Goal: Task Accomplishment & Management: Use online tool/utility

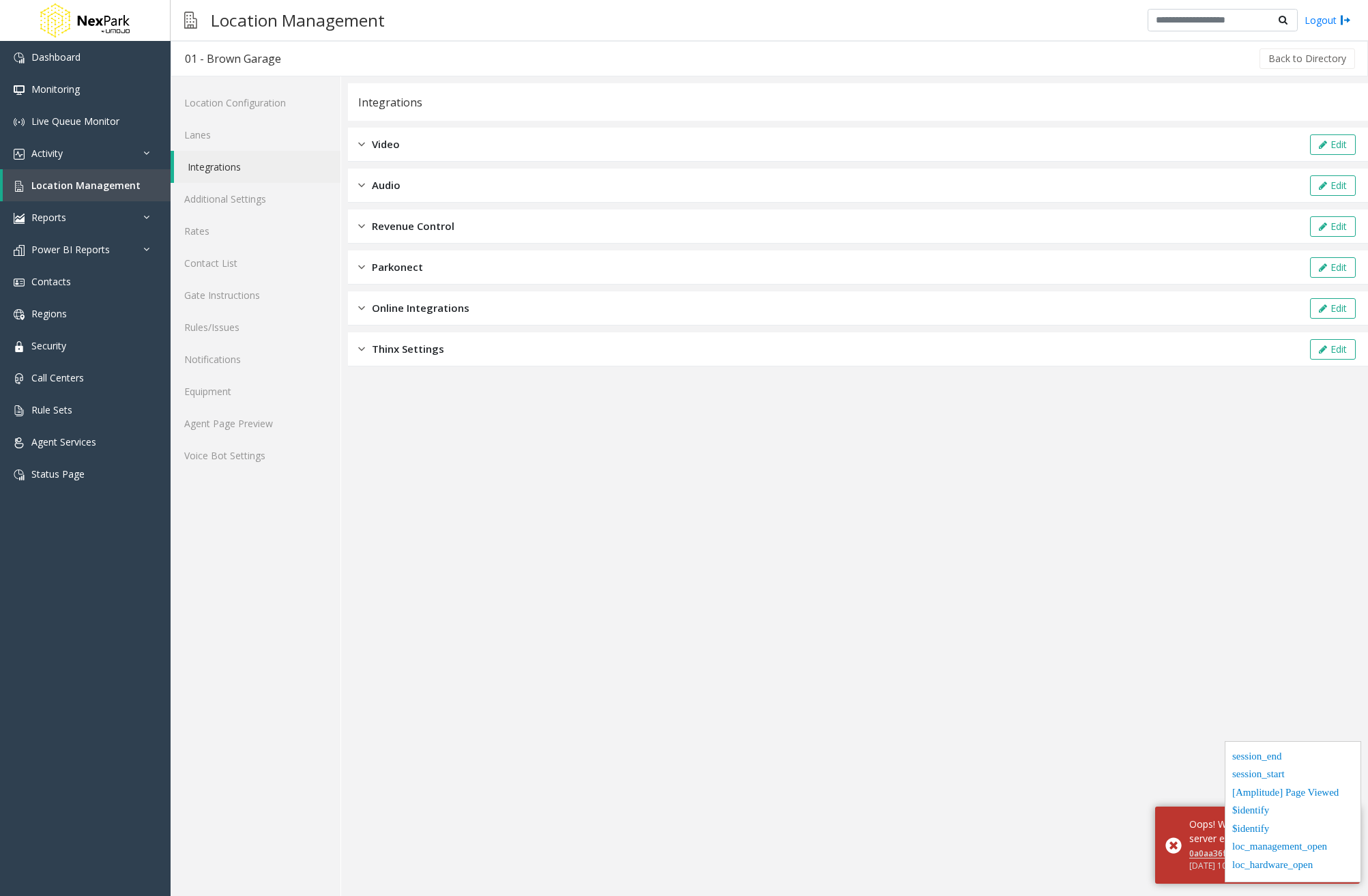
click at [422, 190] on div "Audio Edit" at bounding box center [859, 185] width 1020 height 34
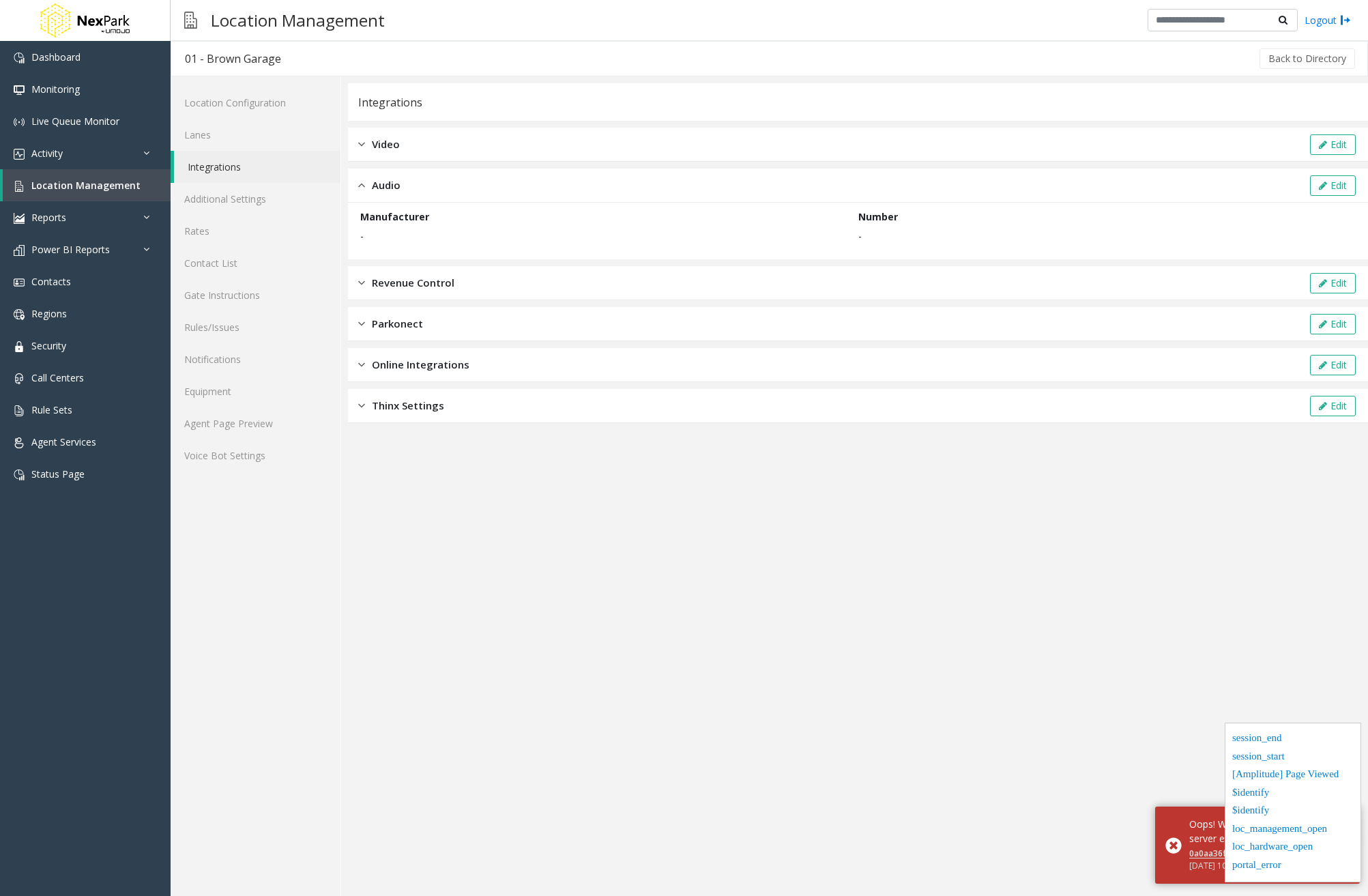
click at [429, 136] on div "Video Edit" at bounding box center [859, 144] width 1020 height 34
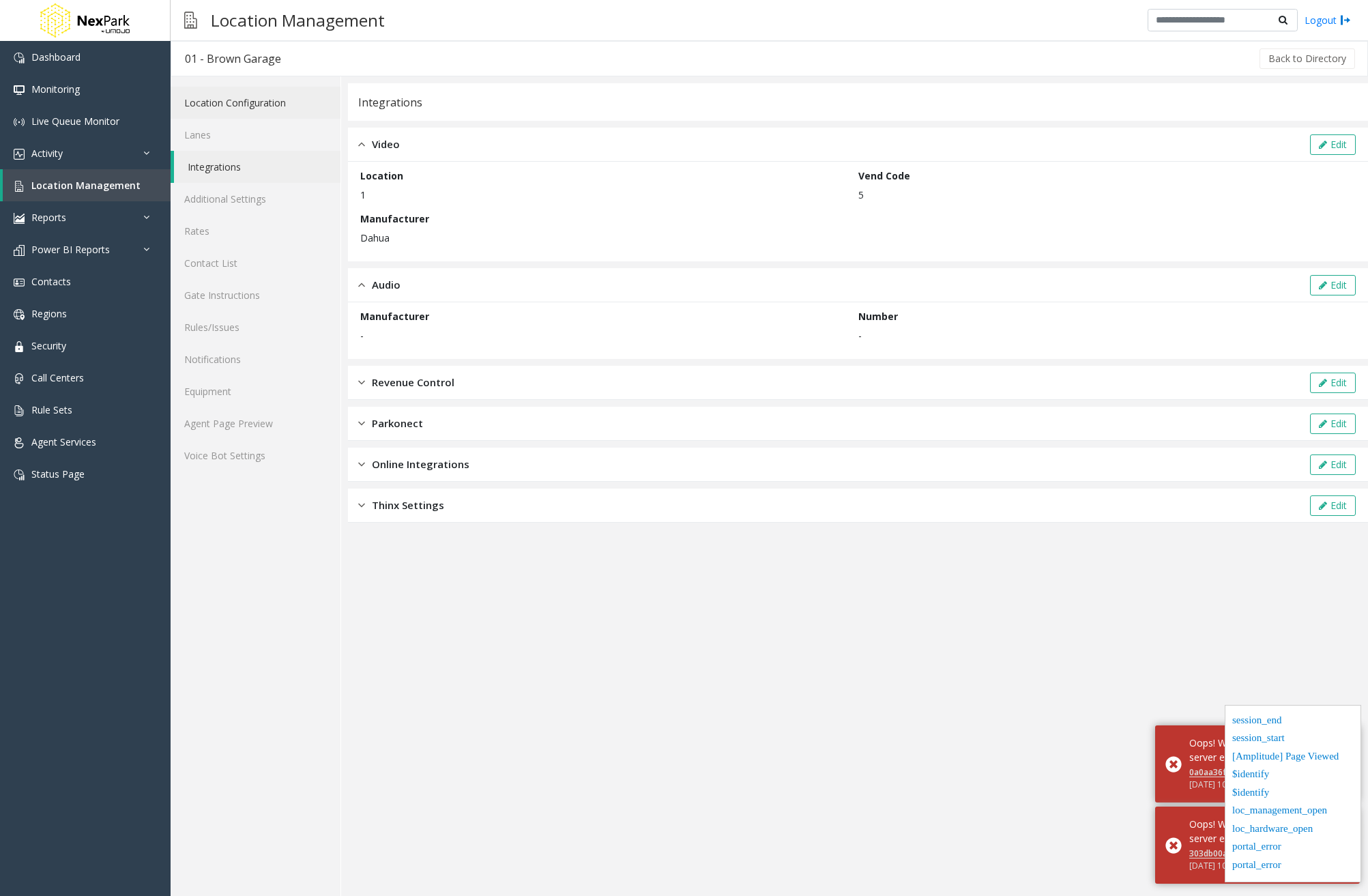
click at [233, 112] on link "Location Configuration" at bounding box center [255, 102] width 170 height 32
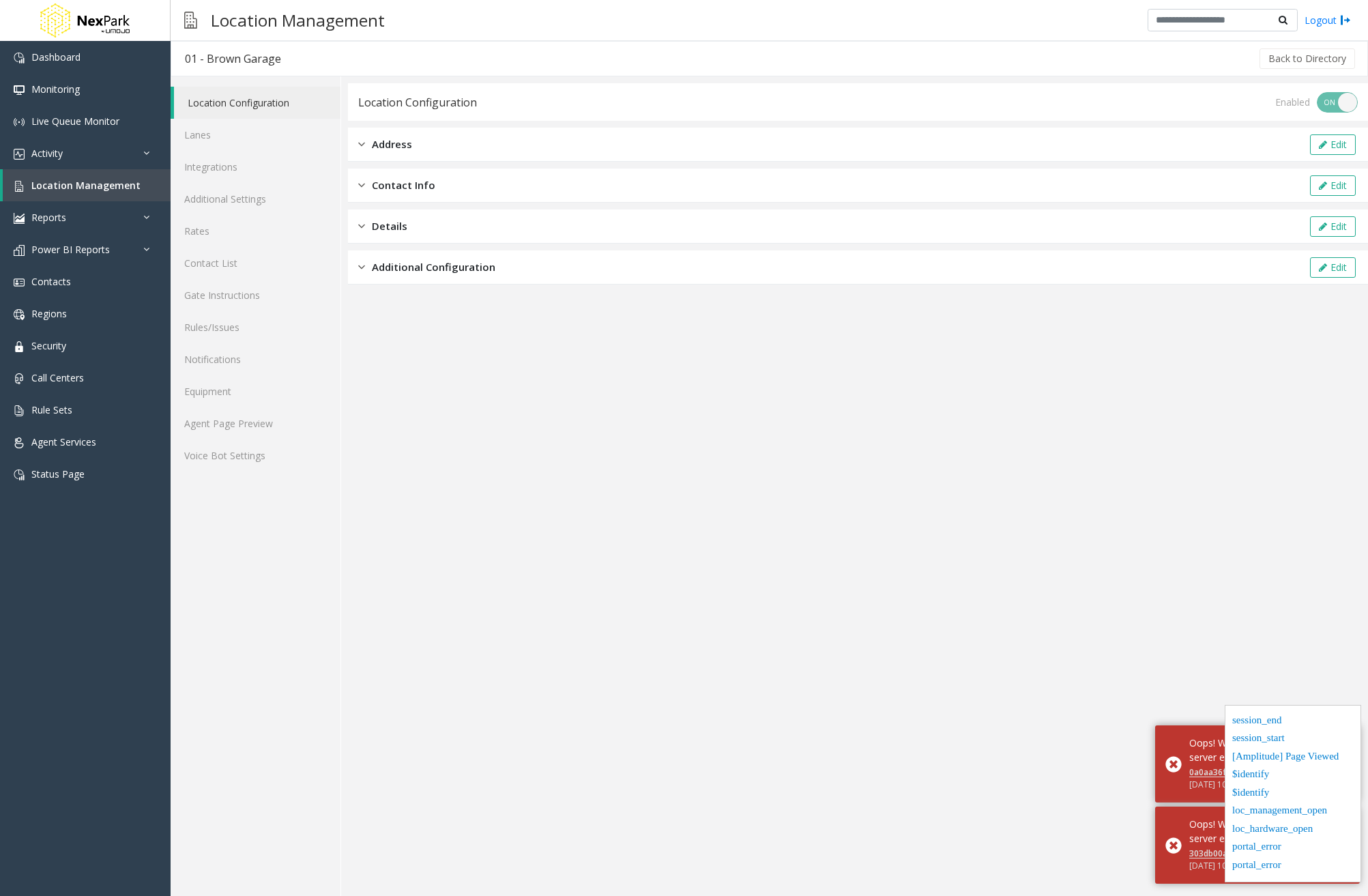
click at [430, 266] on span "Additional Configuration" at bounding box center [433, 267] width 123 height 15
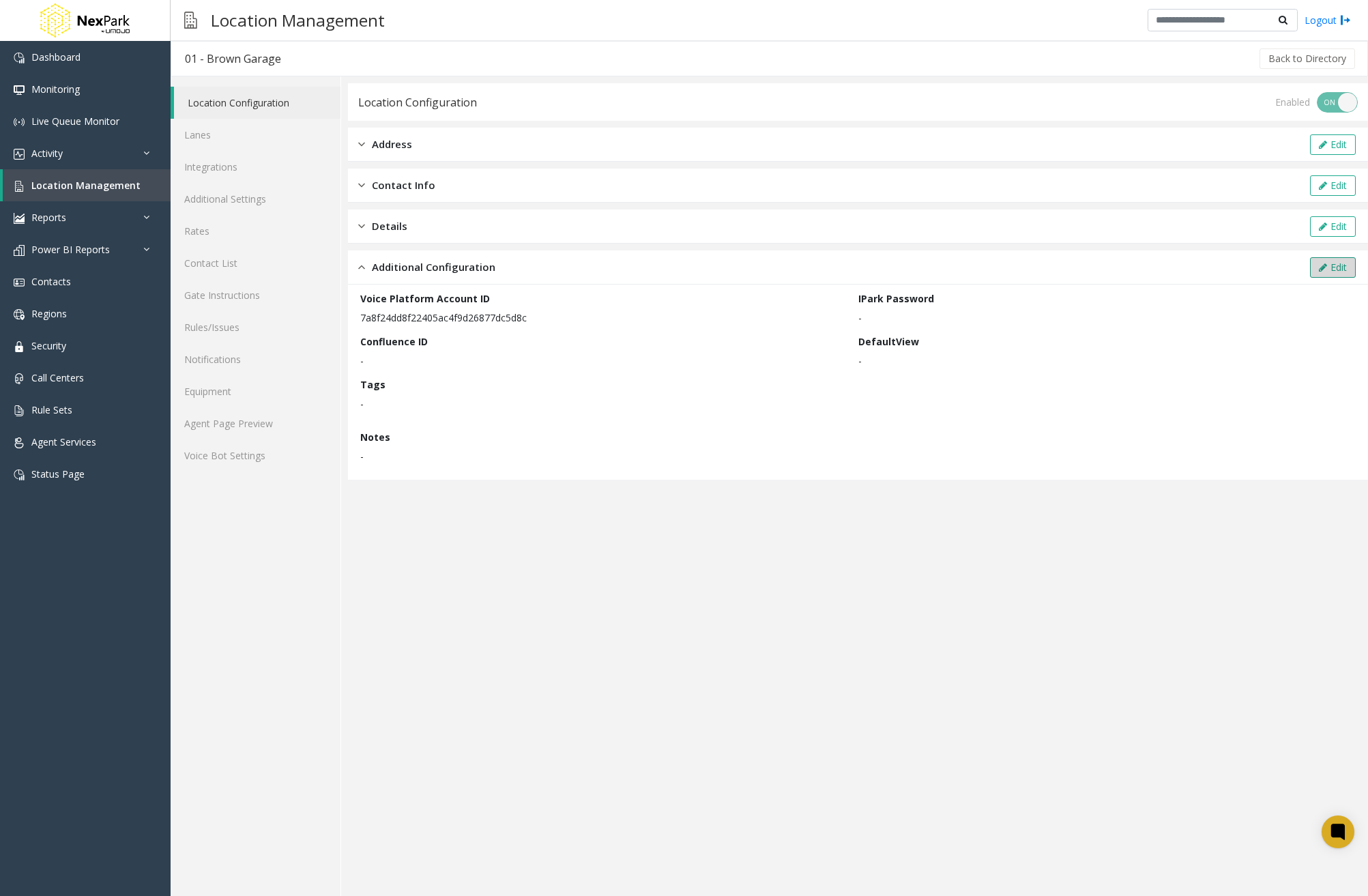
click at [1344, 264] on button "Edit" at bounding box center [1332, 267] width 45 height 20
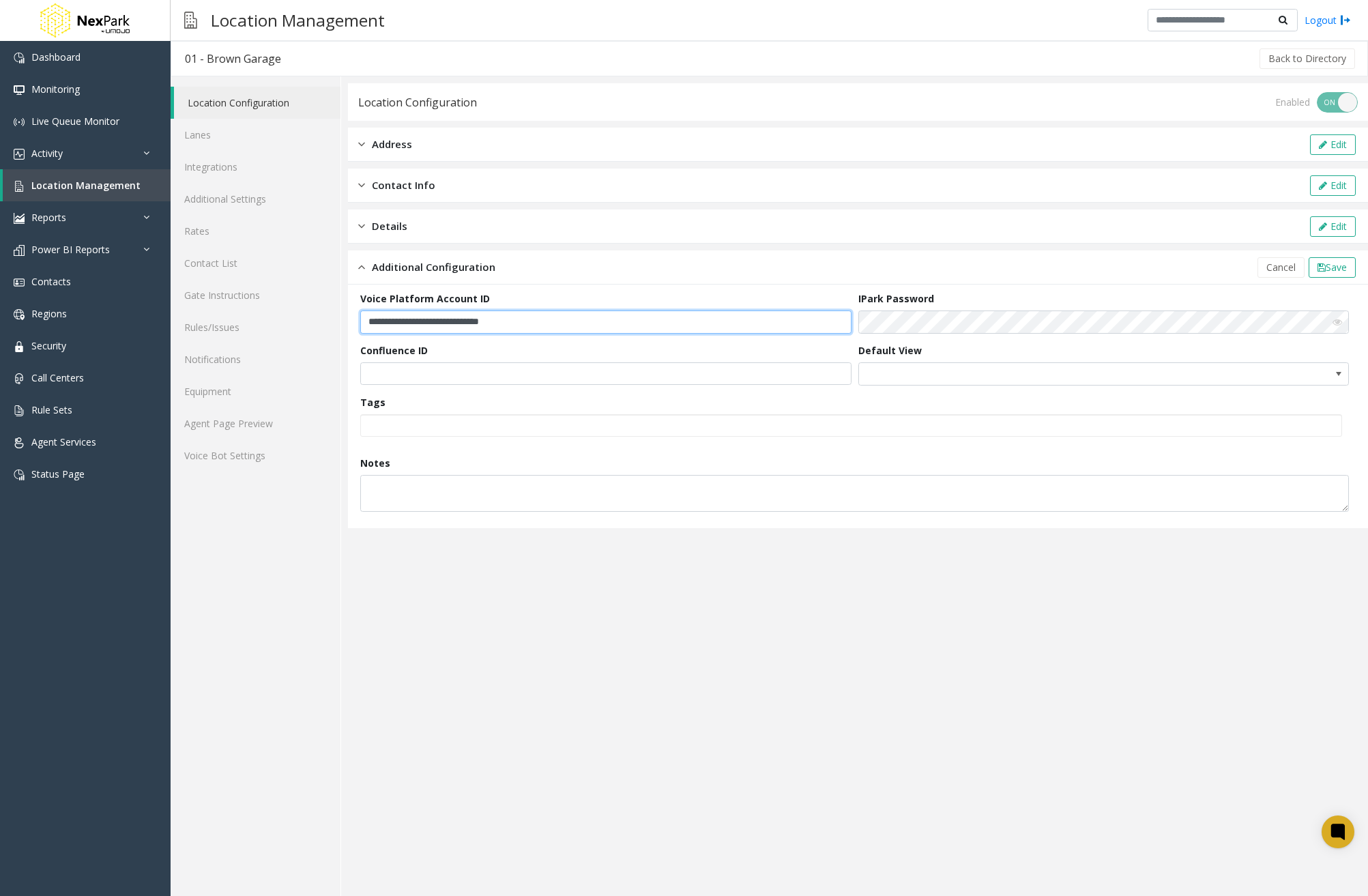
drag, startPoint x: 559, startPoint y: 319, endPoint x: 344, endPoint y: 322, distance: 215.0
click at [344, 322] on div "**********" at bounding box center [854, 485] width 1027 height 819
click at [651, 732] on app-location-configuration "**********" at bounding box center [859, 489] width 1020 height 812
click at [1342, 503] on textarea at bounding box center [854, 491] width 989 height 33
click at [1220, 637] on app-location-configuration "**********" at bounding box center [859, 489] width 1020 height 812
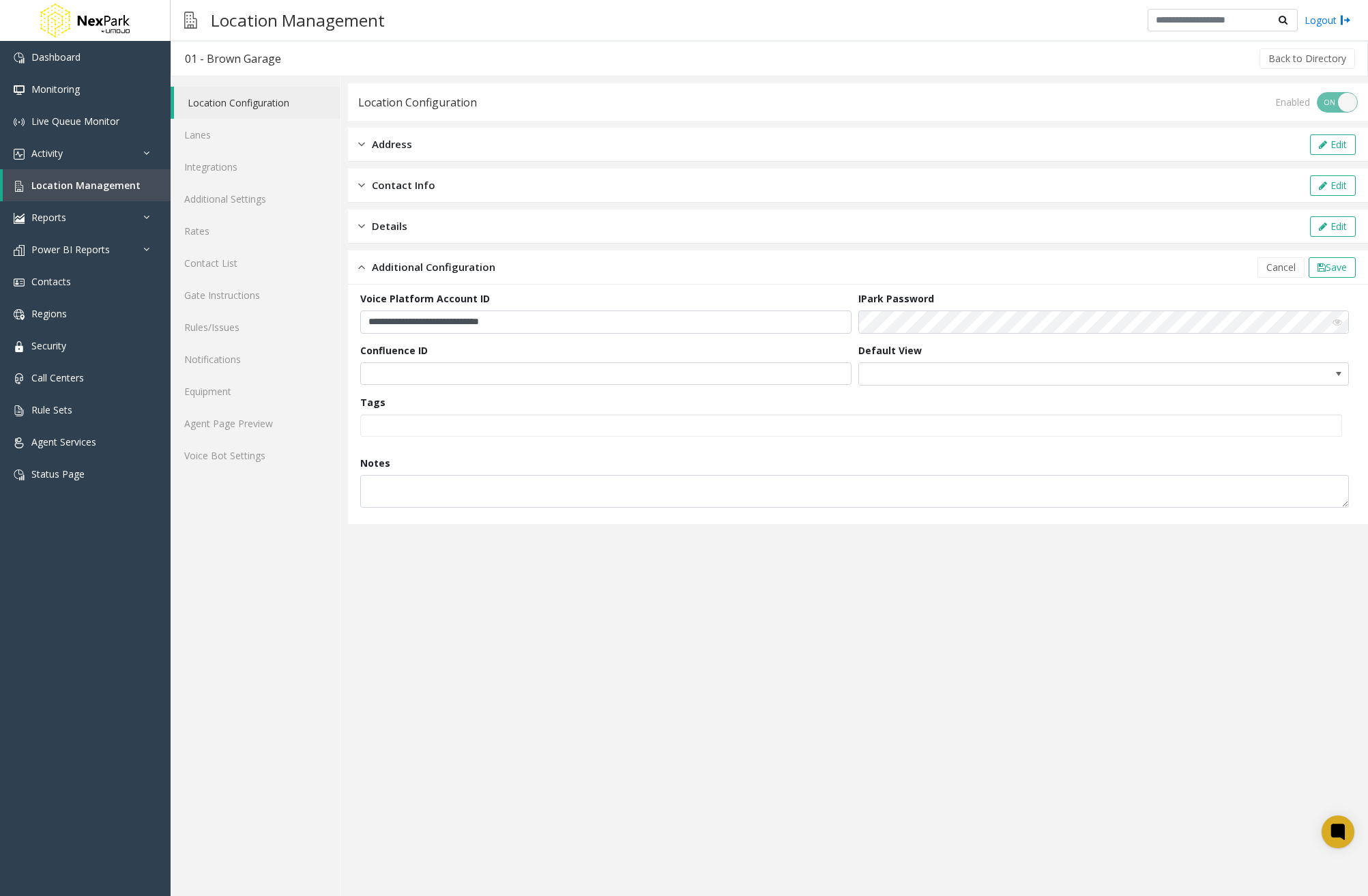
click at [672, 661] on app-location-configuration "**********" at bounding box center [859, 489] width 1020 height 812
click at [125, 148] on link "Activity" at bounding box center [85, 152] width 170 height 32
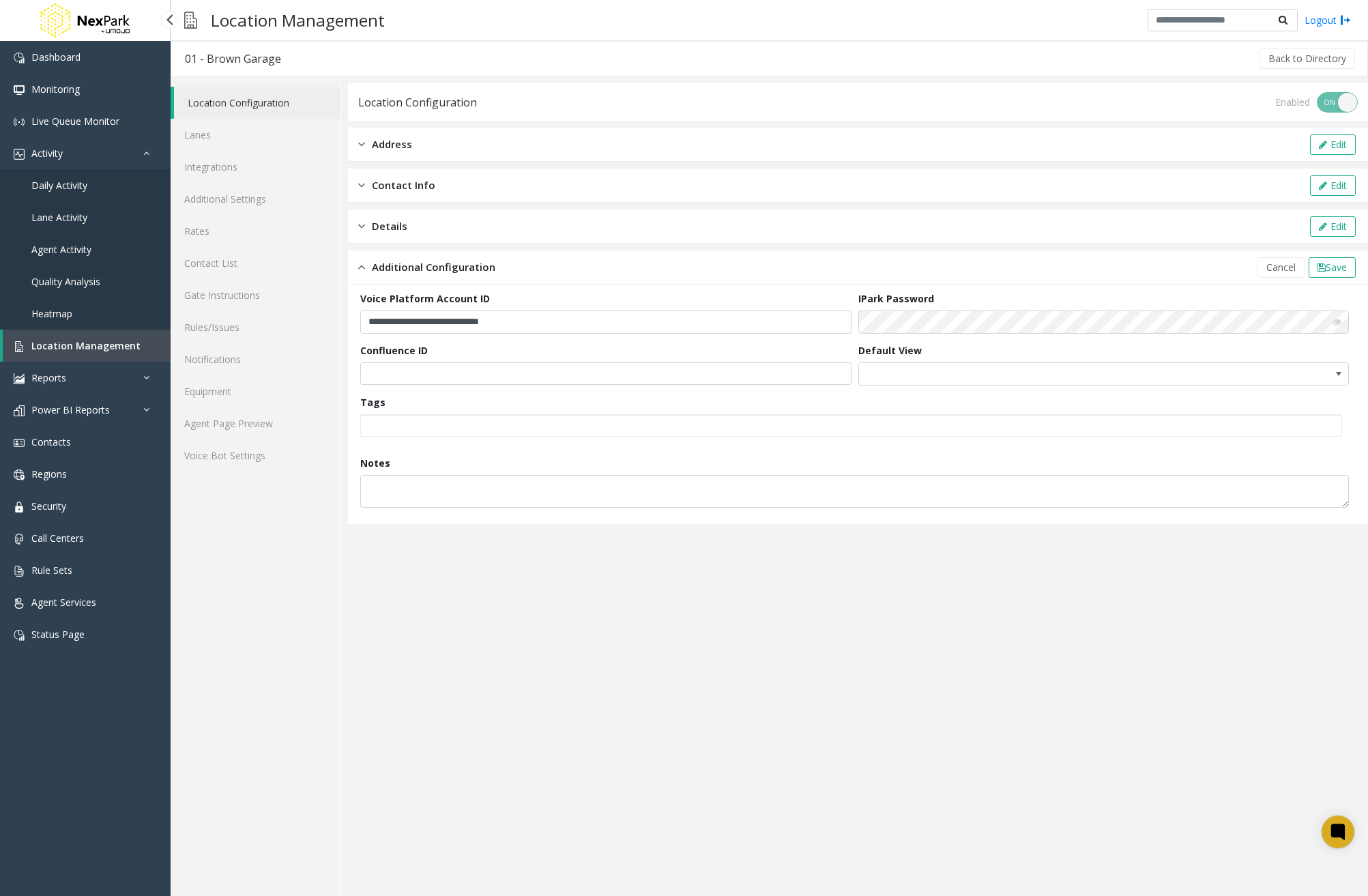
click at [113, 189] on link "Daily Activity" at bounding box center [85, 185] width 170 height 32
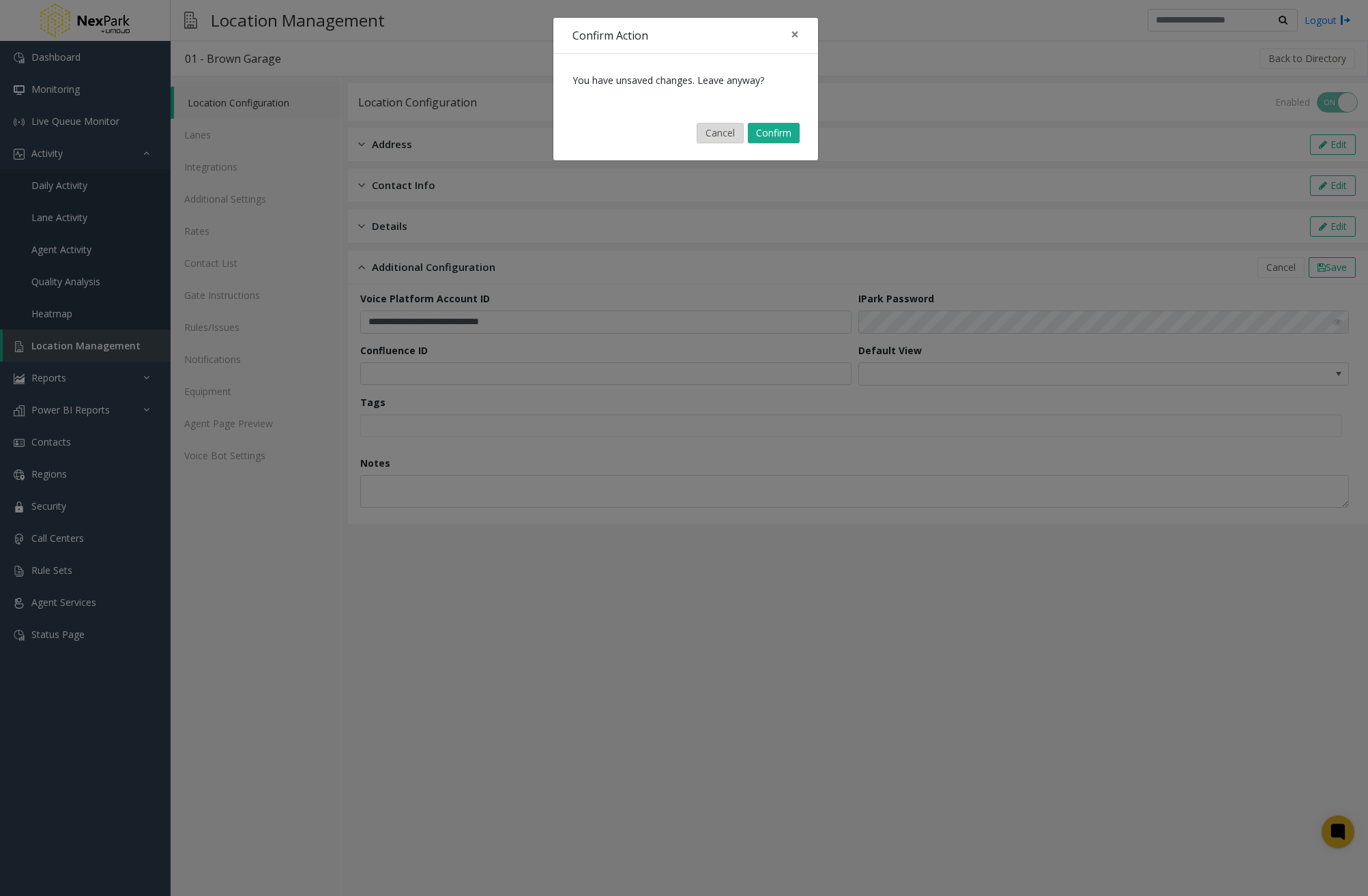
click at [714, 140] on button "Cancel" at bounding box center [720, 133] width 47 height 20
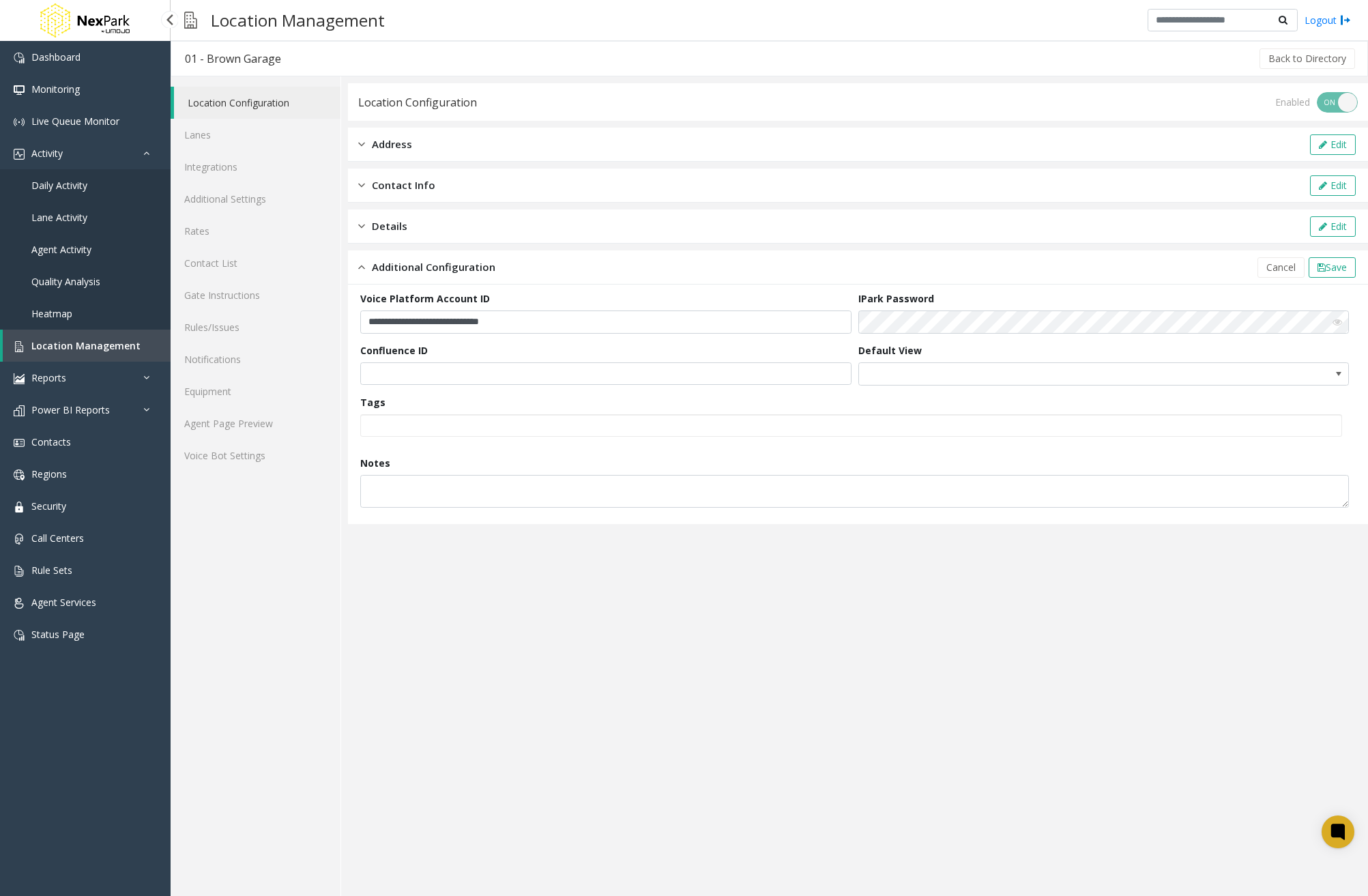
click at [76, 193] on link "Daily Activity" at bounding box center [85, 185] width 170 height 32
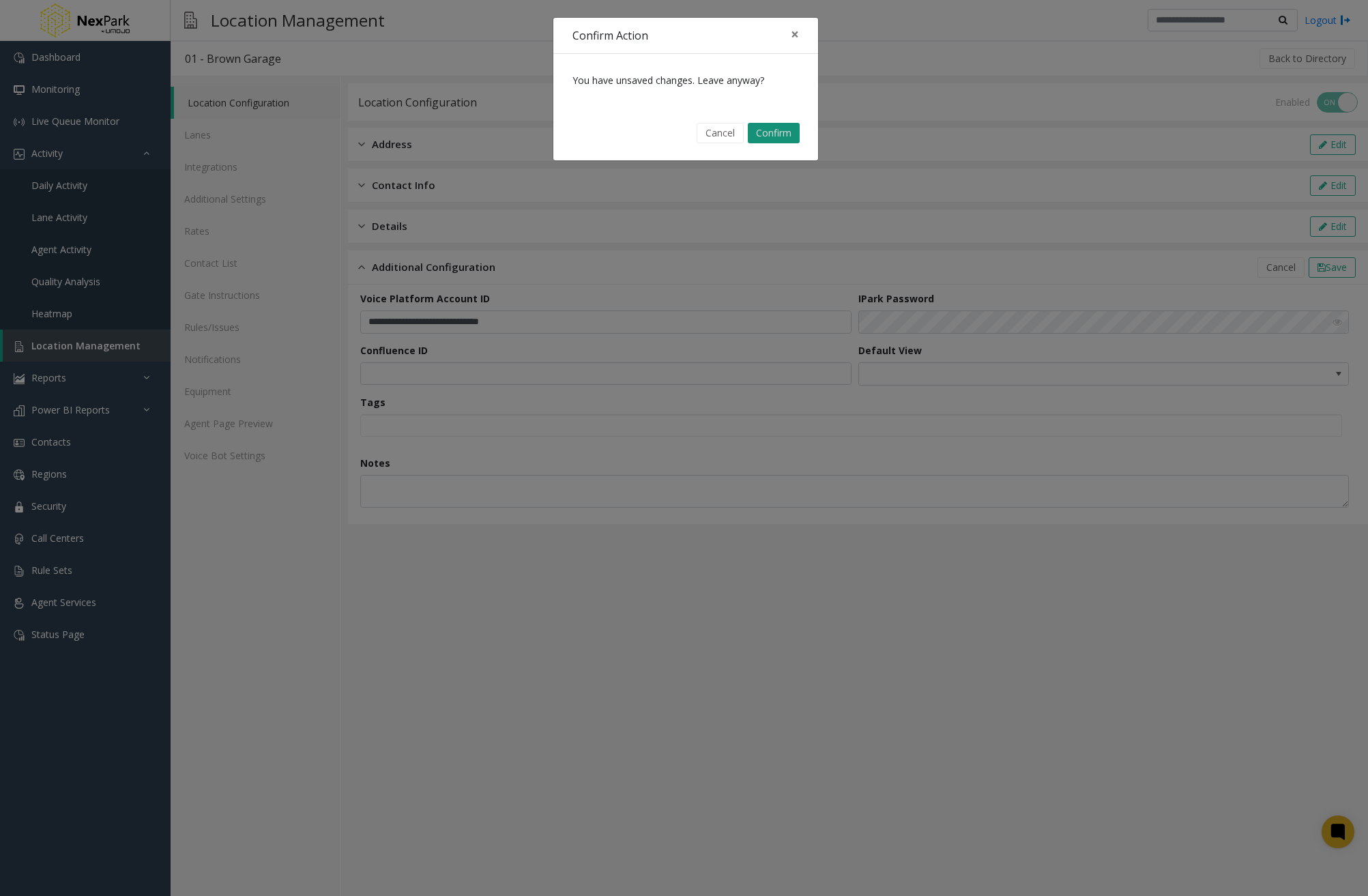
click at [782, 130] on button "Confirm" at bounding box center [774, 133] width 52 height 20
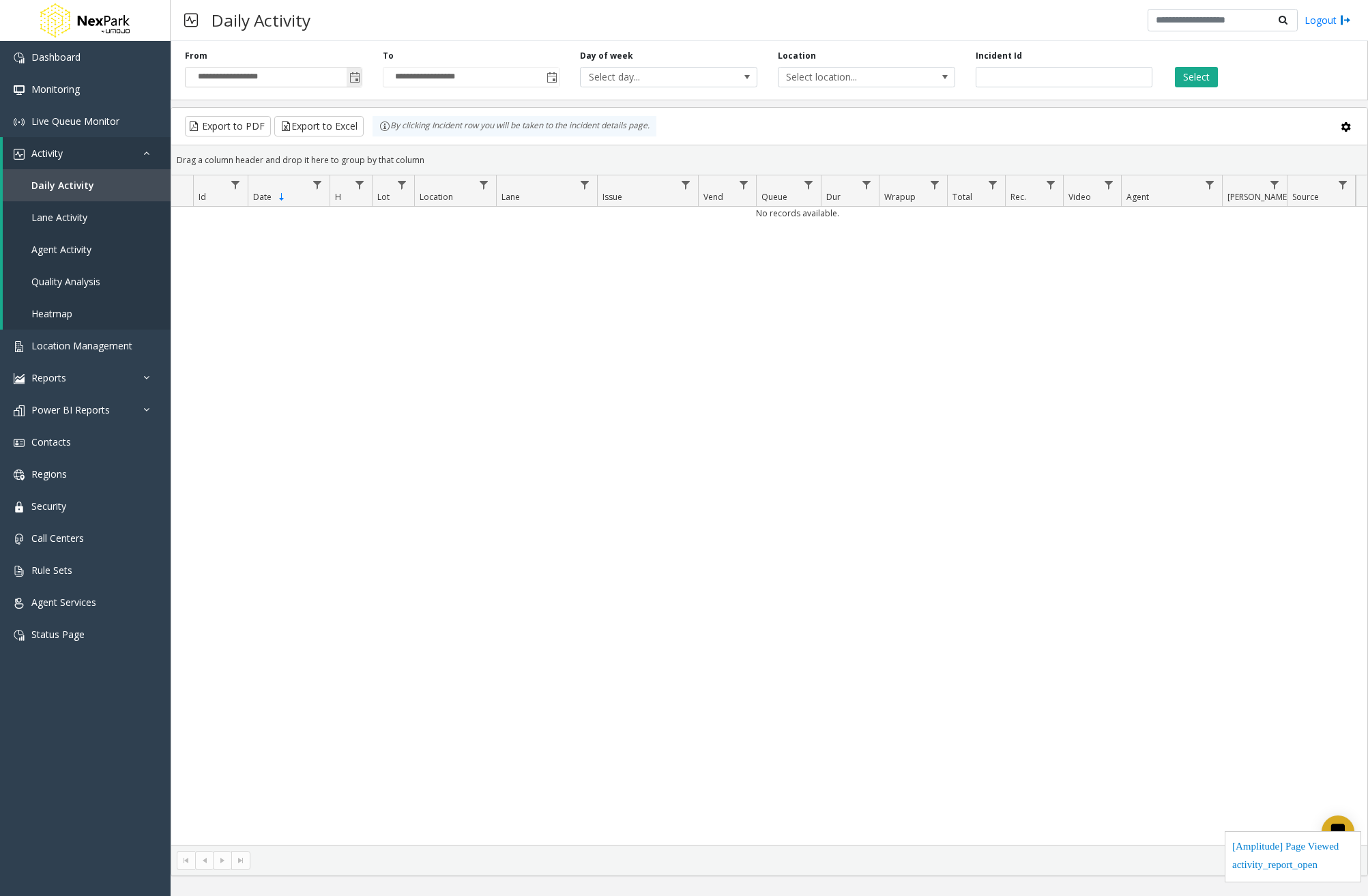
click at [350, 74] on span "Toggle popup" at bounding box center [354, 77] width 11 height 11
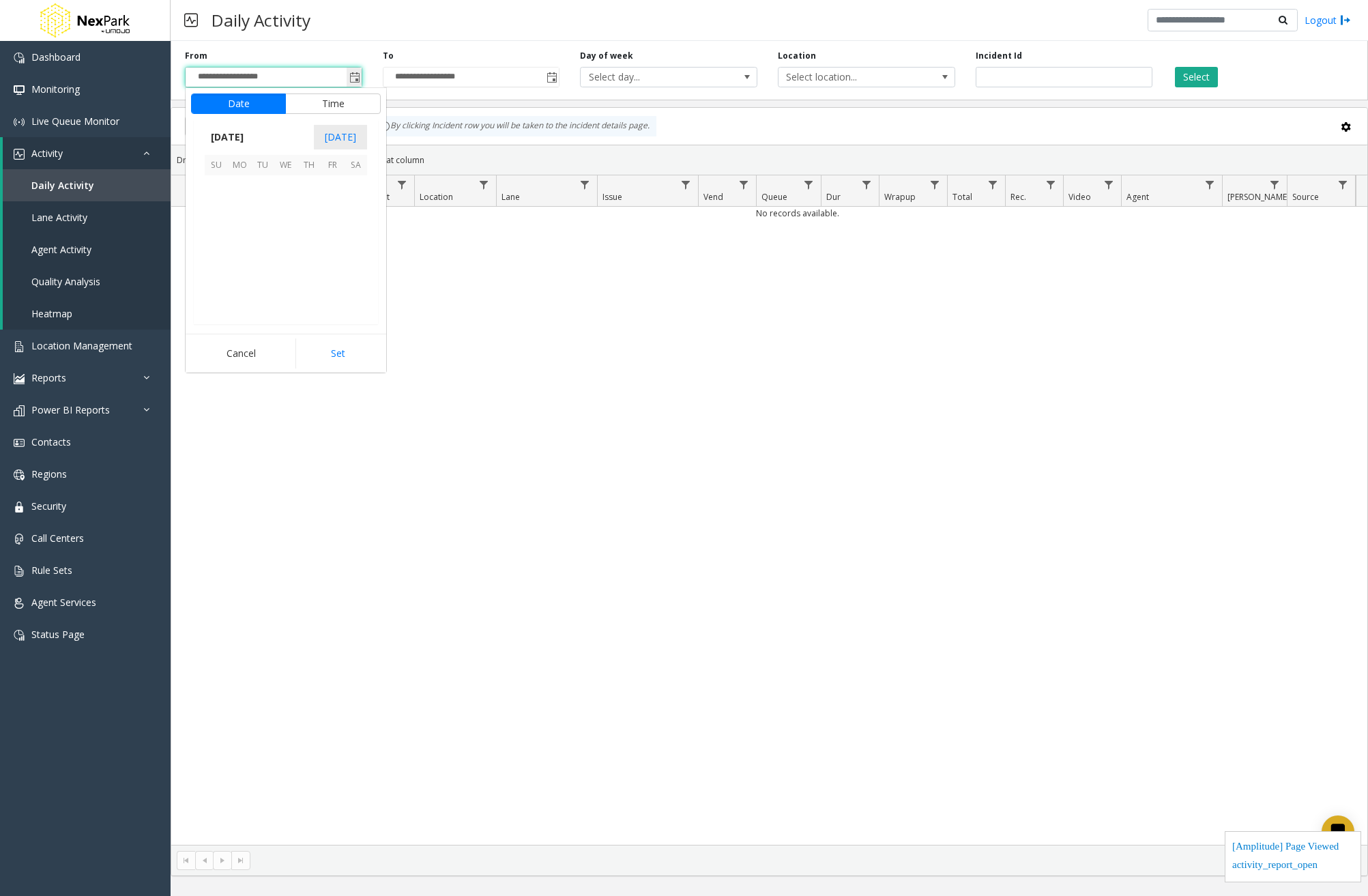
scroll to position [245015, 0]
click at [212, 137] on span "[DATE]" at bounding box center [227, 137] width 45 height 20
click at [217, 162] on span "Jan" at bounding box center [221, 166] width 33 height 33
click at [277, 180] on span "1" at bounding box center [286, 187] width 23 height 23
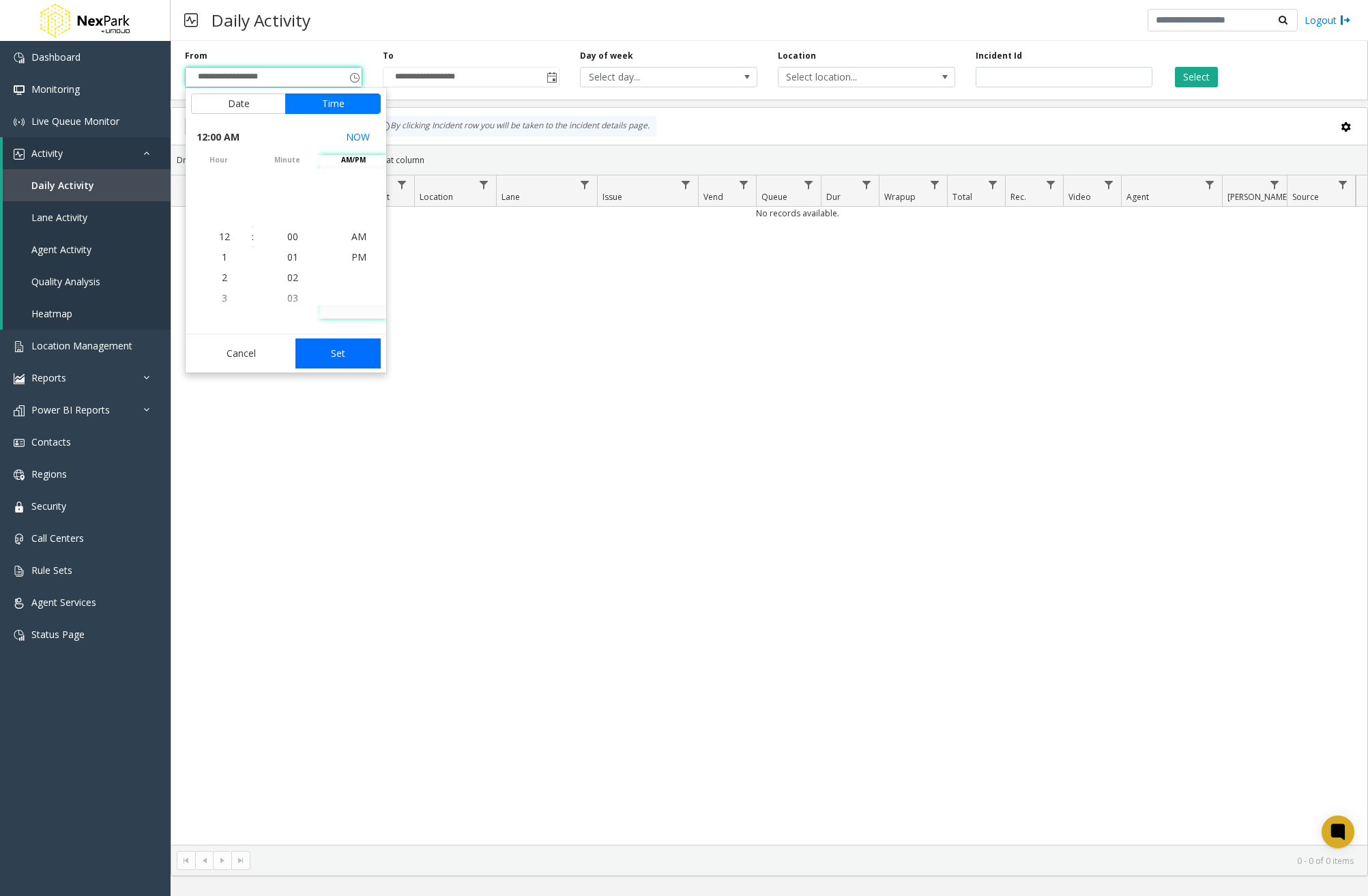
click at [354, 351] on button "Set" at bounding box center [338, 353] width 86 height 30
type input "**********"
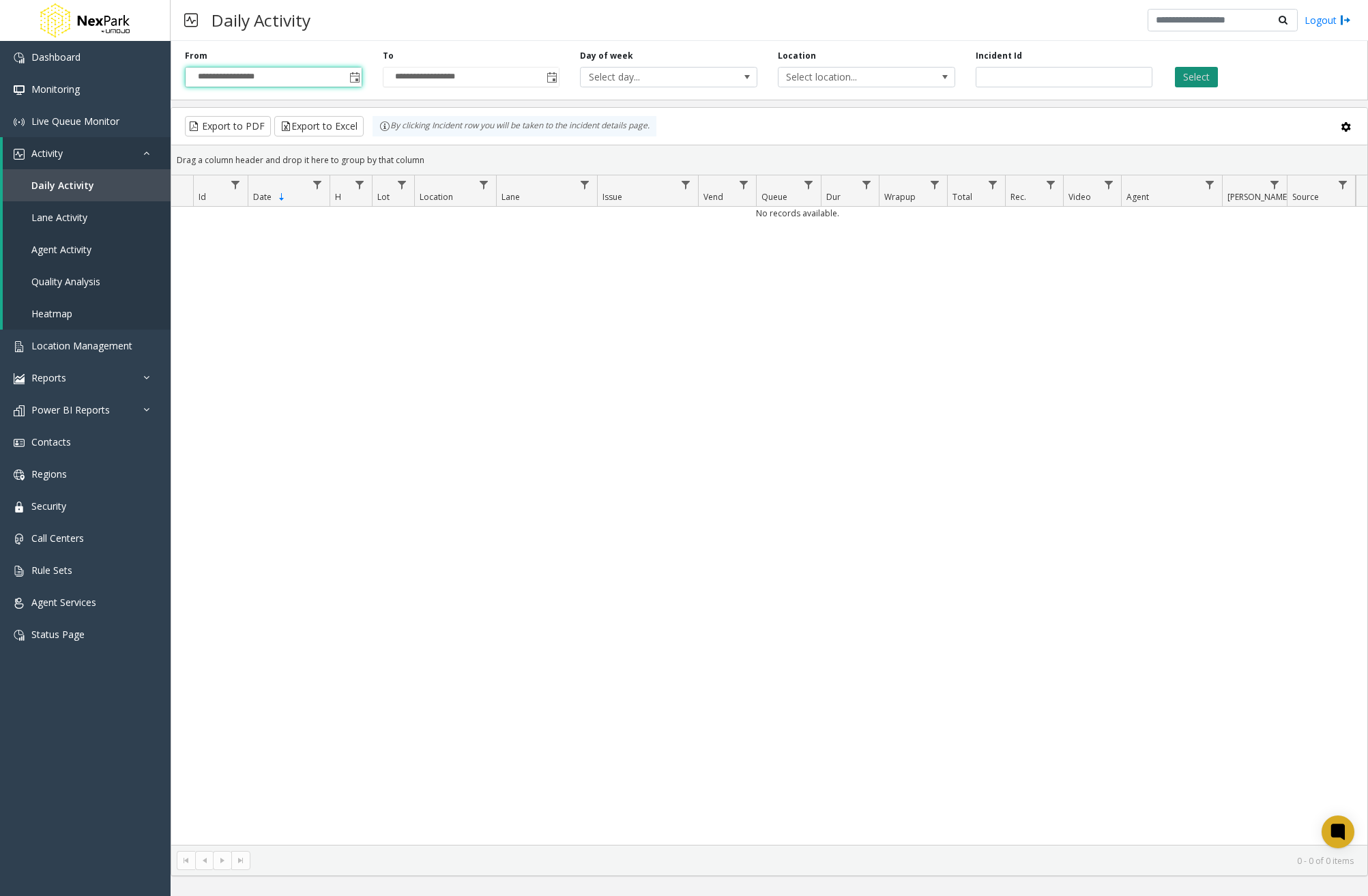
click at [1201, 79] on button "Select" at bounding box center [1197, 76] width 43 height 20
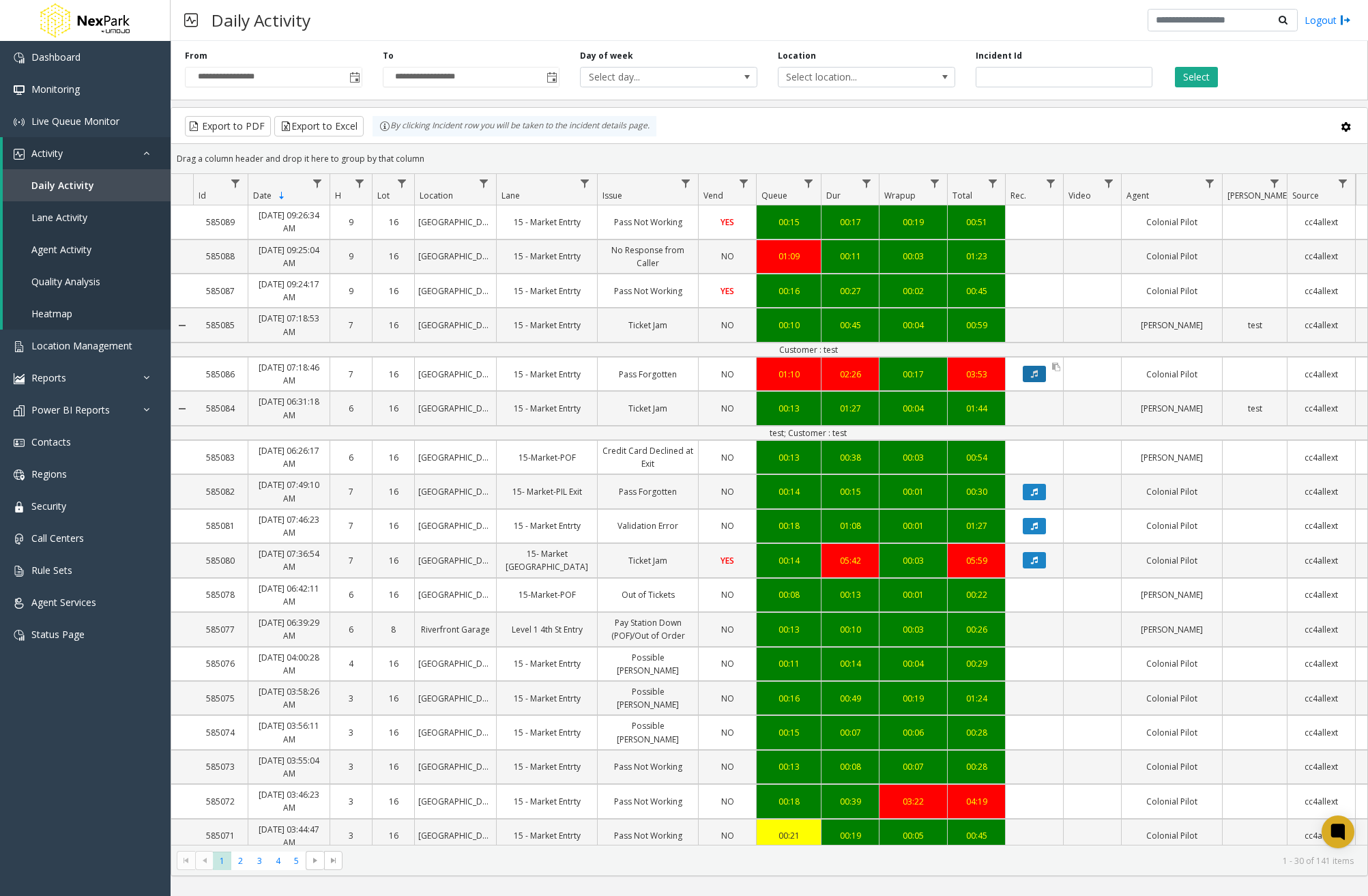
click at [1042, 371] on button "Data table" at bounding box center [1035, 373] width 23 height 16
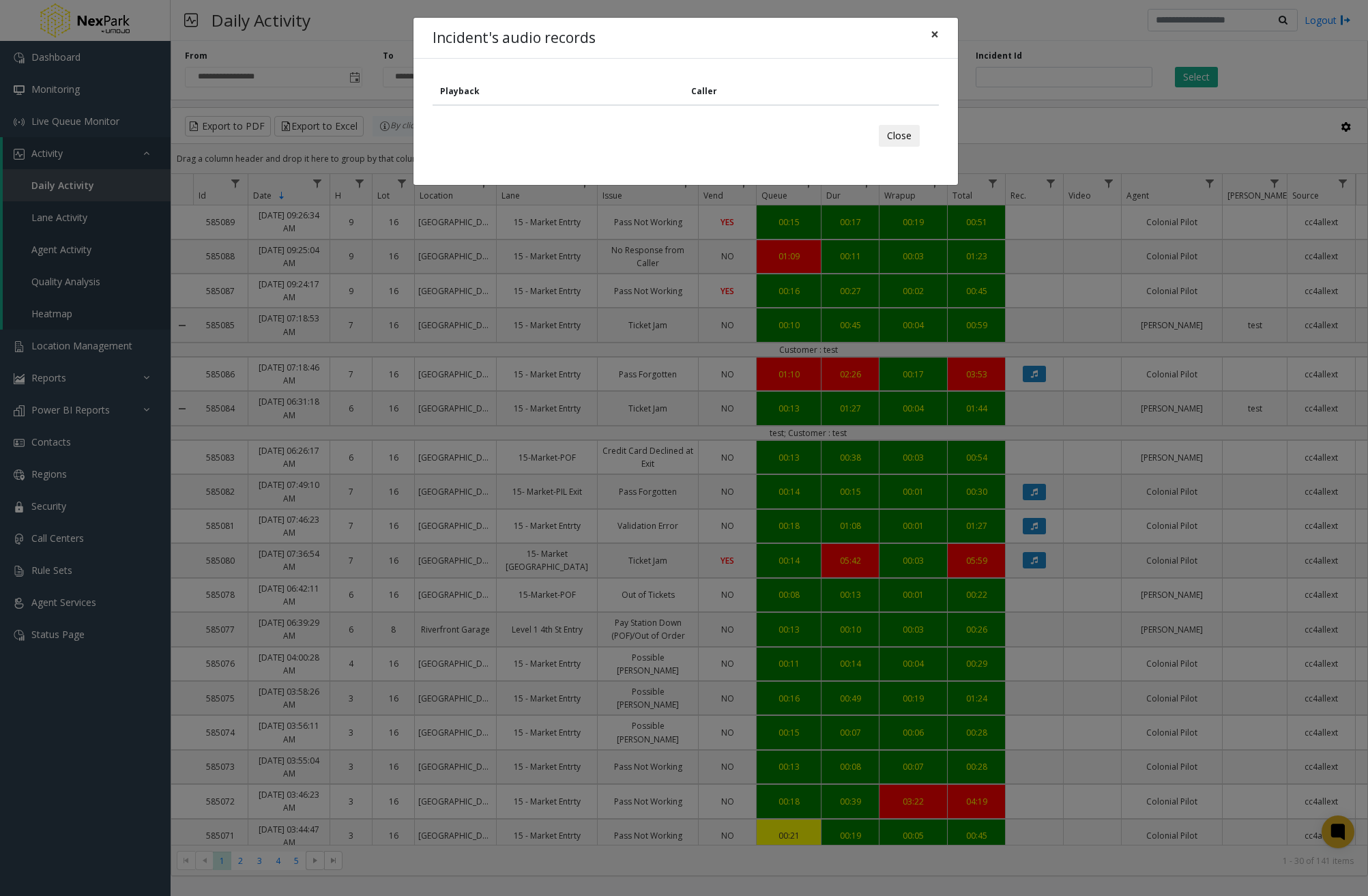
click at [937, 30] on span "×" at bounding box center [935, 35] width 9 height 19
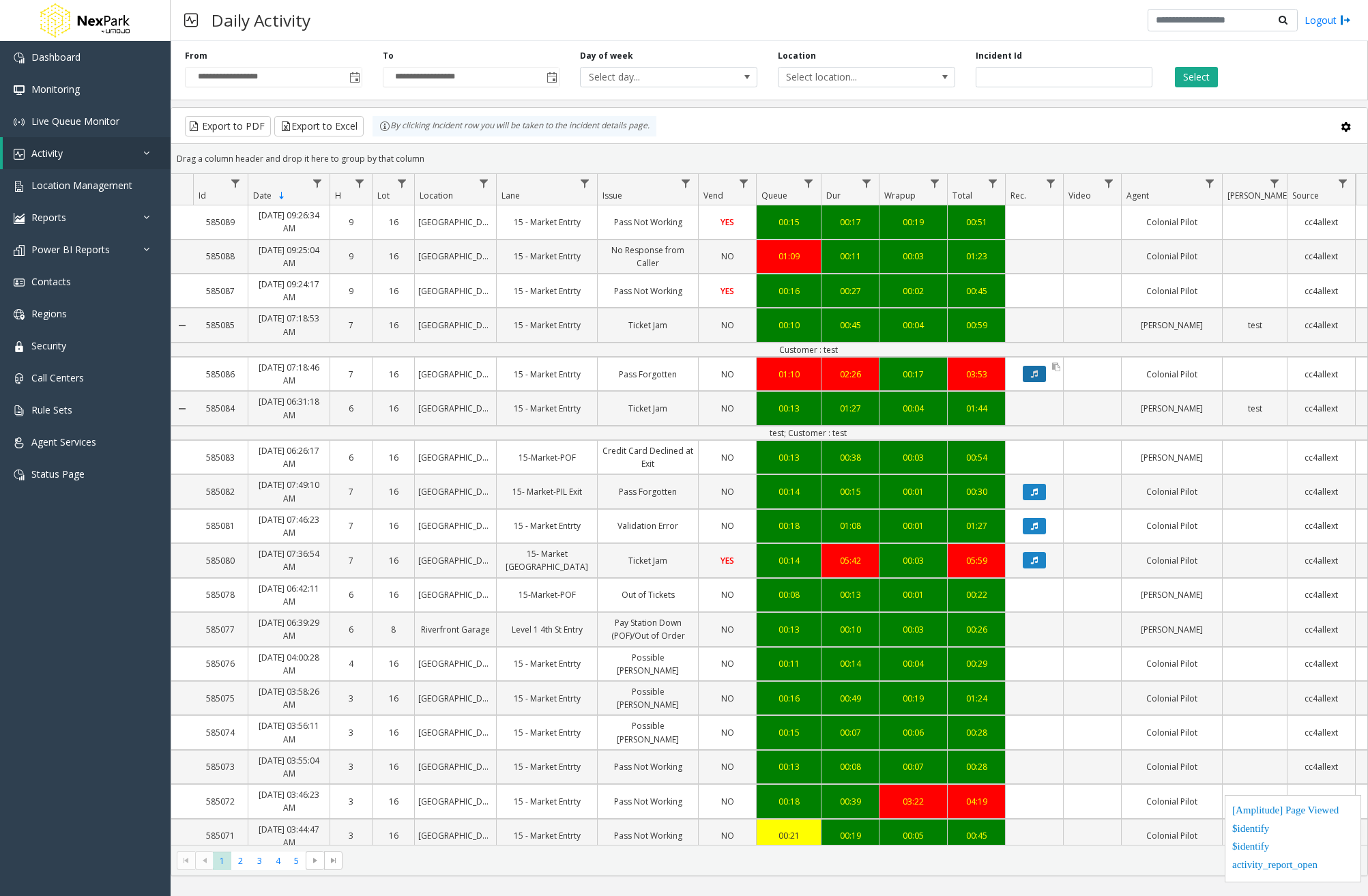
click at [1035, 376] on icon "Data table" at bounding box center [1034, 373] width 7 height 9
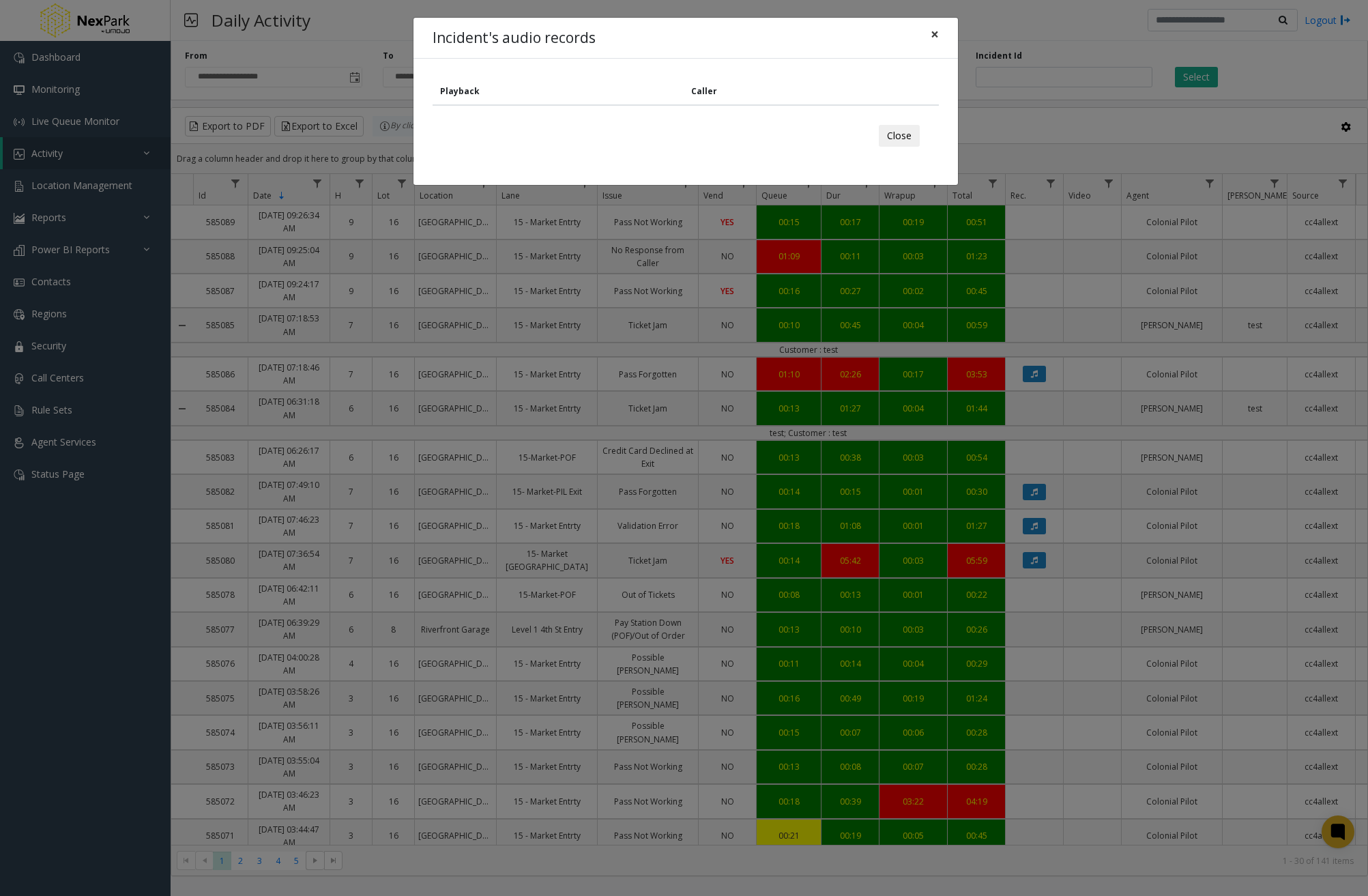
click at [940, 32] on button "×" at bounding box center [935, 34] width 27 height 34
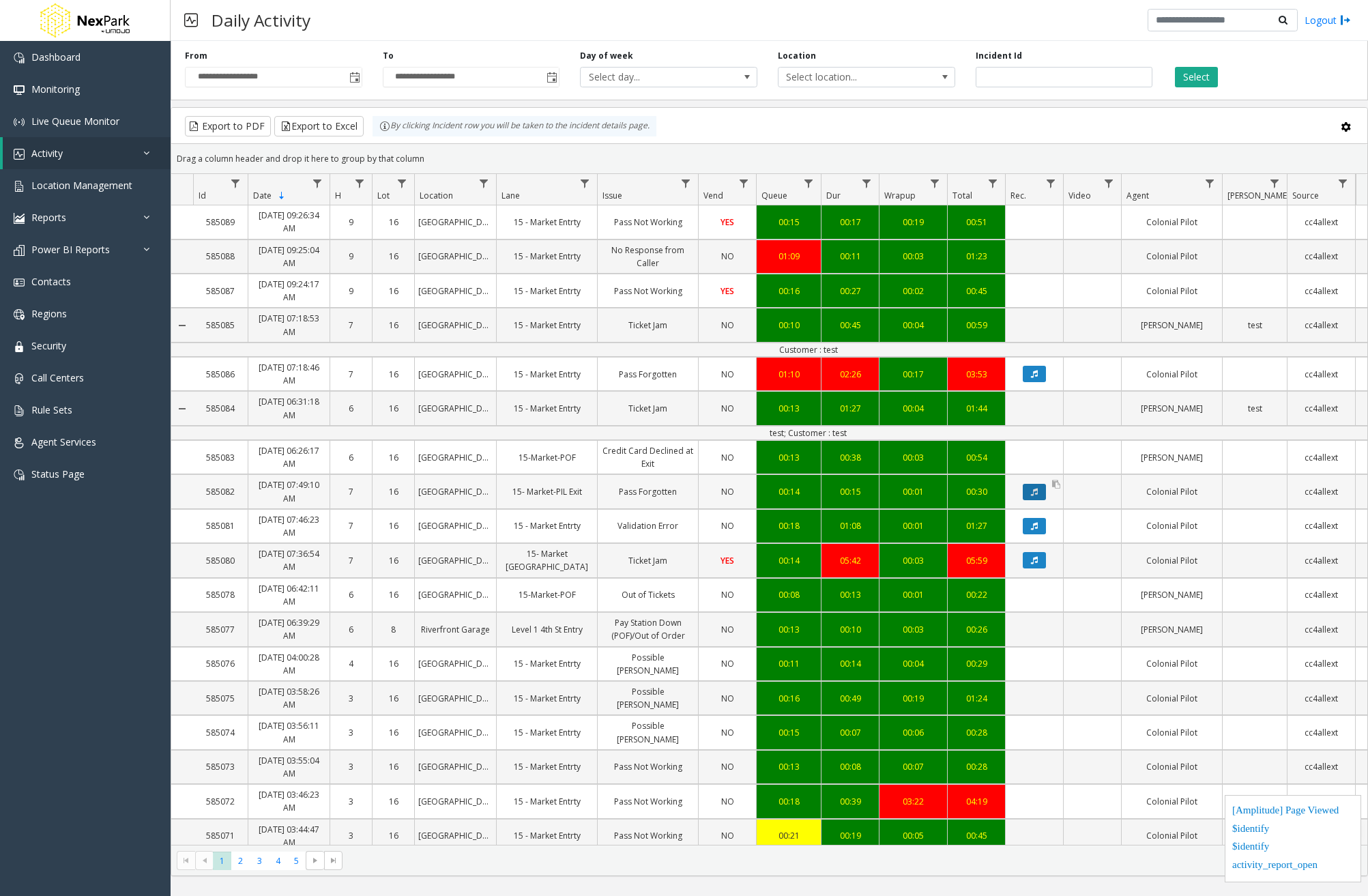
click at [1035, 491] on icon "Data table" at bounding box center [1034, 492] width 7 height 9
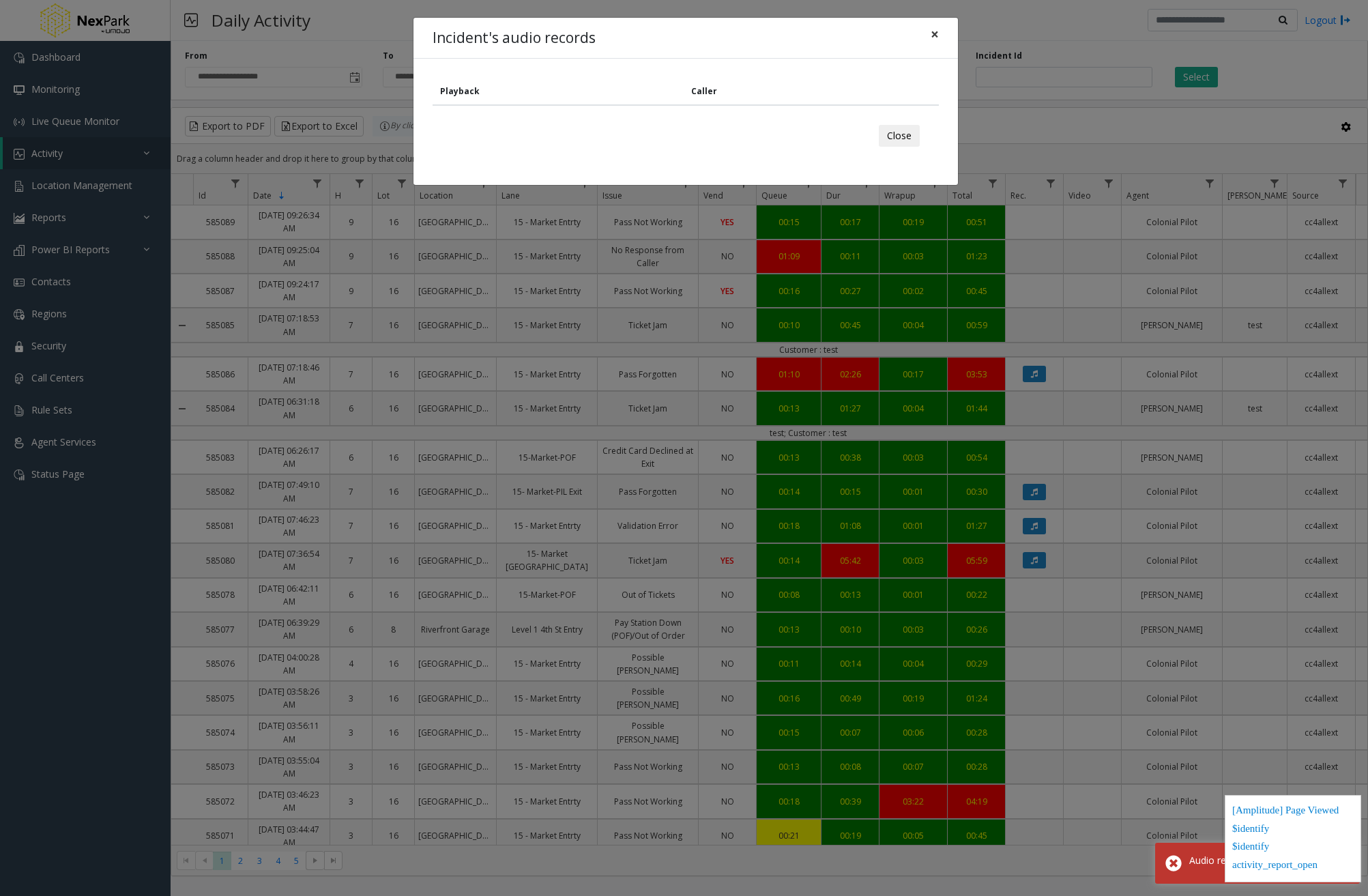
click at [936, 35] on span "×" at bounding box center [935, 35] width 9 height 19
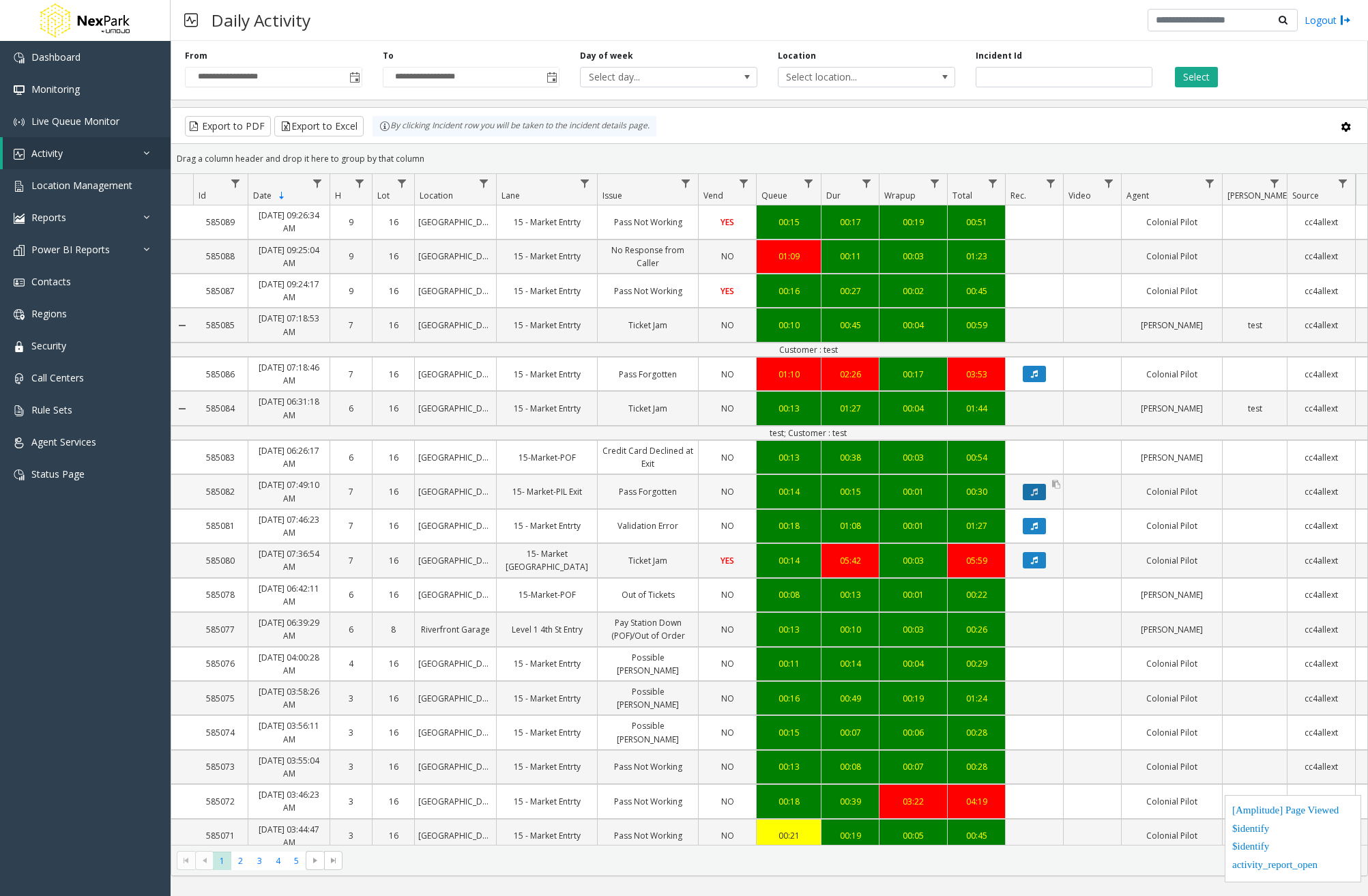
click at [1038, 494] on icon "Data table" at bounding box center [1034, 492] width 7 height 9
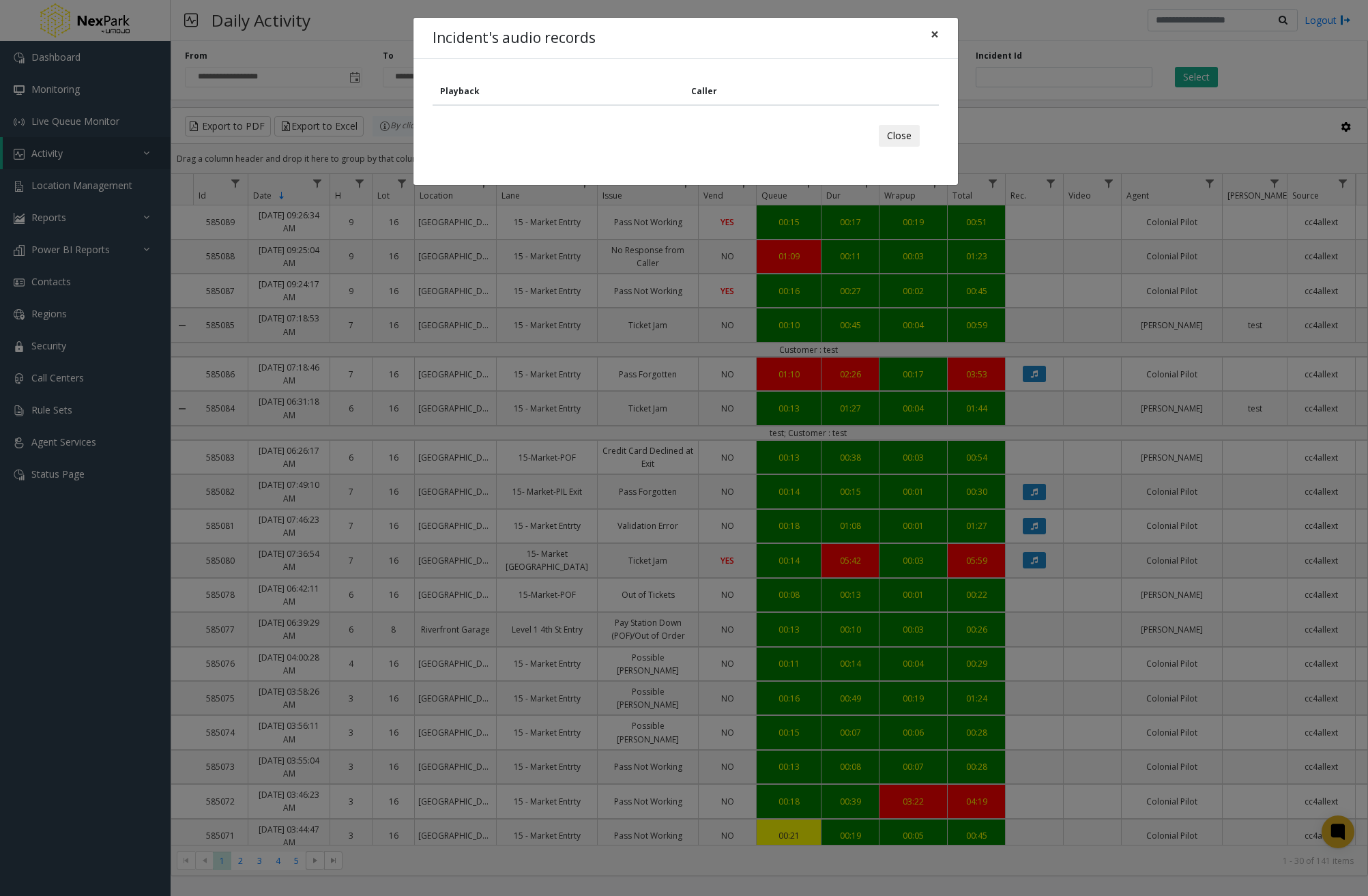
click at [934, 35] on span "×" at bounding box center [935, 35] width 9 height 19
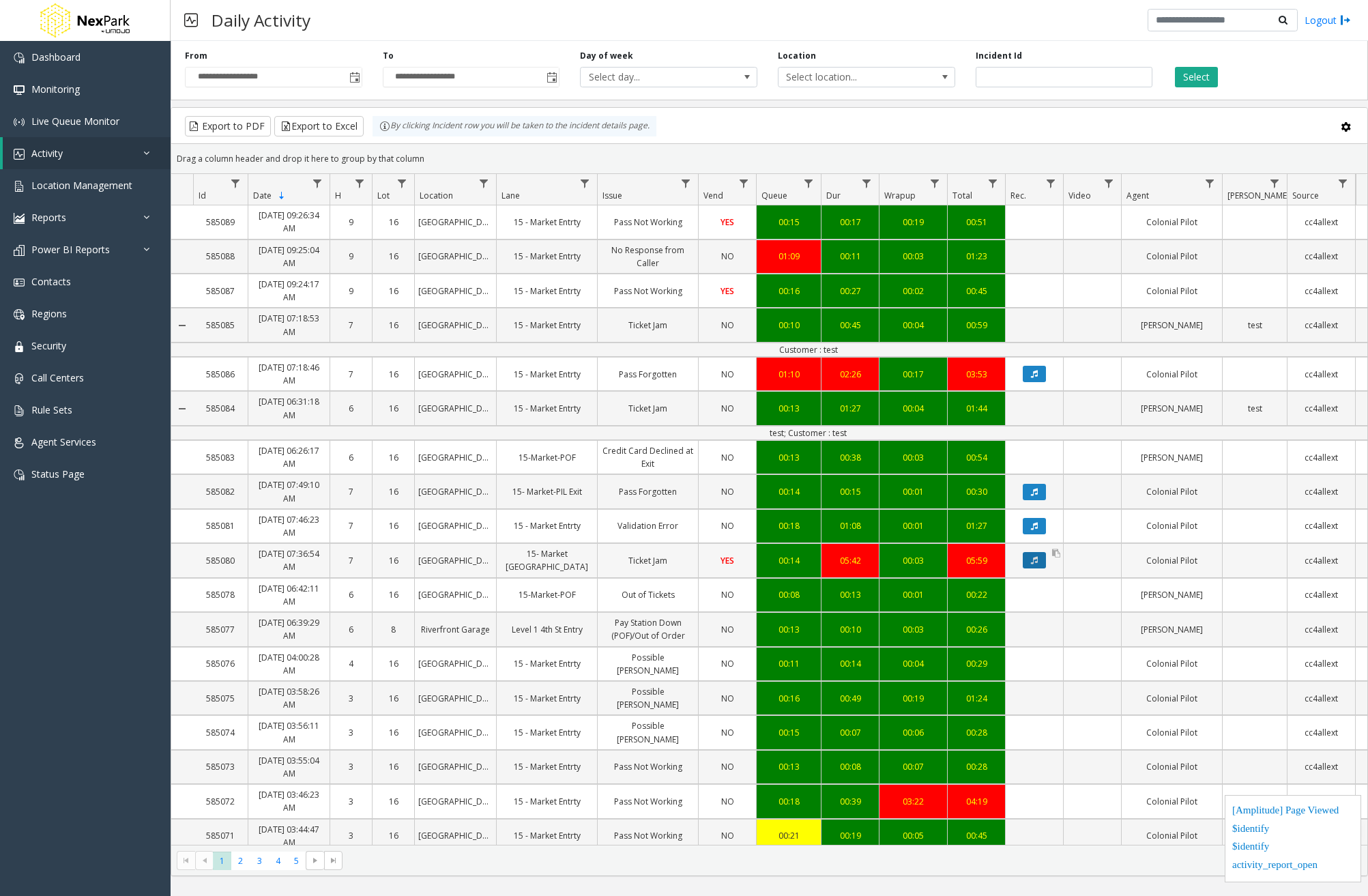
click at [1035, 559] on icon "Data table" at bounding box center [1034, 560] width 7 height 9
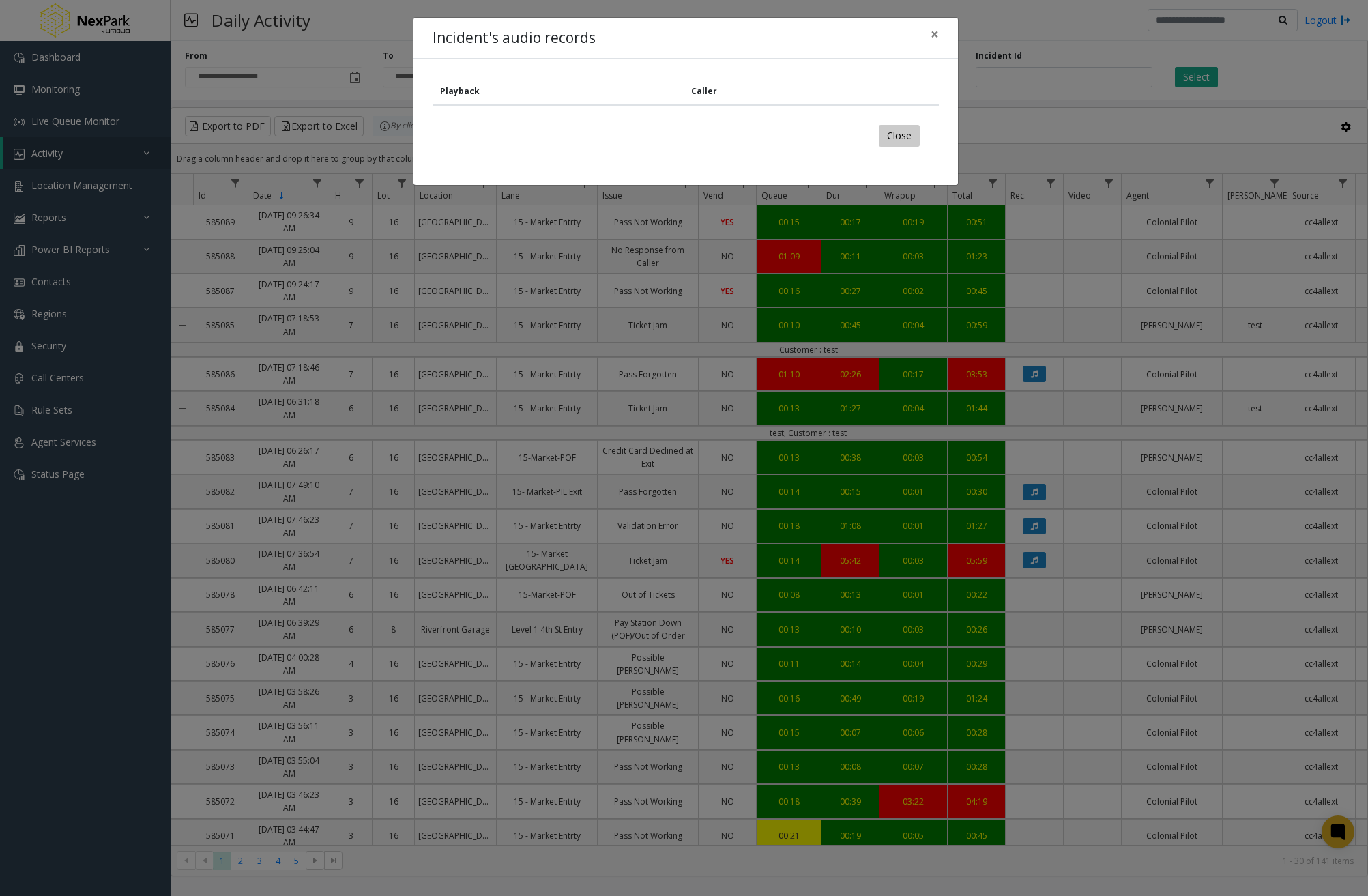
click at [915, 142] on button "Close" at bounding box center [899, 136] width 41 height 22
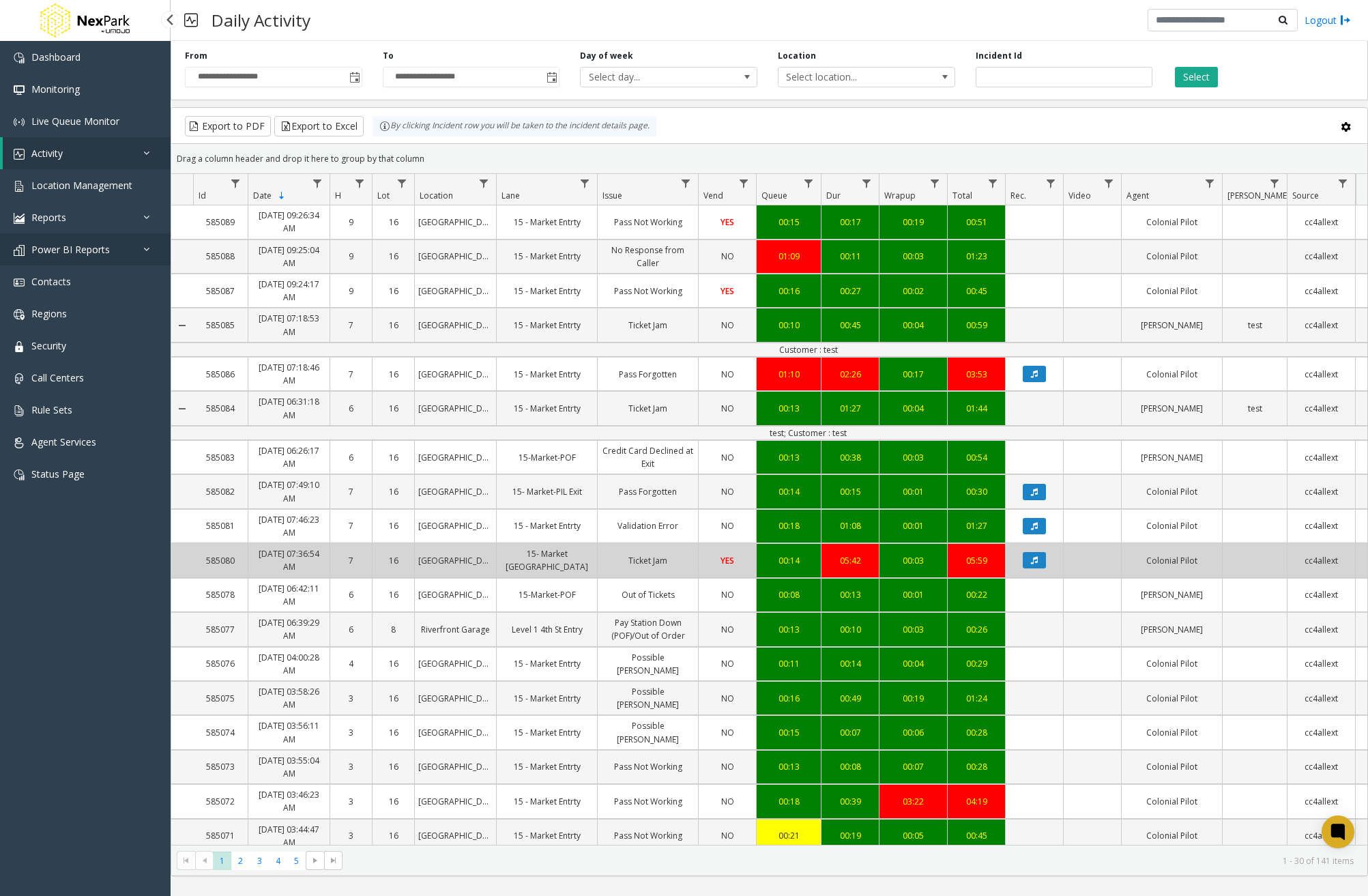
click at [109, 240] on link "Power BI Reports" at bounding box center [85, 248] width 170 height 32
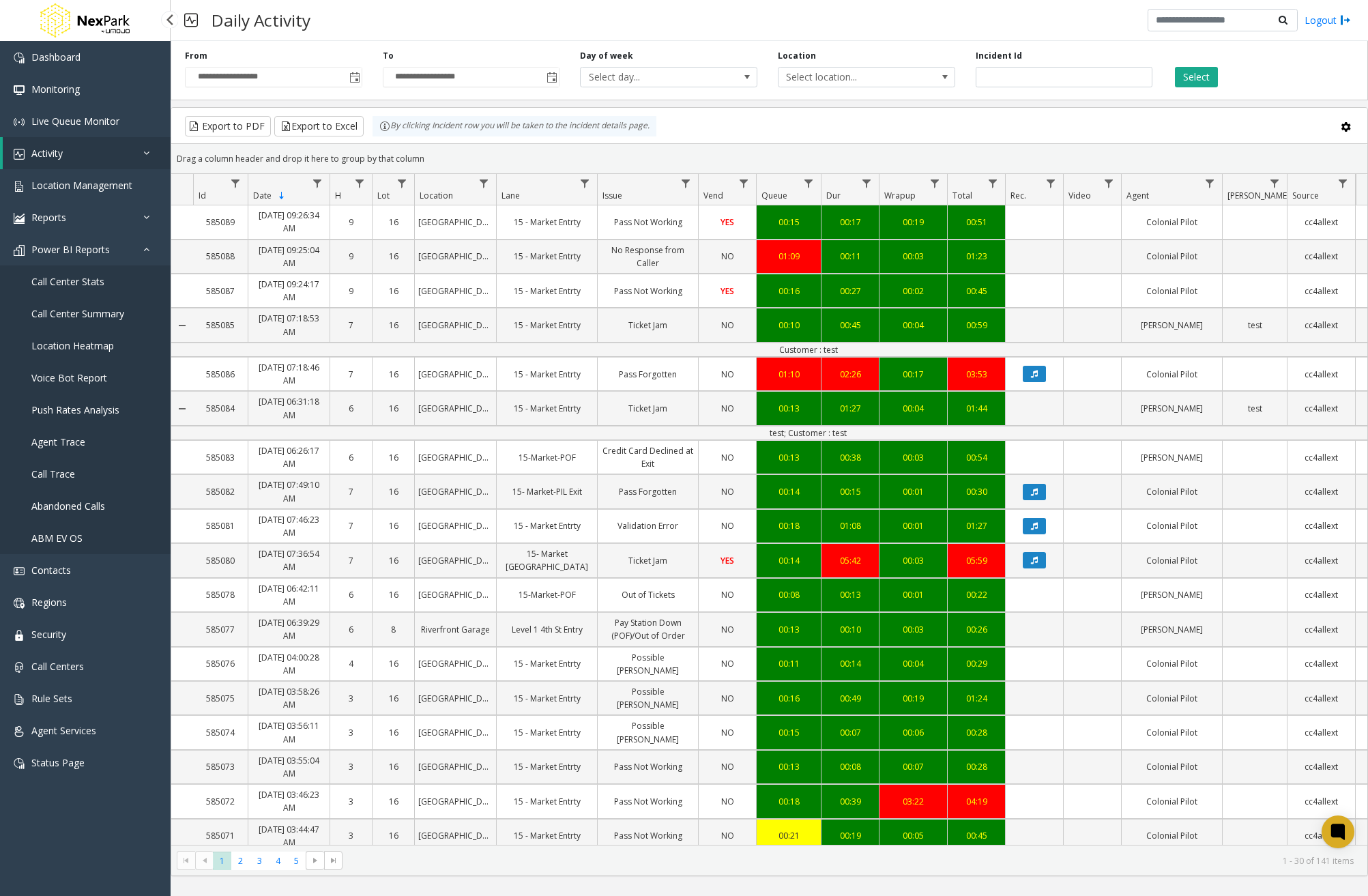
click at [78, 286] on span "Call Center Stats" at bounding box center [68, 281] width 73 height 13
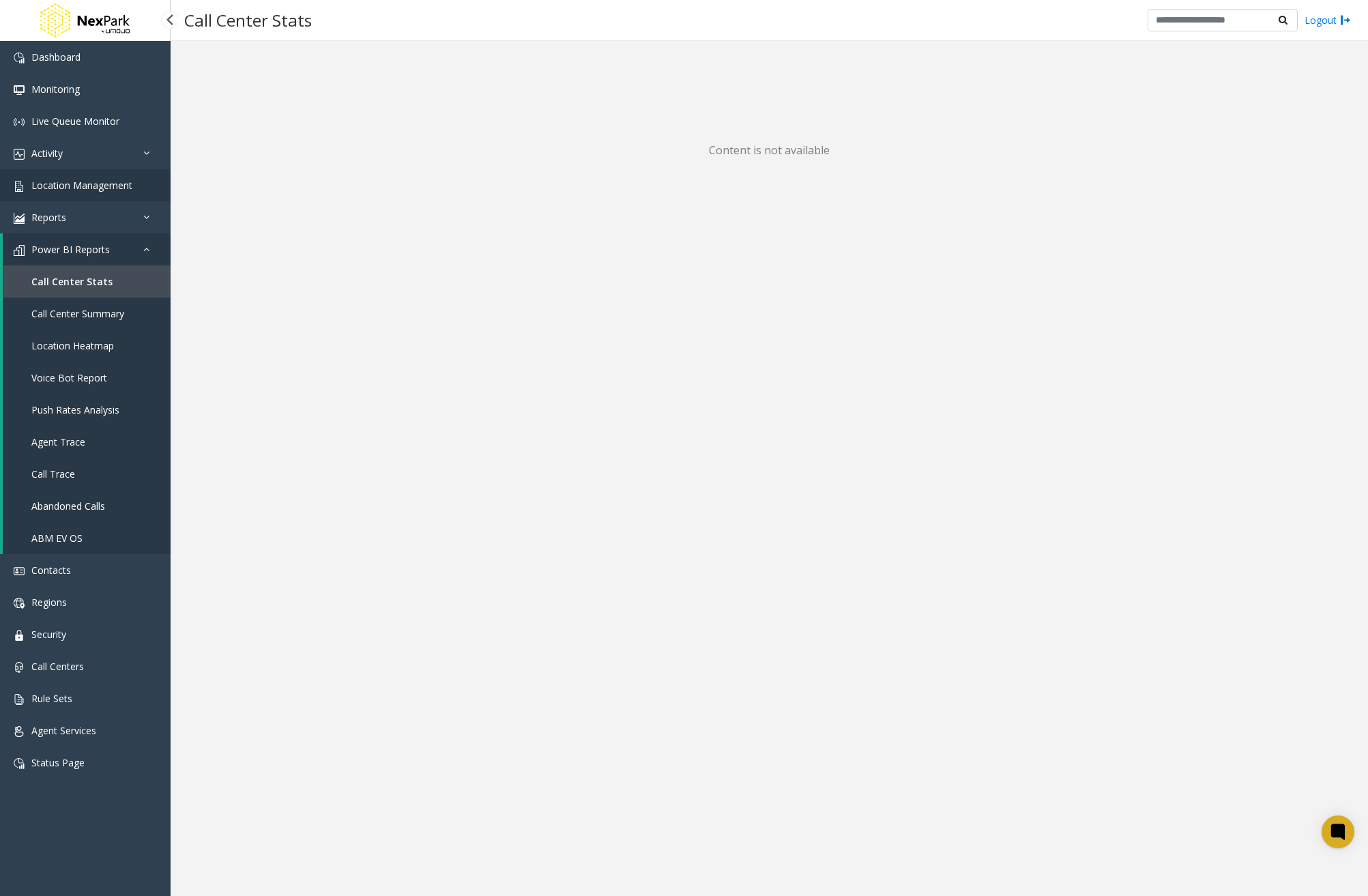
click at [98, 186] on span "Location Management" at bounding box center [82, 185] width 101 height 13
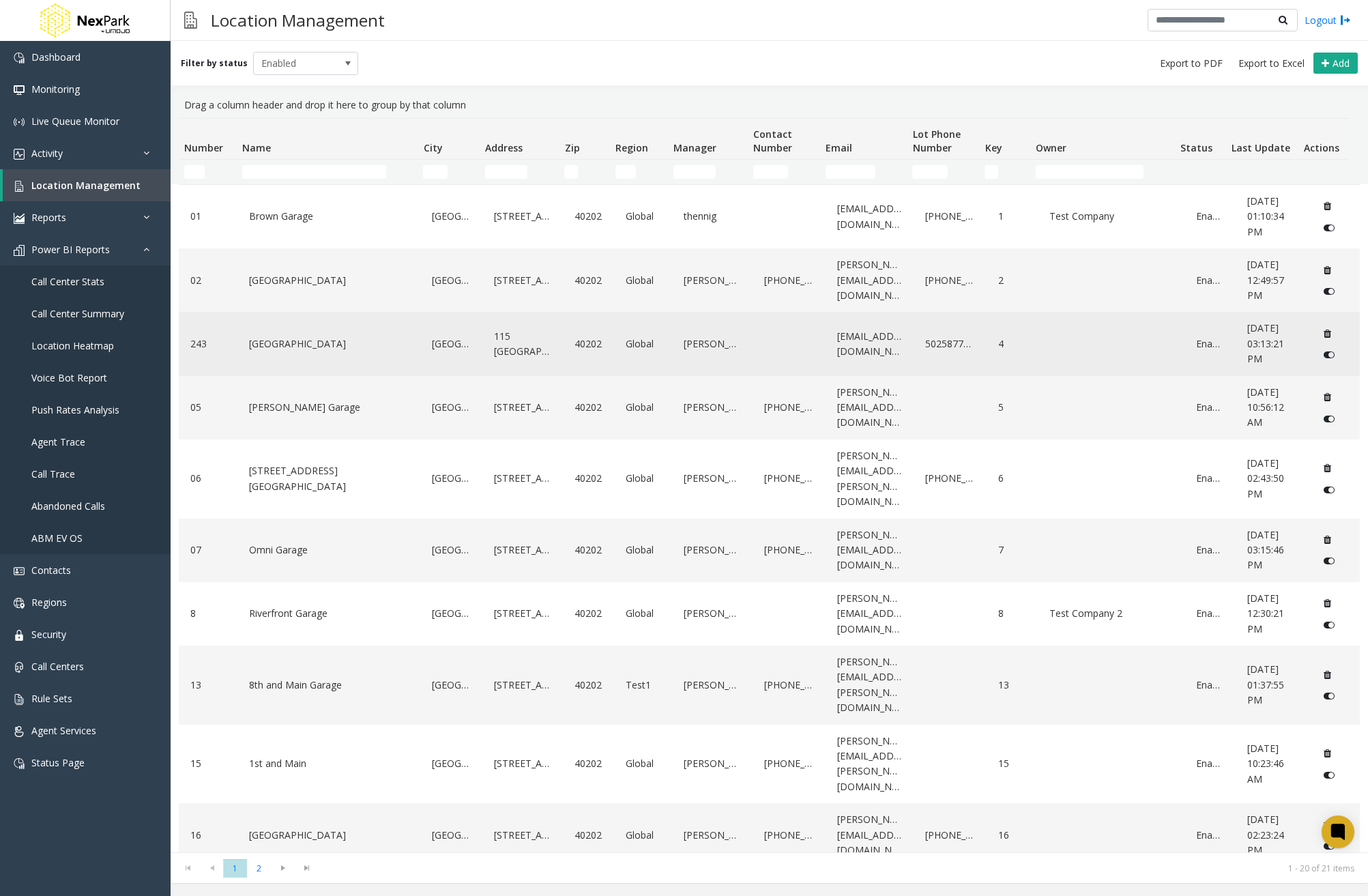
click at [454, 343] on link "Louisville" at bounding box center [451, 344] width 45 height 22
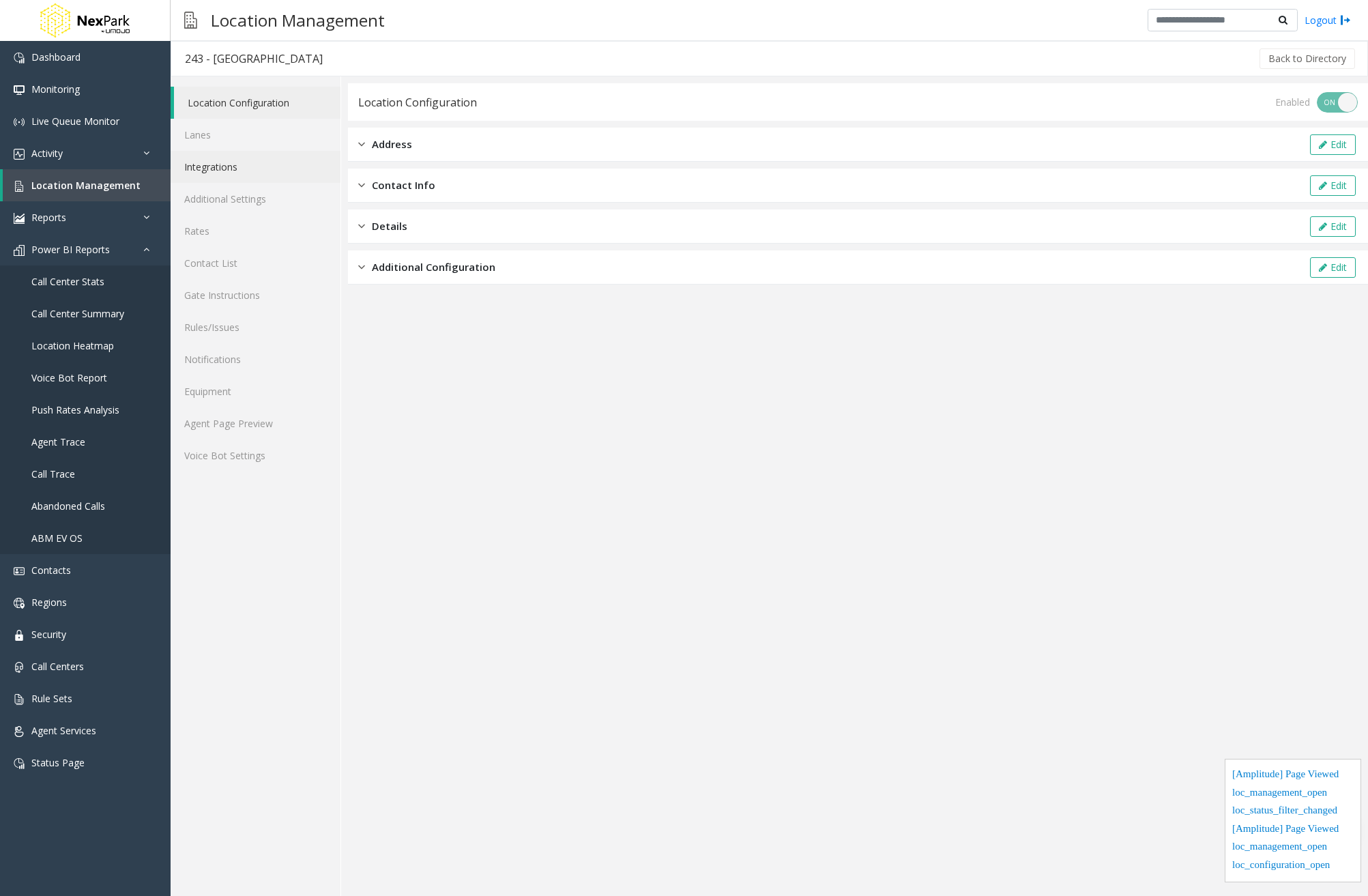
click at [261, 167] on link "Integrations" at bounding box center [255, 166] width 170 height 32
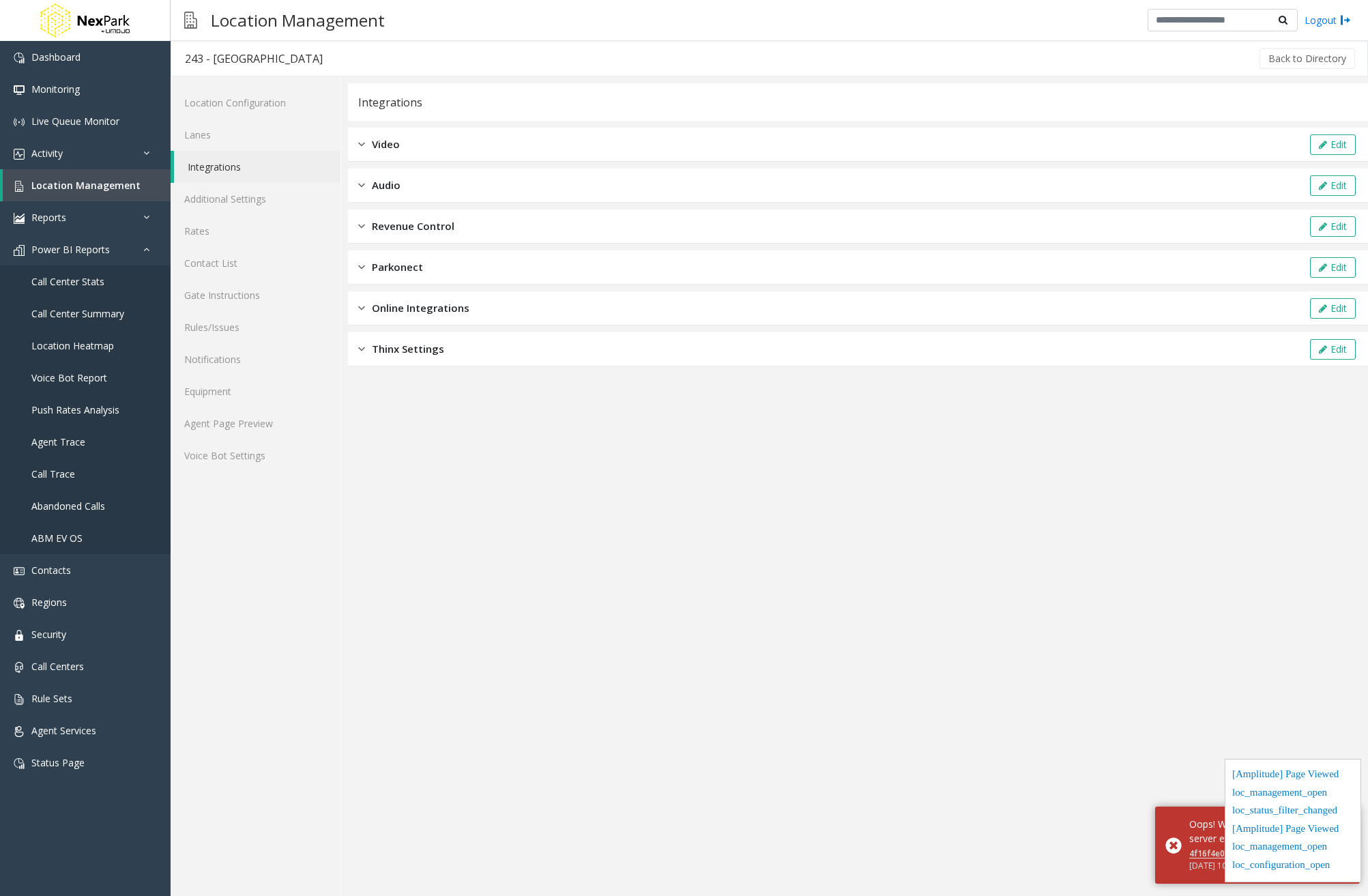
click at [446, 305] on span "Online Integrations" at bounding box center [420, 308] width 97 height 15
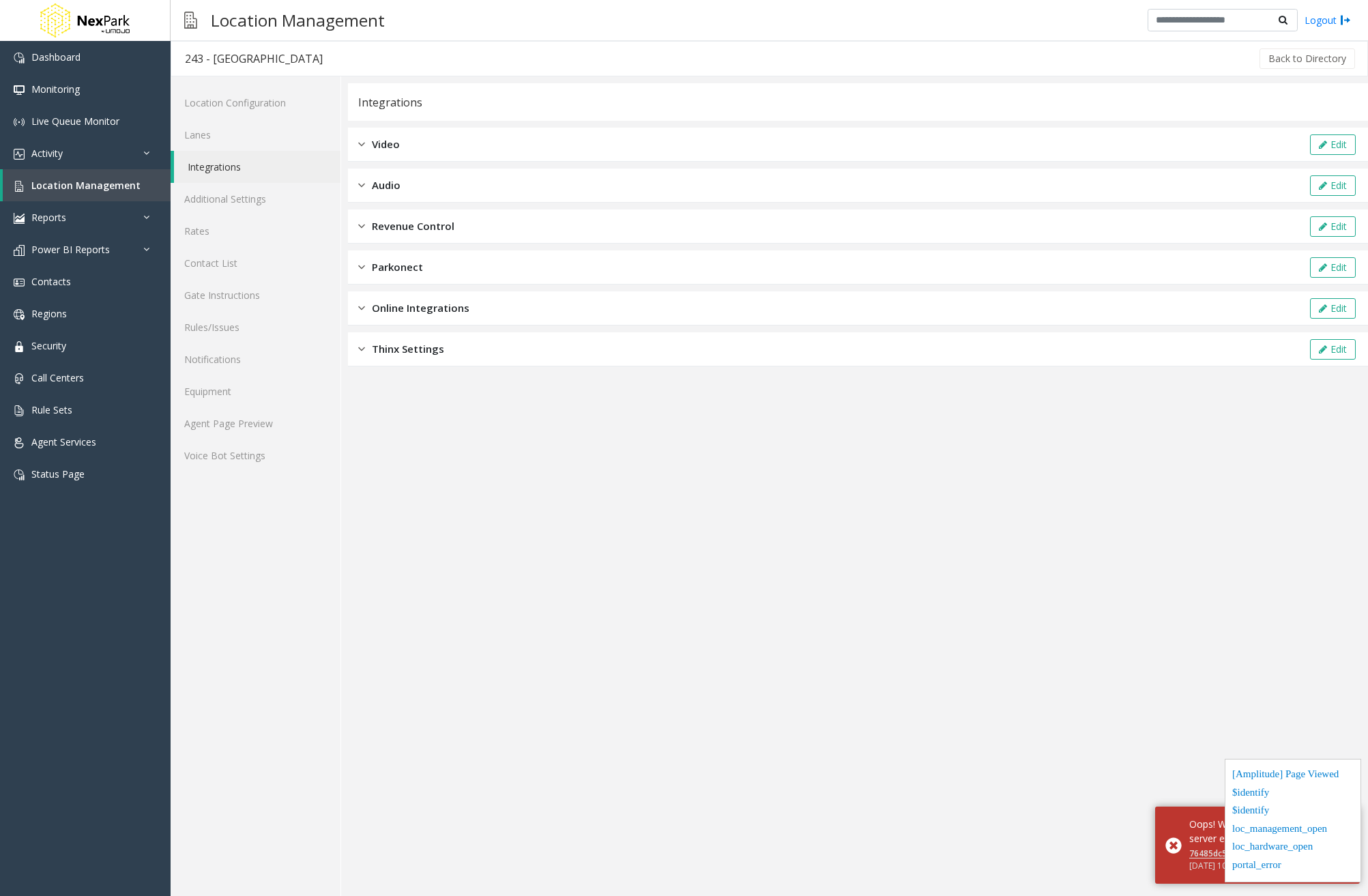
click at [445, 301] on span "Online Integrations" at bounding box center [420, 308] width 97 height 15
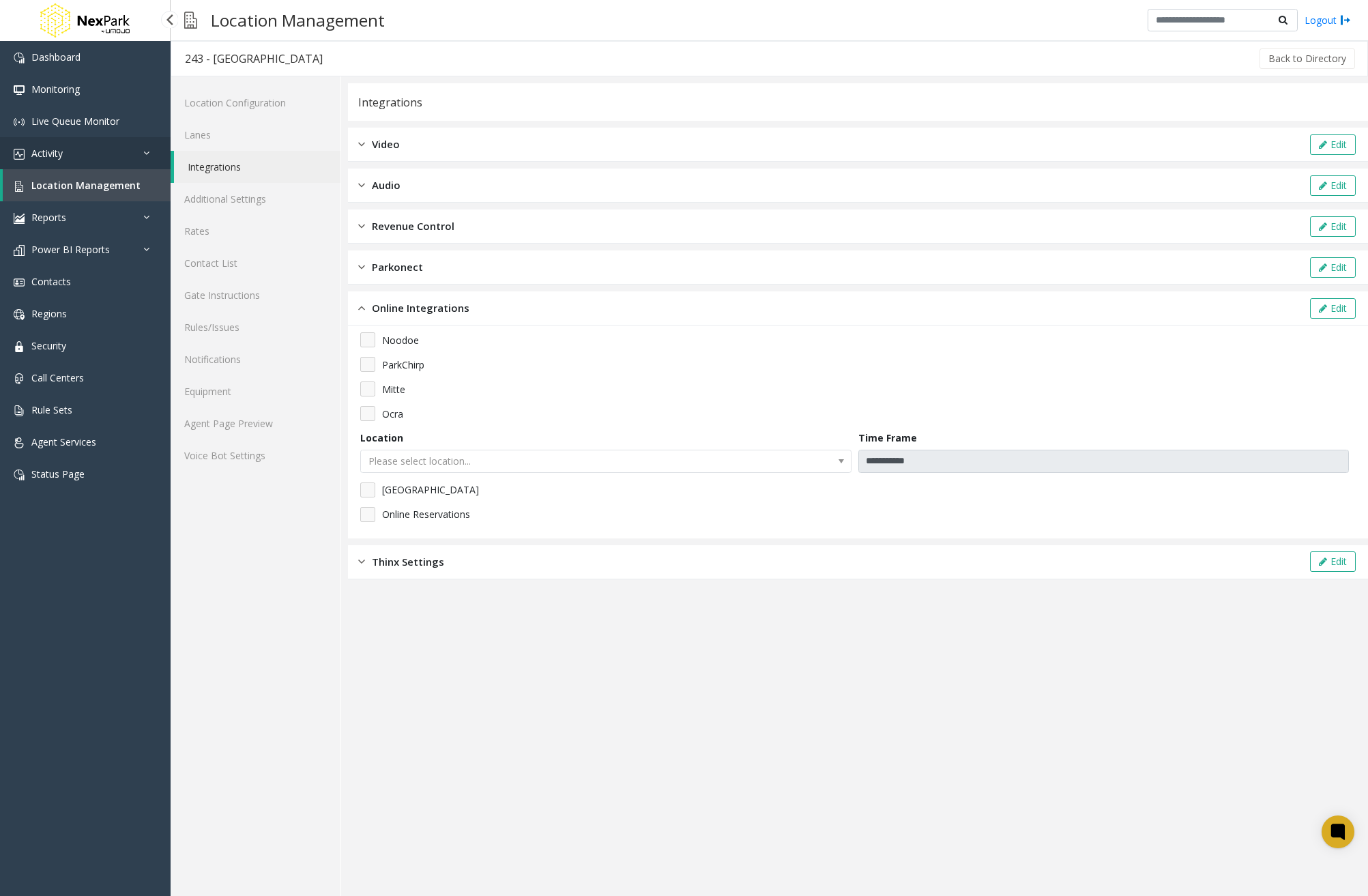
click at [118, 146] on link "Activity" at bounding box center [85, 152] width 170 height 32
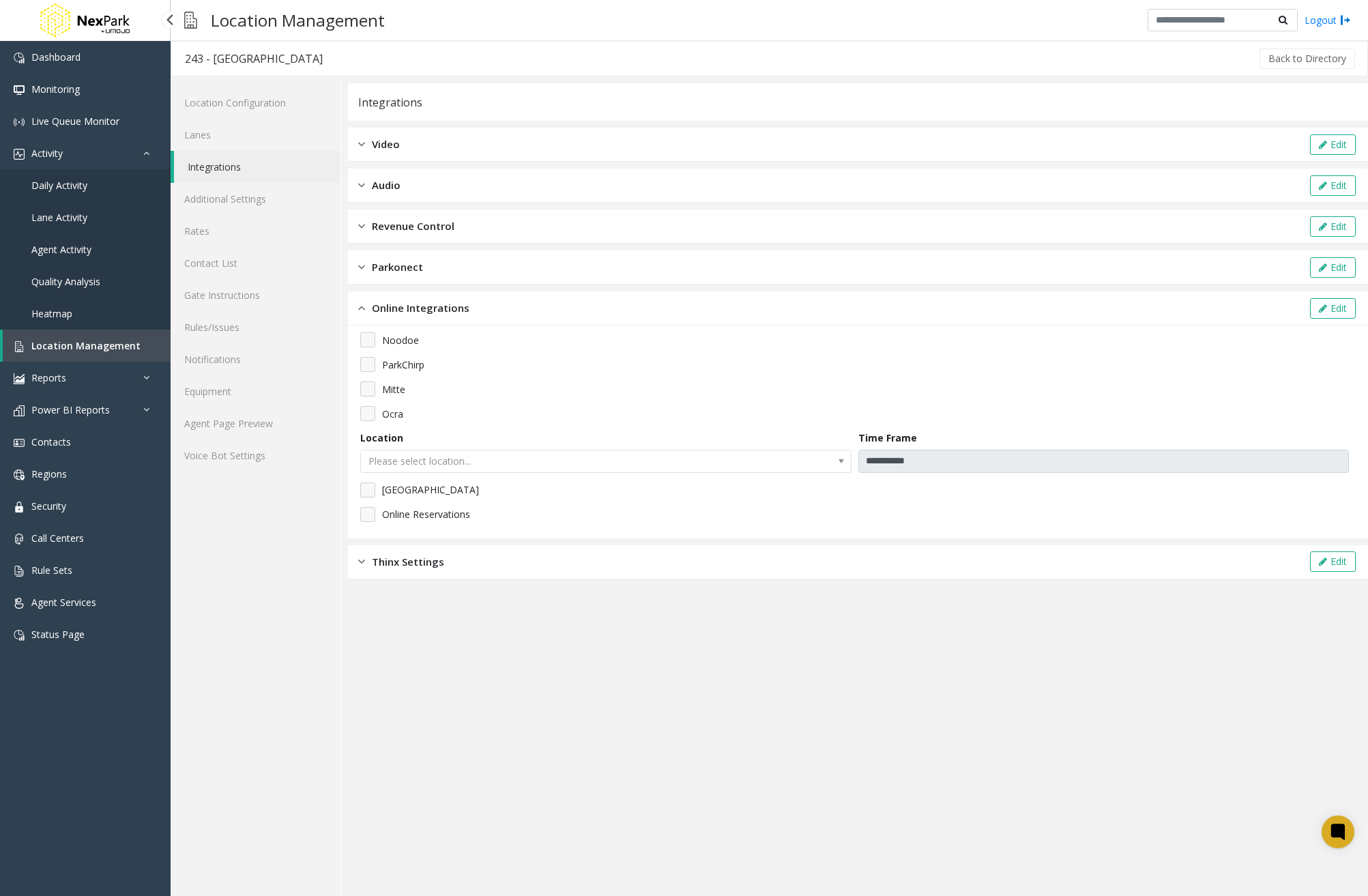
click at [79, 181] on span "Daily Activity" at bounding box center [60, 185] width 56 height 13
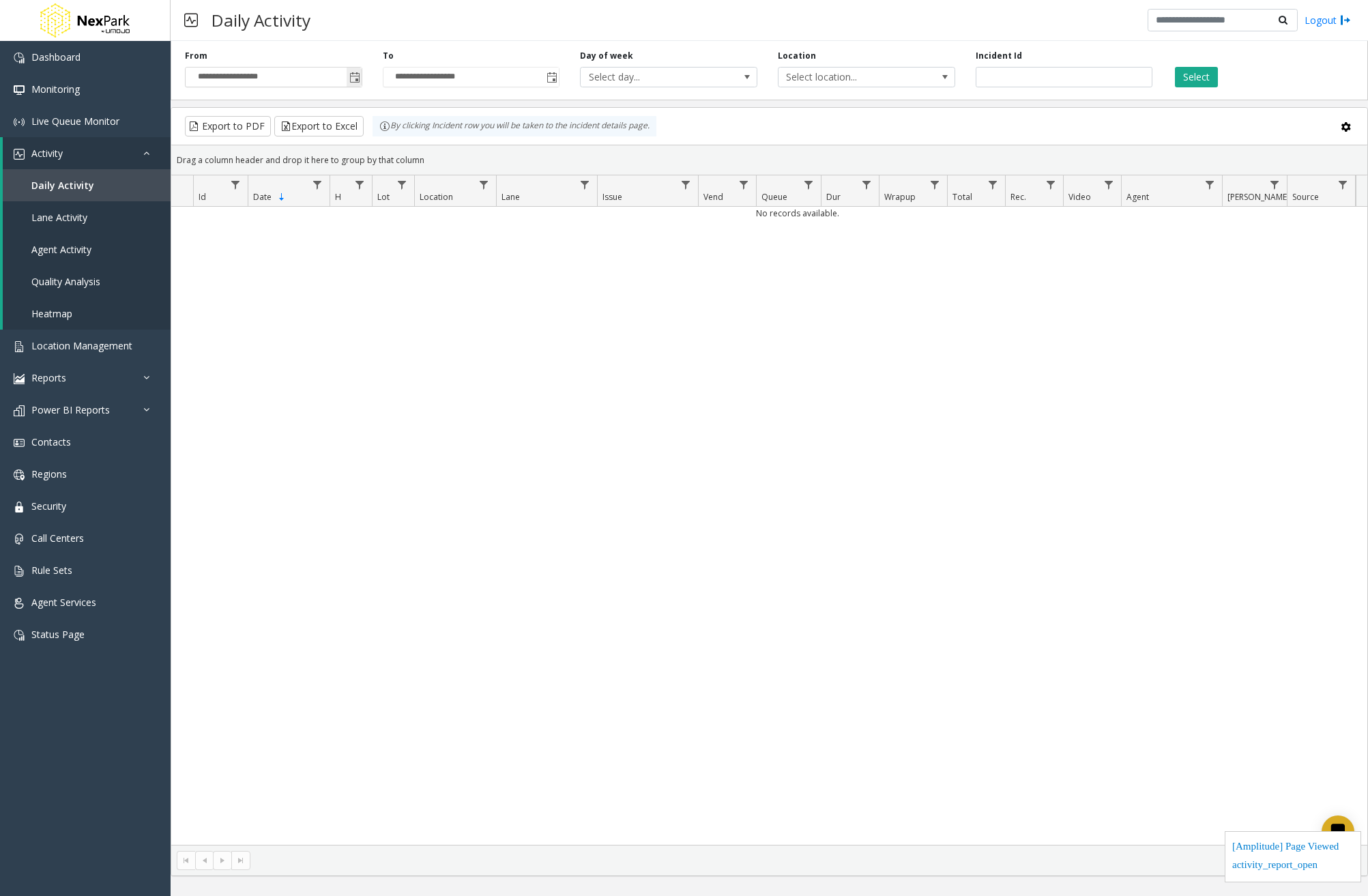
click at [311, 76] on input "**********" at bounding box center [273, 77] width 176 height 19
click at [355, 82] on span "Toggle popup" at bounding box center [354, 77] width 11 height 11
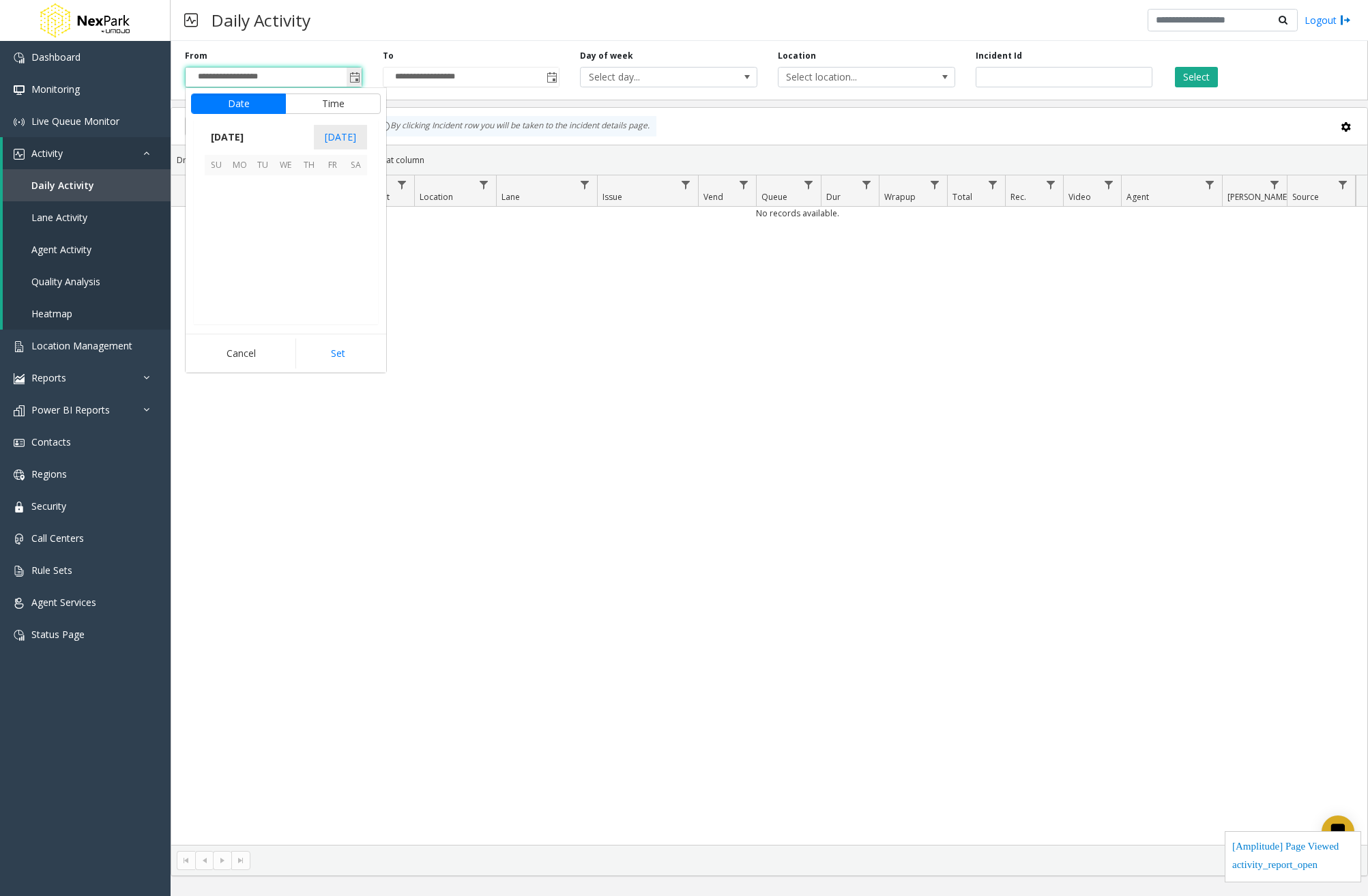
scroll to position [245015, 0]
click at [221, 123] on kendo-calendar-header "October 2025 Today" at bounding box center [285, 137] width 184 height 36
click at [227, 141] on span "October 2025" at bounding box center [227, 137] width 45 height 20
click at [221, 167] on span "Jan" at bounding box center [221, 166] width 33 height 33
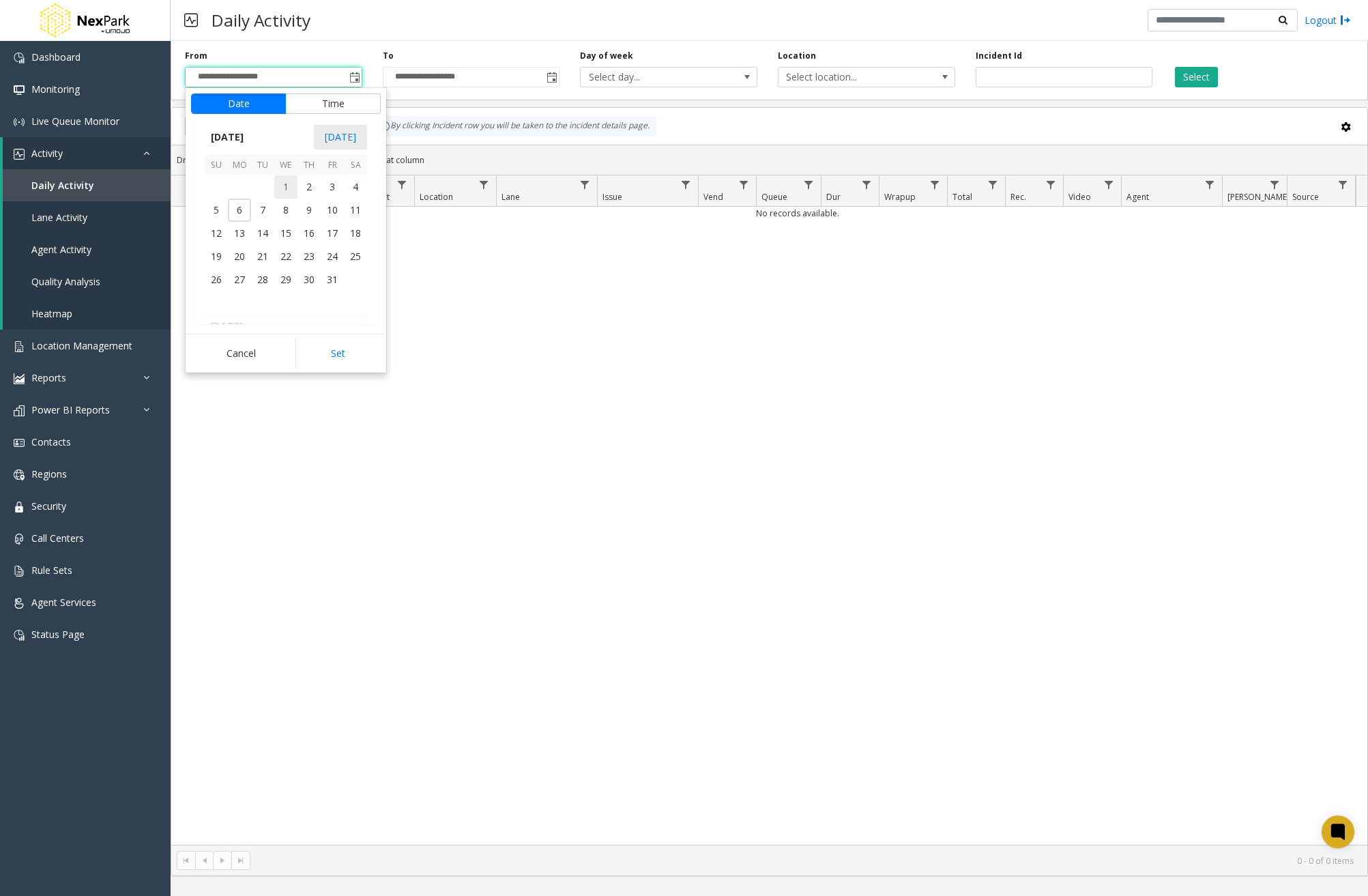
click at [278, 187] on span "1" at bounding box center [286, 187] width 23 height 23
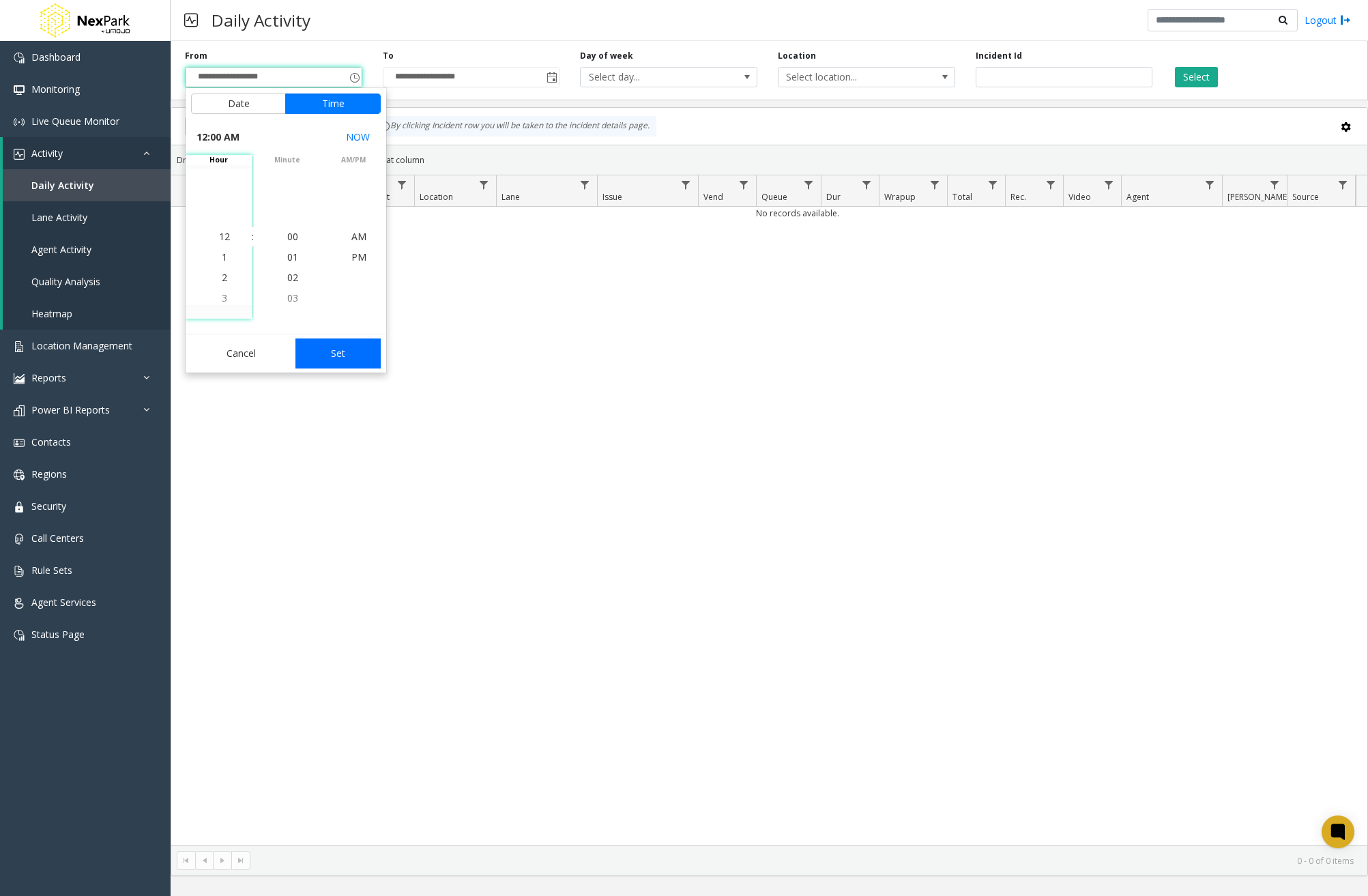
click at [354, 350] on button "Set" at bounding box center [338, 353] width 86 height 30
type input "**********"
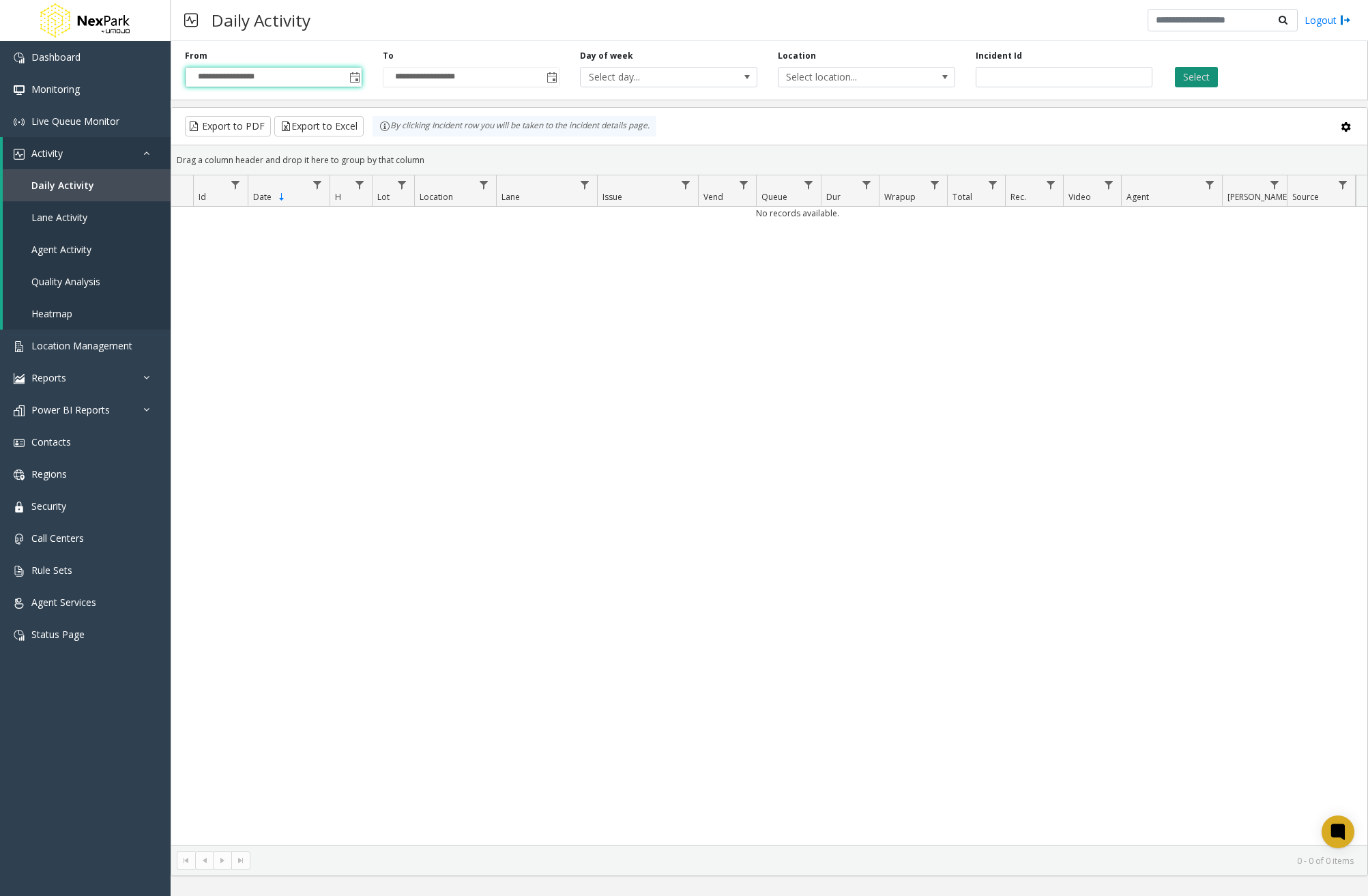
click at [1182, 71] on button "Select" at bounding box center [1197, 76] width 43 height 20
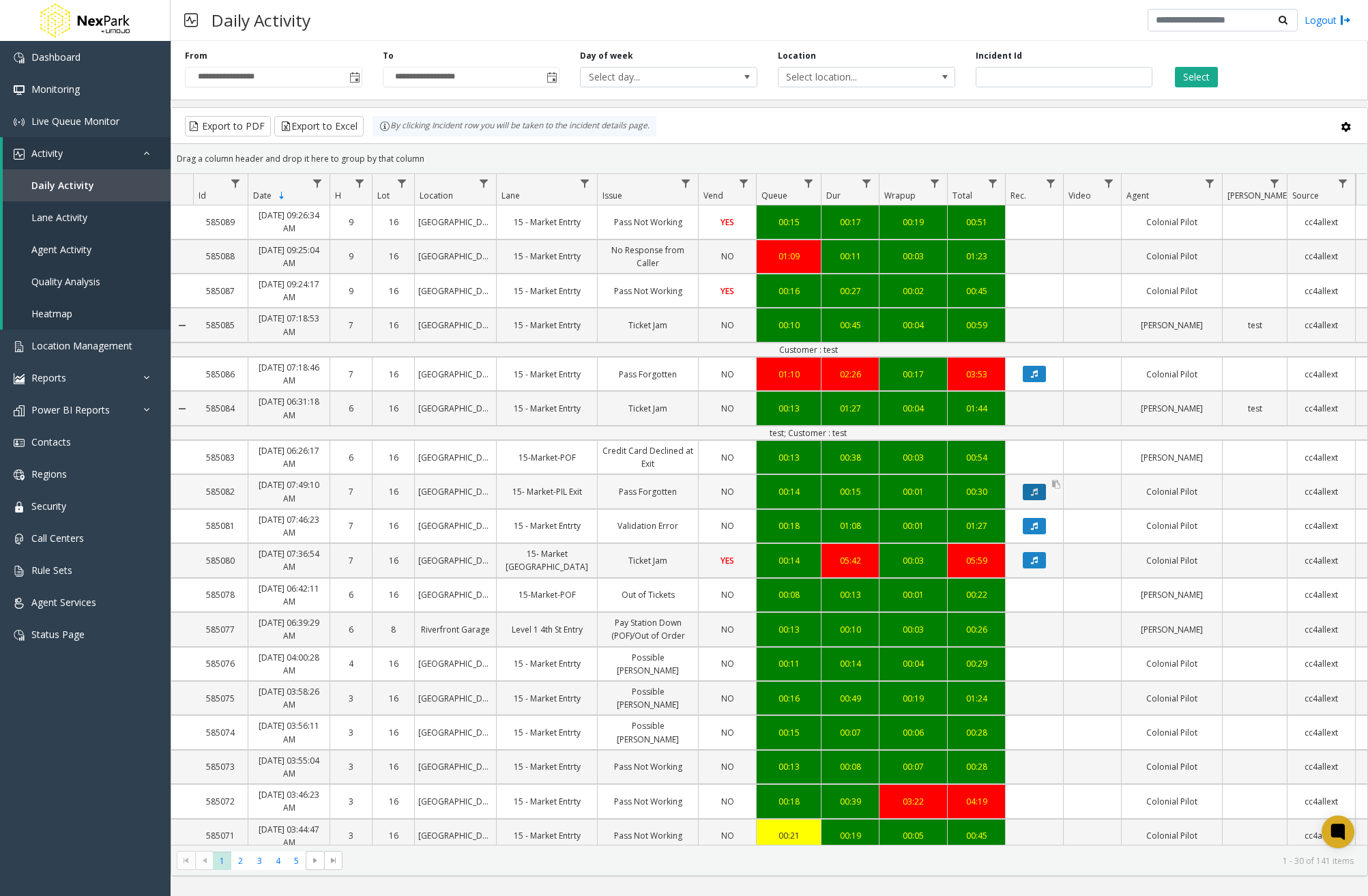
click at [1025, 496] on button "Data table" at bounding box center [1035, 492] width 23 height 16
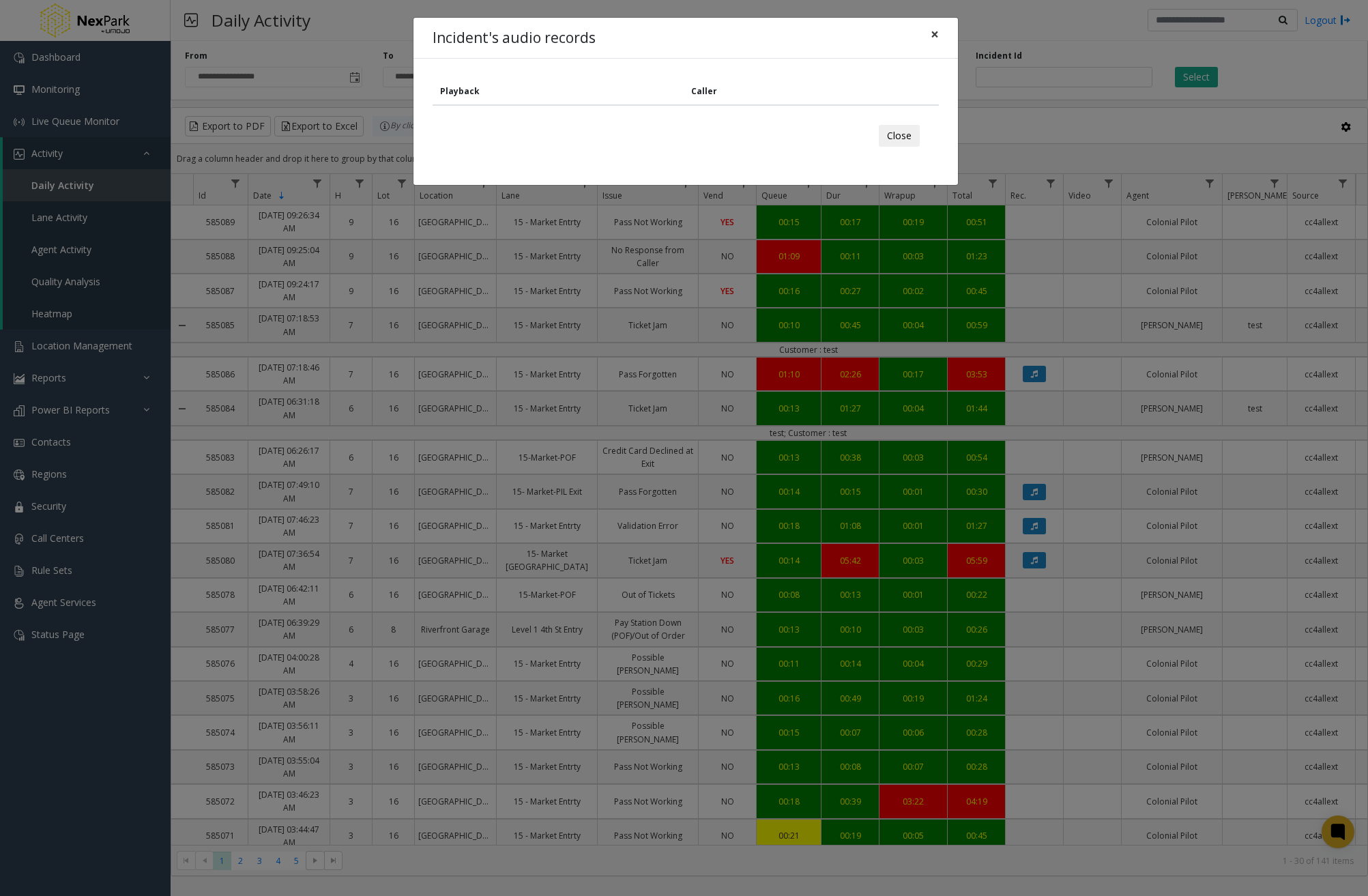
click at [940, 34] on button "×" at bounding box center [935, 34] width 27 height 34
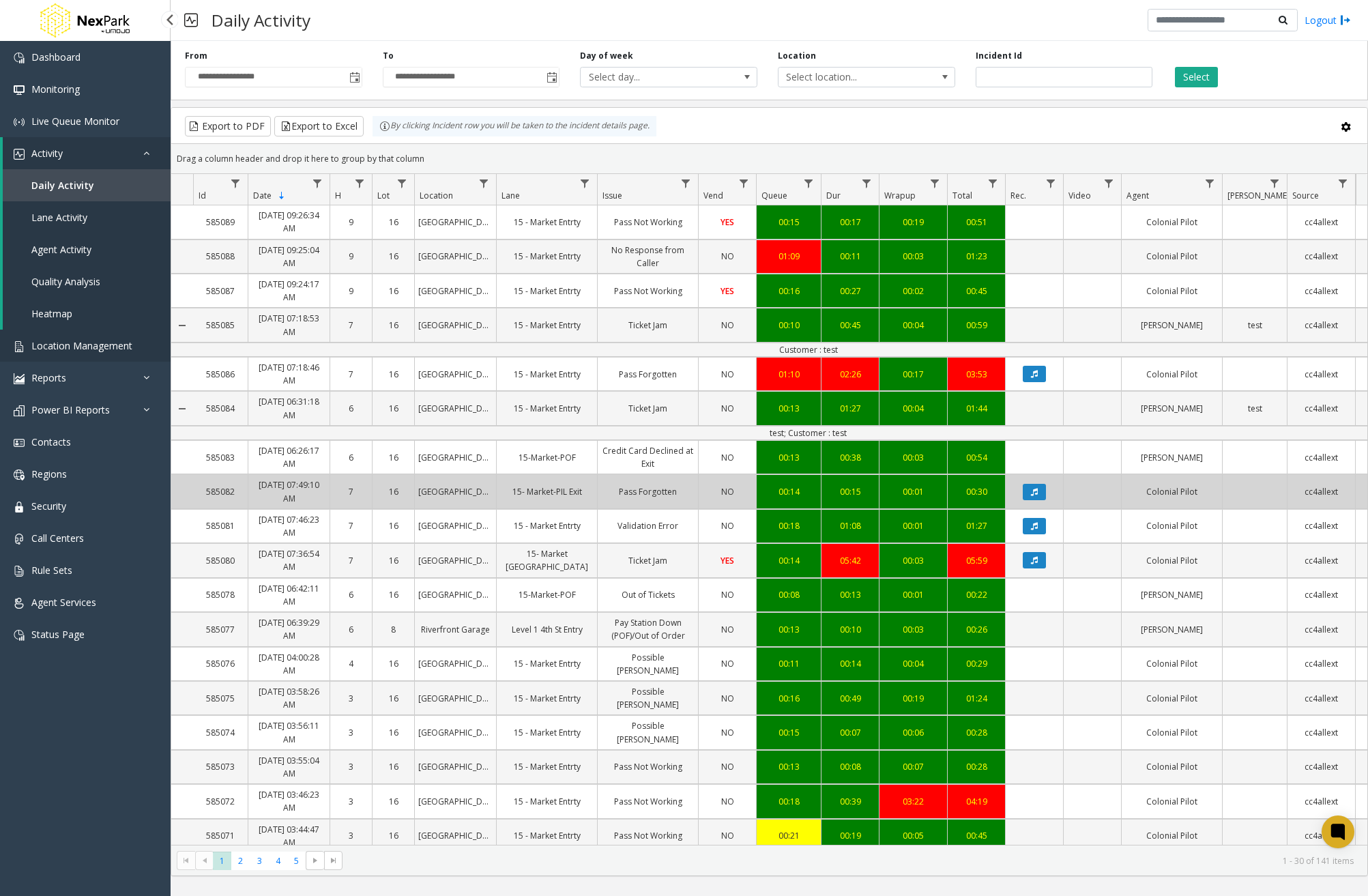
click at [63, 346] on span "Location Management" at bounding box center [82, 345] width 101 height 13
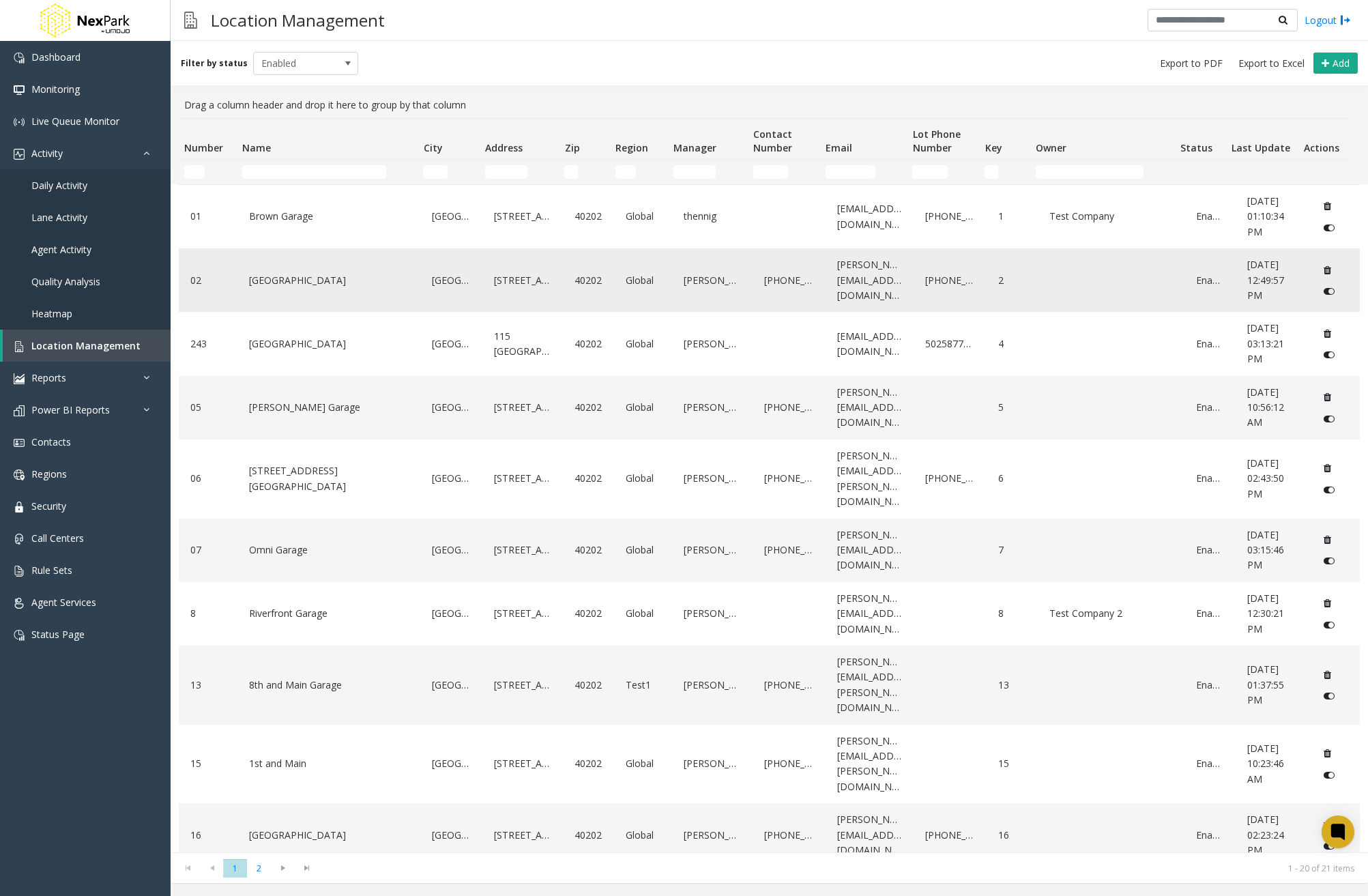
click at [252, 282] on link "[GEOGRAPHIC_DATA]" at bounding box center [328, 280] width 167 height 22
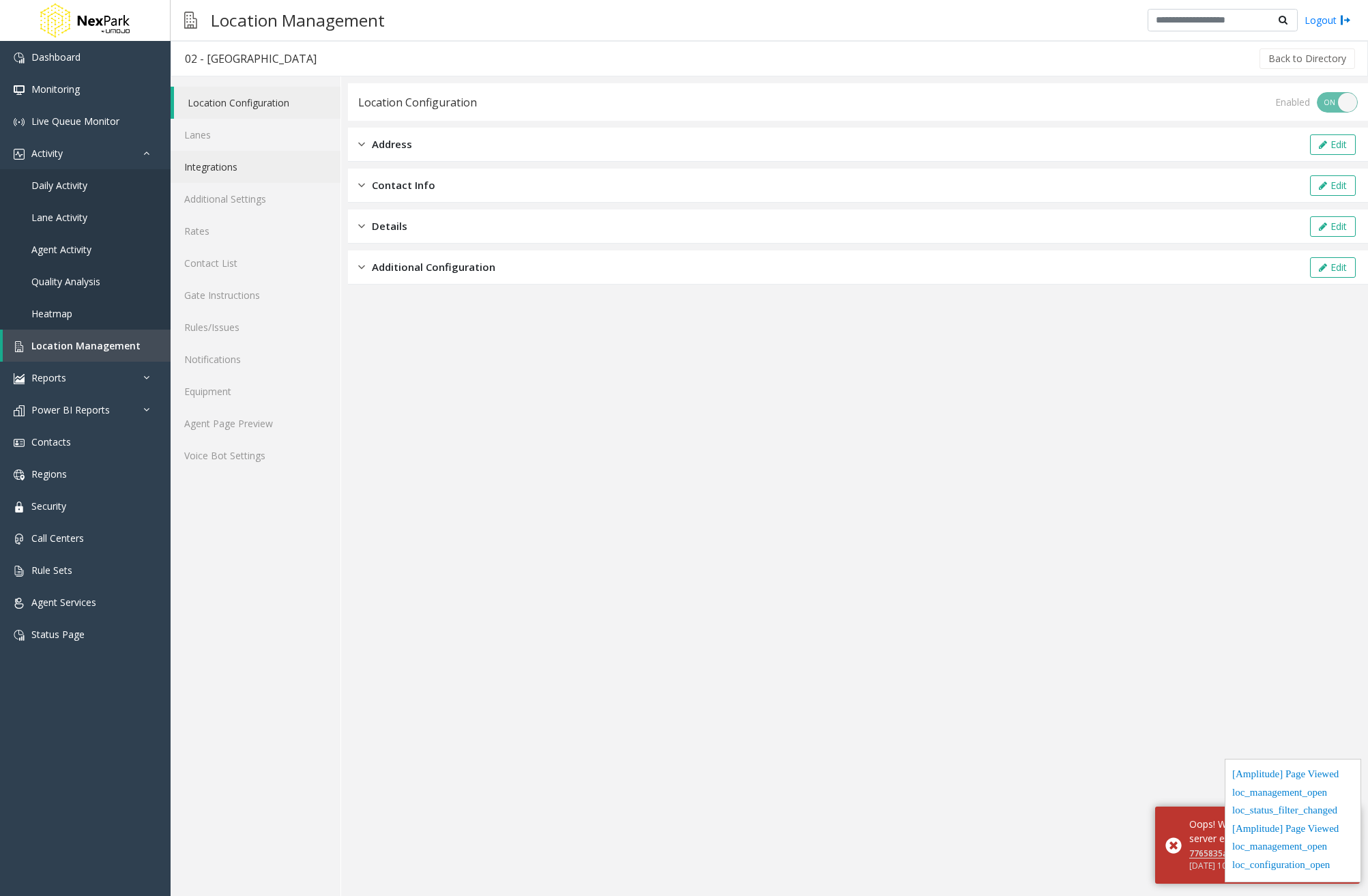
click at [231, 165] on link "Integrations" at bounding box center [255, 166] width 170 height 32
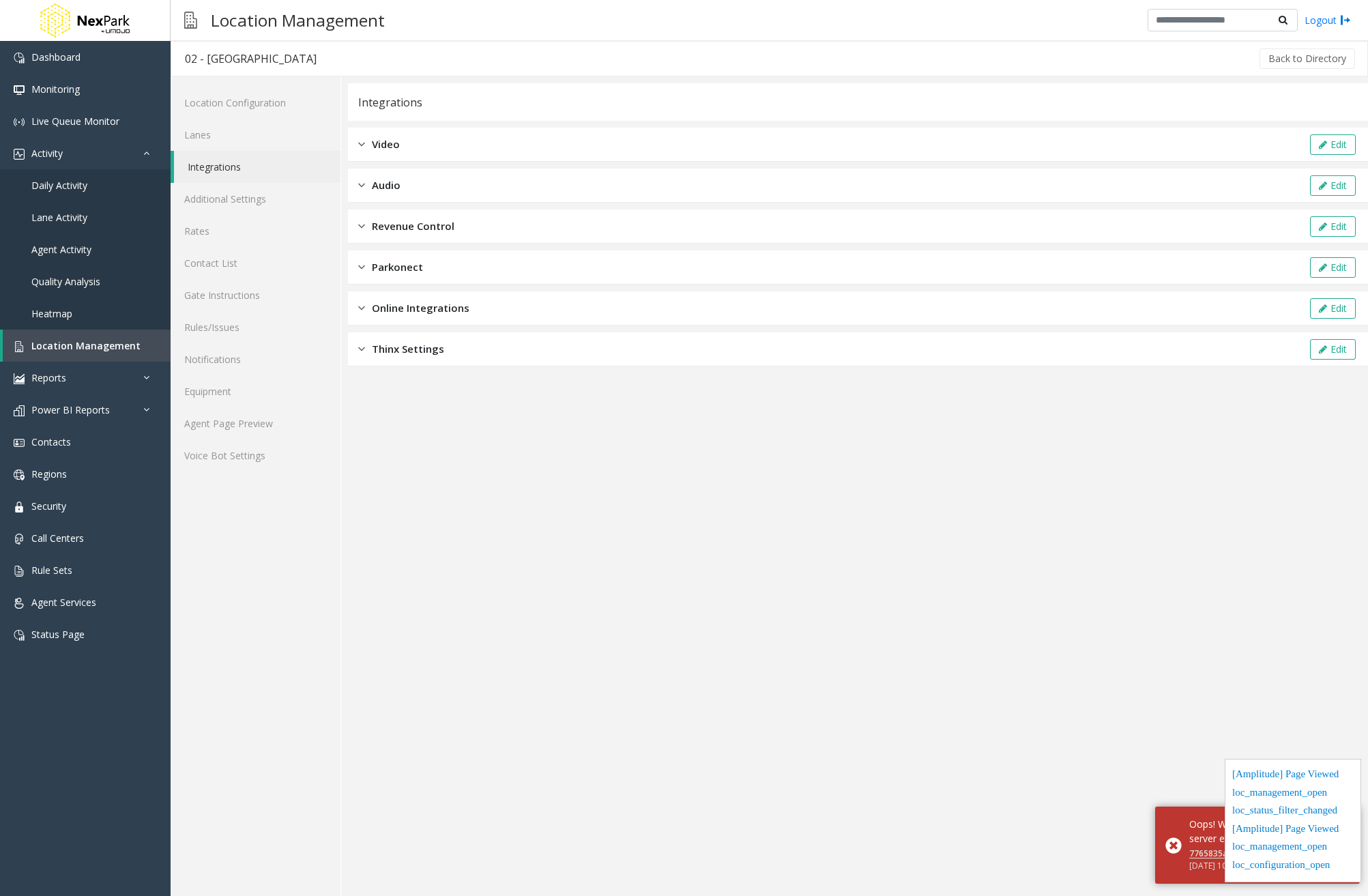
click at [441, 190] on div "Audio Edit" at bounding box center [859, 185] width 1020 height 34
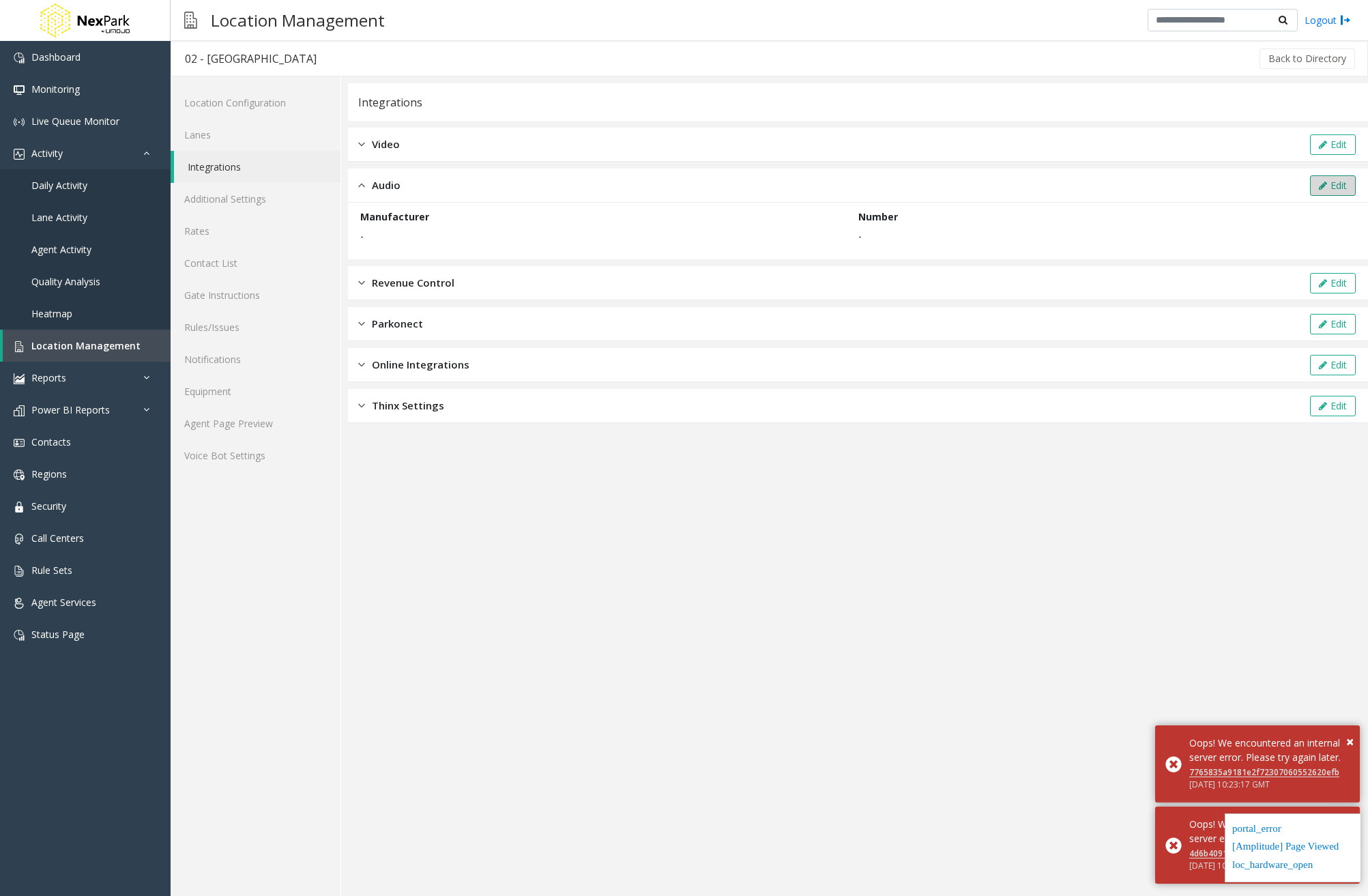
click at [1335, 191] on button "Edit" at bounding box center [1332, 185] width 45 height 20
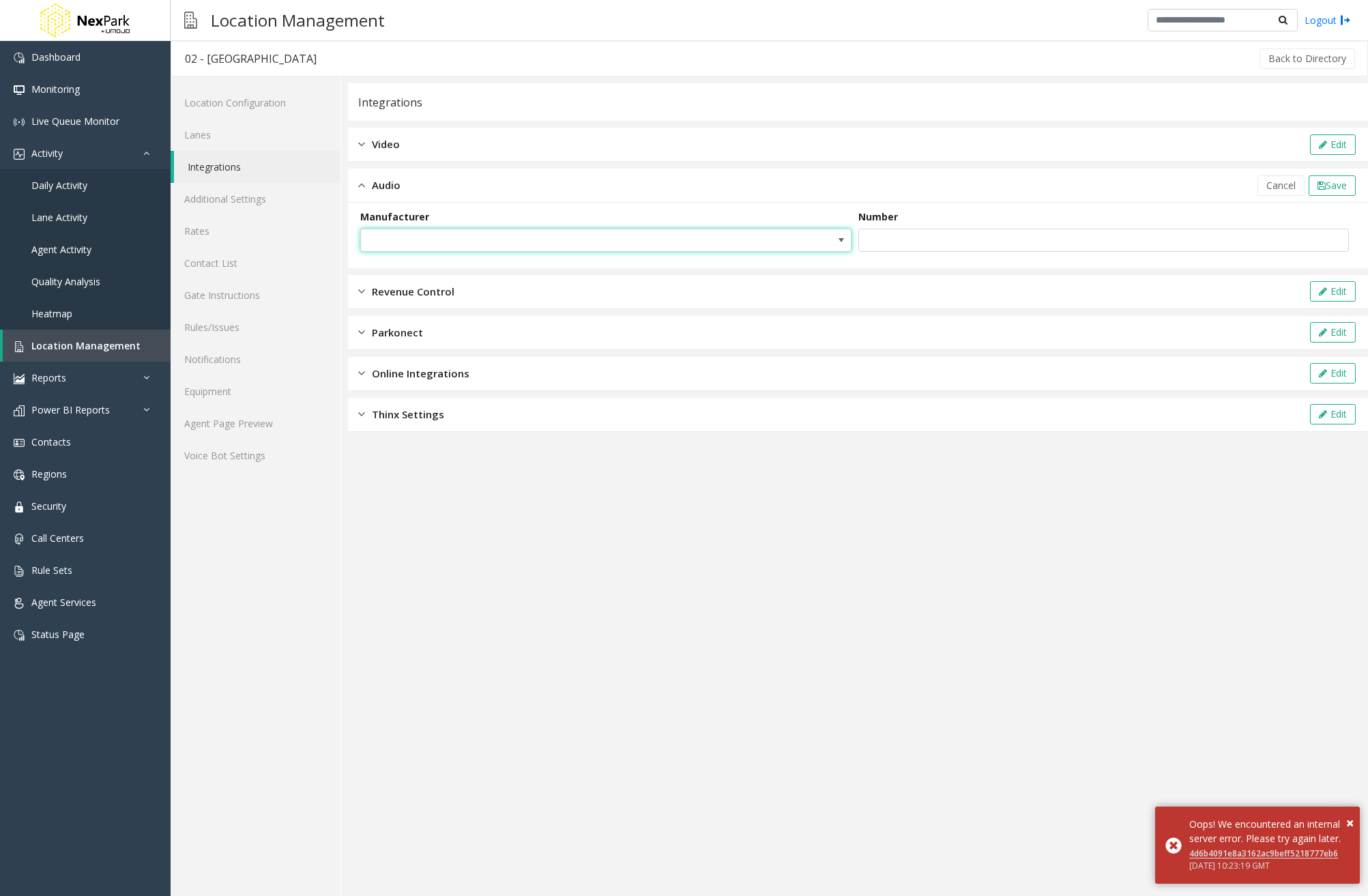
click at [759, 238] on span at bounding box center [606, 240] width 491 height 23
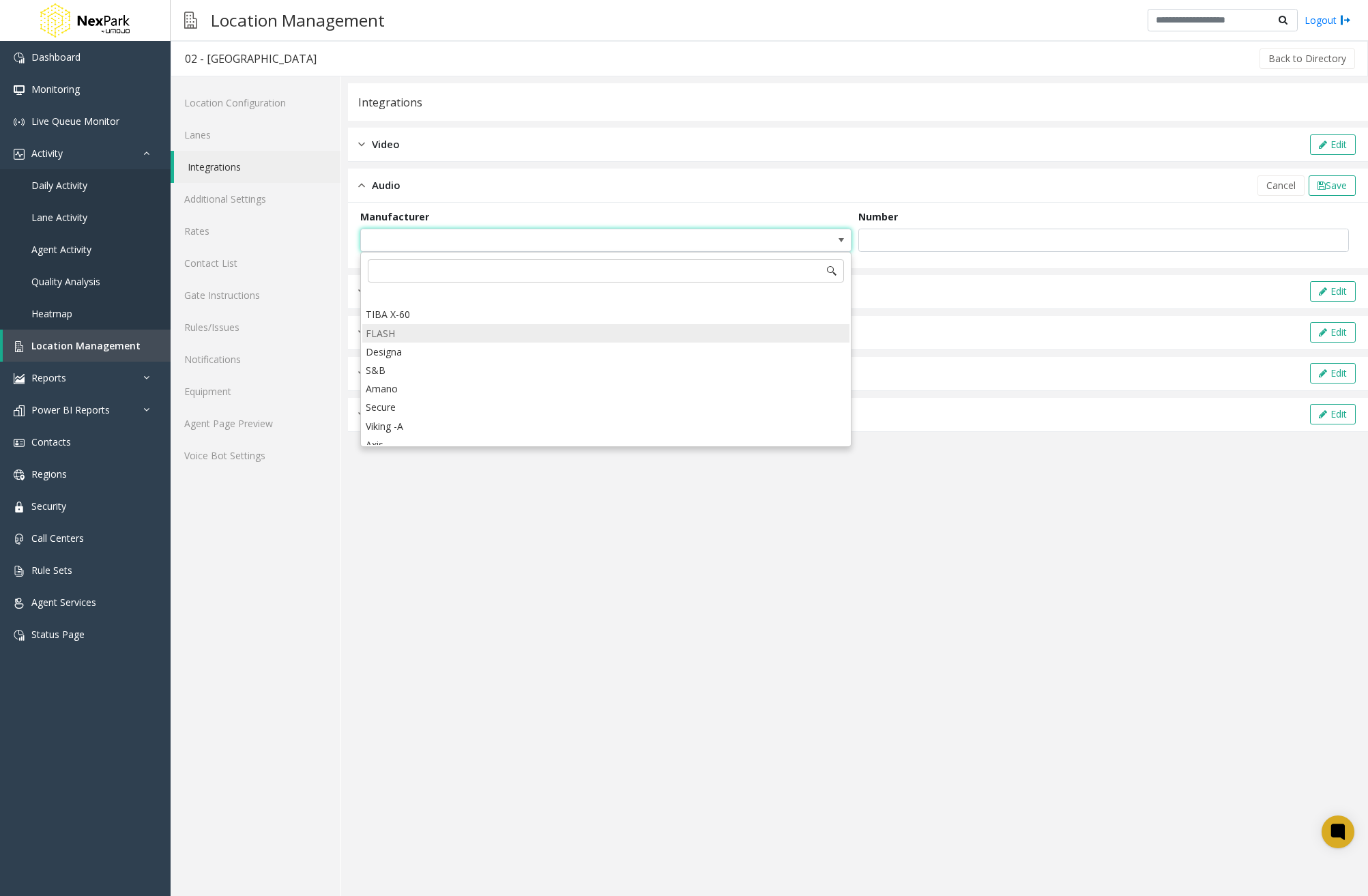
scroll to position [86, 0]
click at [1087, 501] on app-integration "Integrations Video Edit Audio Cancel Save Manufacturer Number Revenue Control E…" at bounding box center [859, 489] width 1020 height 812
click at [98, 543] on link "Call Centers" at bounding box center [85, 537] width 170 height 32
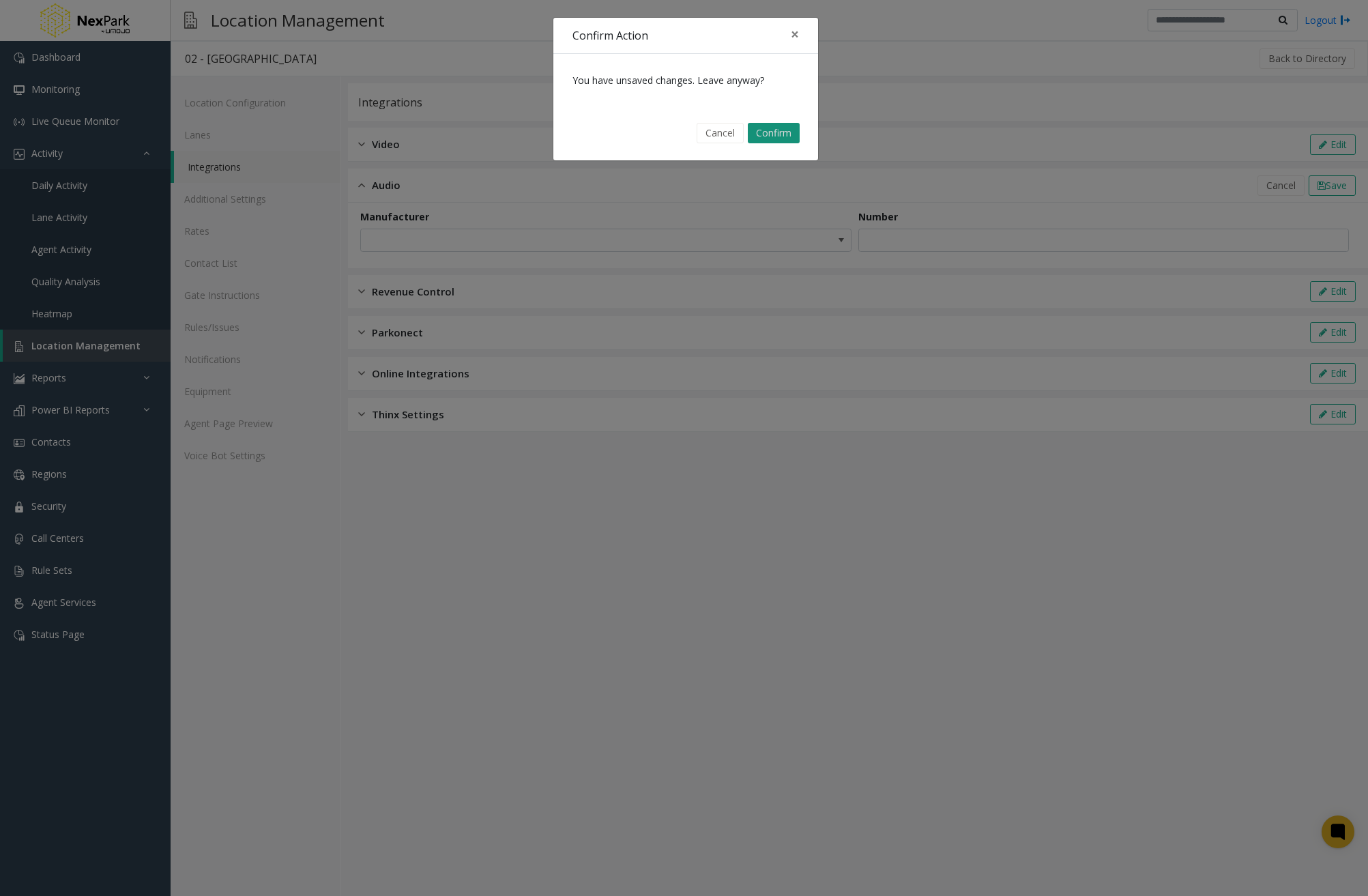
click at [793, 134] on button "Confirm" at bounding box center [774, 133] width 52 height 20
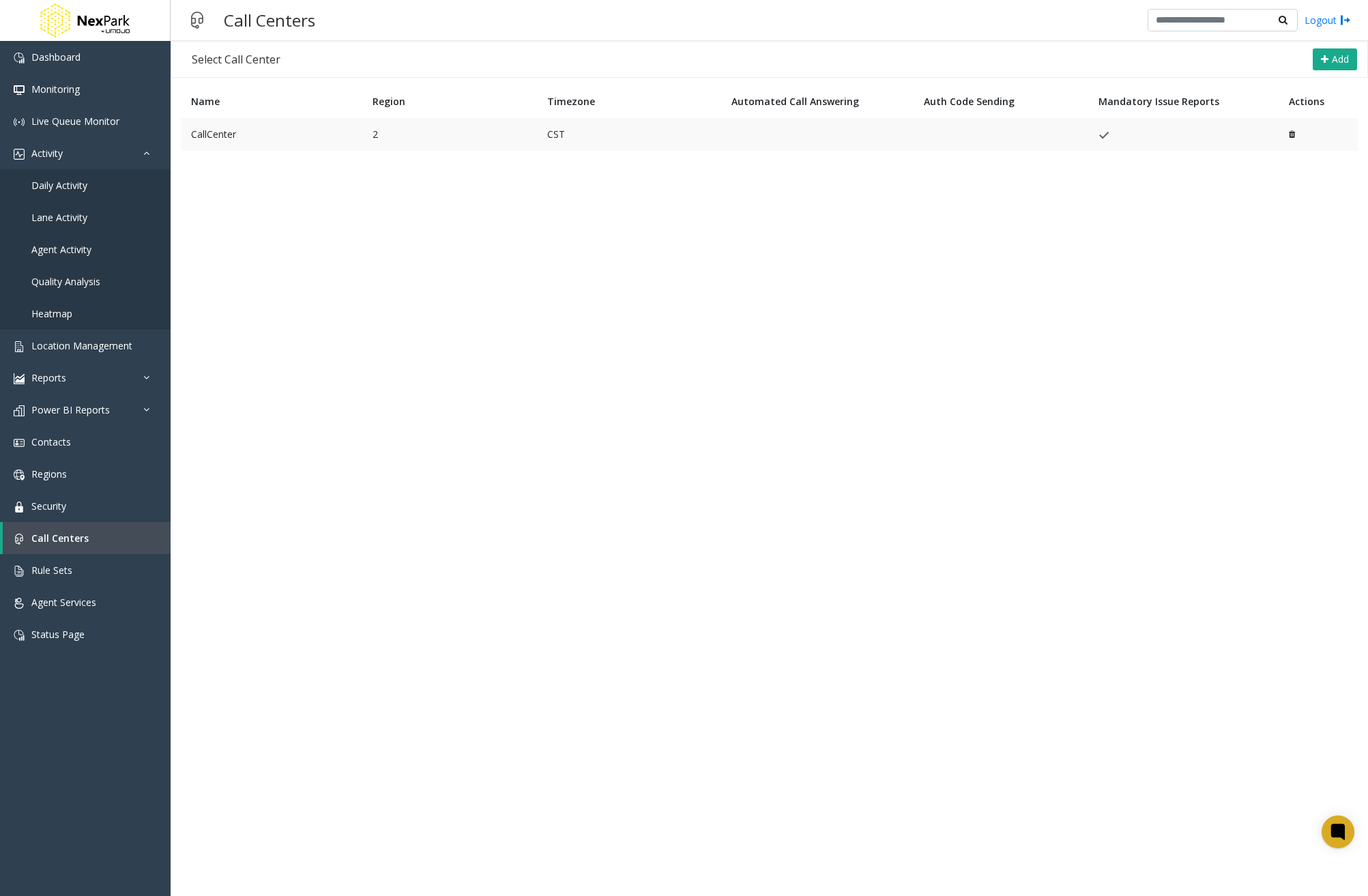
click at [386, 126] on td "2" at bounding box center [449, 135] width 174 height 33
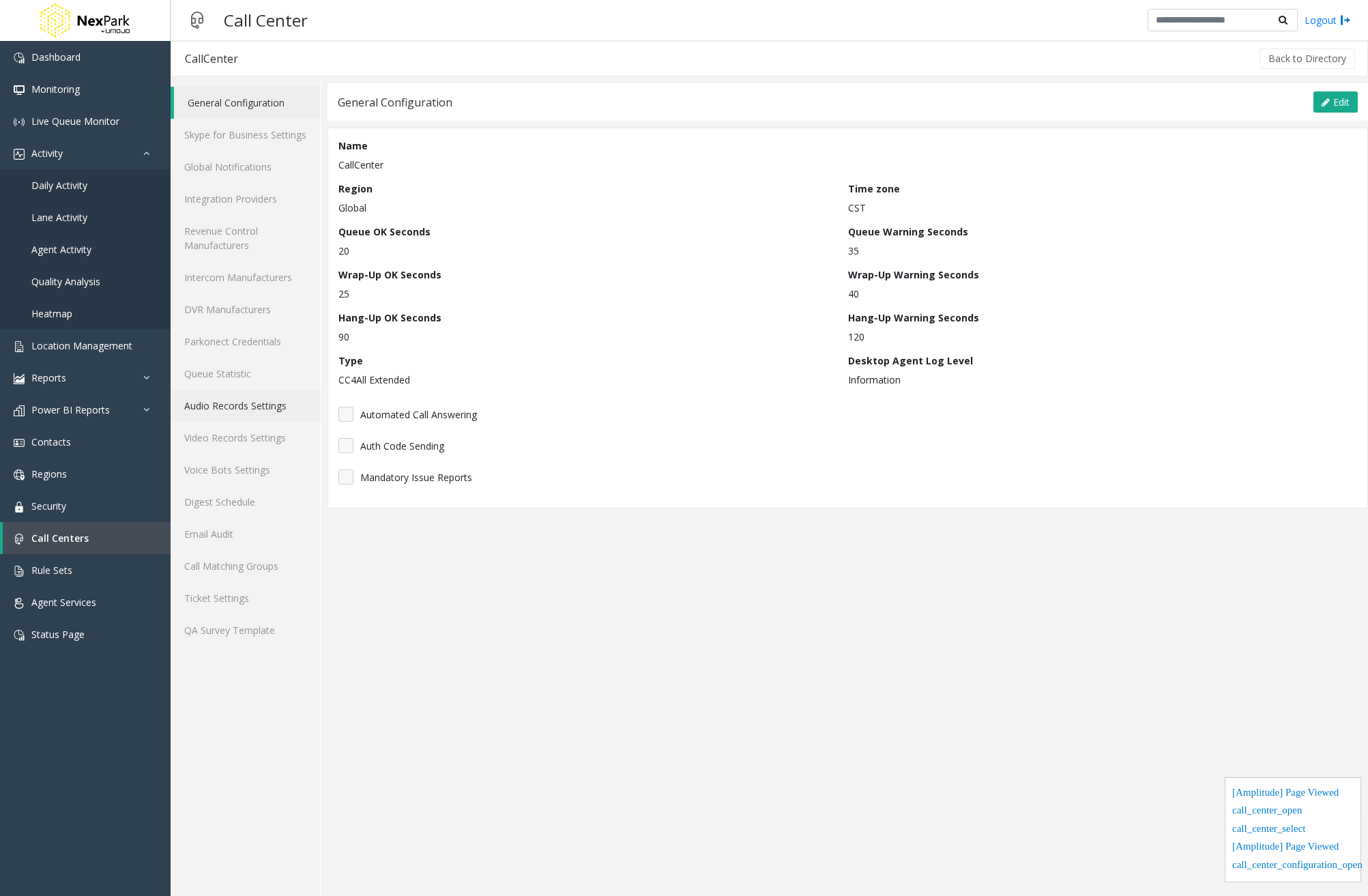
click at [222, 401] on link "Audio Records Settings" at bounding box center [245, 405] width 149 height 32
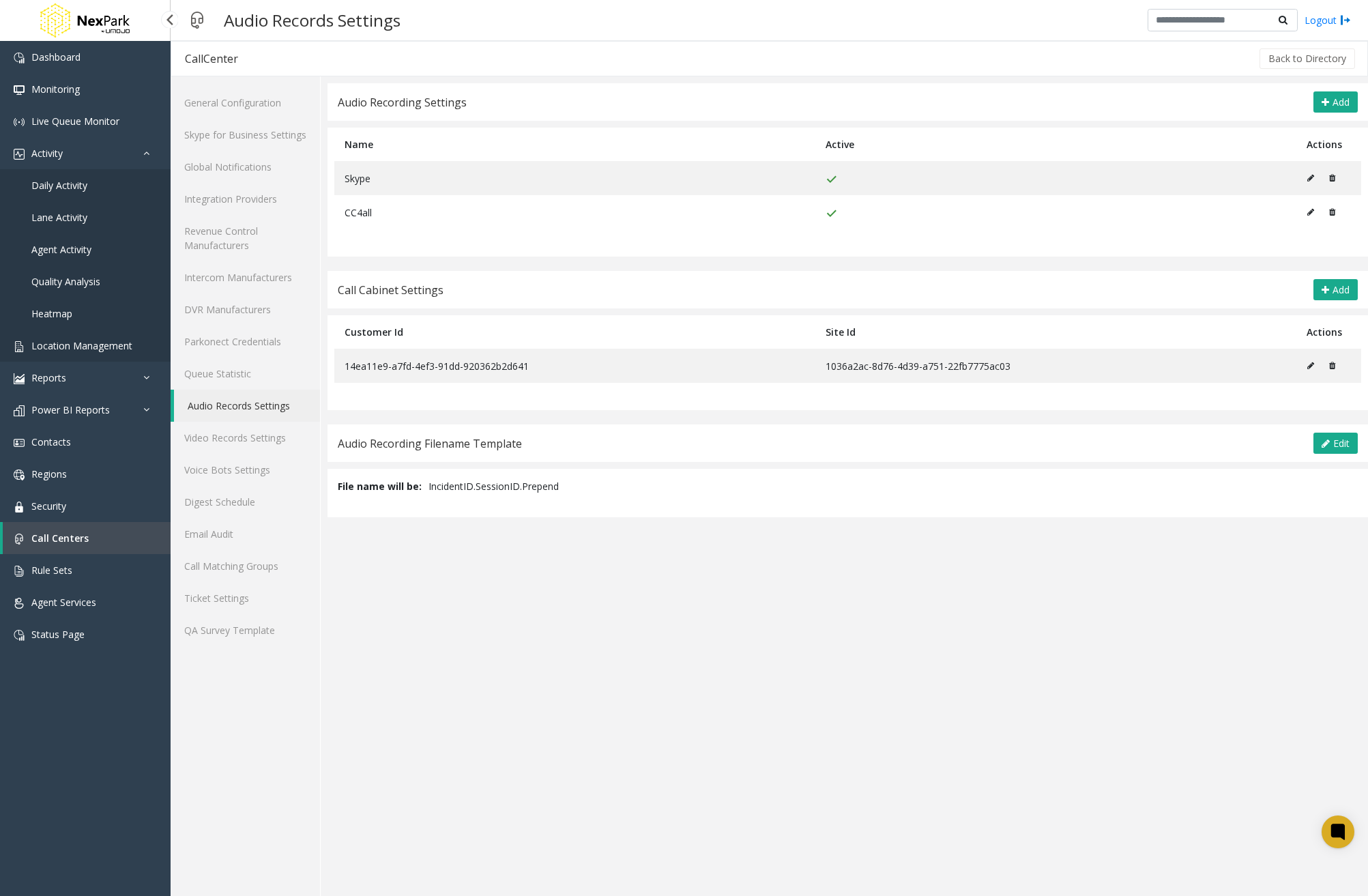
click at [100, 338] on link "Location Management" at bounding box center [85, 345] width 170 height 32
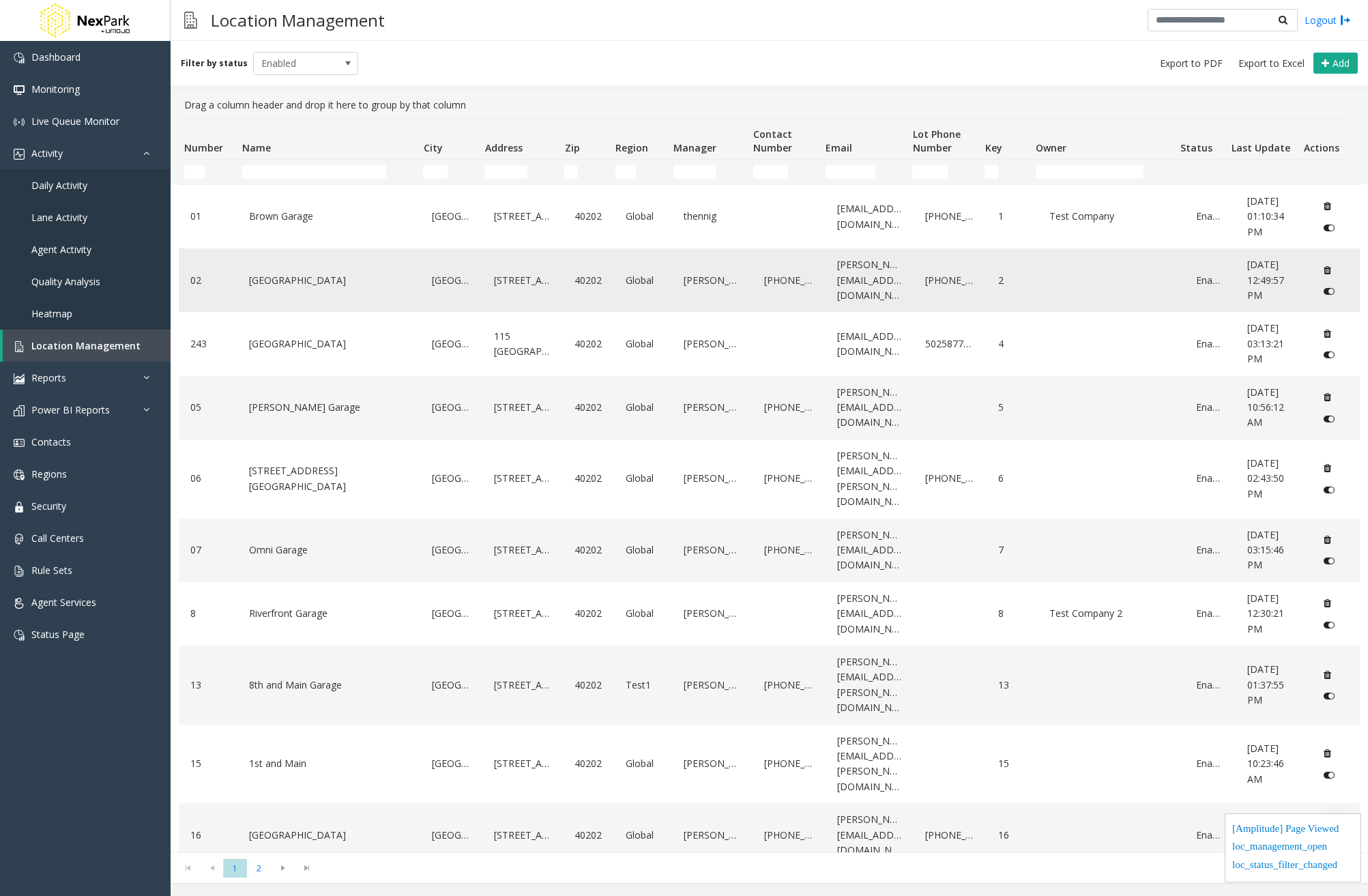
click at [340, 291] on link "[GEOGRAPHIC_DATA]" at bounding box center [328, 280] width 167 height 22
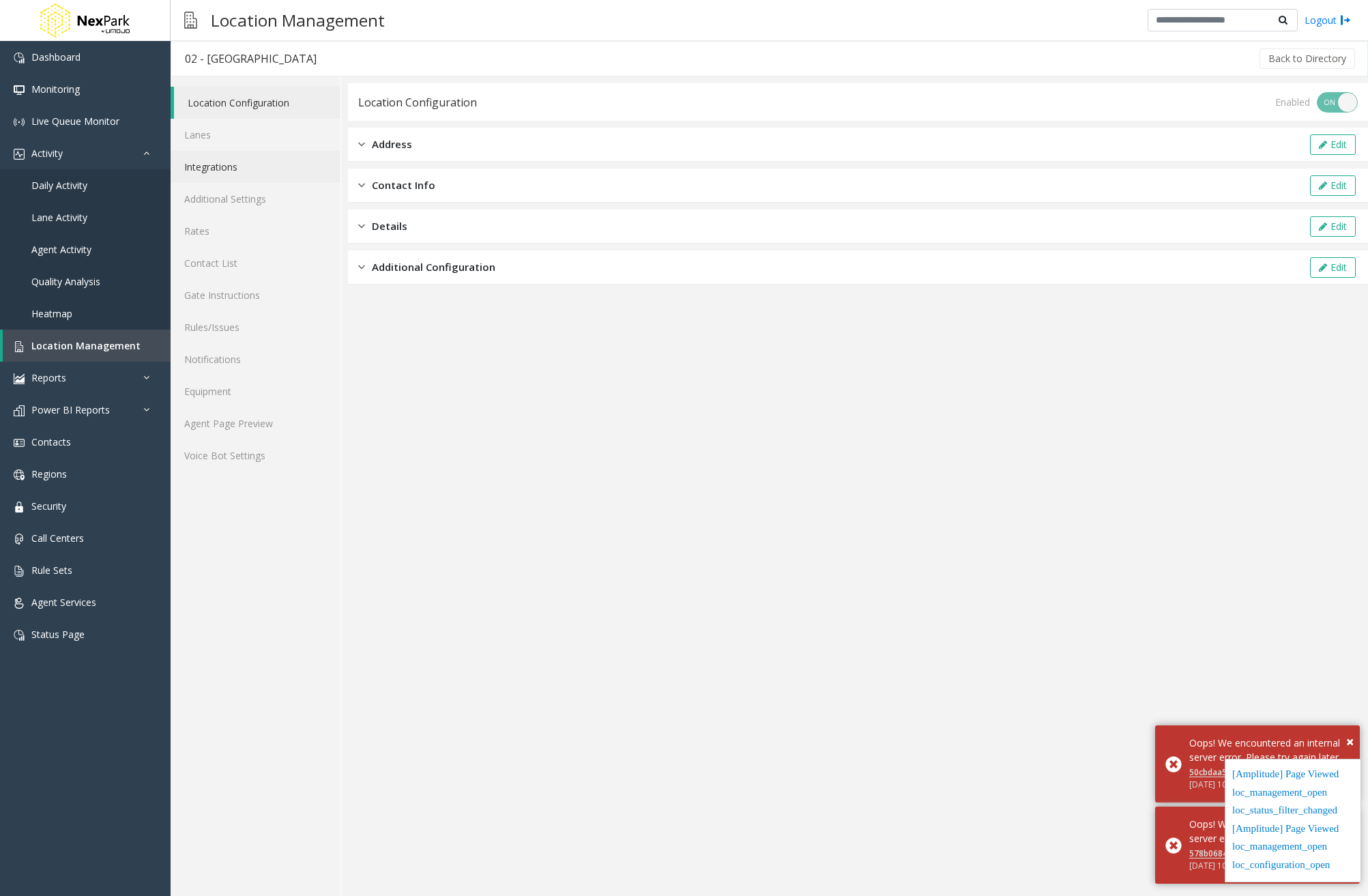
click at [236, 175] on link "Integrations" at bounding box center [255, 166] width 170 height 32
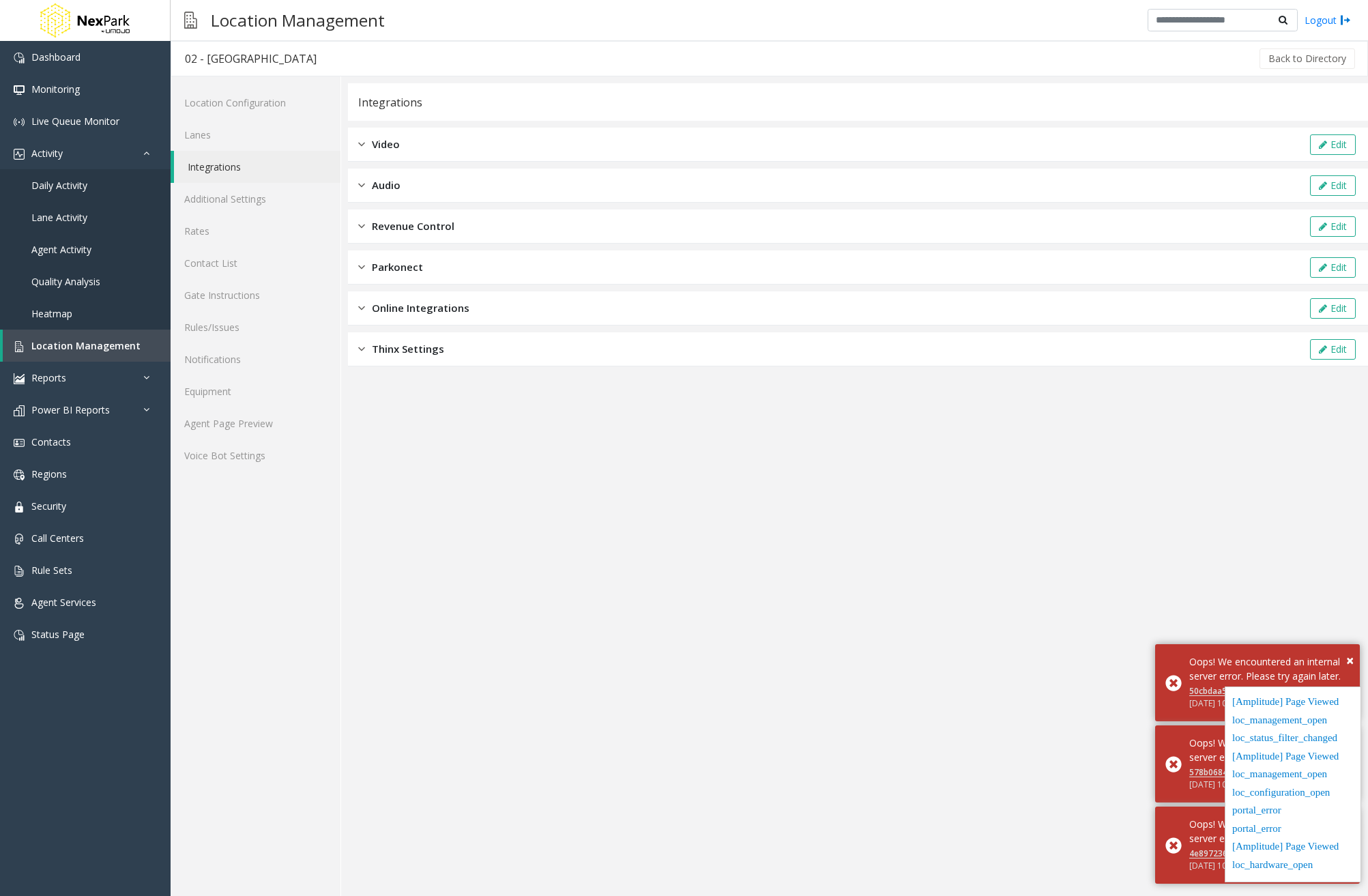
click at [481, 308] on div "Online Integrations Edit" at bounding box center [859, 308] width 1020 height 34
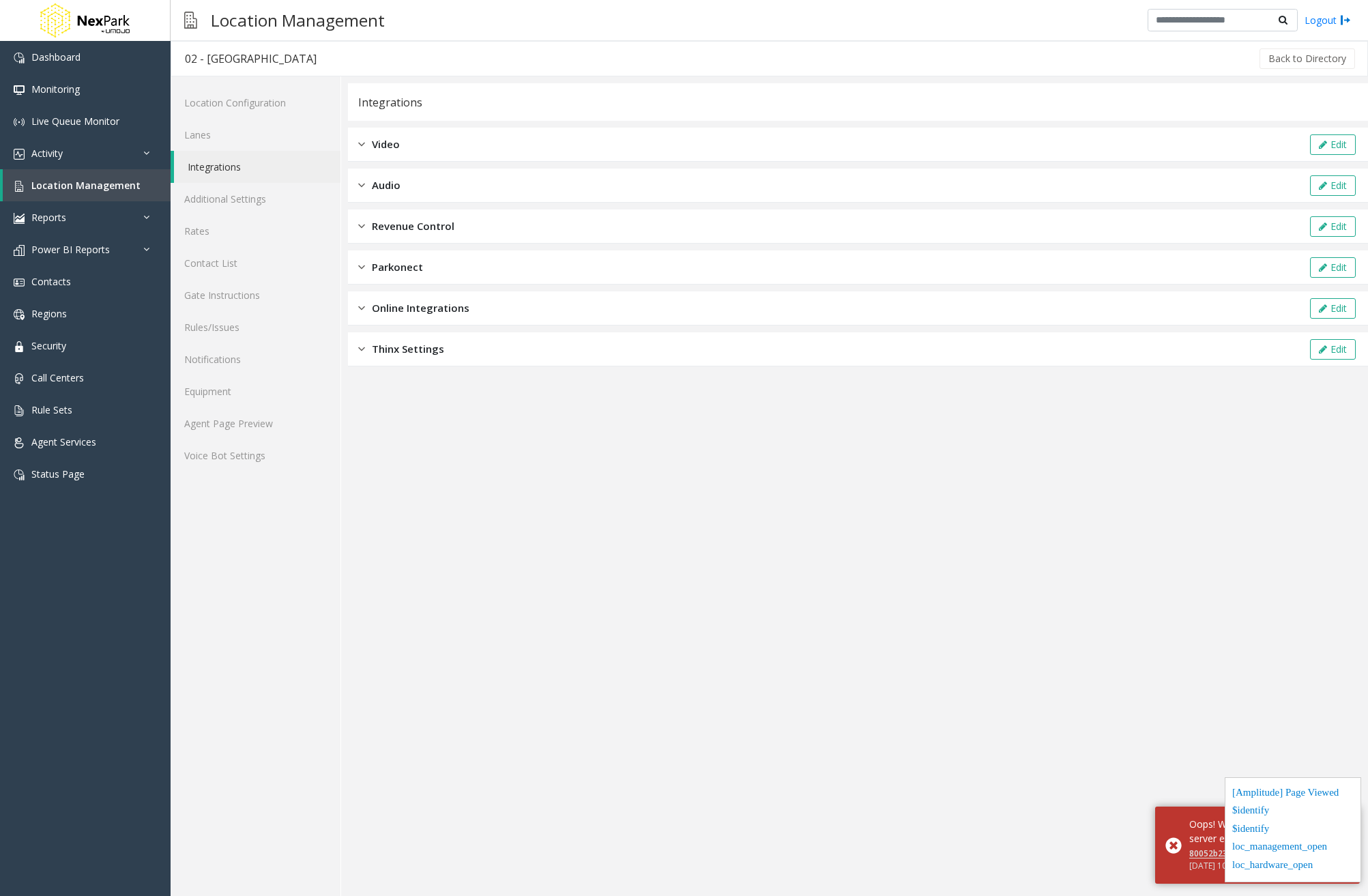
click at [479, 319] on div "Online Integrations Edit" at bounding box center [859, 308] width 1020 height 34
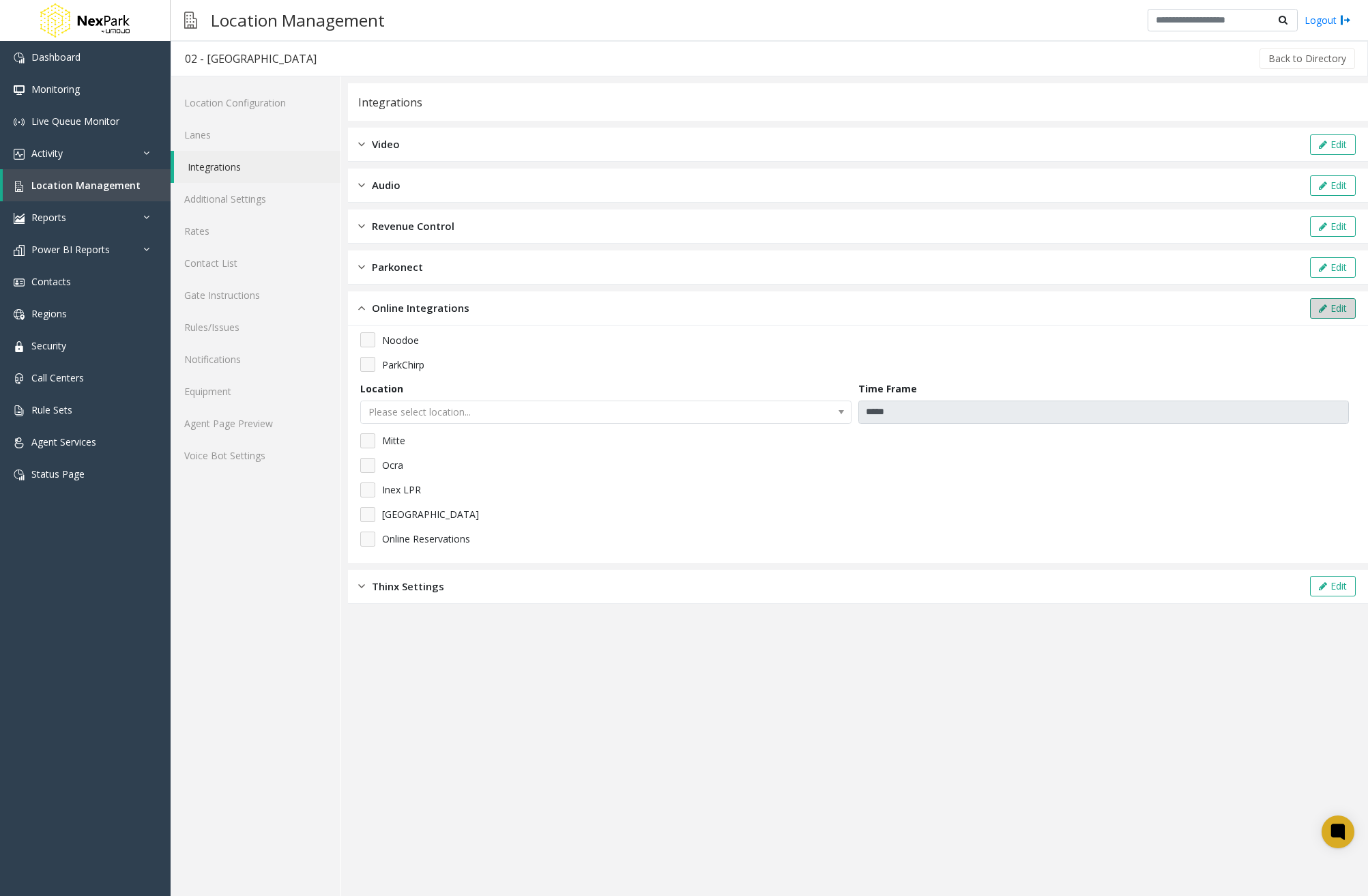
click at [1310, 301] on button "Edit" at bounding box center [1332, 308] width 45 height 20
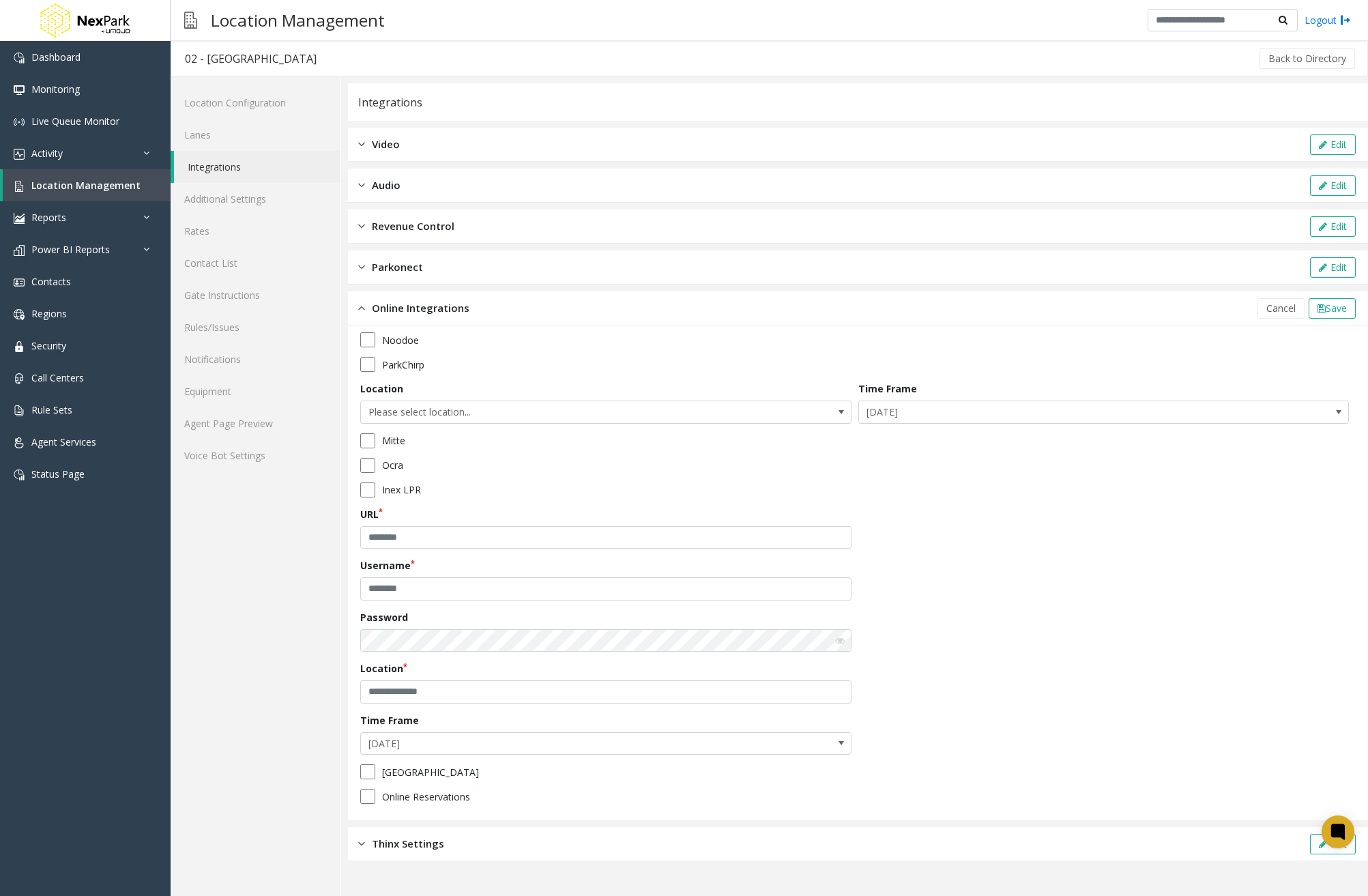
click at [1157, 587] on div "Noodoe ParkChirp Location Please select location... Time Frame Today Mitte Ocra…" at bounding box center [858, 573] width 995 height 481
click at [1331, 305] on span "Save" at bounding box center [1336, 307] width 21 height 13
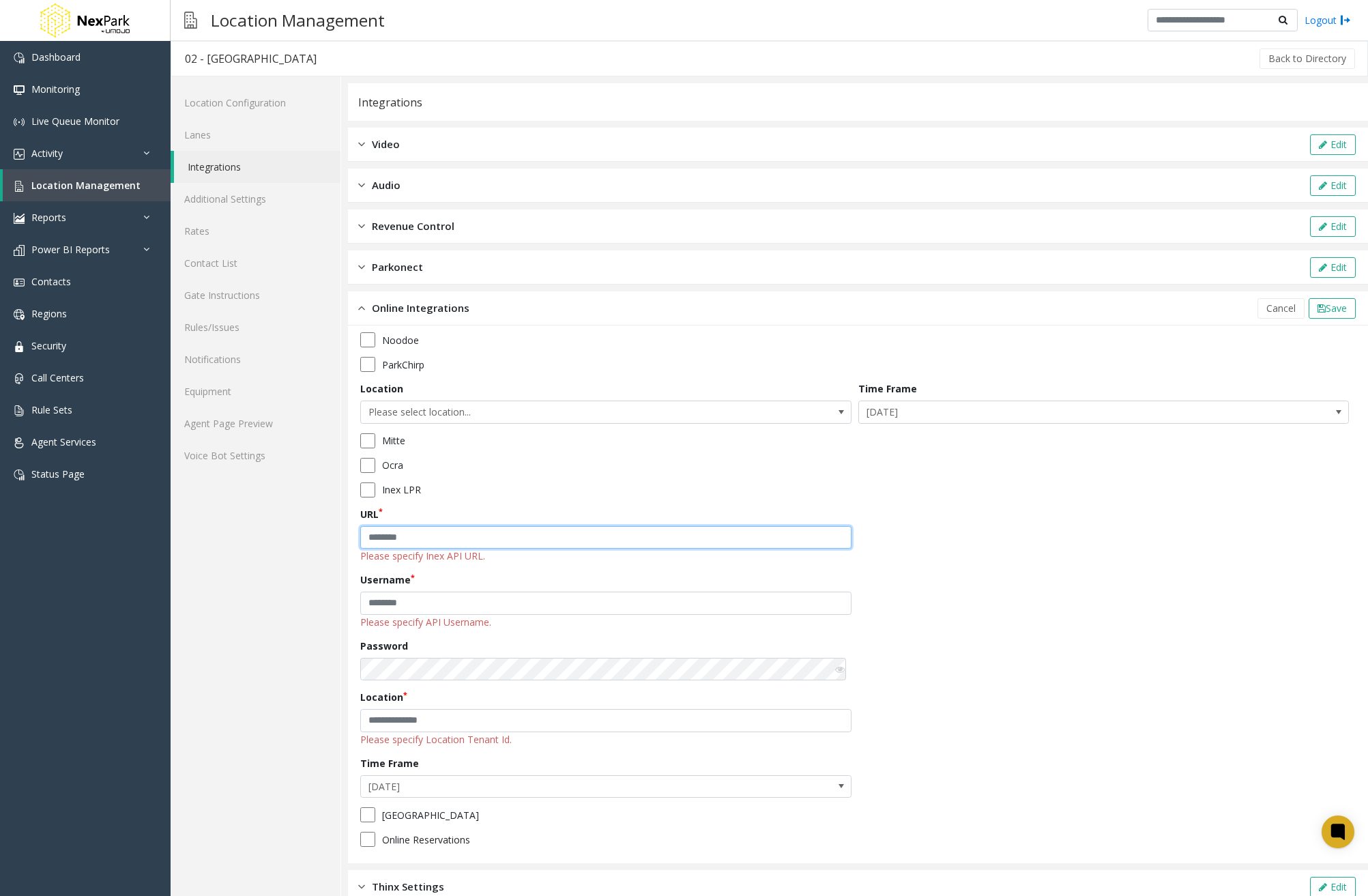
click at [460, 531] on input "text" at bounding box center [606, 538] width 491 height 23
type input "***"
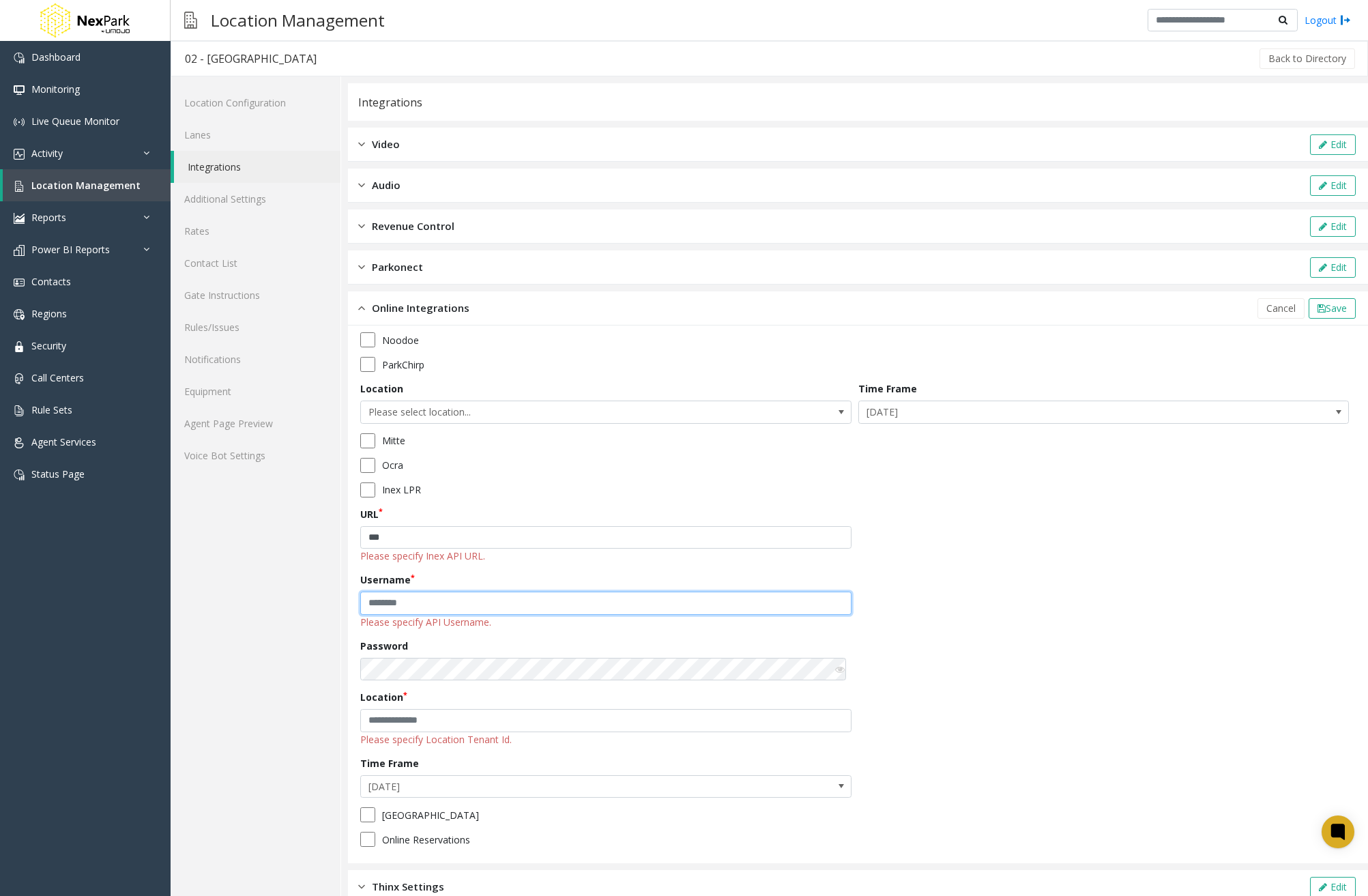
click at [432, 603] on input "text" at bounding box center [606, 603] width 491 height 23
type input "***"
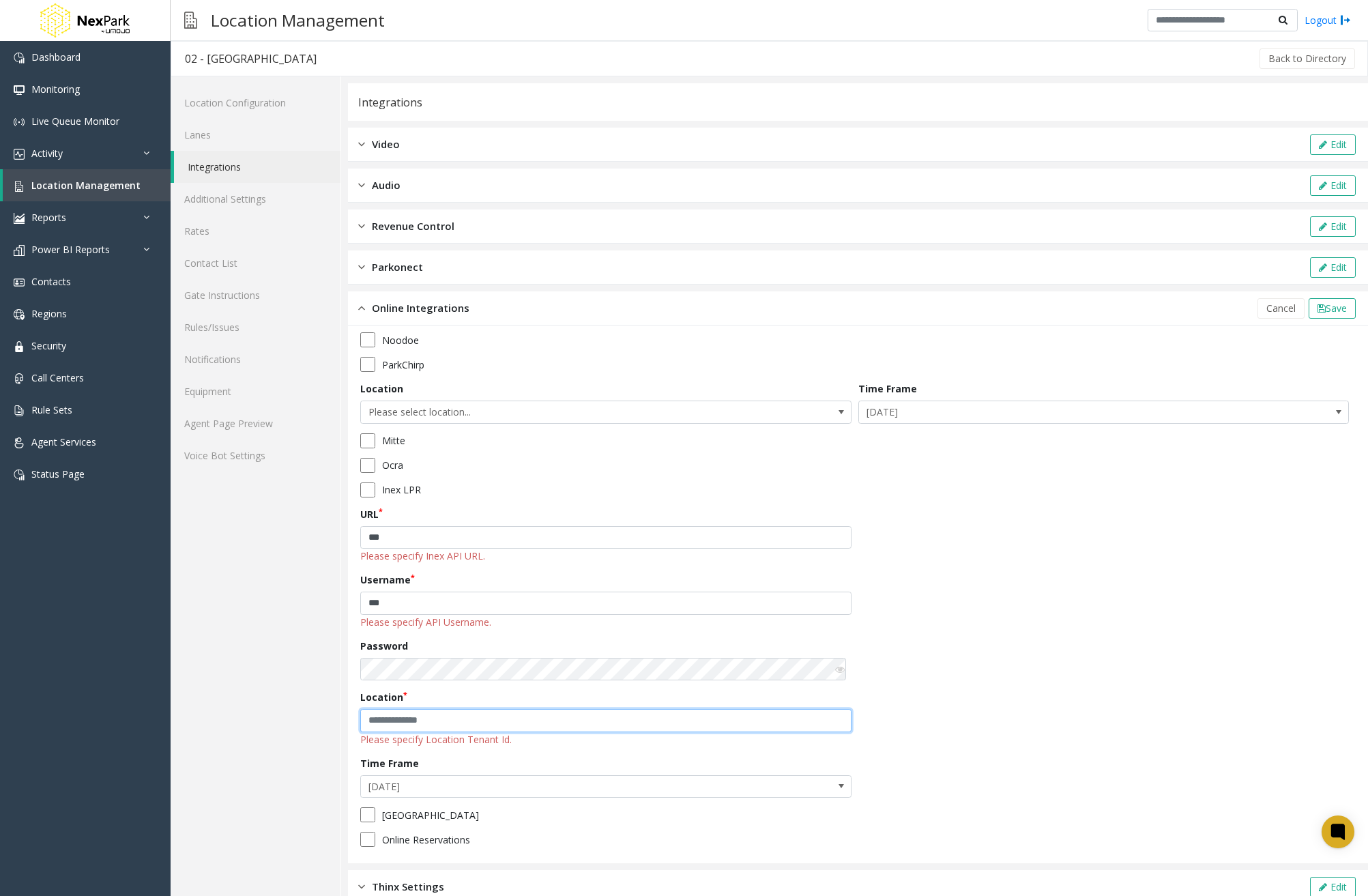
click at [399, 723] on input "text" at bounding box center [606, 721] width 491 height 23
type input "***"
drag, startPoint x: 1163, startPoint y: 679, endPoint x: 1169, endPoint y: 654, distance: 25.7
click at [1158, 677] on div "Noodoe ParkChirp Location Please select location... Time Frame Today Mitte Ocra…" at bounding box center [858, 594] width 995 height 524
click at [1328, 315] on button "Save" at bounding box center [1332, 308] width 47 height 20
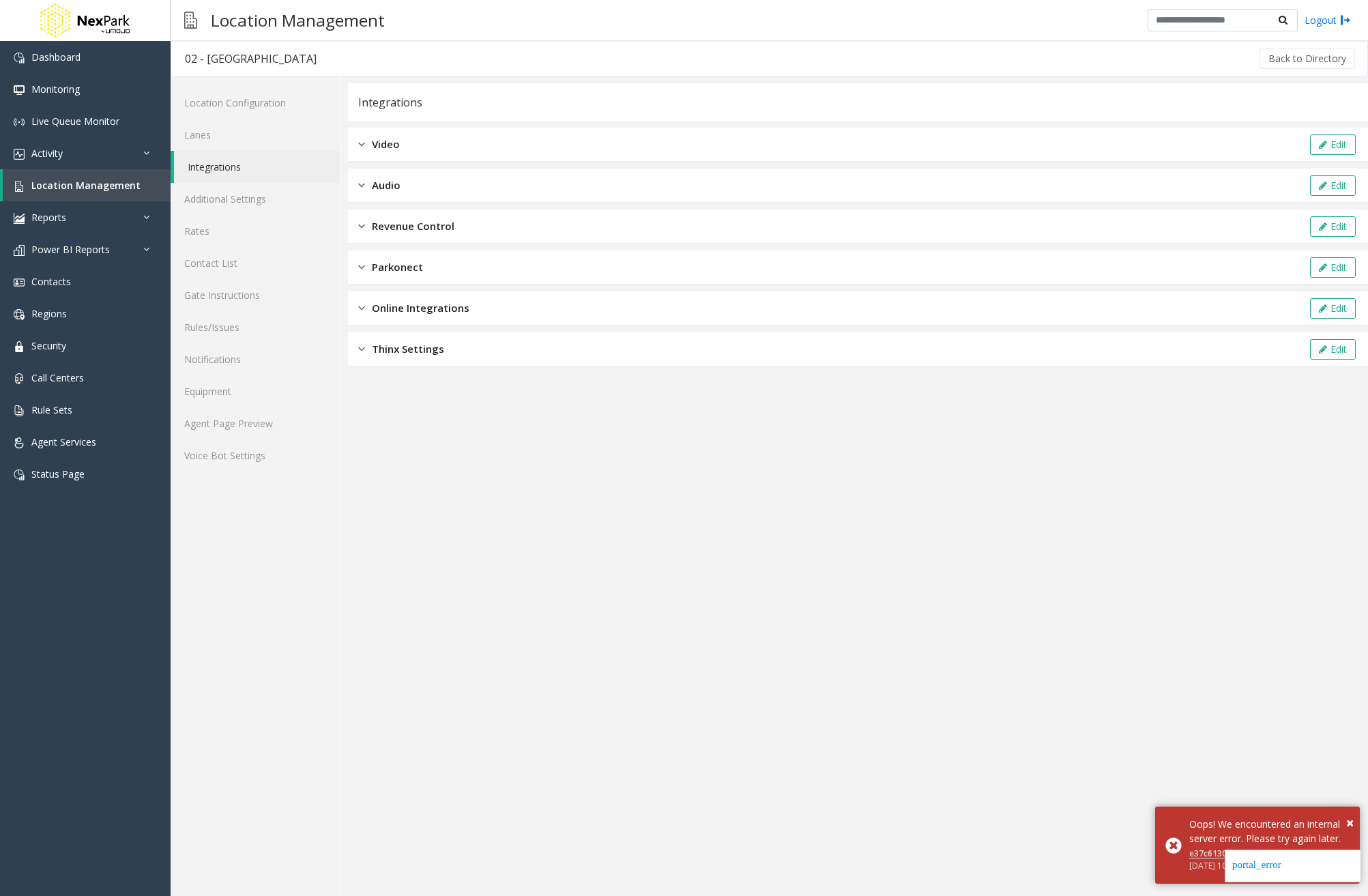
click at [385, 298] on div "Online Integrations Edit" at bounding box center [859, 308] width 1020 height 34
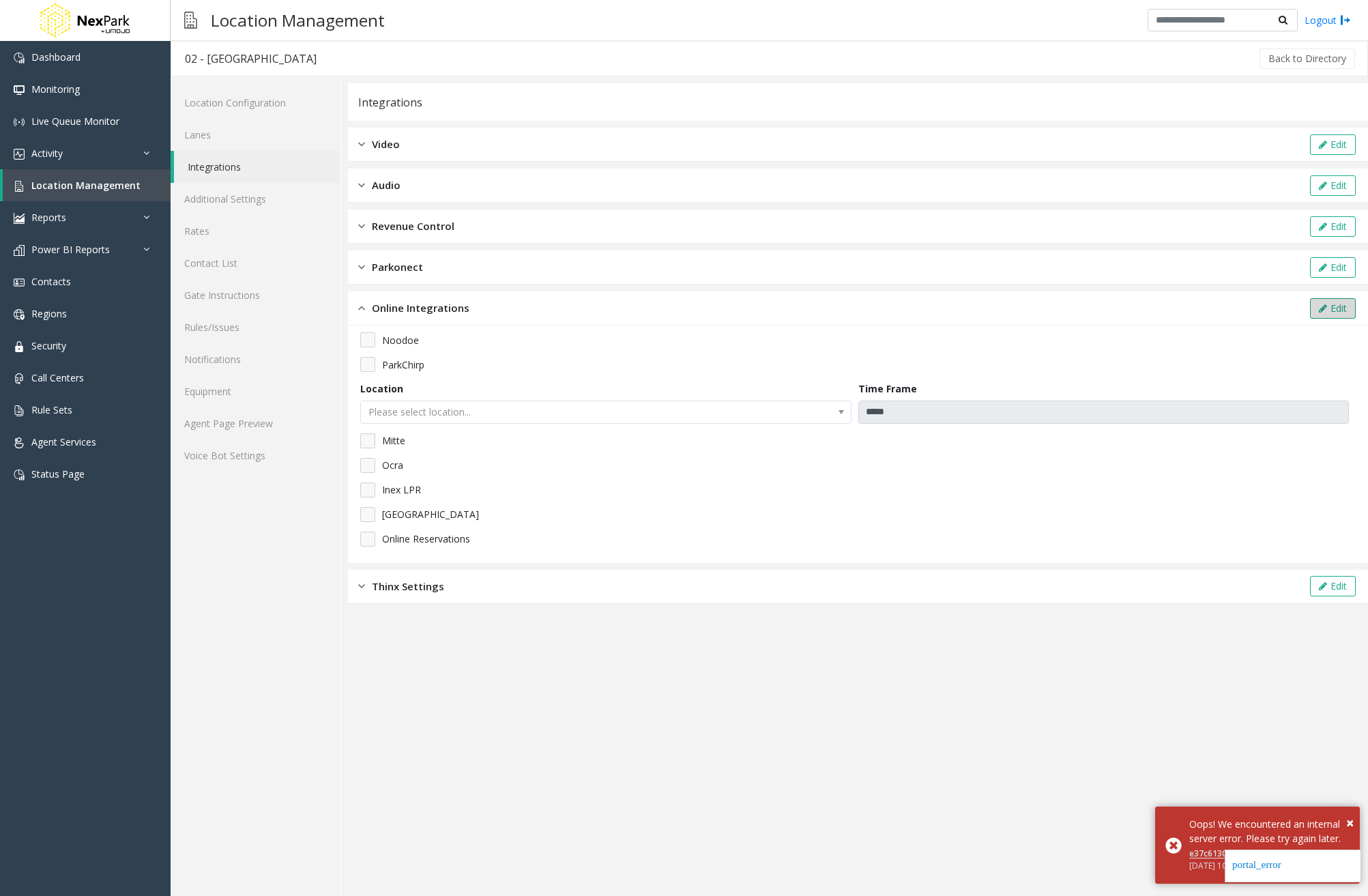
click at [1345, 309] on button "Edit" at bounding box center [1332, 308] width 45 height 20
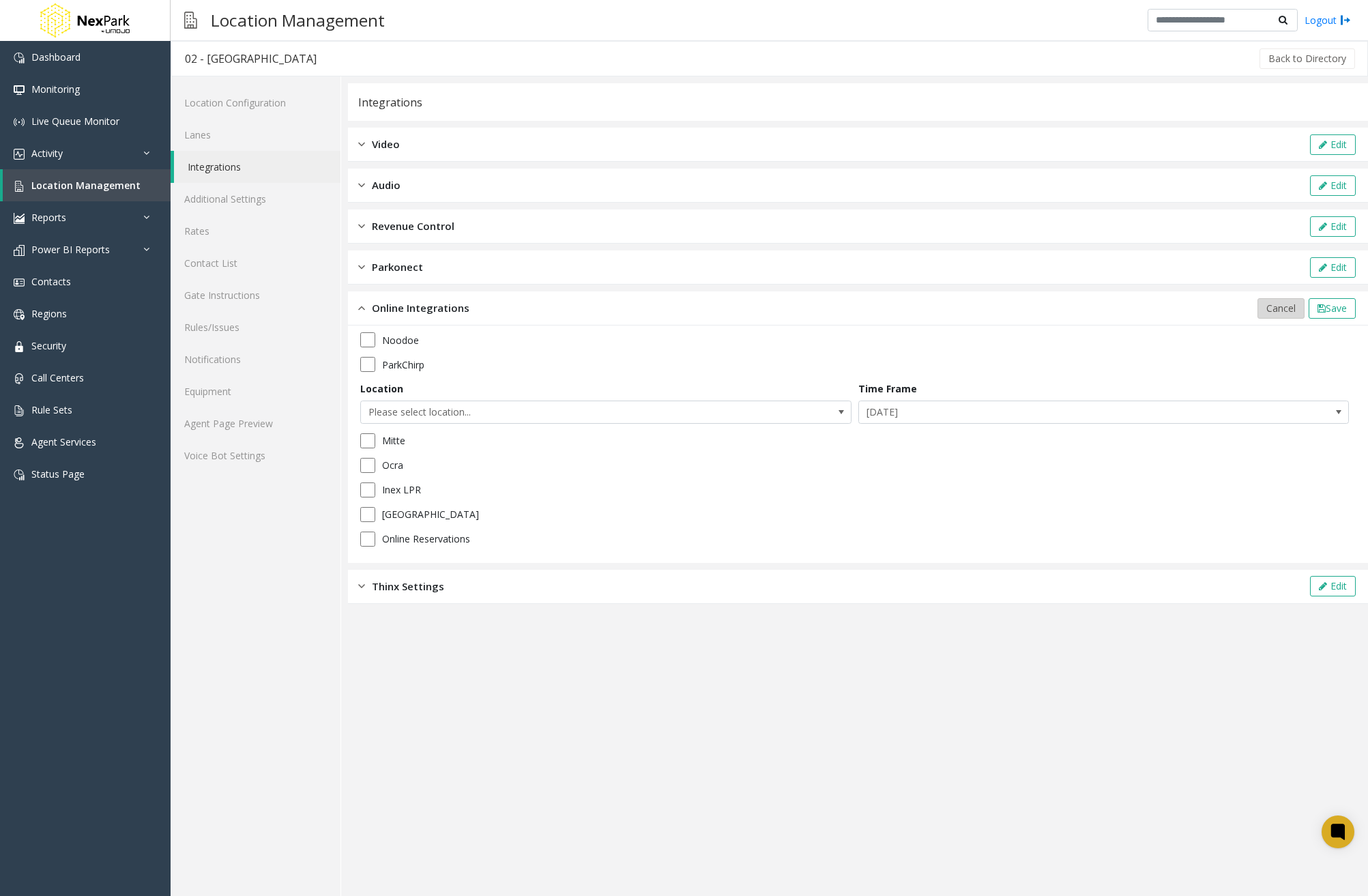
click at [1274, 298] on button "Cancel" at bounding box center [1280, 308] width 47 height 20
click at [92, 153] on link "Activity" at bounding box center [85, 152] width 170 height 32
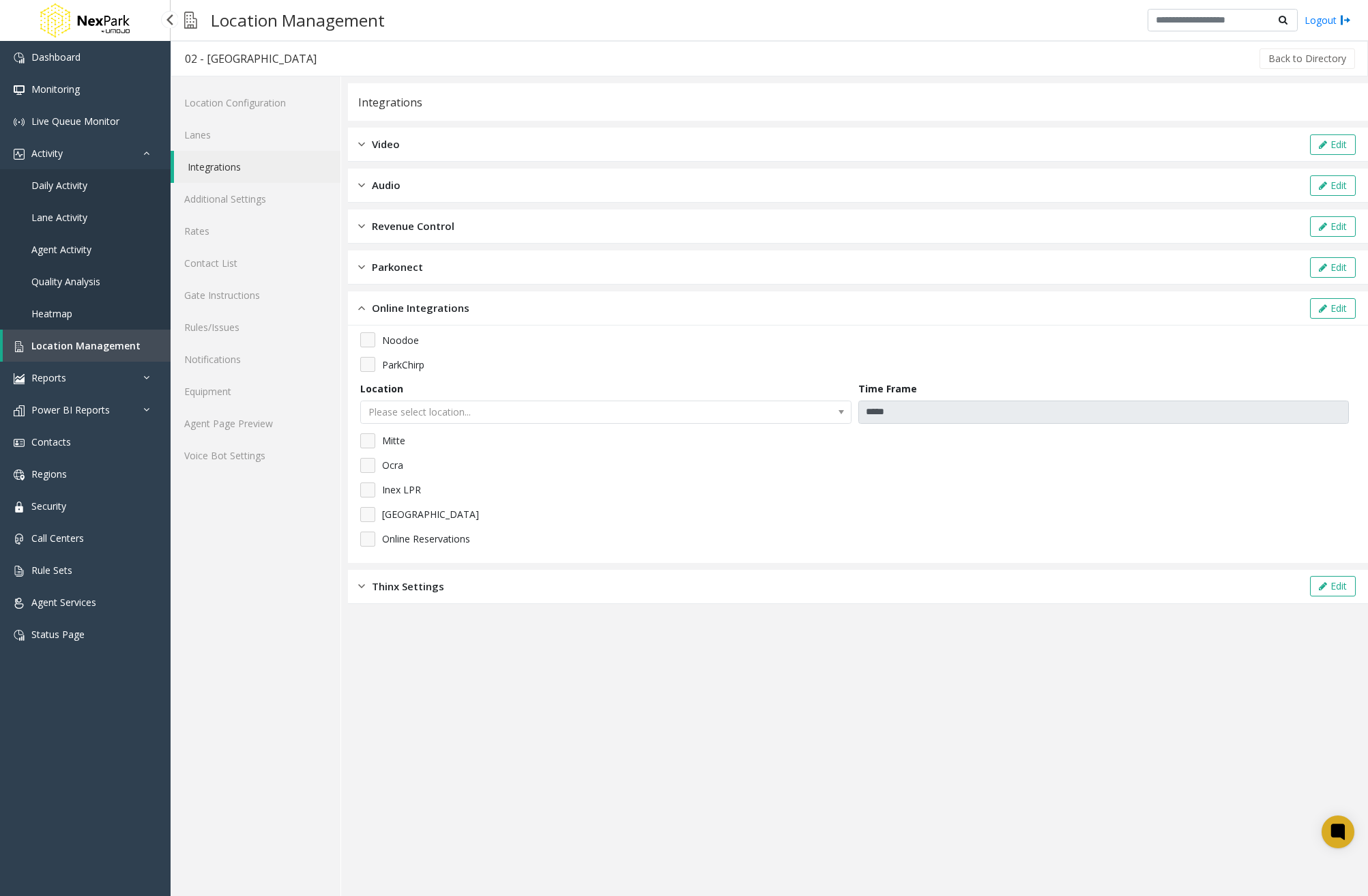
click at [90, 184] on link "Daily Activity" at bounding box center [85, 185] width 170 height 32
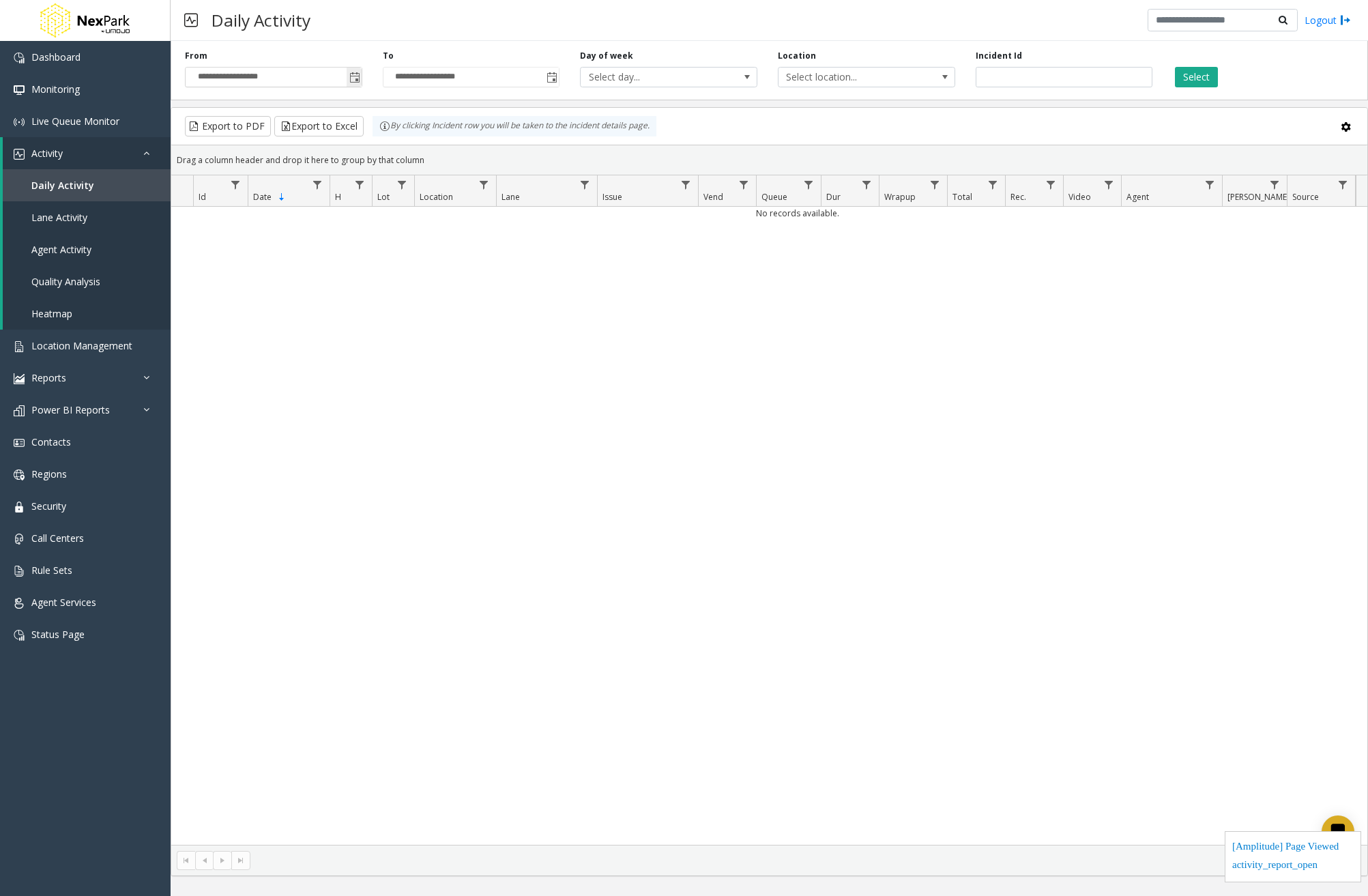
click at [356, 79] on span "Toggle popup" at bounding box center [354, 77] width 11 height 11
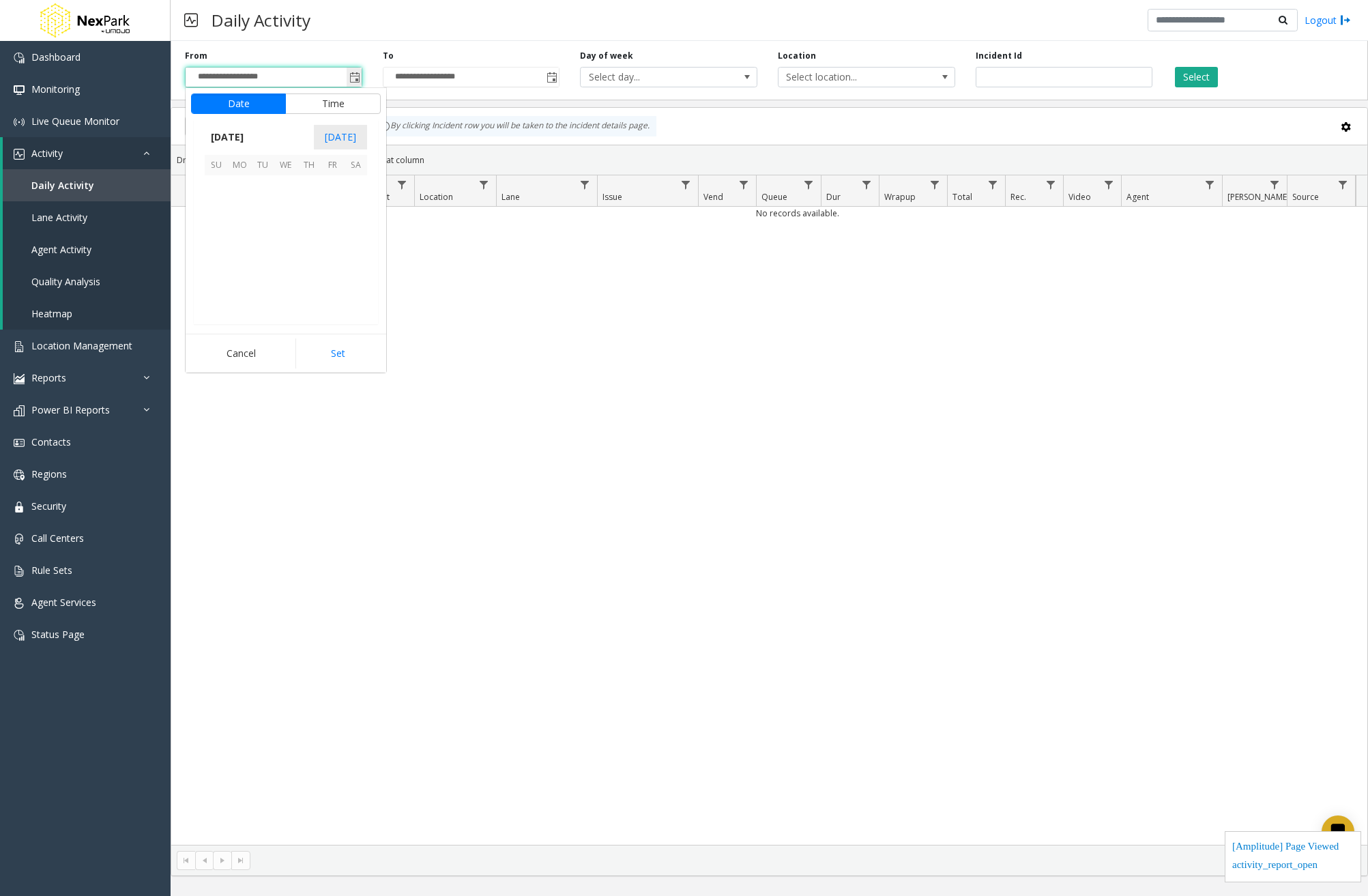
scroll to position [245015, 0]
click at [232, 129] on span "[DATE]" at bounding box center [227, 137] width 45 height 20
click at [228, 163] on span "Jan" at bounding box center [221, 166] width 33 height 33
click at [277, 178] on span "1" at bounding box center [286, 187] width 23 height 23
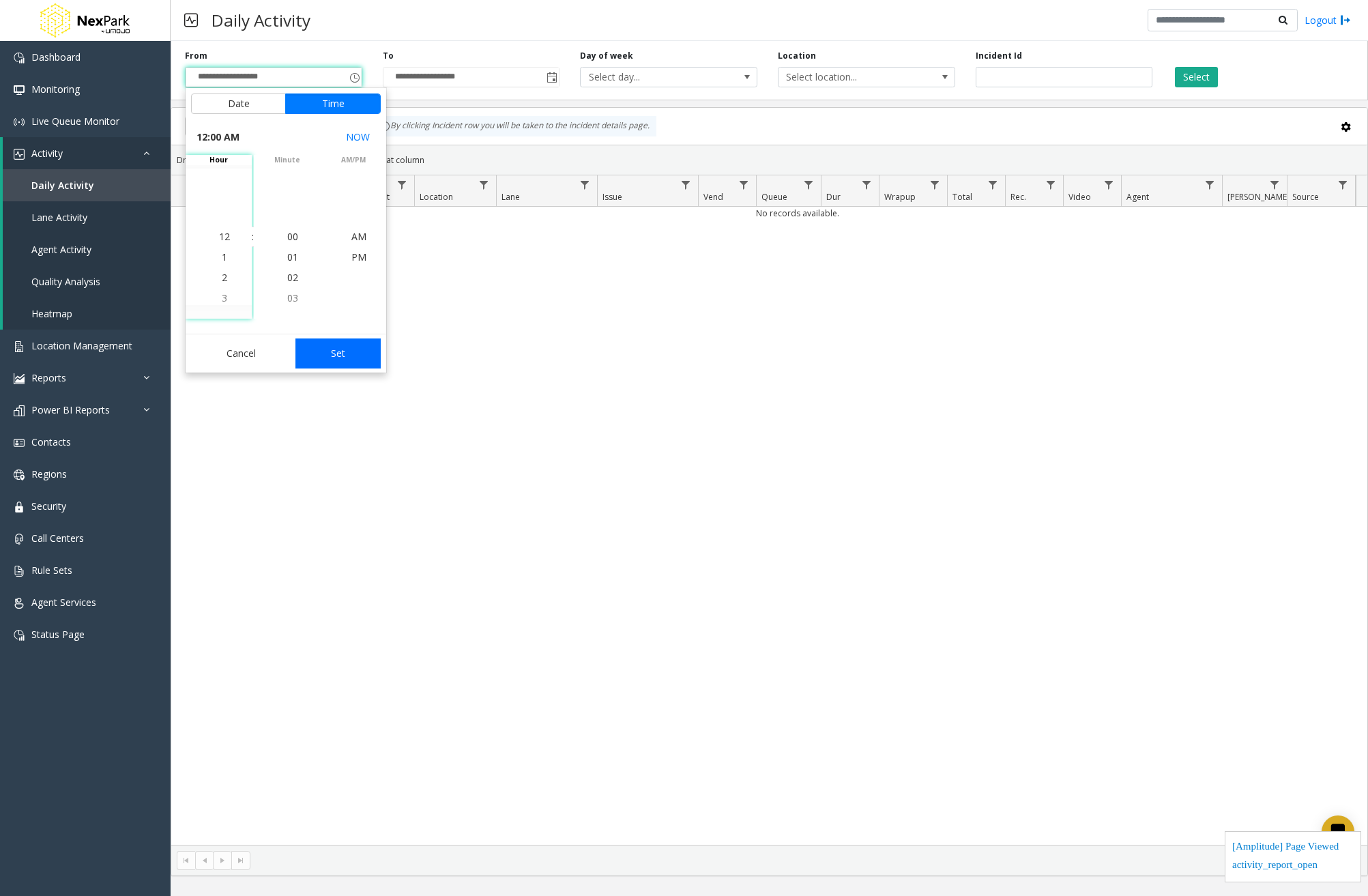
click at [351, 348] on button "Set" at bounding box center [338, 353] width 86 height 30
type input "**********"
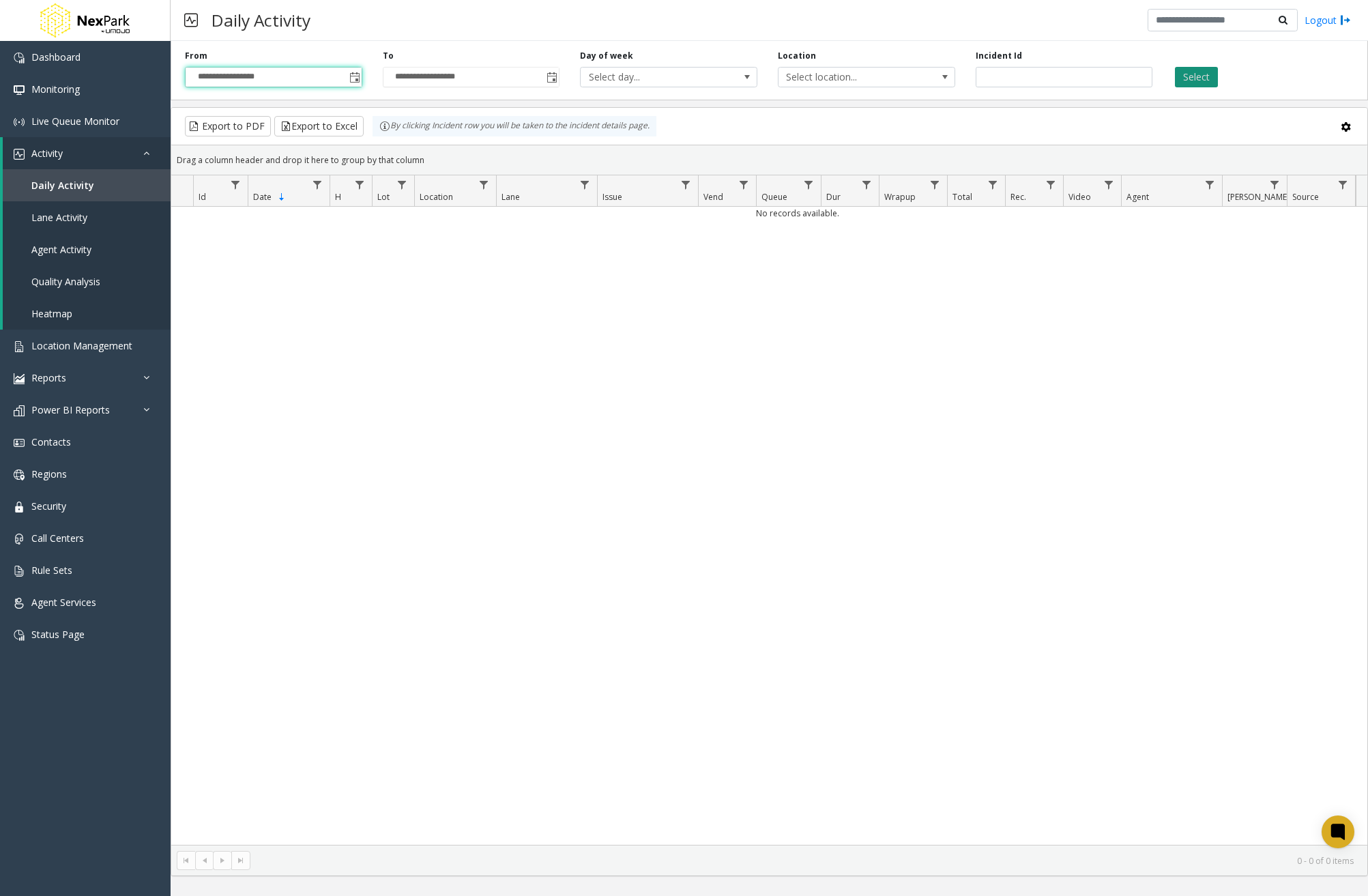
click at [1200, 76] on button "Select" at bounding box center [1197, 76] width 43 height 20
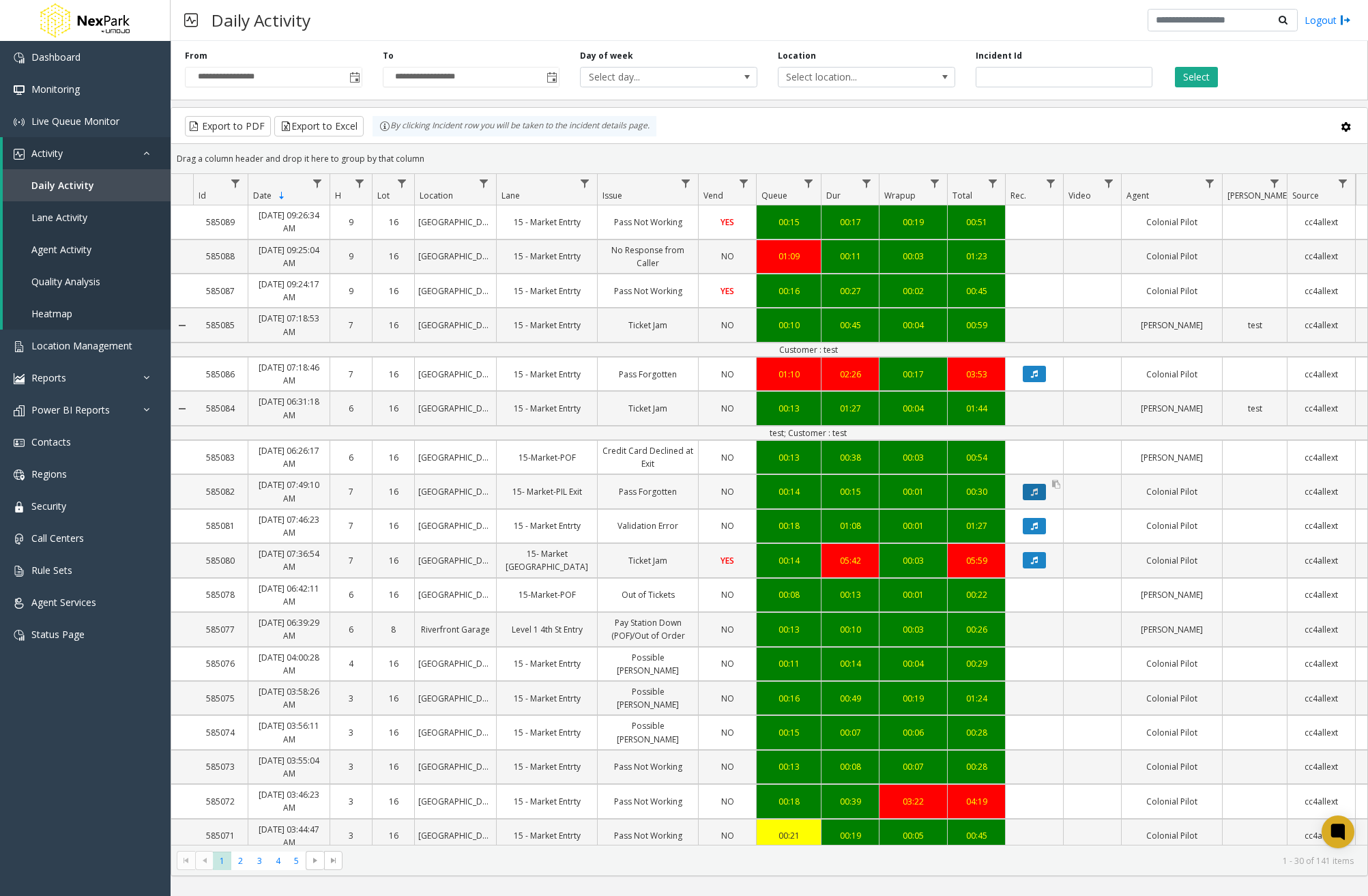
click at [1037, 496] on icon "Data table" at bounding box center [1034, 492] width 7 height 9
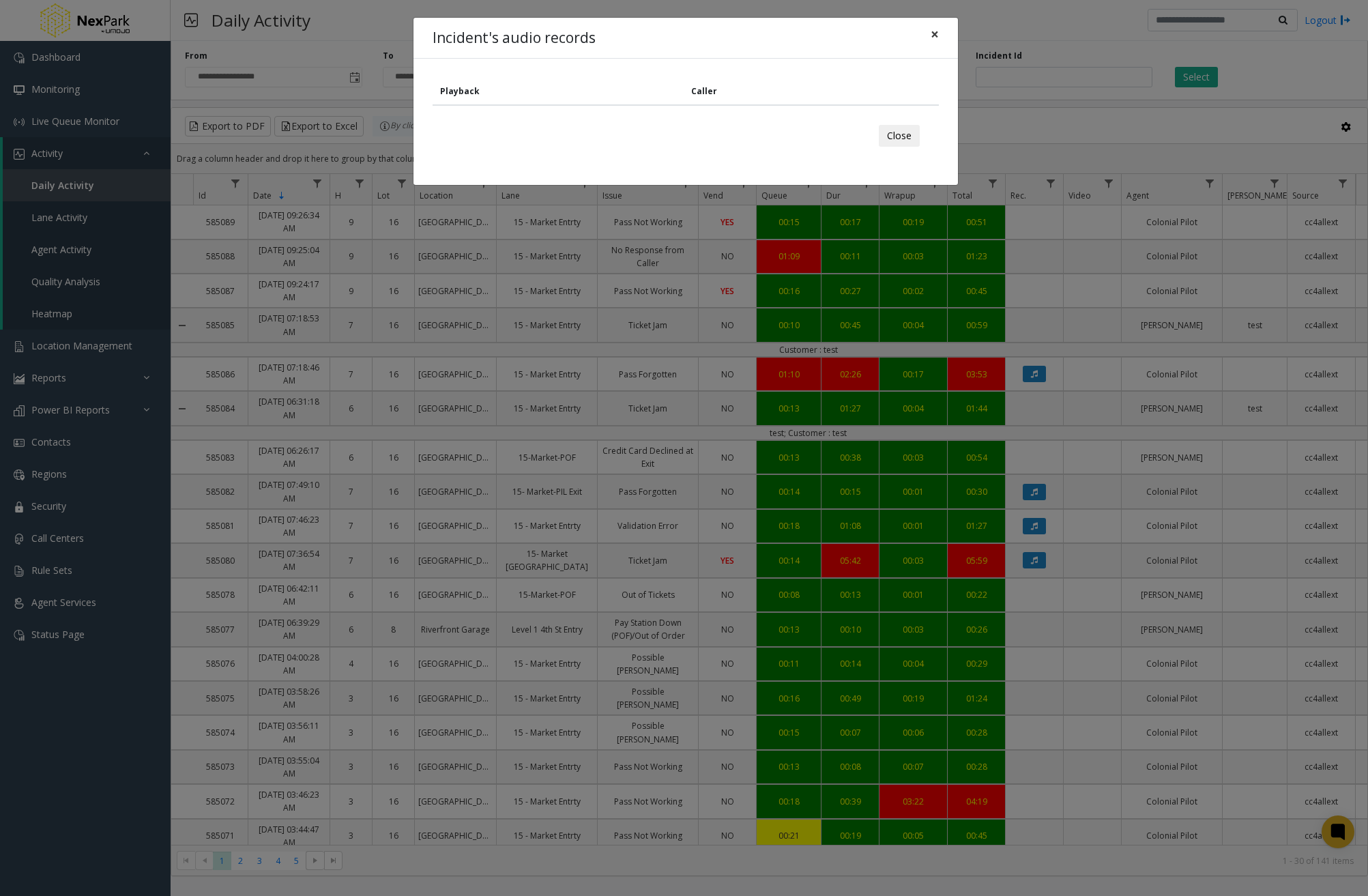
click at [943, 32] on button "×" at bounding box center [935, 34] width 27 height 34
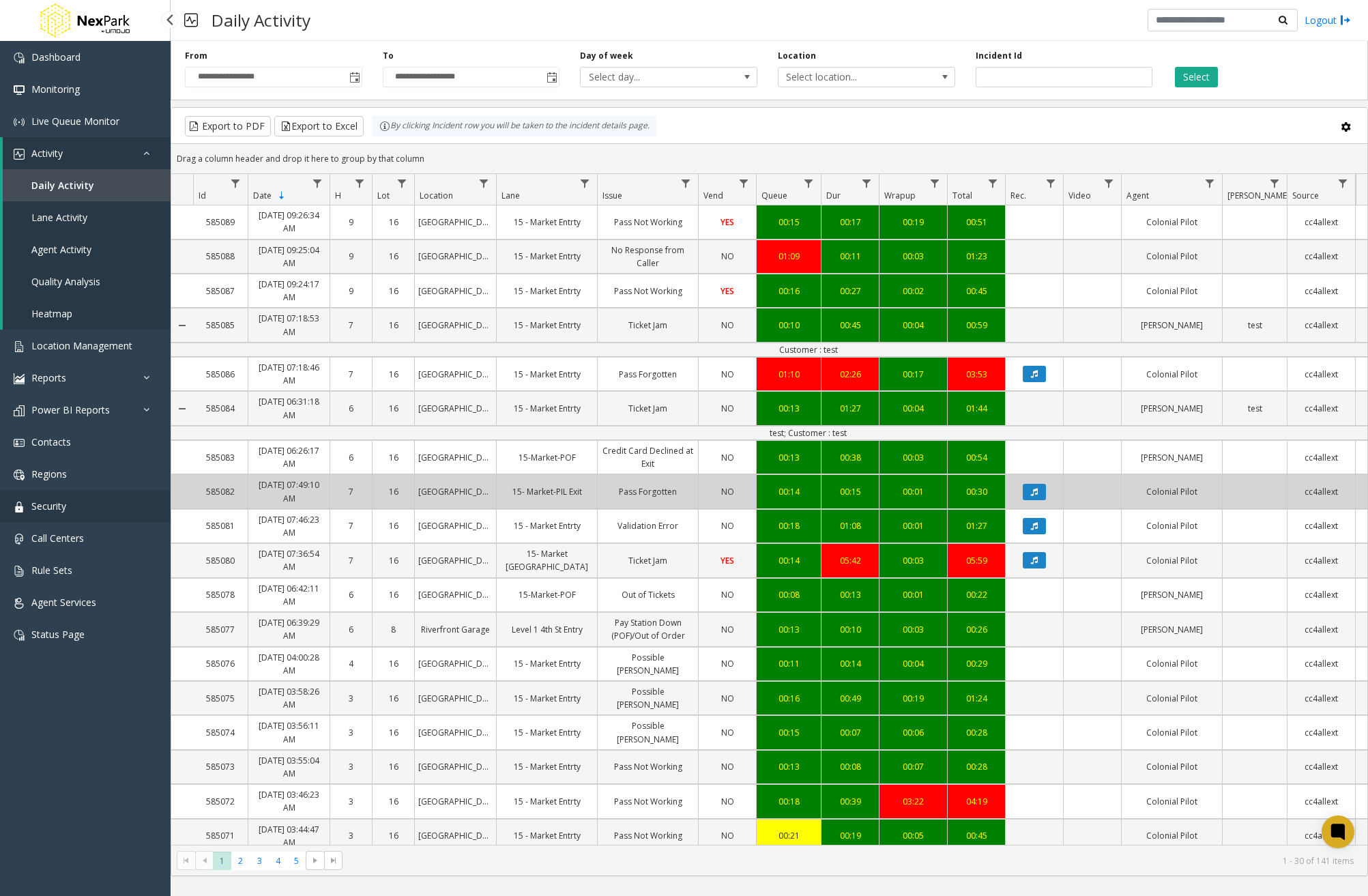
click at [65, 501] on span "Security" at bounding box center [49, 505] width 35 height 13
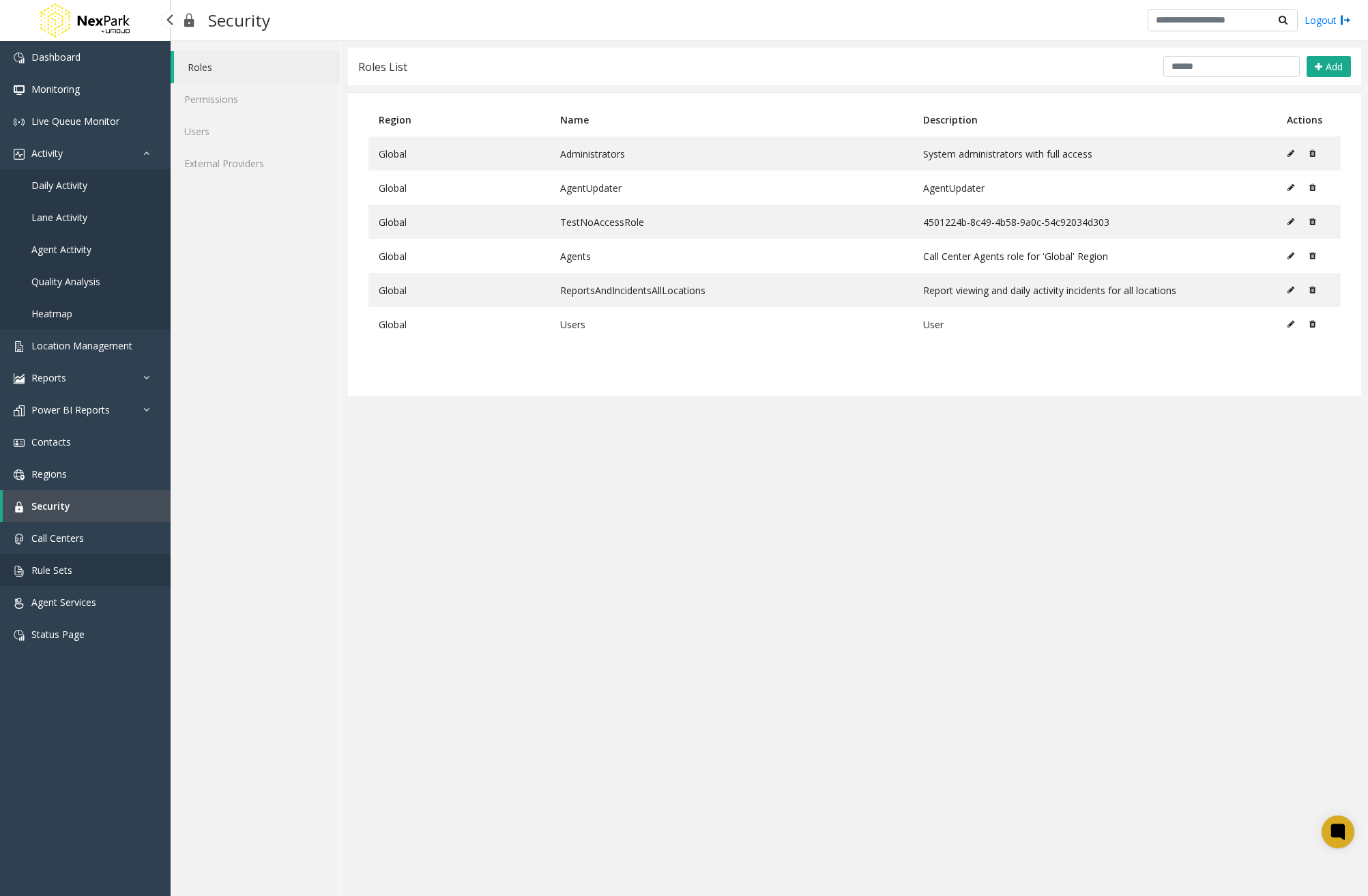
click at [41, 573] on span "Rule Sets" at bounding box center [52, 570] width 41 height 13
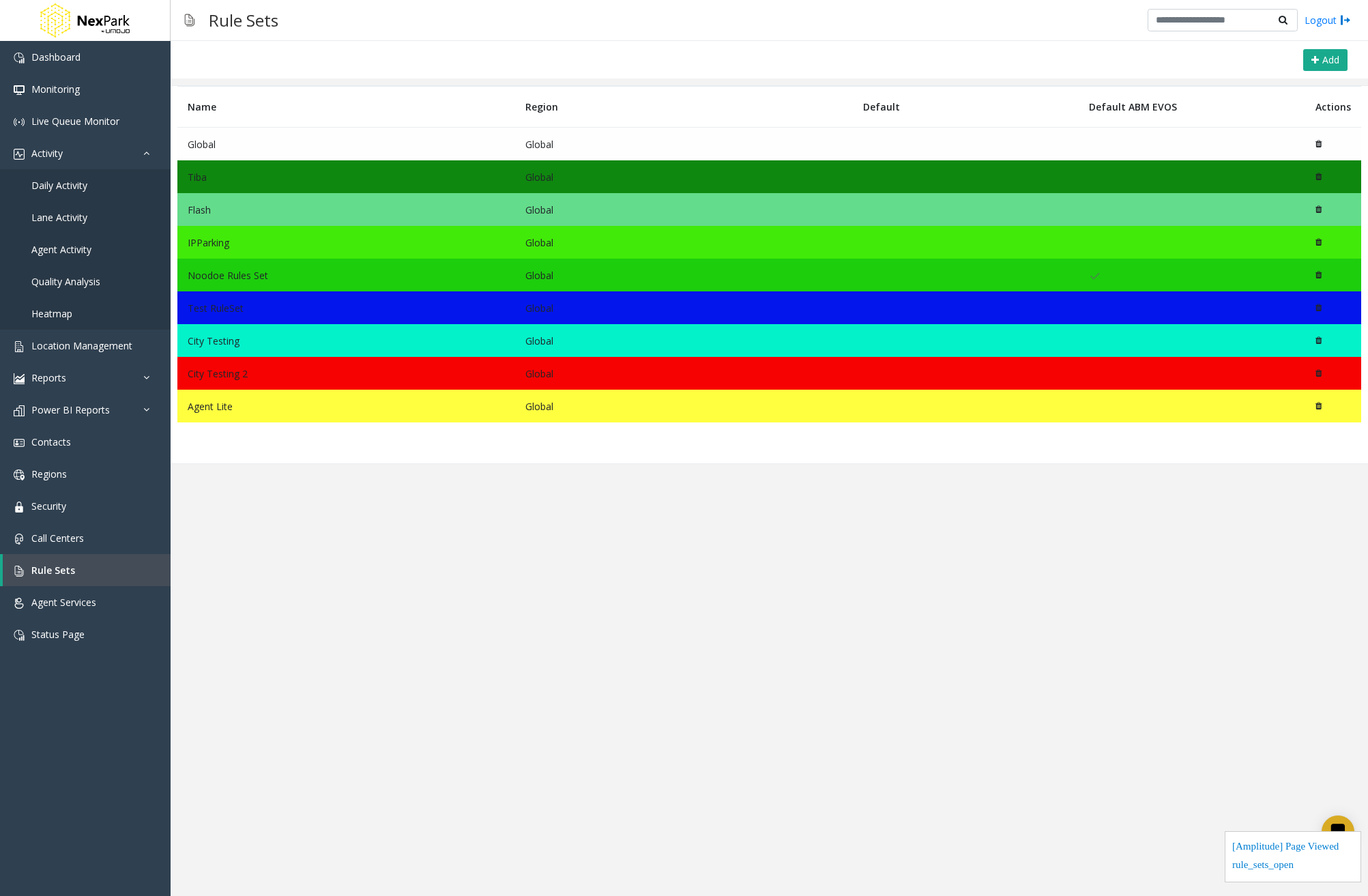
click at [228, 171] on td "Tiba" at bounding box center [346, 177] width 338 height 33
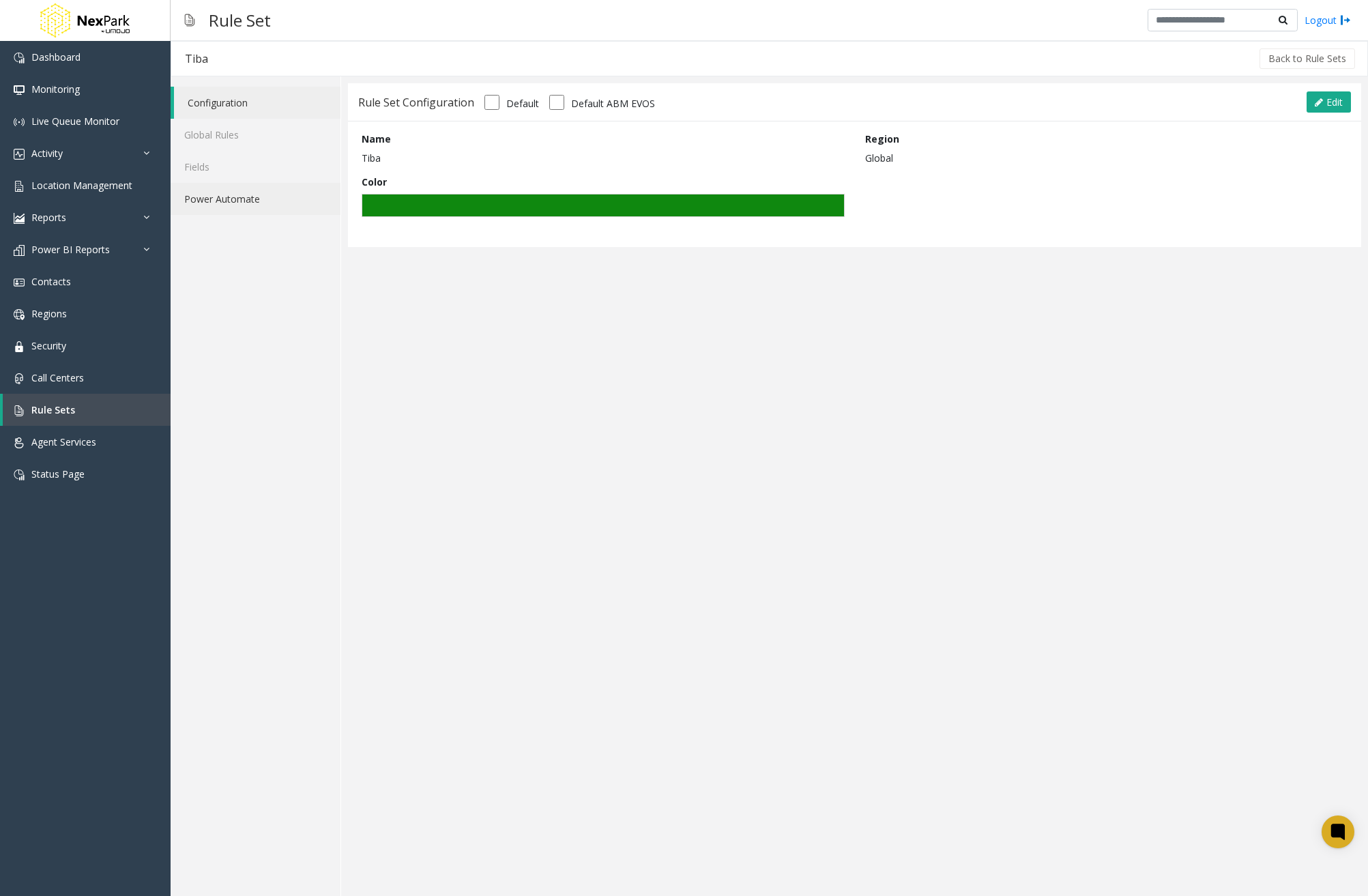
click at [270, 196] on link "Power Automate" at bounding box center [255, 198] width 170 height 32
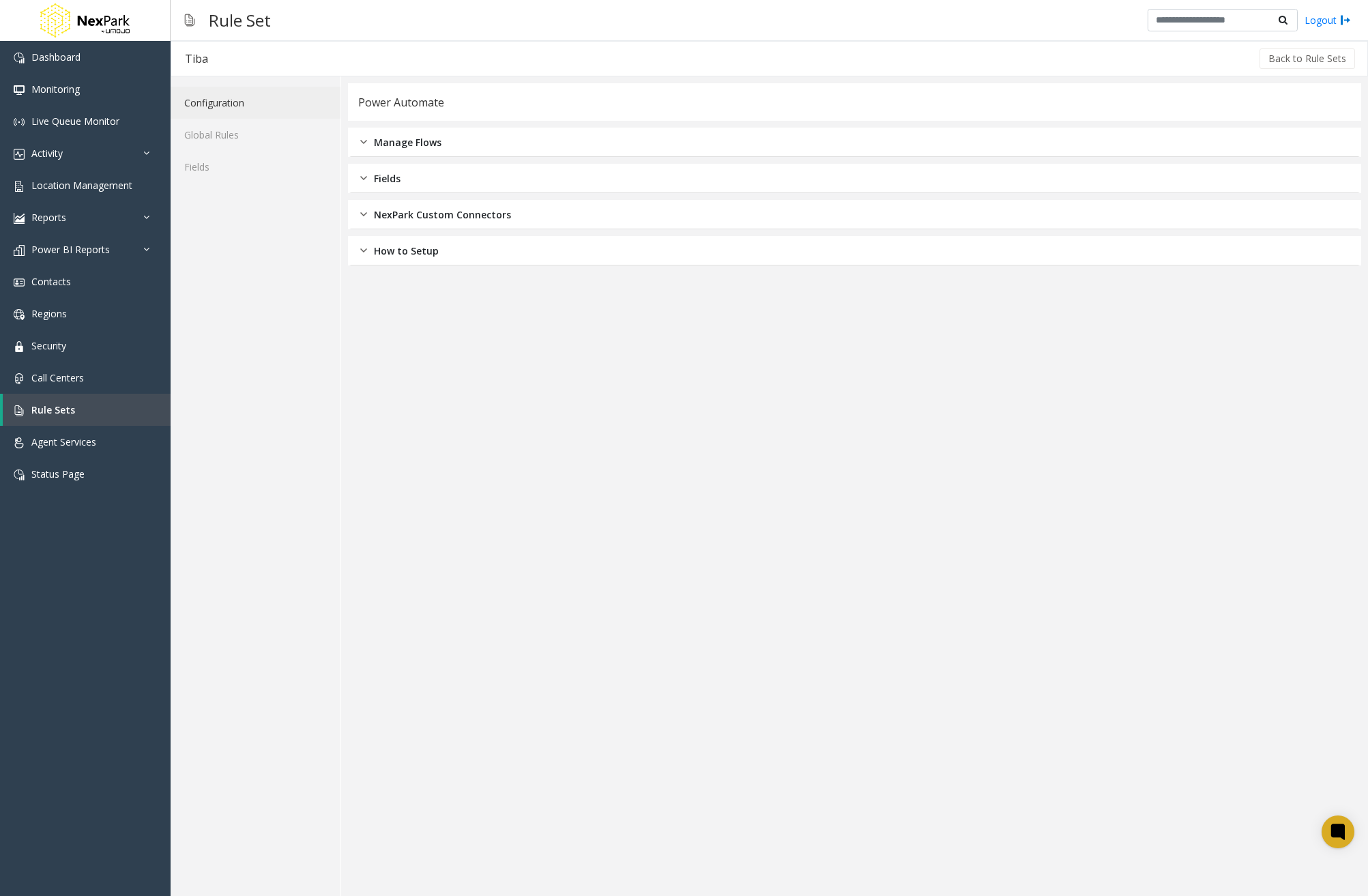
click at [259, 112] on link "Configuration" at bounding box center [255, 102] width 170 height 32
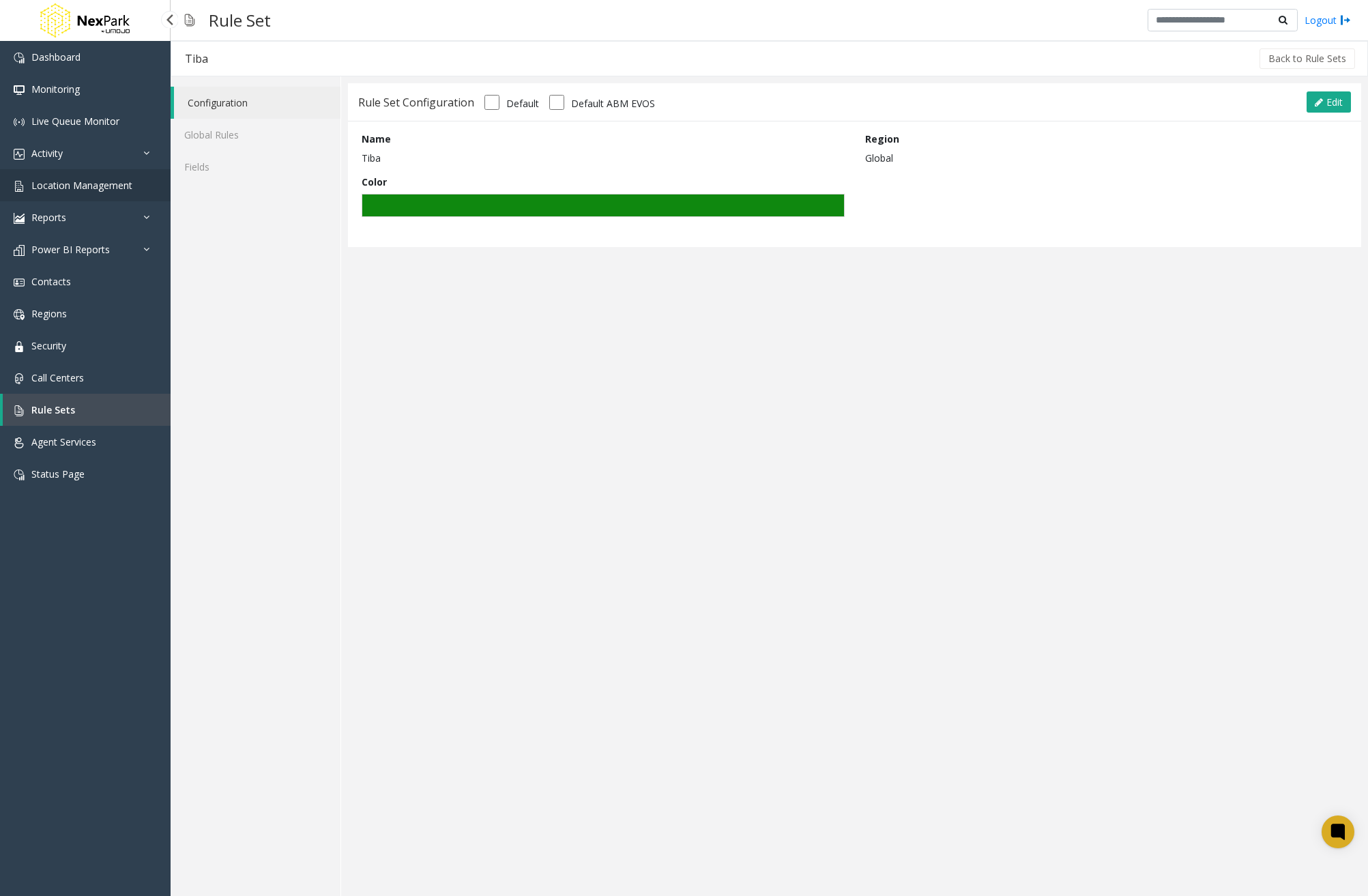
click at [146, 188] on link "Location Management" at bounding box center [85, 185] width 170 height 32
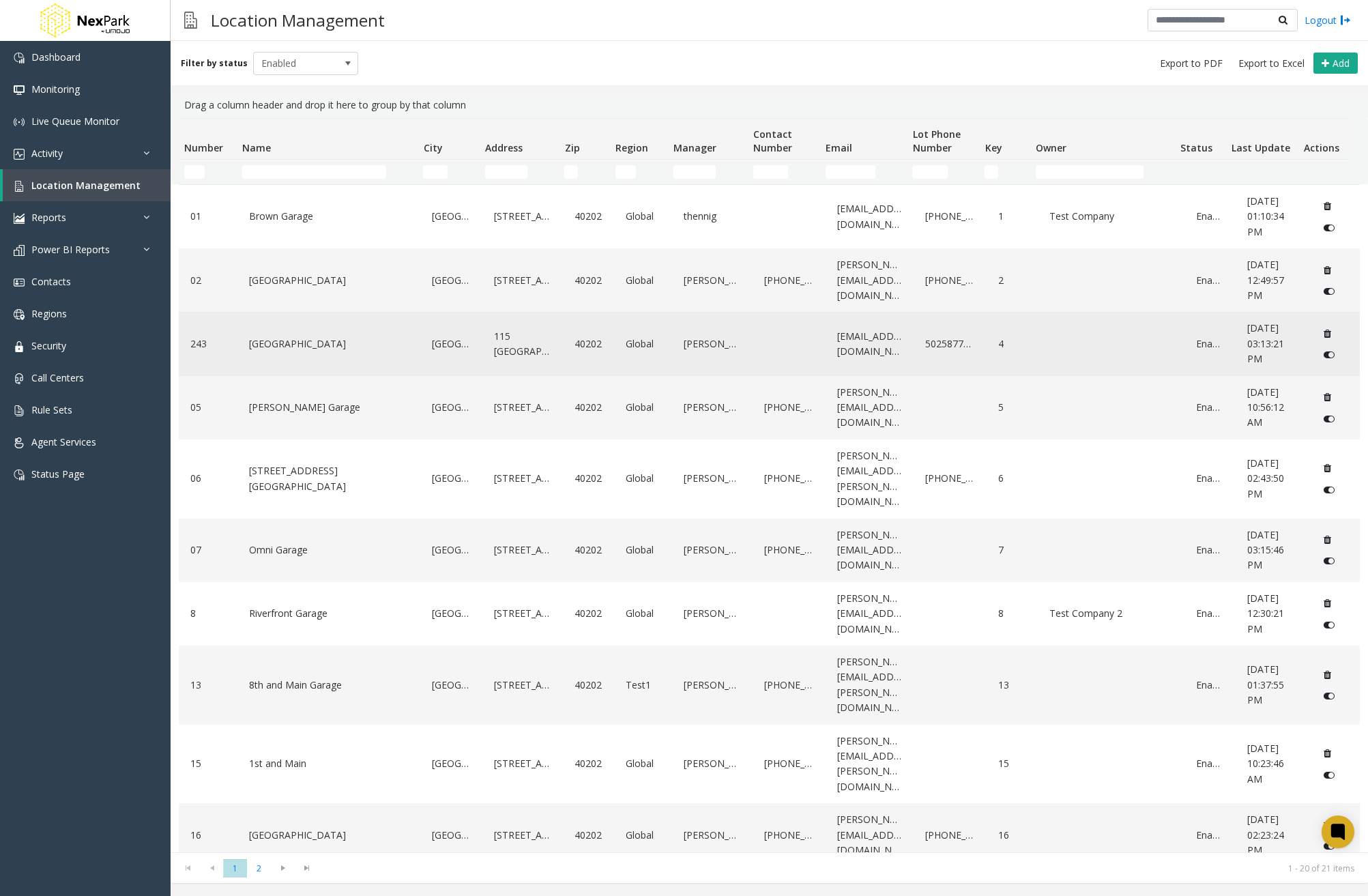
click at [323, 359] on div "[GEOGRAPHIC_DATA]" at bounding box center [328, 344] width 167 height 53
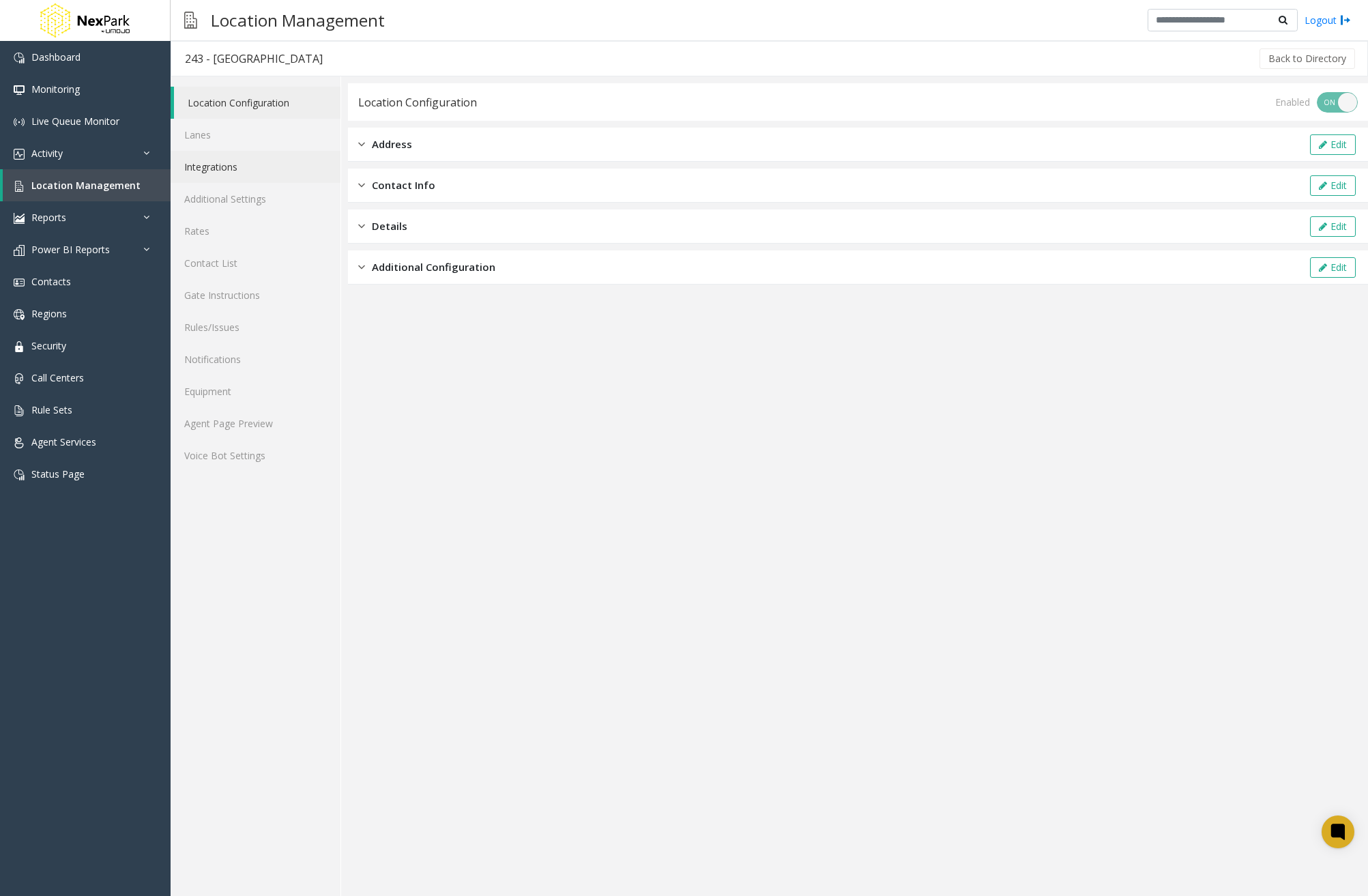
click at [233, 157] on link "Integrations" at bounding box center [255, 166] width 170 height 32
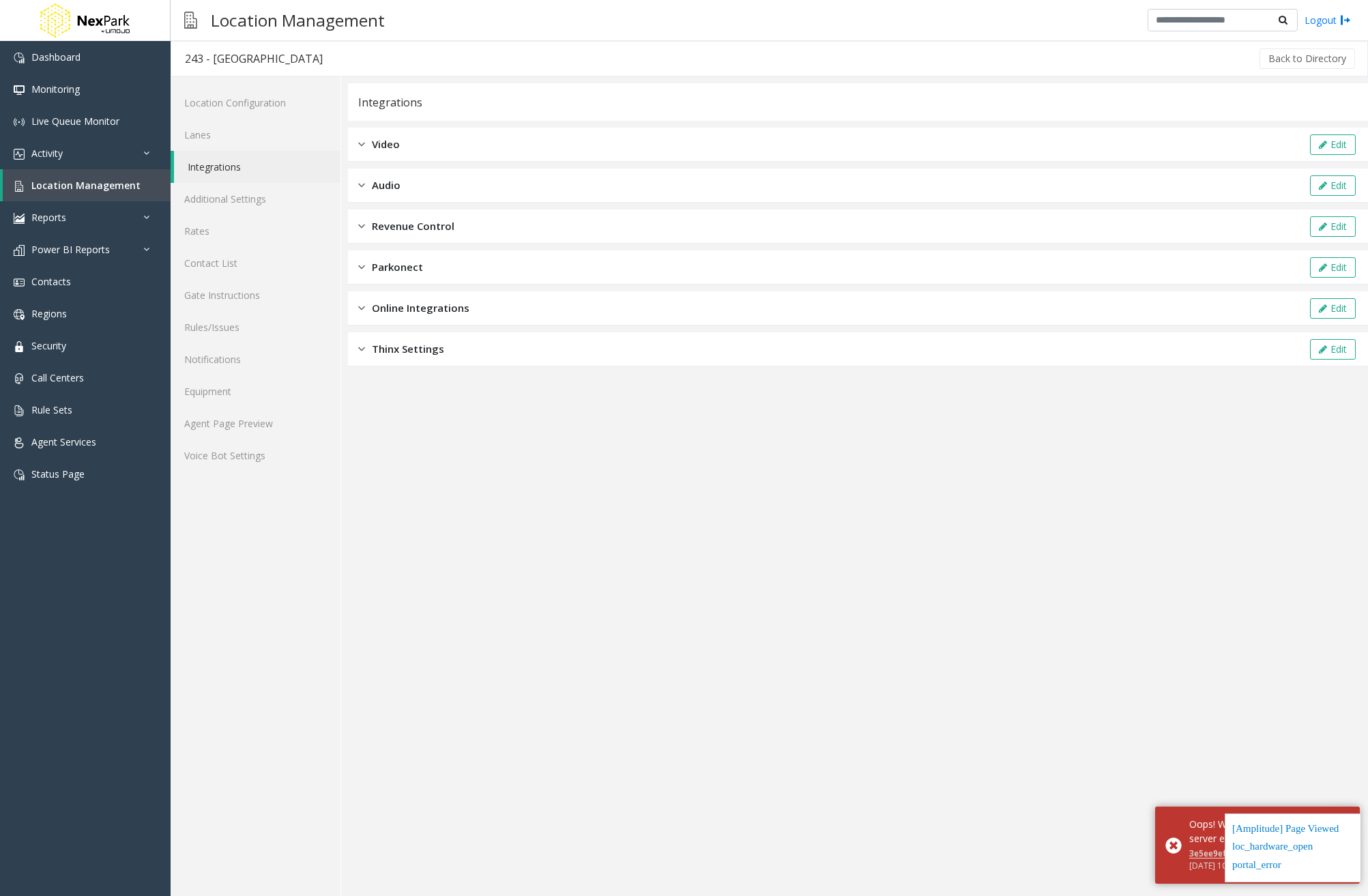
click at [435, 304] on span "Online Integrations" at bounding box center [420, 308] width 97 height 15
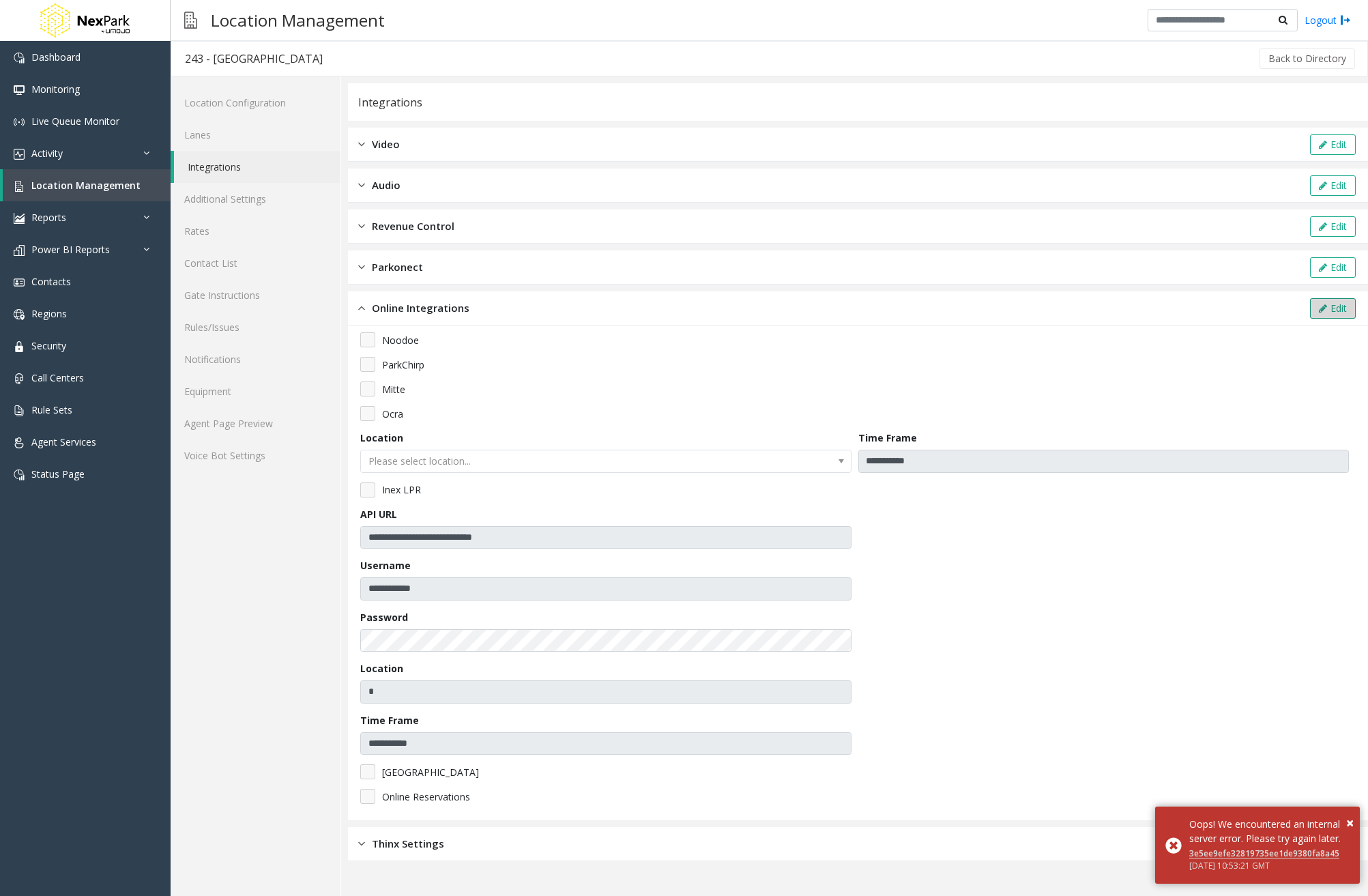
click at [1328, 309] on button "Edit" at bounding box center [1332, 308] width 45 height 20
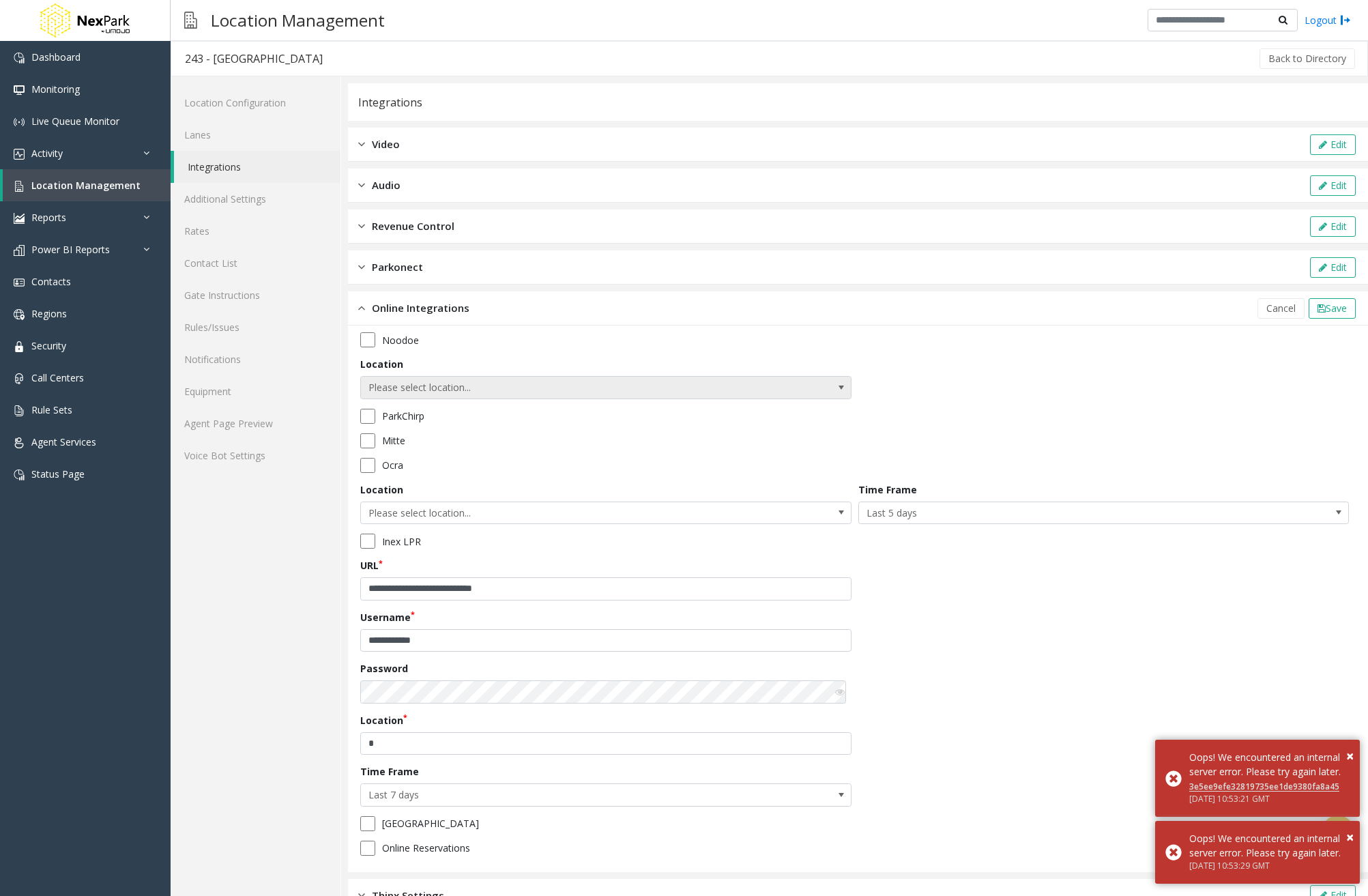
click at [658, 388] on span "Please select location..." at bounding box center [556, 387] width 392 height 22
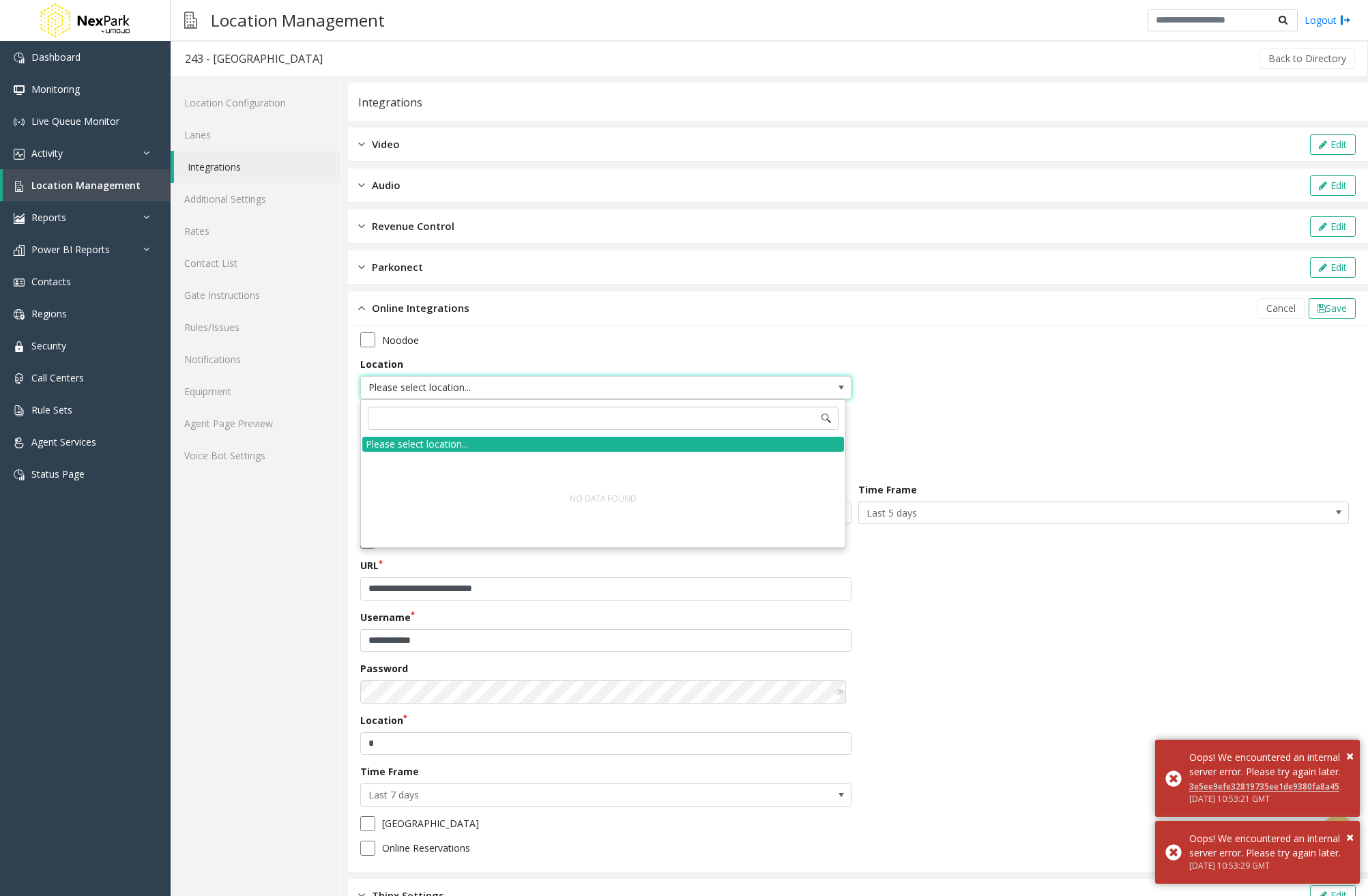
click at [1110, 383] on div "**********" at bounding box center [858, 599] width 995 height 533
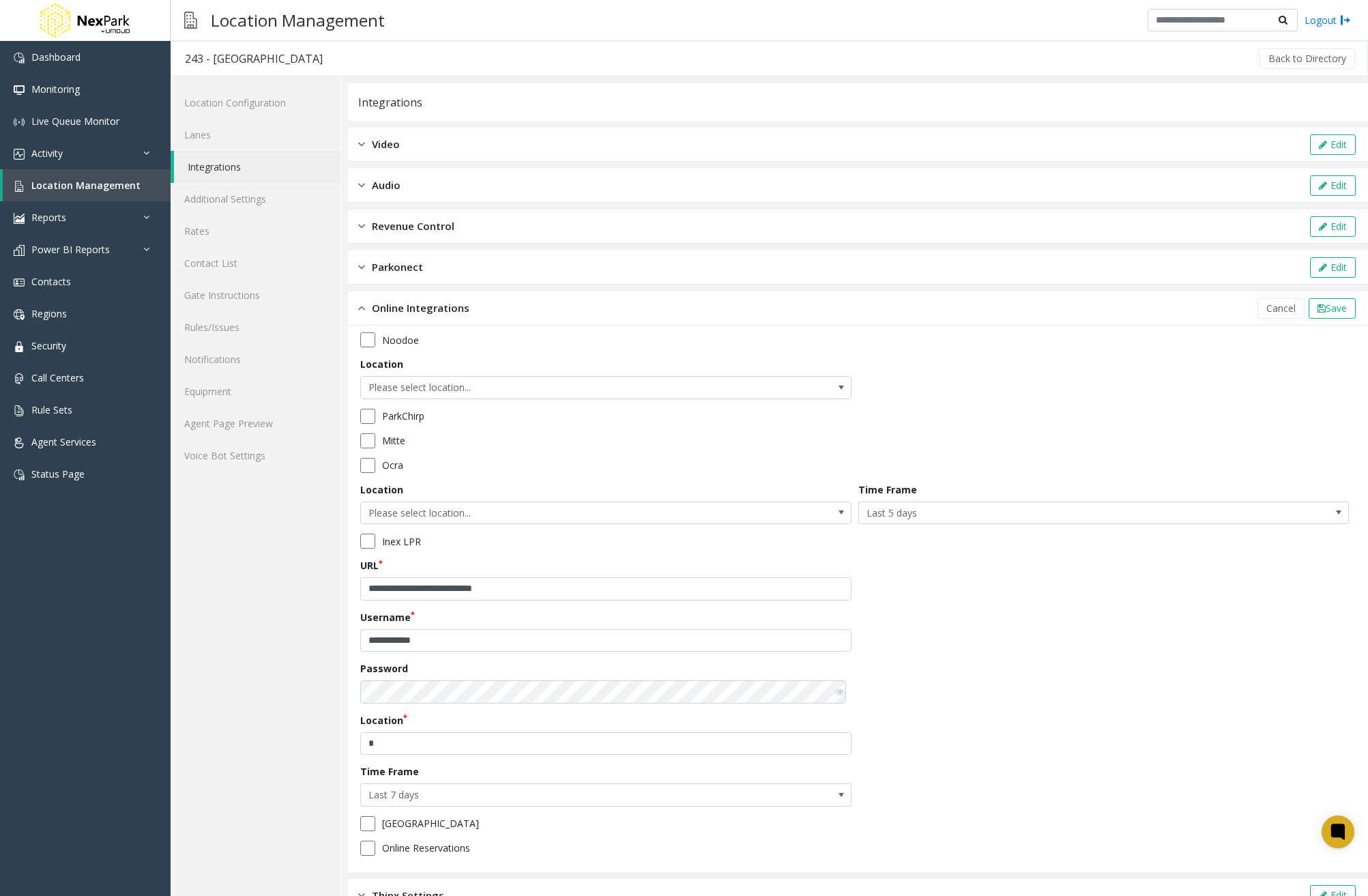
click at [465, 146] on div "Video Edit" at bounding box center [859, 144] width 1020 height 34
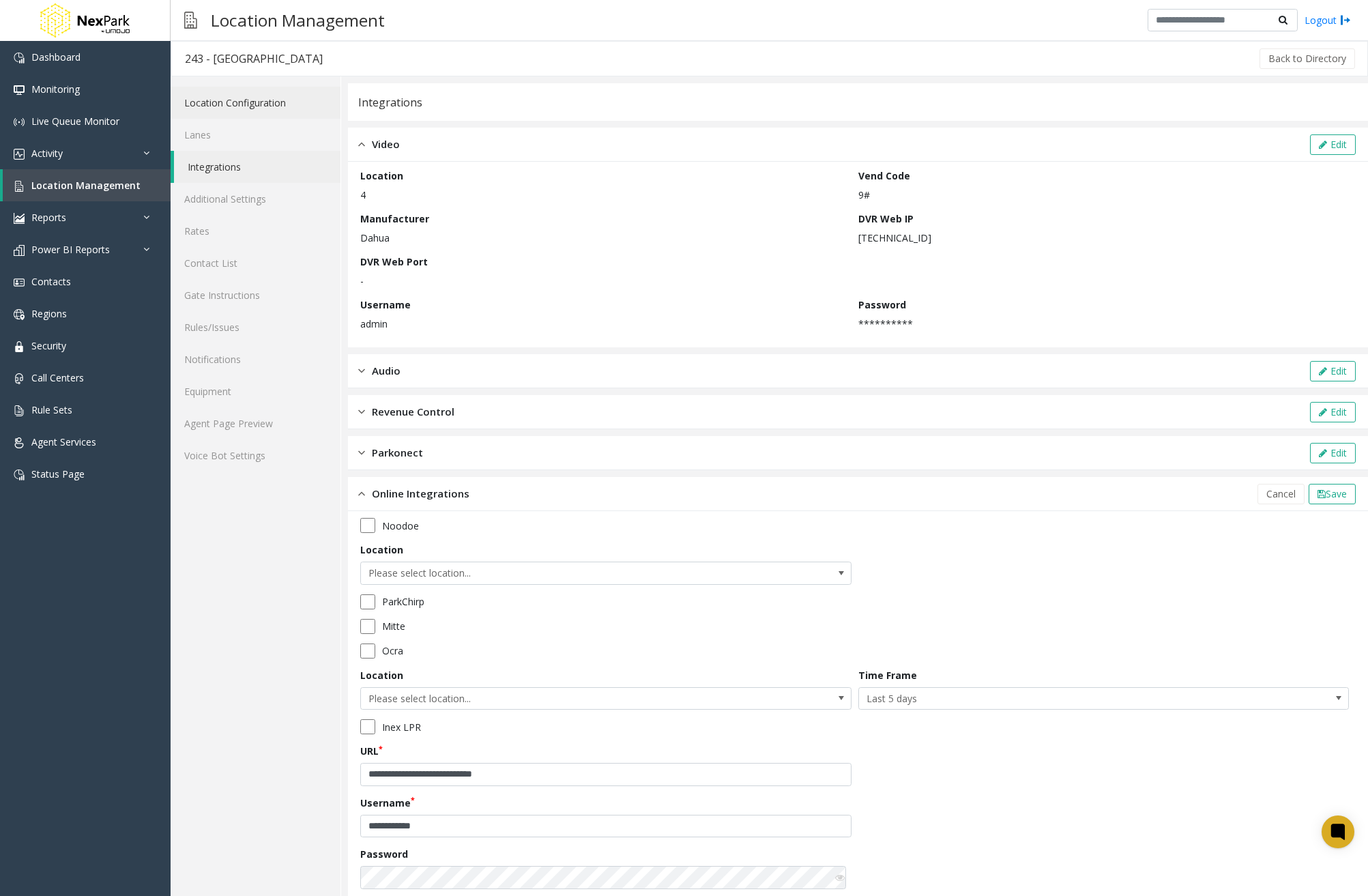
click at [290, 107] on link "Location Configuration" at bounding box center [255, 102] width 170 height 32
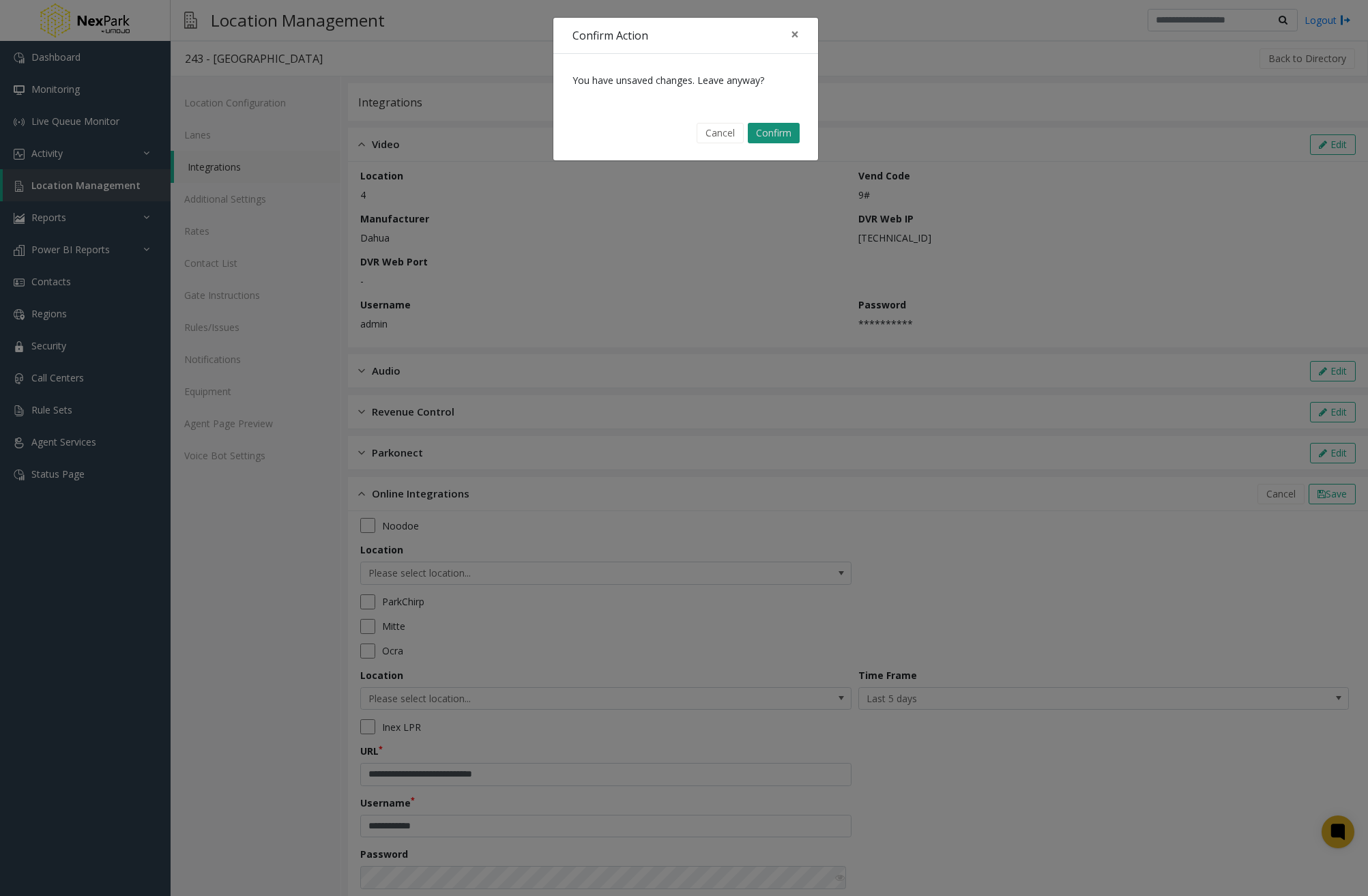
click at [777, 141] on button "Confirm" at bounding box center [774, 133] width 52 height 20
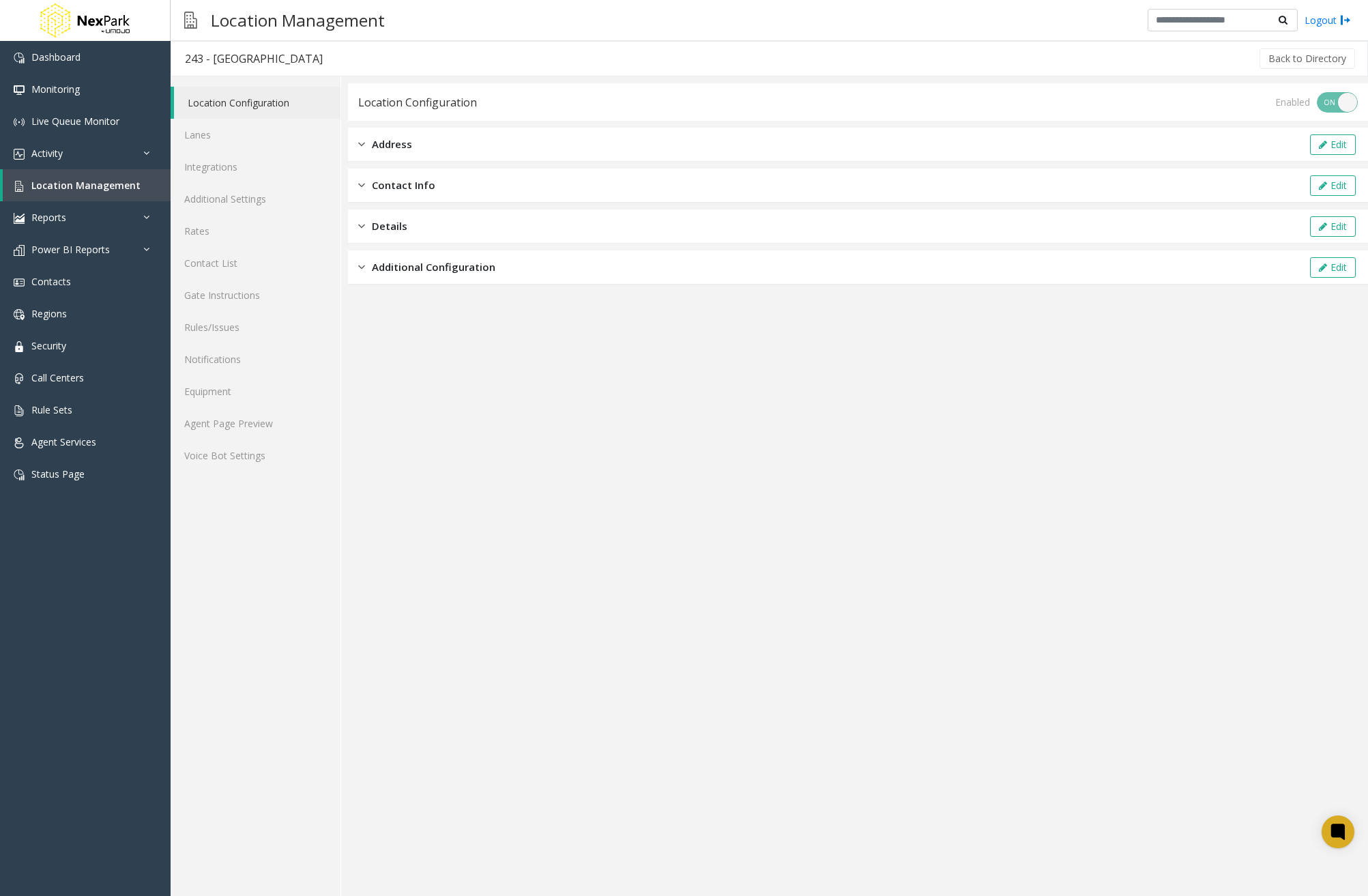
click at [466, 277] on div "Additional Configuration Edit" at bounding box center [859, 267] width 1020 height 34
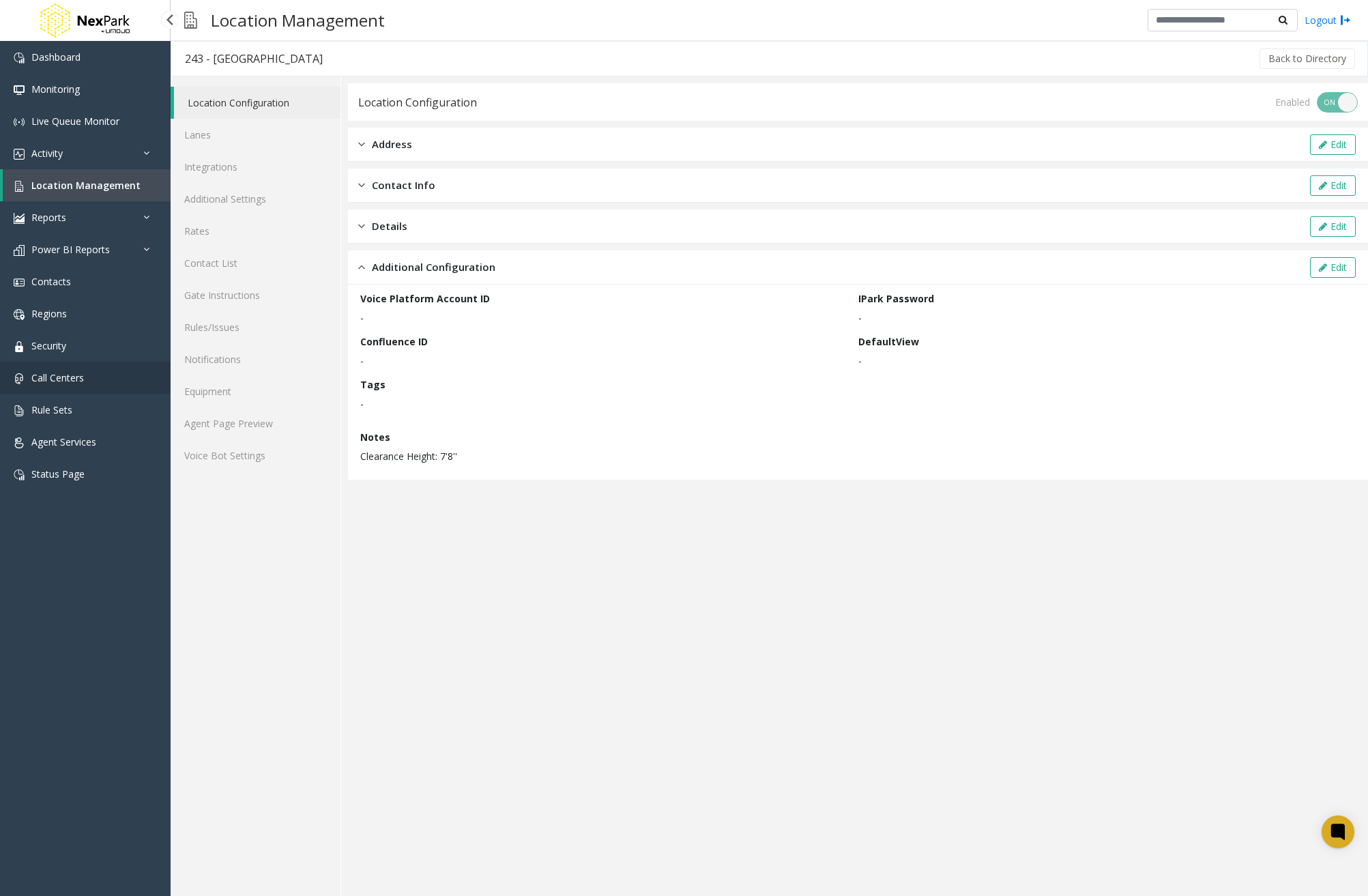
click at [95, 380] on link "Call Centers" at bounding box center [85, 377] width 170 height 32
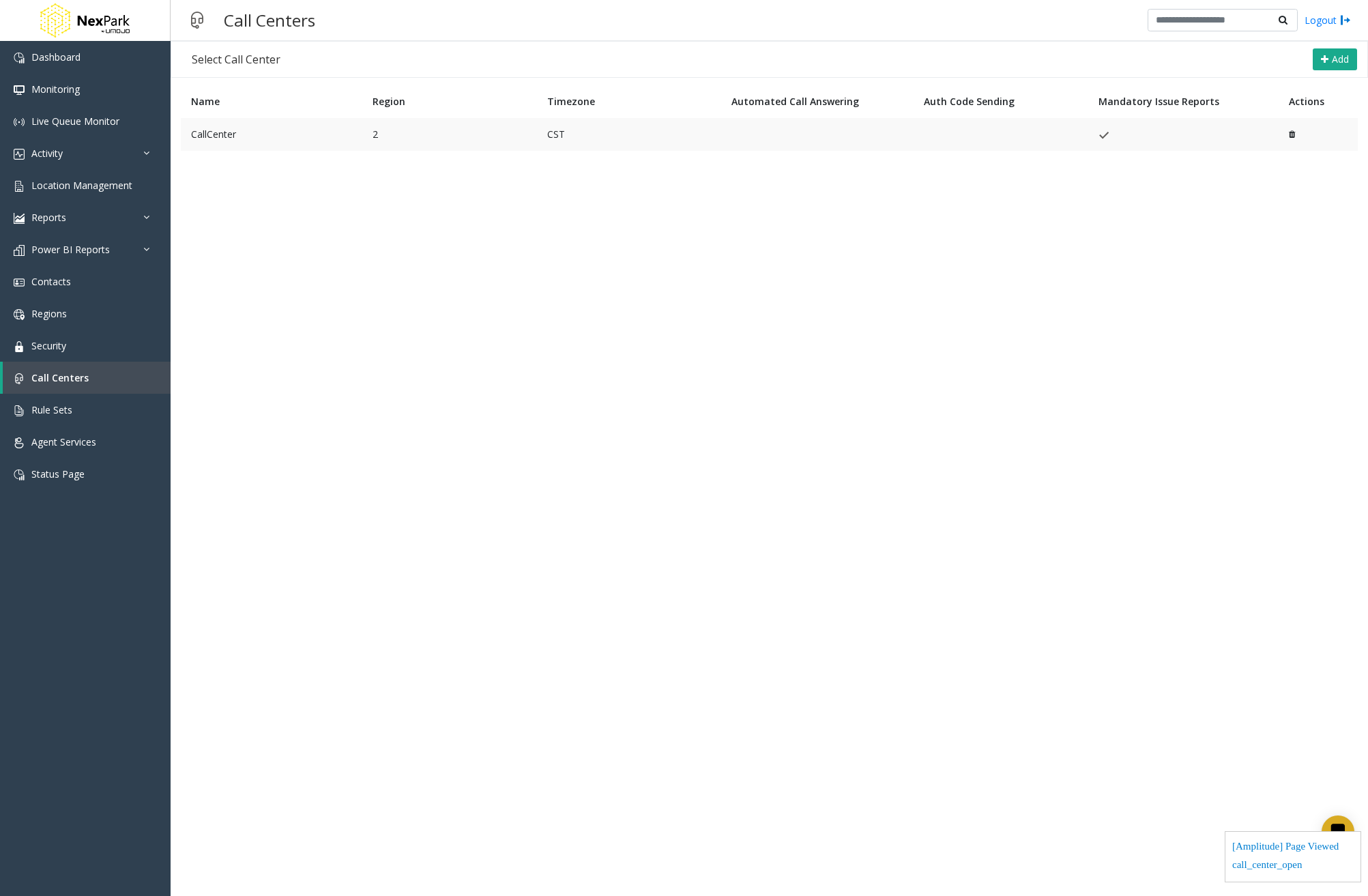
click at [297, 145] on td "CallCenter" at bounding box center [271, 135] width 182 height 33
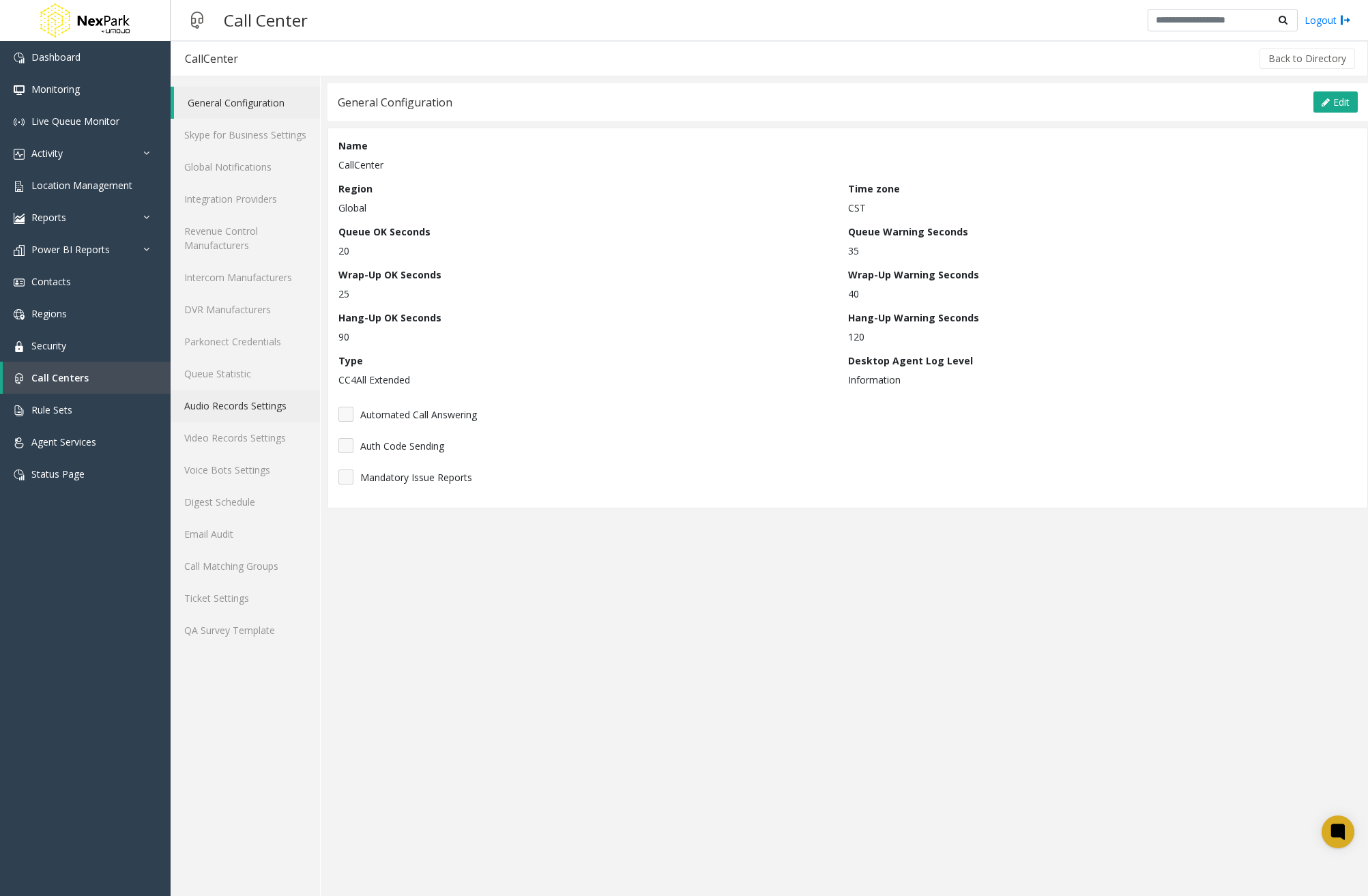
click at [236, 406] on link "Audio Records Settings" at bounding box center [245, 405] width 149 height 32
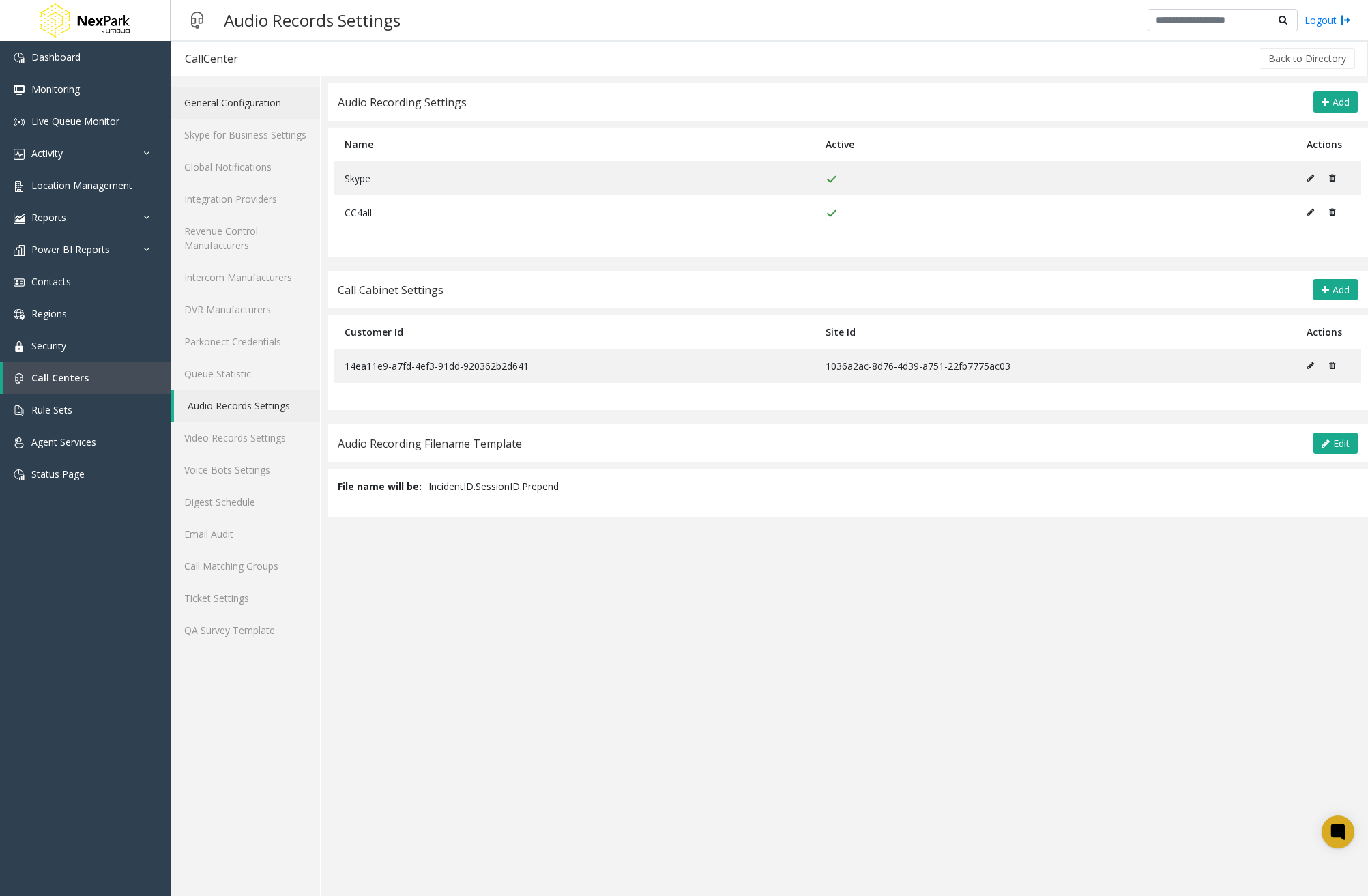
click at [280, 102] on link "General Configuration" at bounding box center [245, 102] width 149 height 32
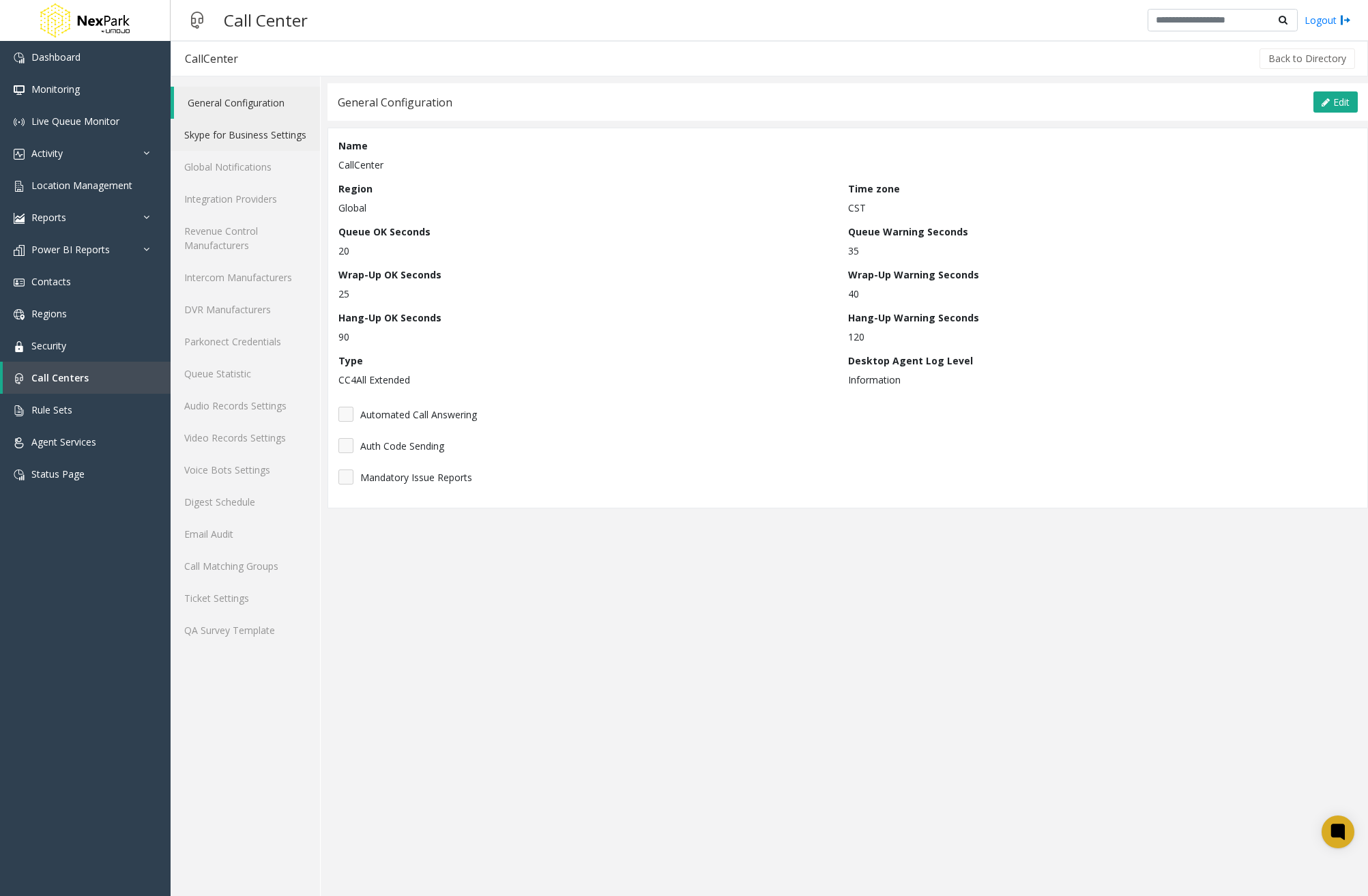
click at [272, 133] on link "Skype for Business Settings" at bounding box center [245, 134] width 149 height 32
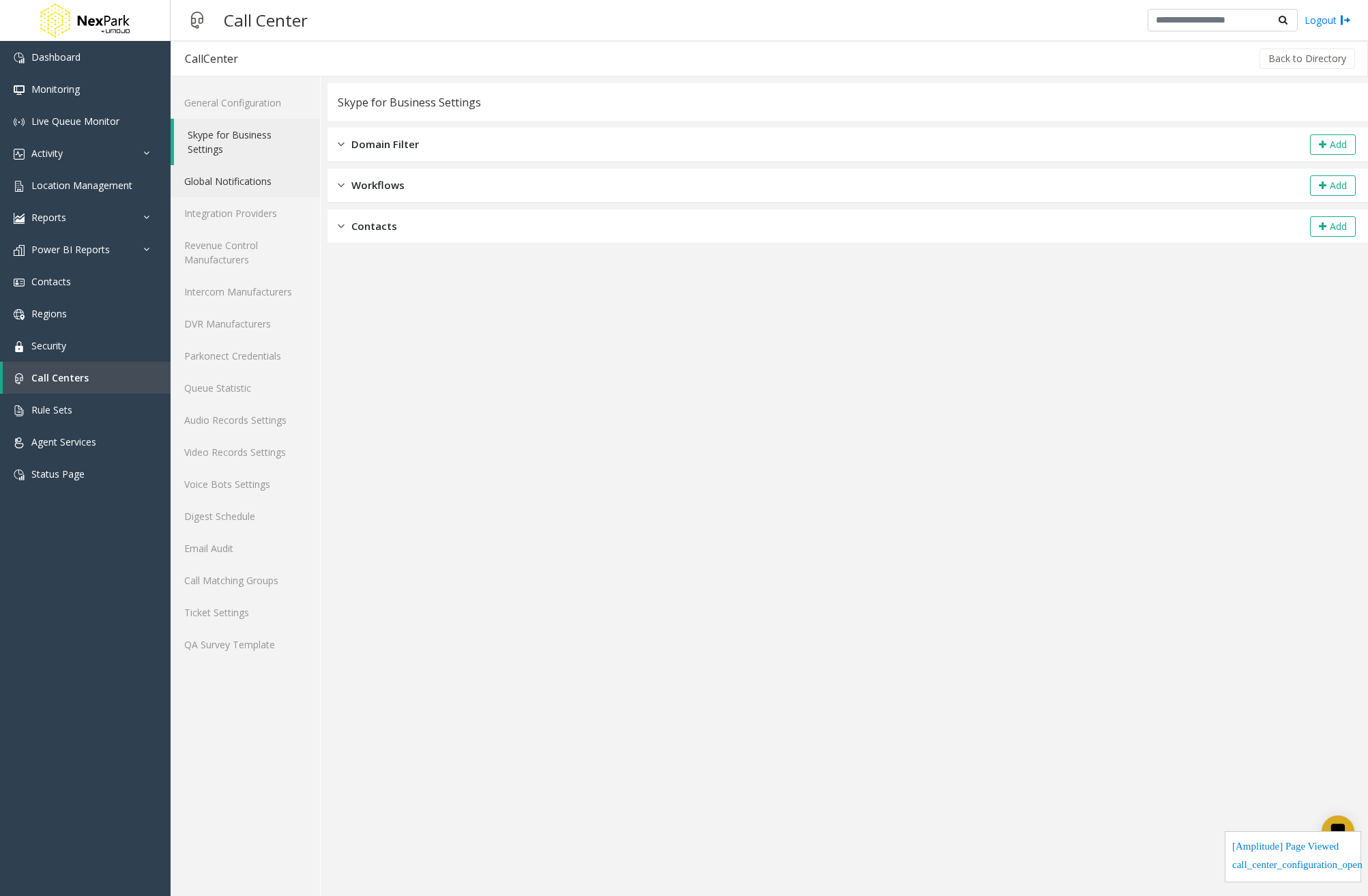
click at [247, 184] on link "Global Notifications" at bounding box center [245, 181] width 149 height 32
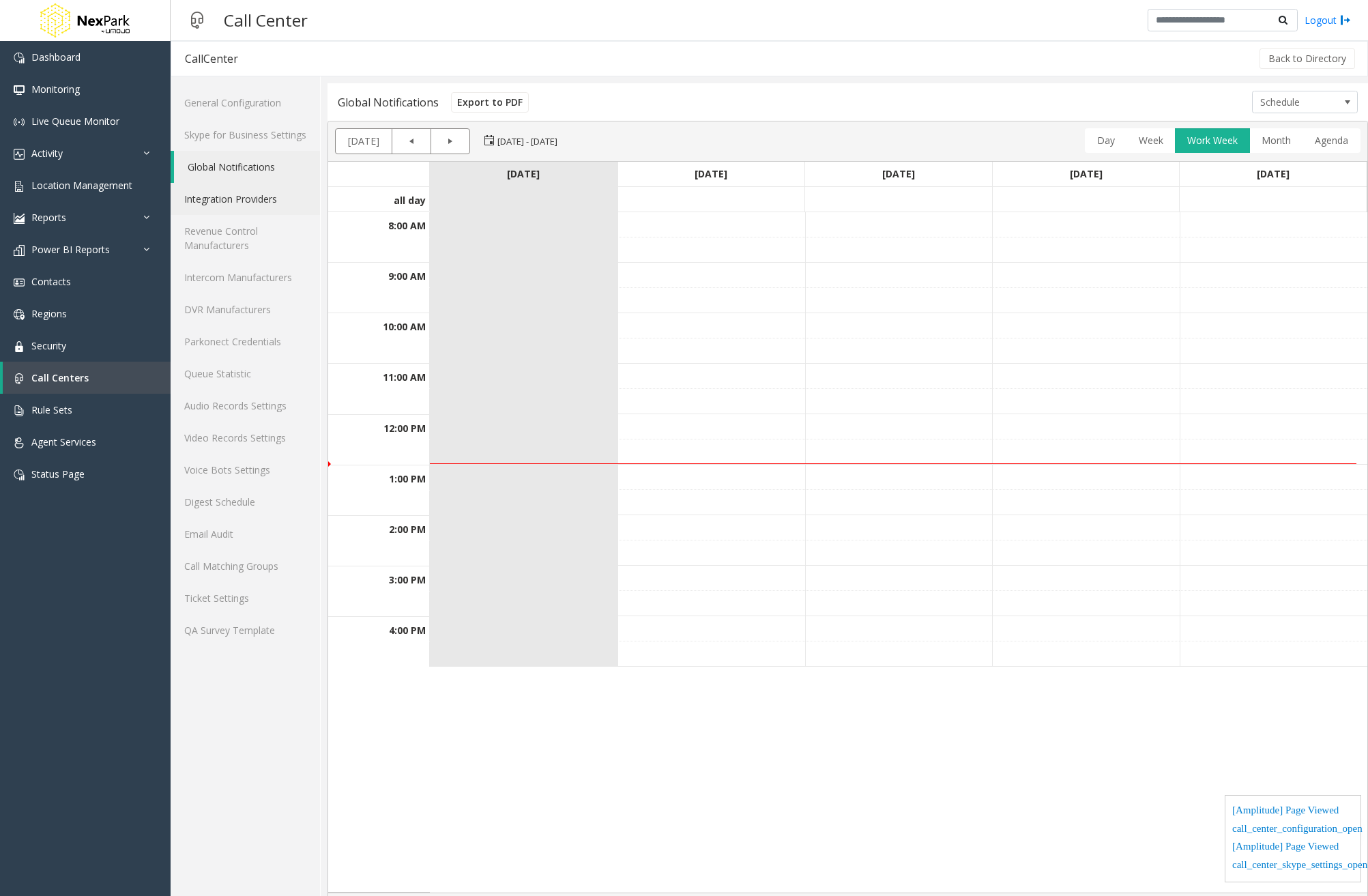
click at [241, 207] on link "Integration Providers" at bounding box center [245, 198] width 149 height 32
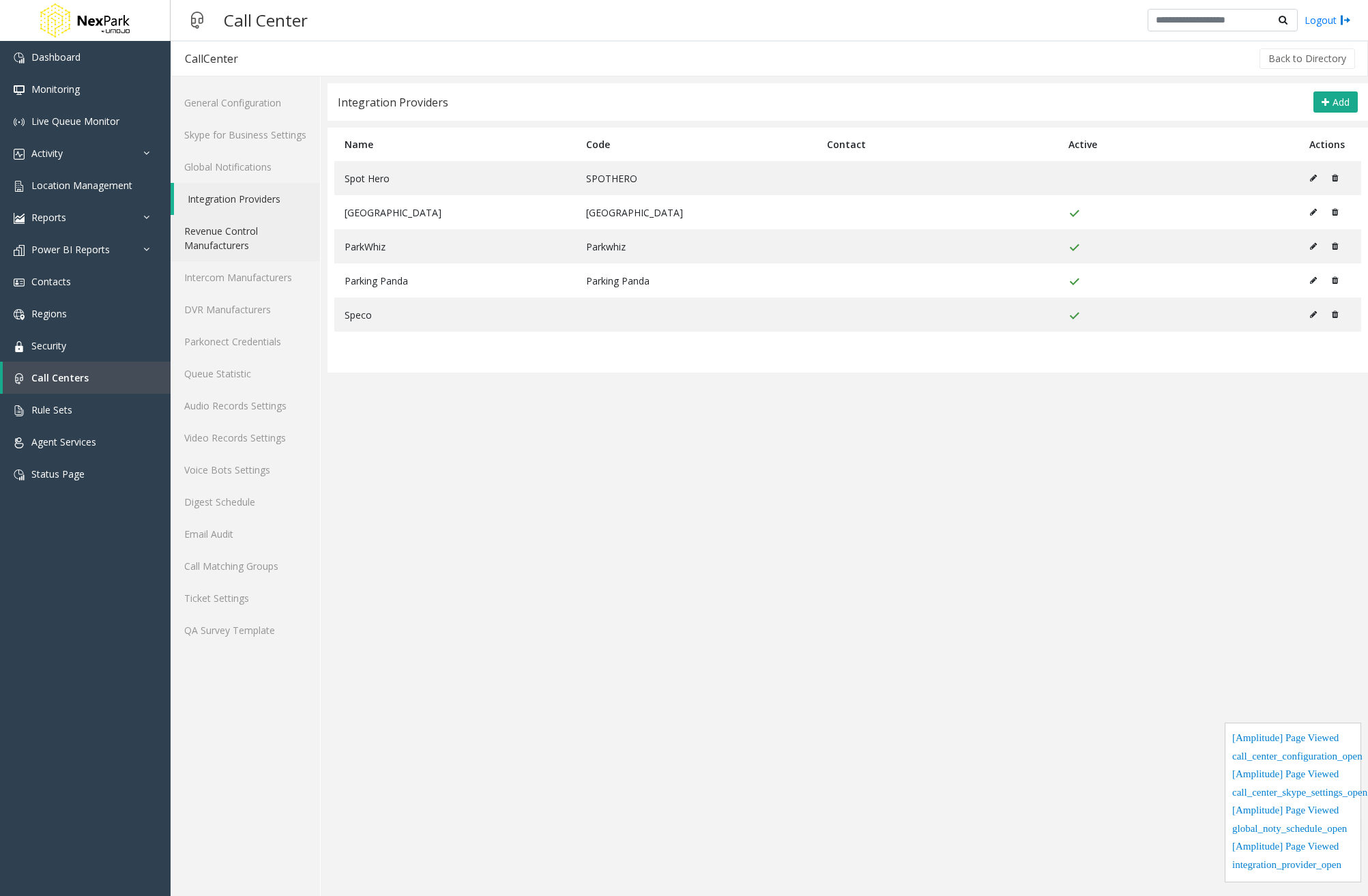
click at [240, 237] on link "Revenue Control Manufacturers" at bounding box center [245, 238] width 149 height 46
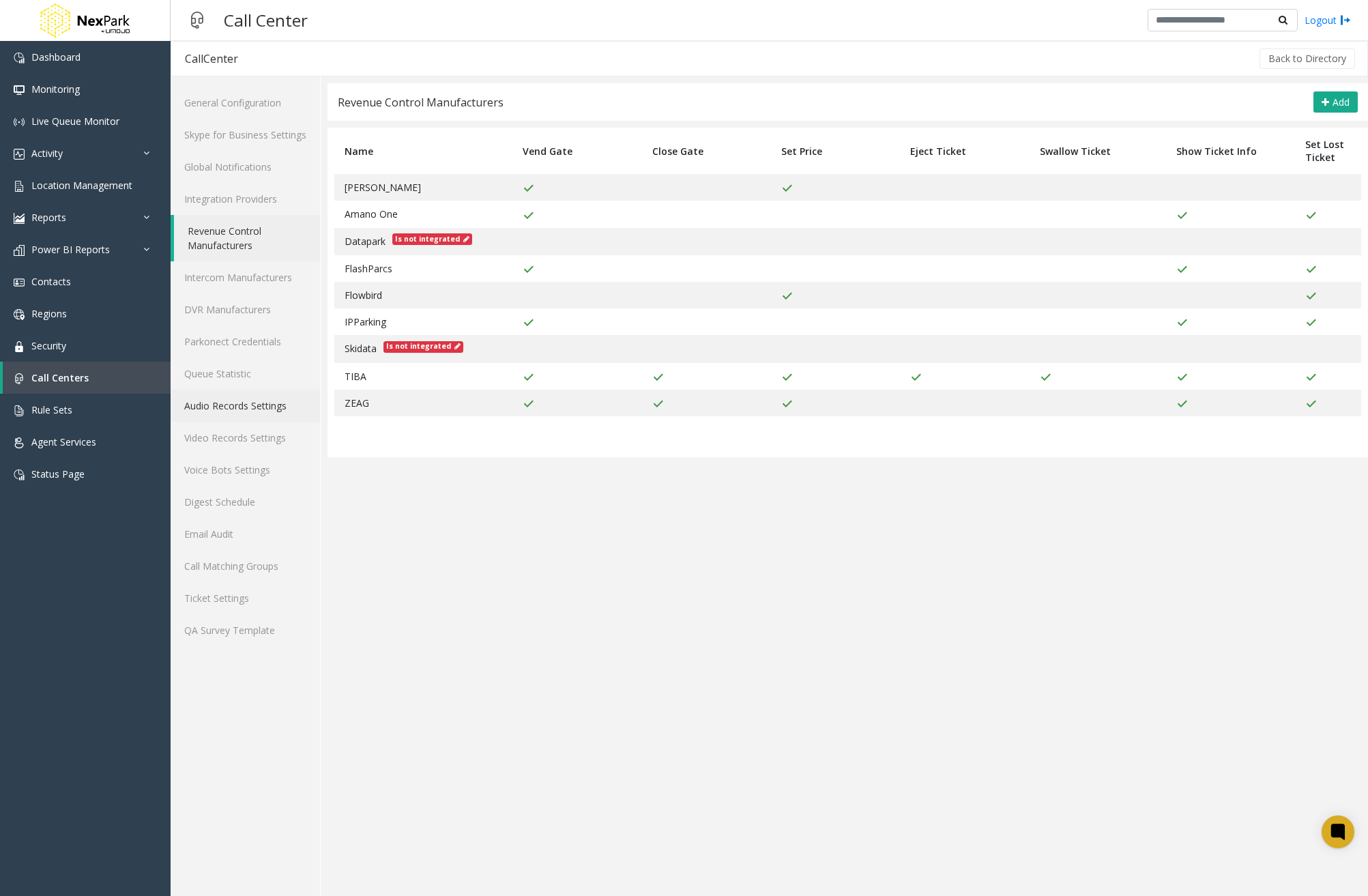
click at [228, 402] on link "Audio Records Settings" at bounding box center [245, 405] width 149 height 32
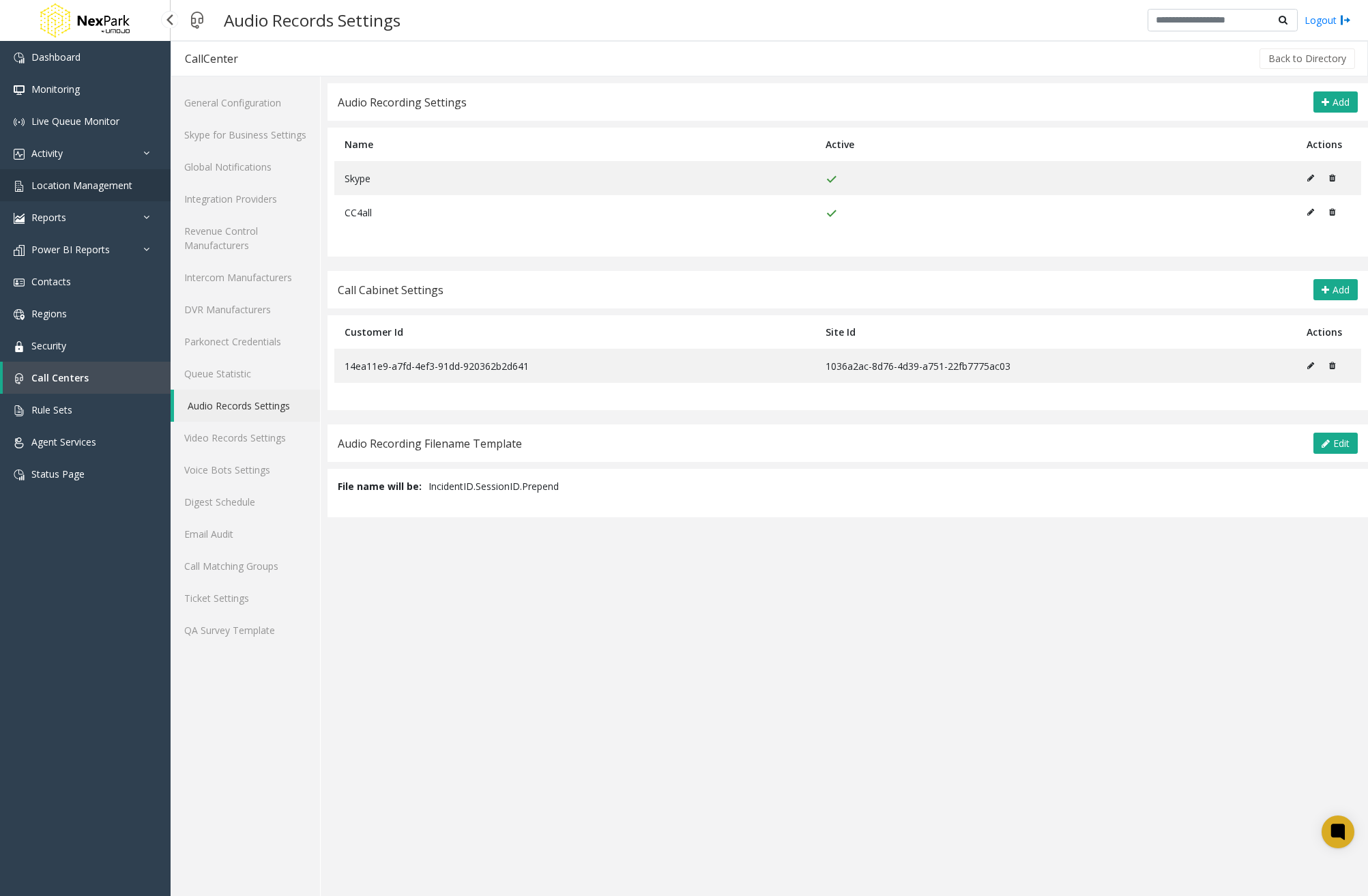
click at [132, 193] on link "Location Management" at bounding box center [85, 185] width 170 height 32
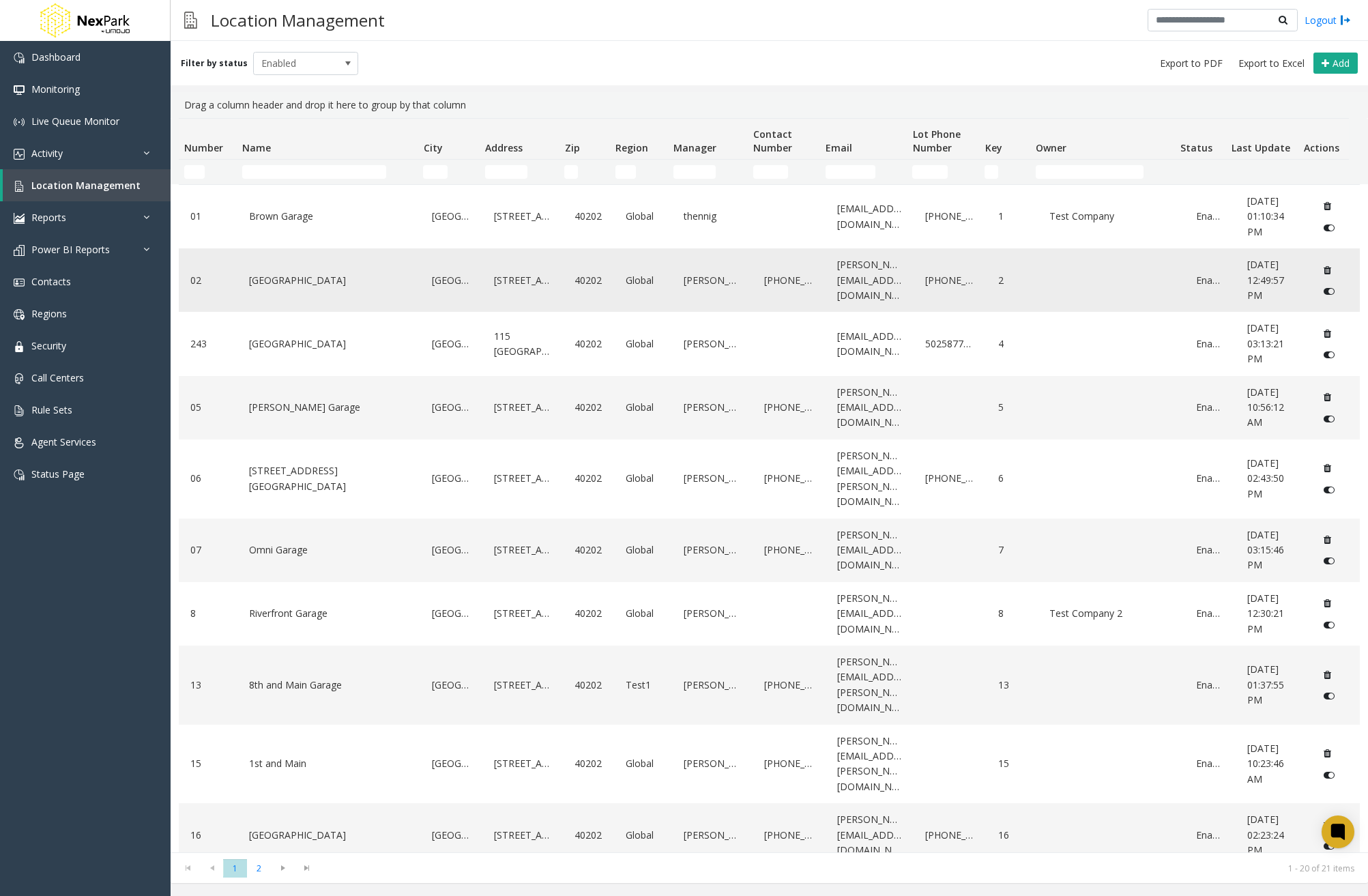
click at [308, 290] on link "[GEOGRAPHIC_DATA]" at bounding box center [328, 280] width 167 height 22
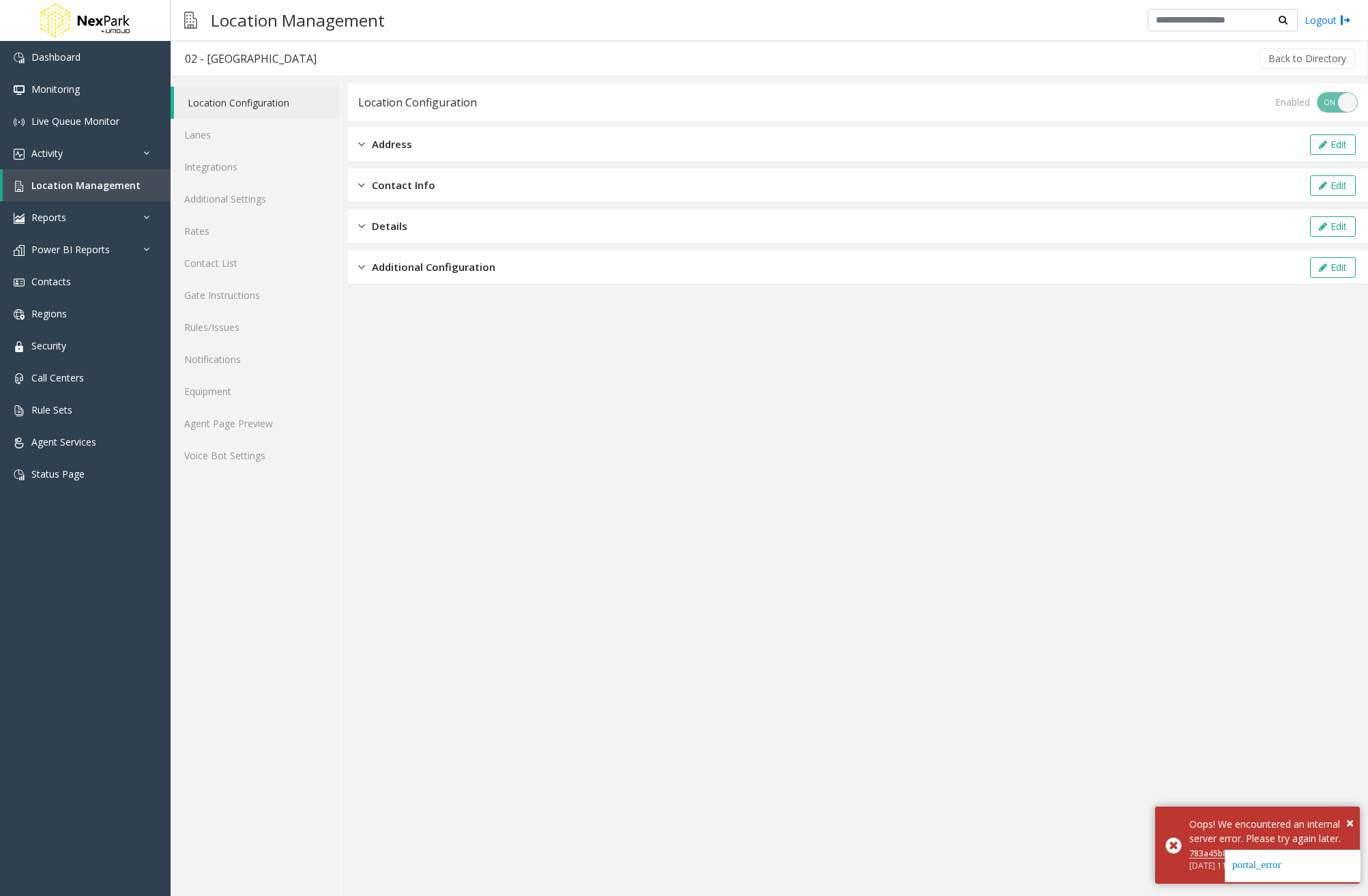
click at [398, 142] on span "Address" at bounding box center [392, 144] width 40 height 15
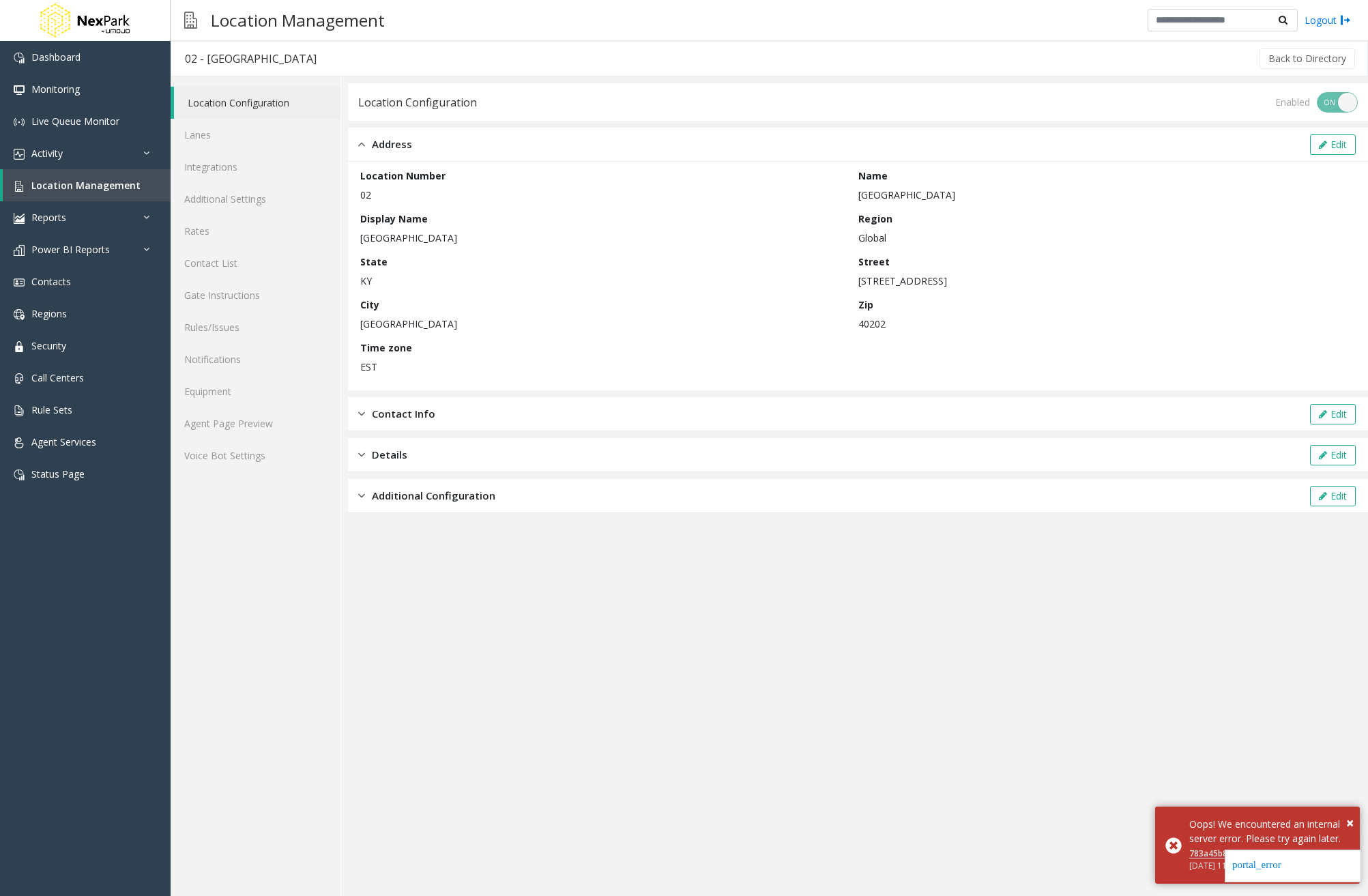
click at [426, 423] on div "Contact Info Edit" at bounding box center [859, 414] width 1020 height 34
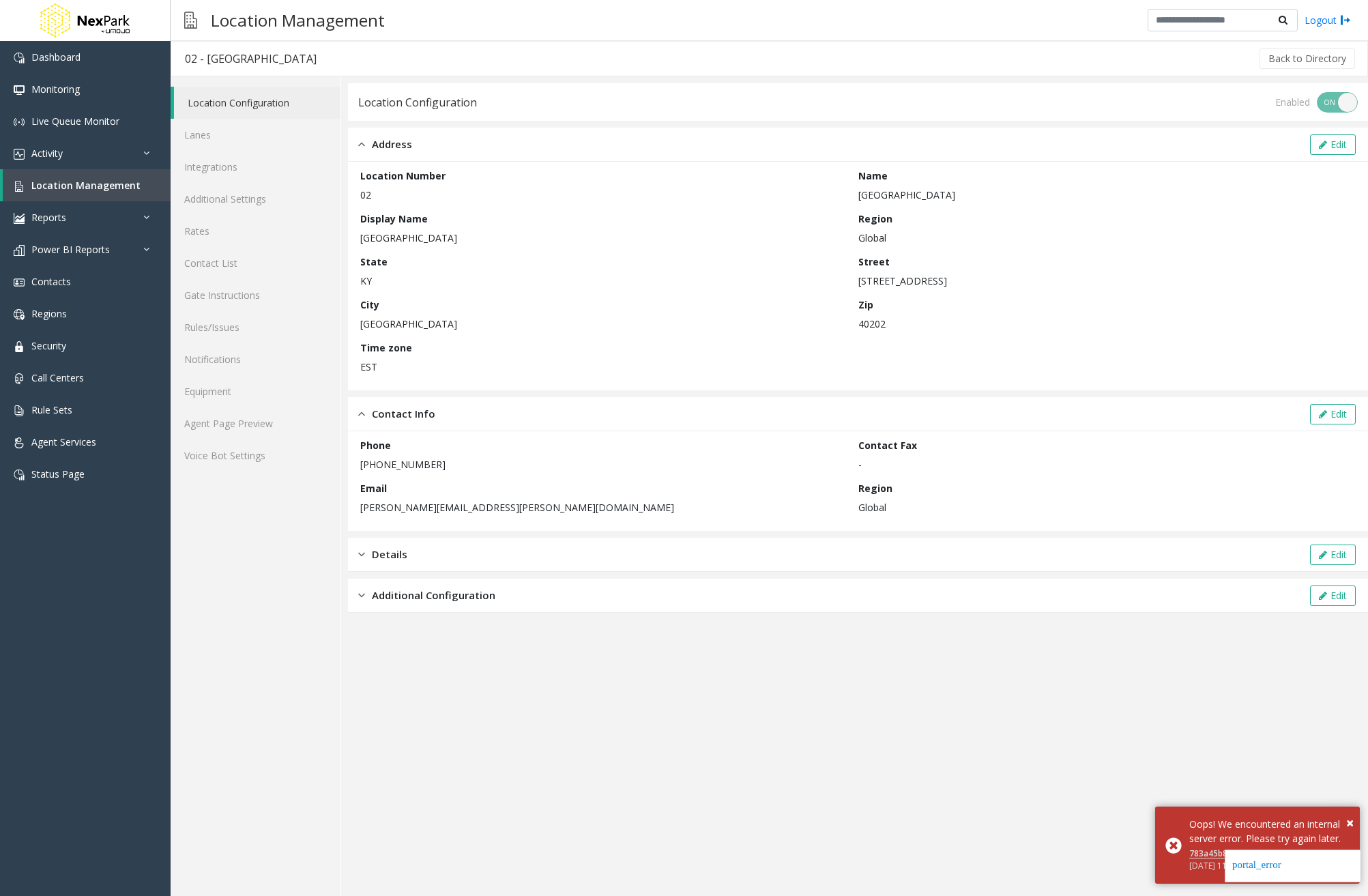
click at [453, 548] on div "Details Edit" at bounding box center [859, 554] width 1020 height 34
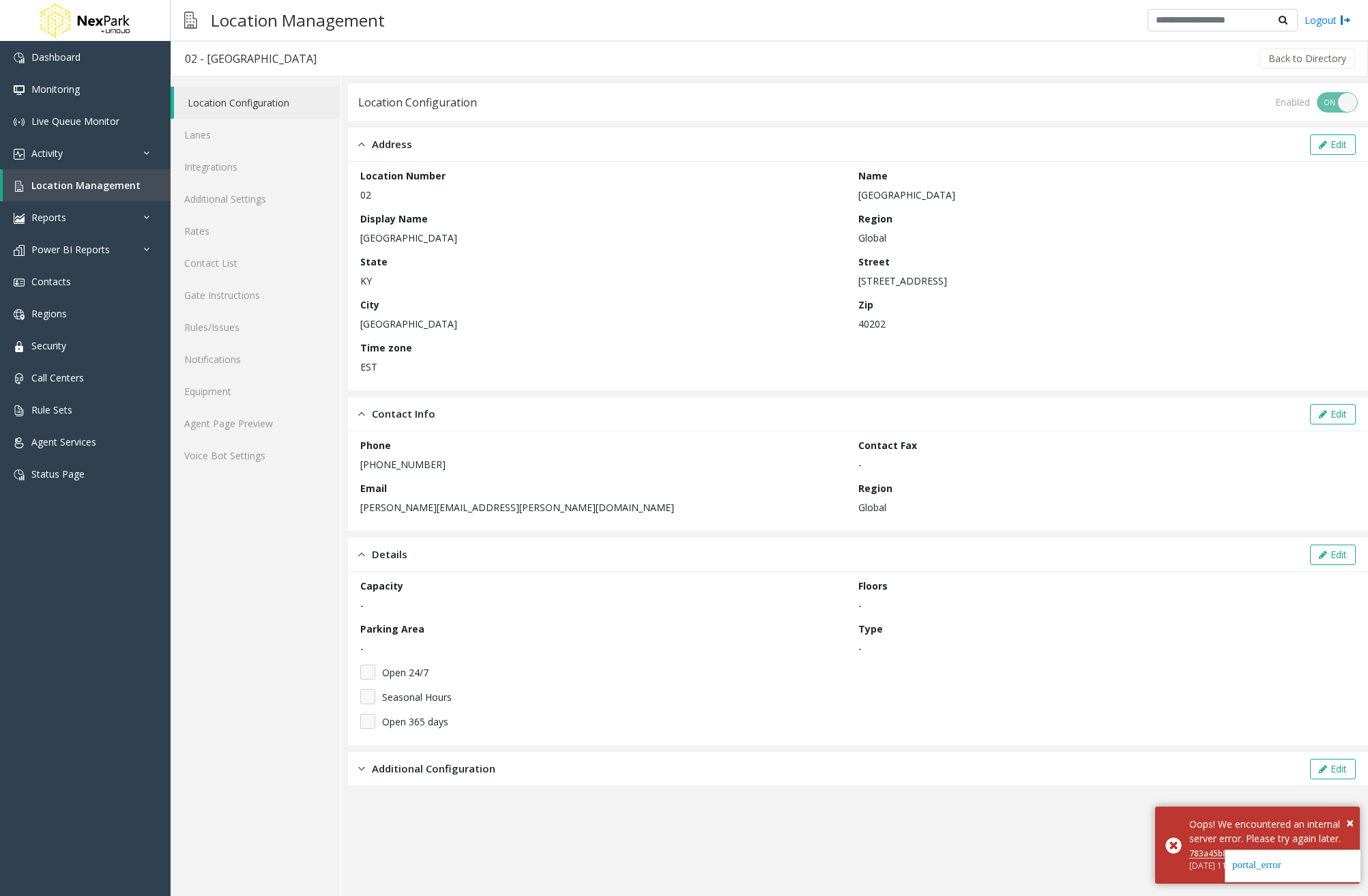
click at [501, 772] on div "Additional Configuration Edit" at bounding box center [859, 768] width 1020 height 34
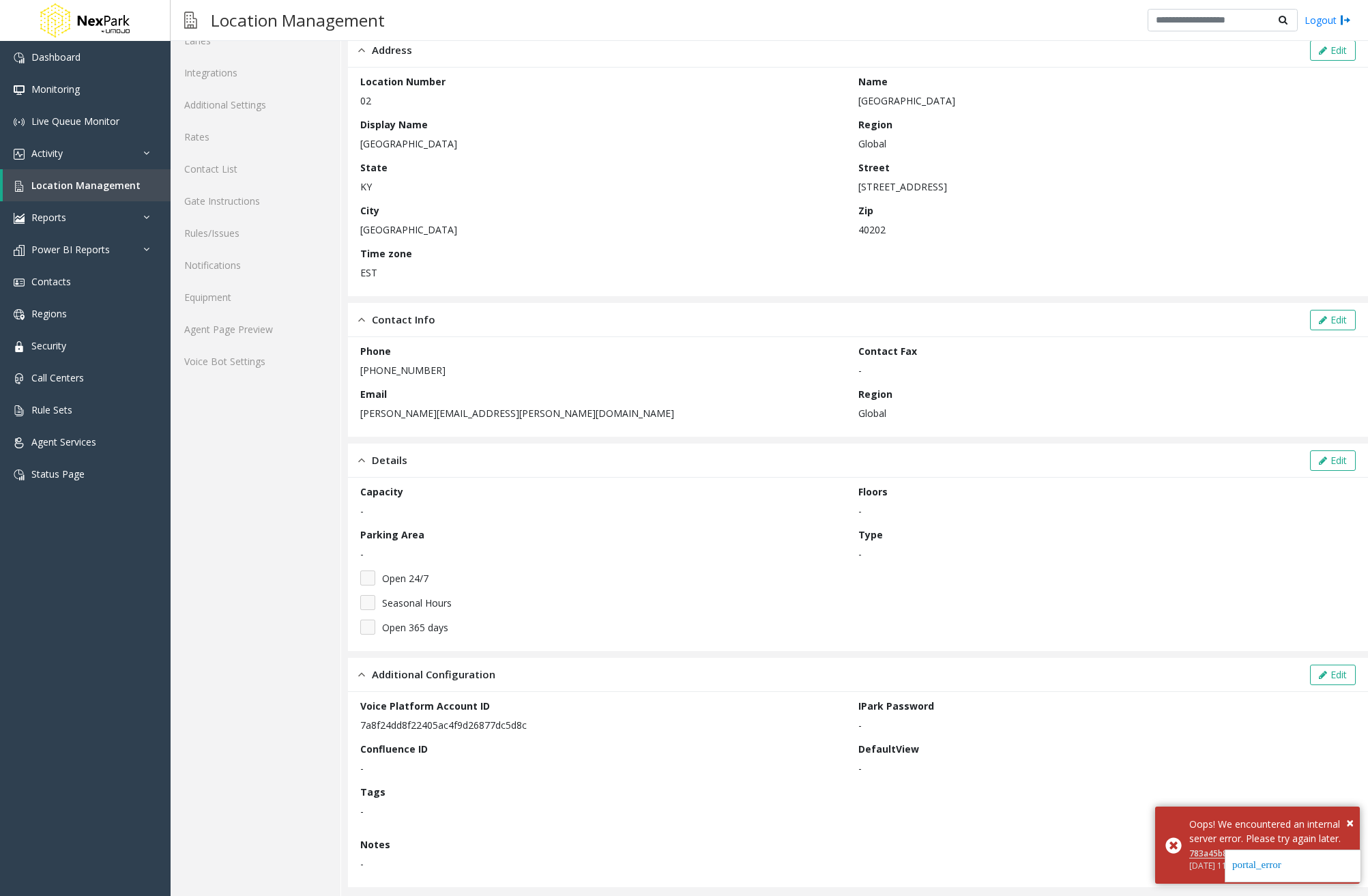
scroll to position [102, 0]
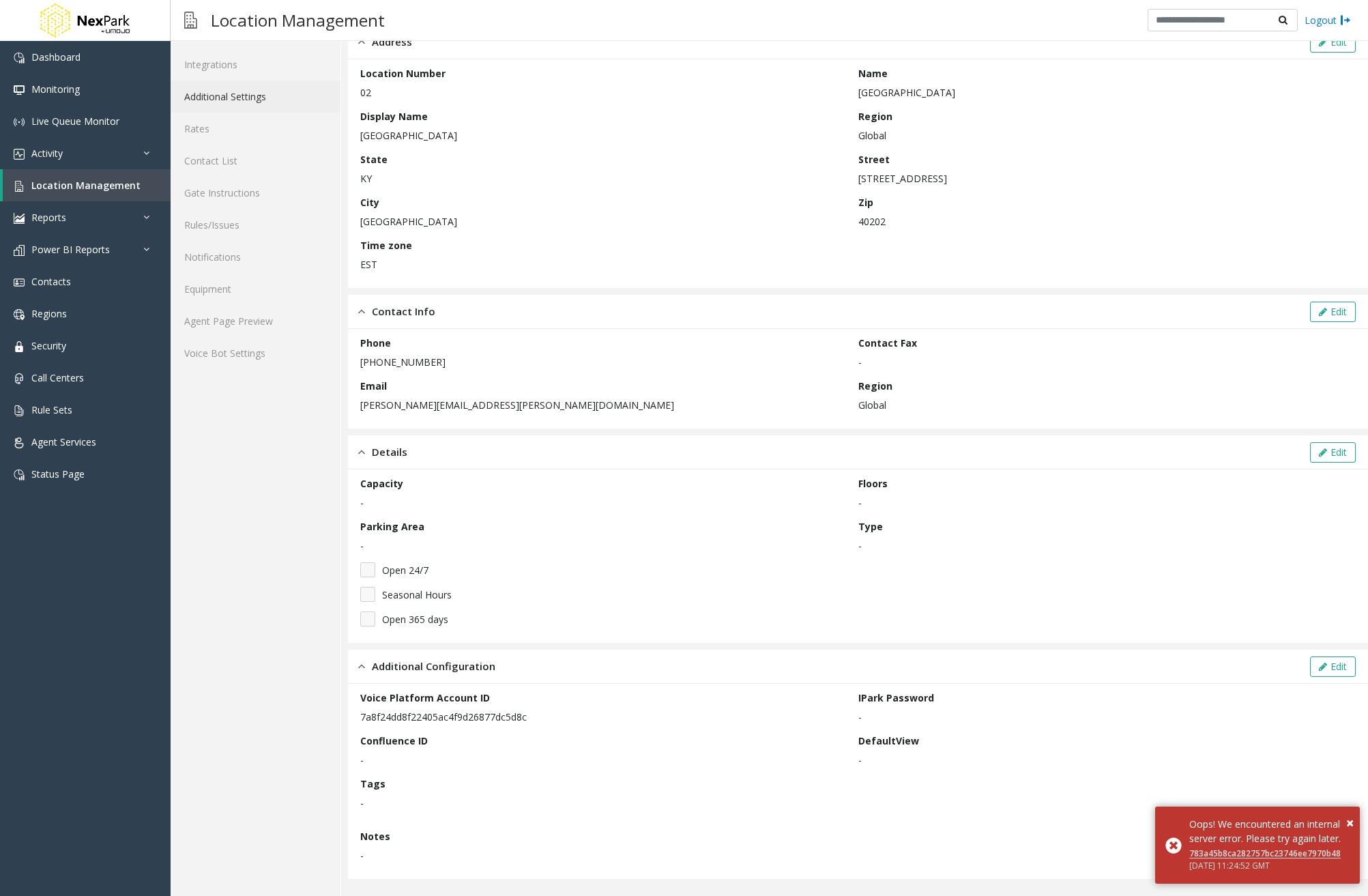
click at [242, 95] on link "Additional Settings" at bounding box center [255, 96] width 170 height 32
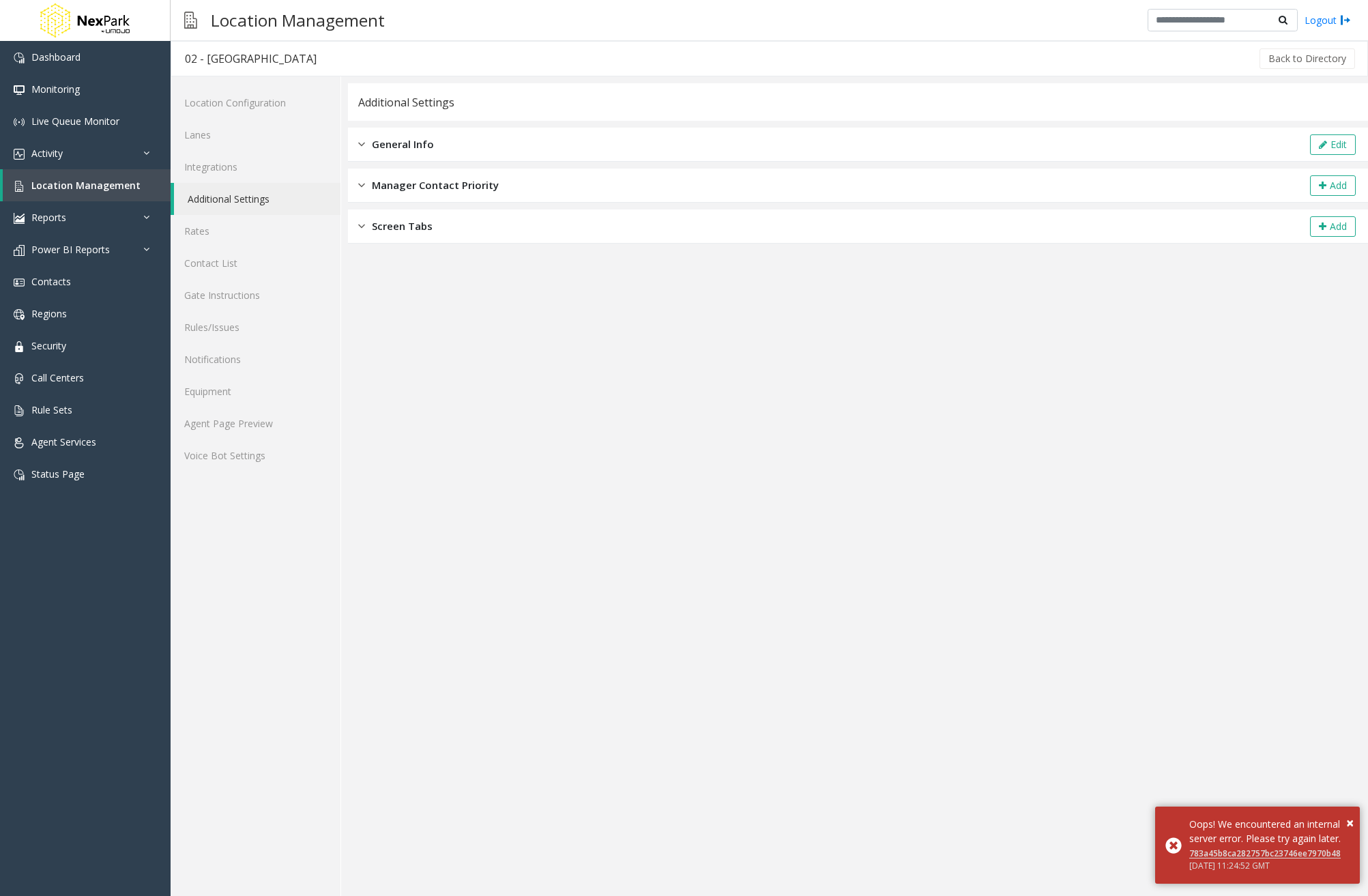
click at [488, 144] on div "General Info Edit" at bounding box center [859, 144] width 1020 height 34
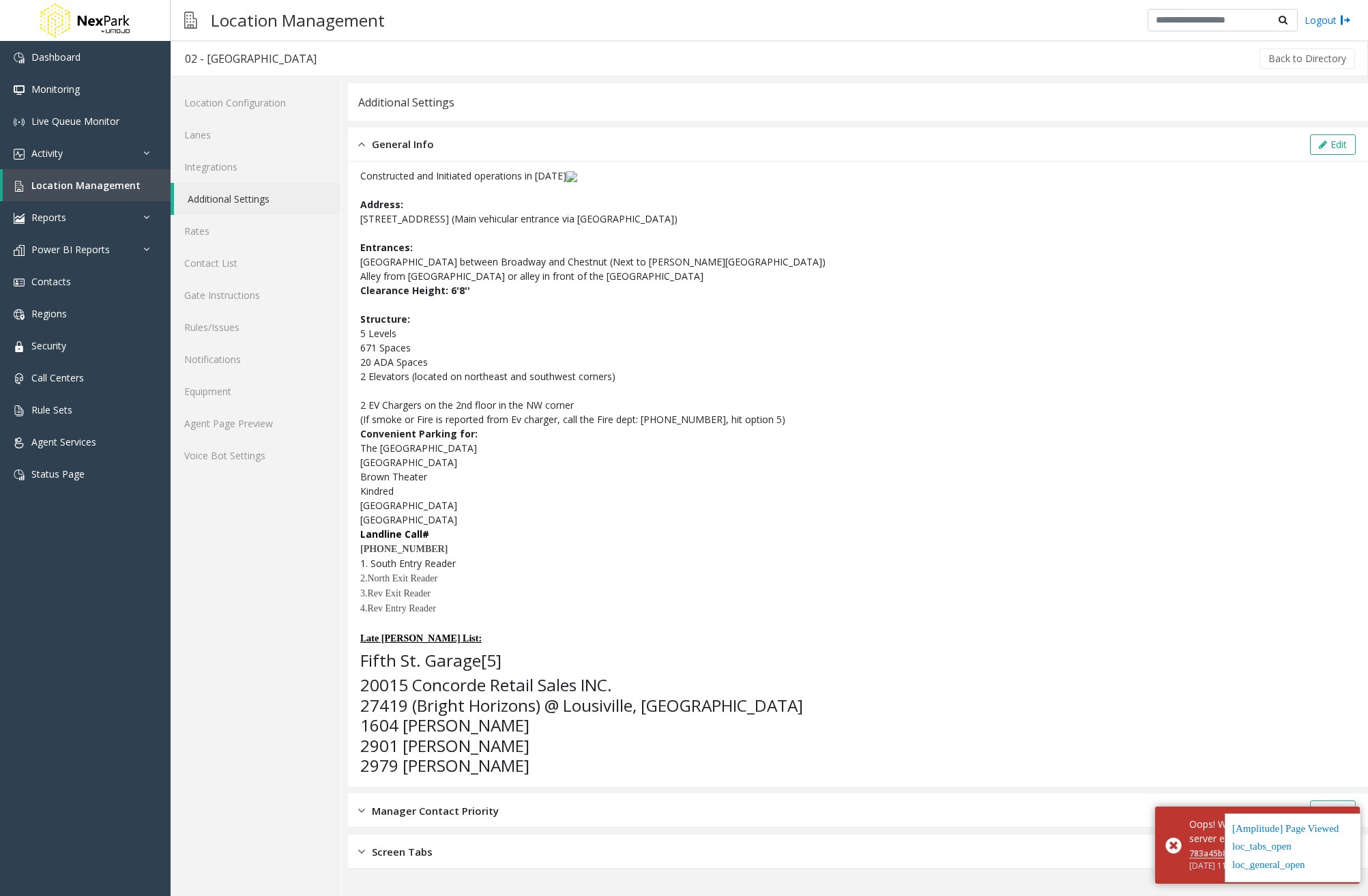
click at [540, 812] on div "Manager Contact Priority Add" at bounding box center [859, 809] width 1020 height 34
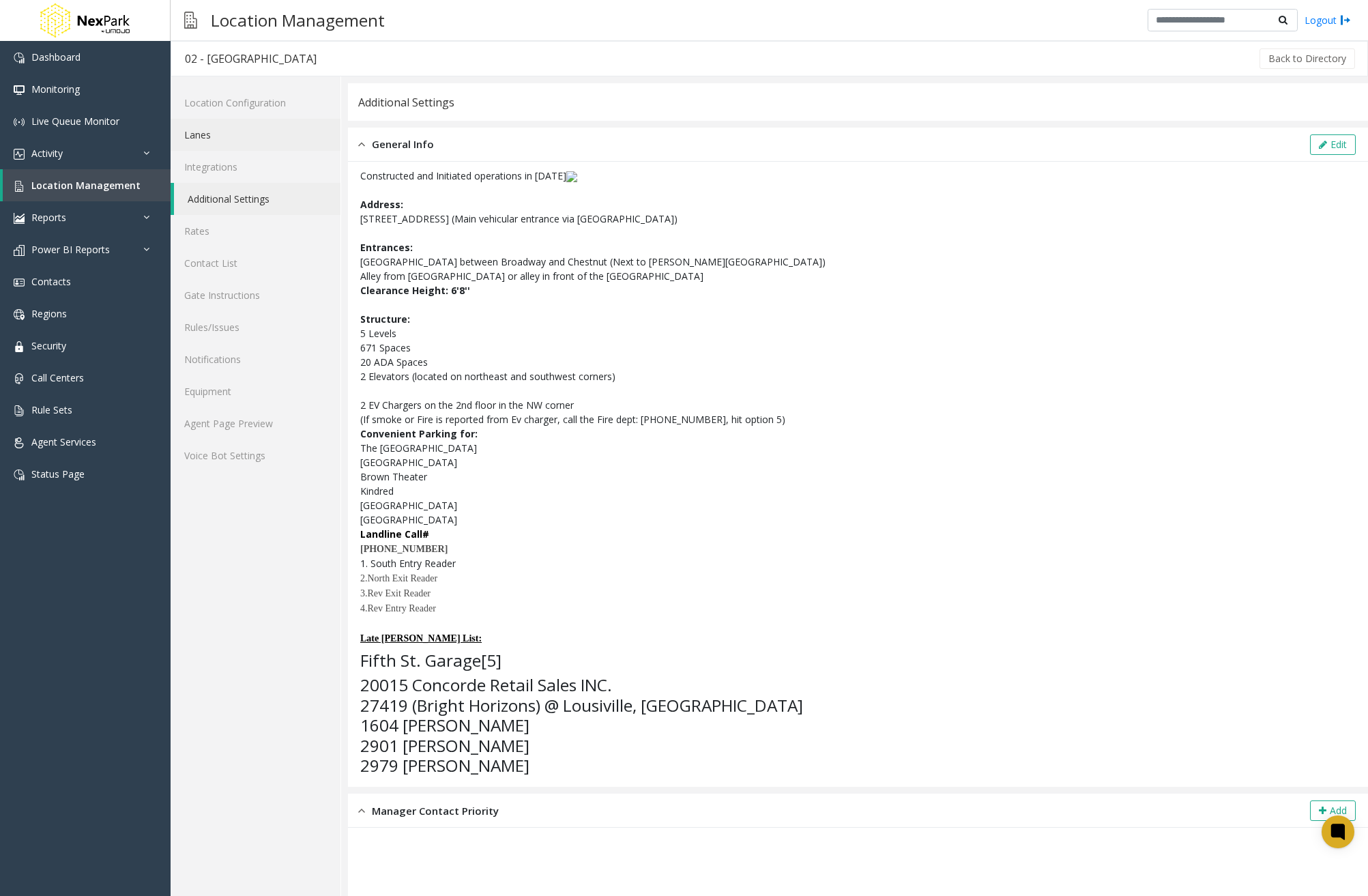
click at [247, 142] on link "Lanes" at bounding box center [255, 134] width 170 height 32
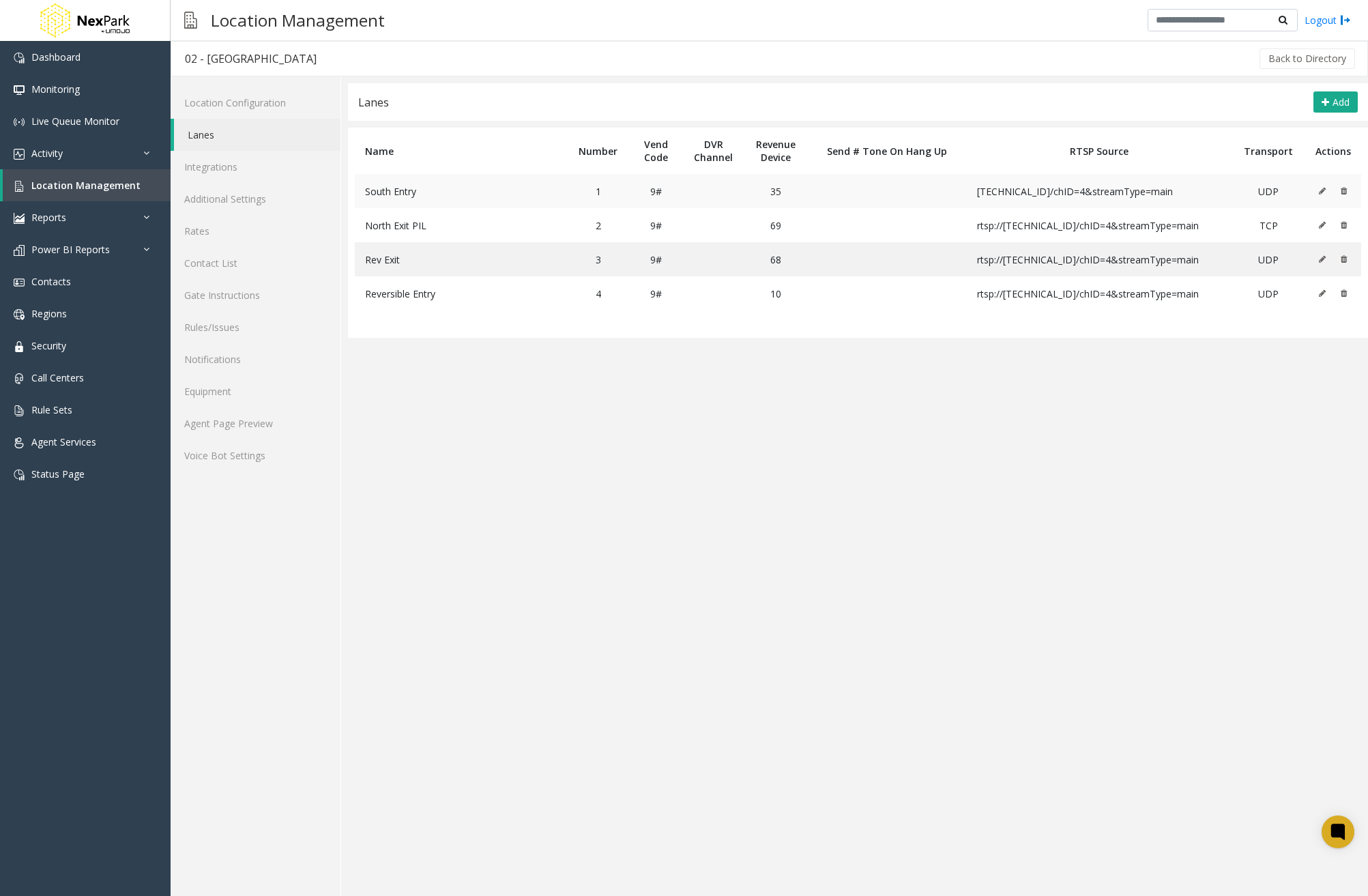
click at [1319, 194] on button at bounding box center [1327, 191] width 15 height 20
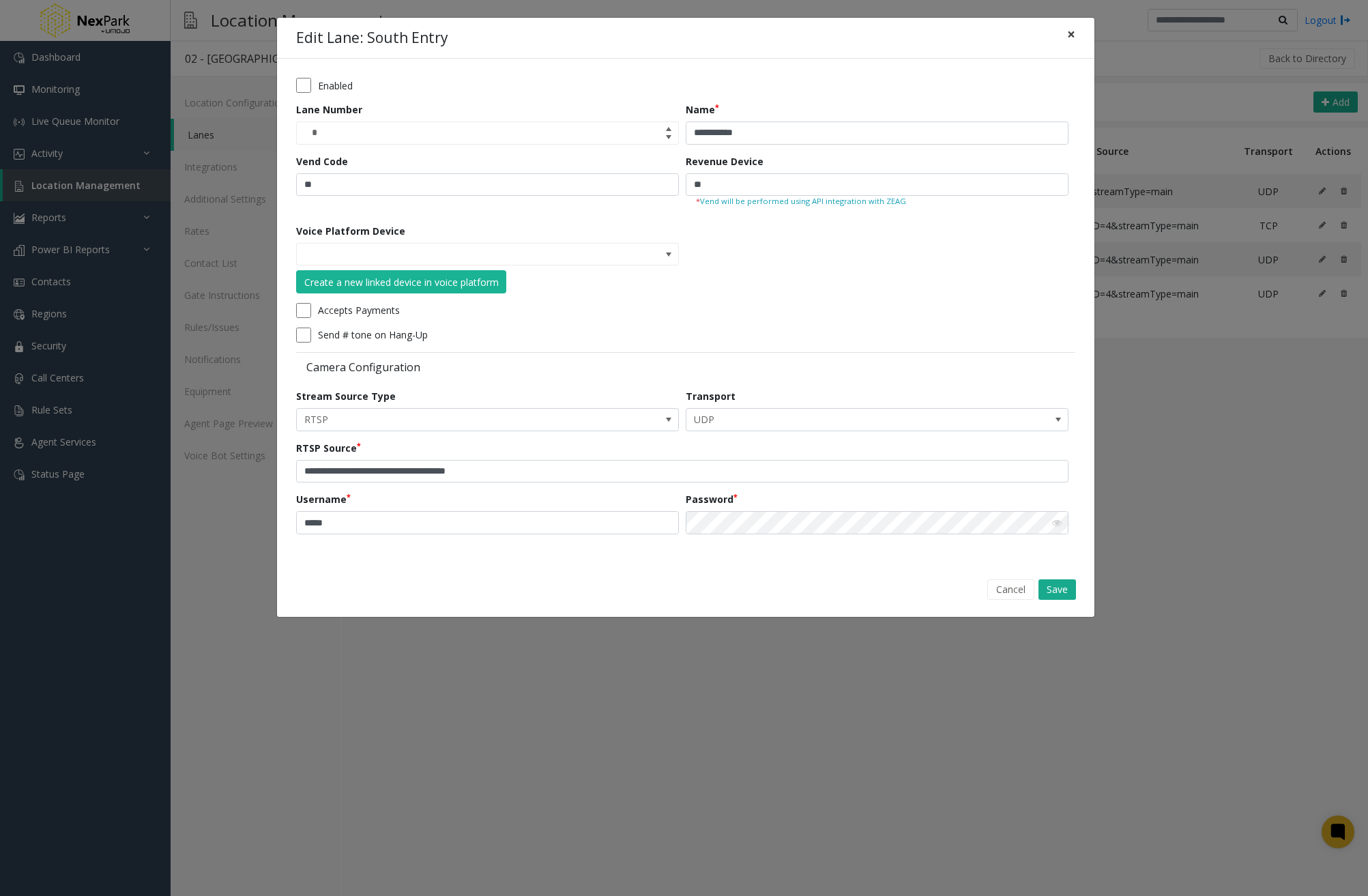
click at [1072, 30] on span "×" at bounding box center [1071, 35] width 9 height 19
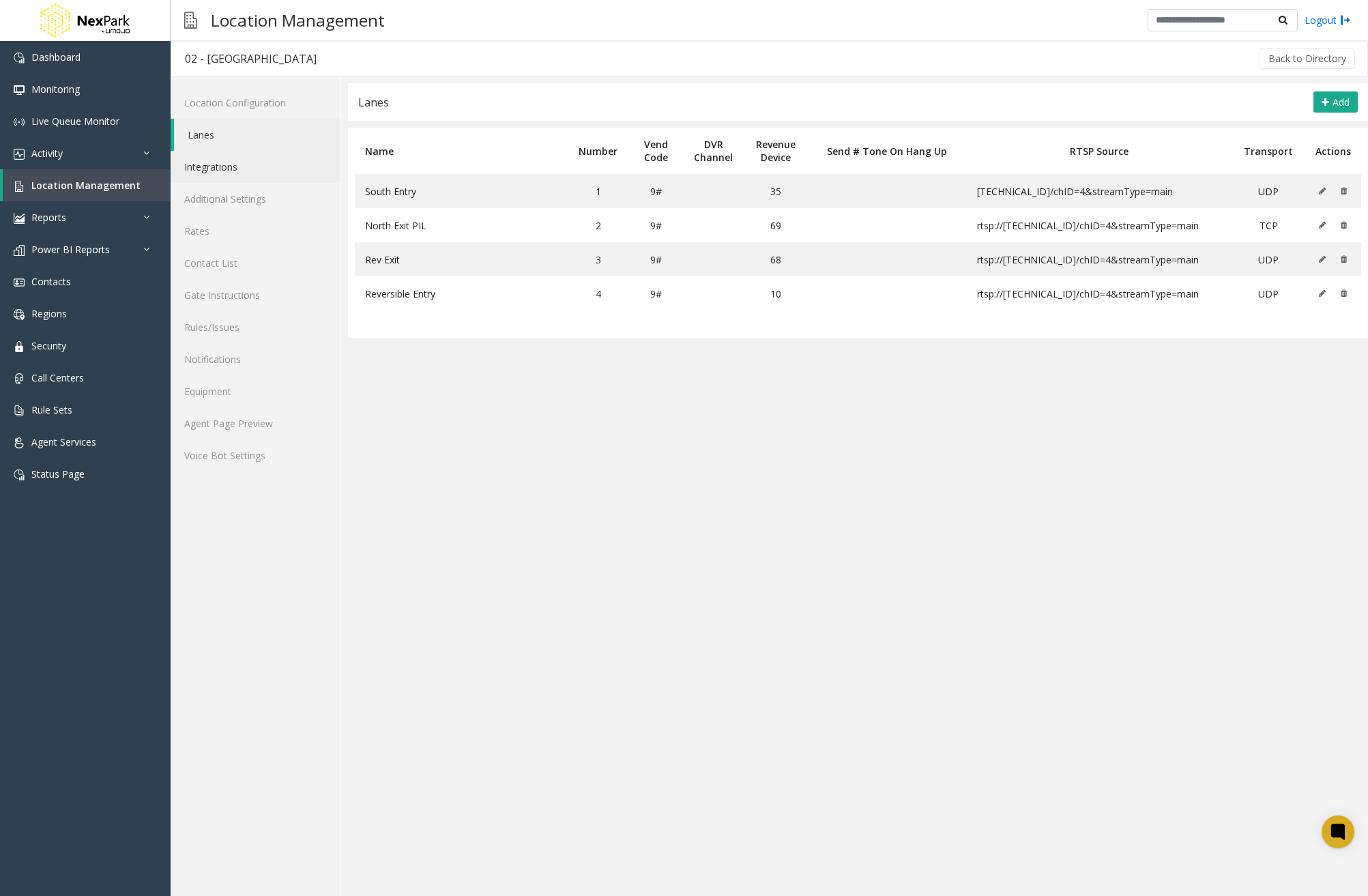
click at [261, 176] on link "Integrations" at bounding box center [255, 166] width 170 height 32
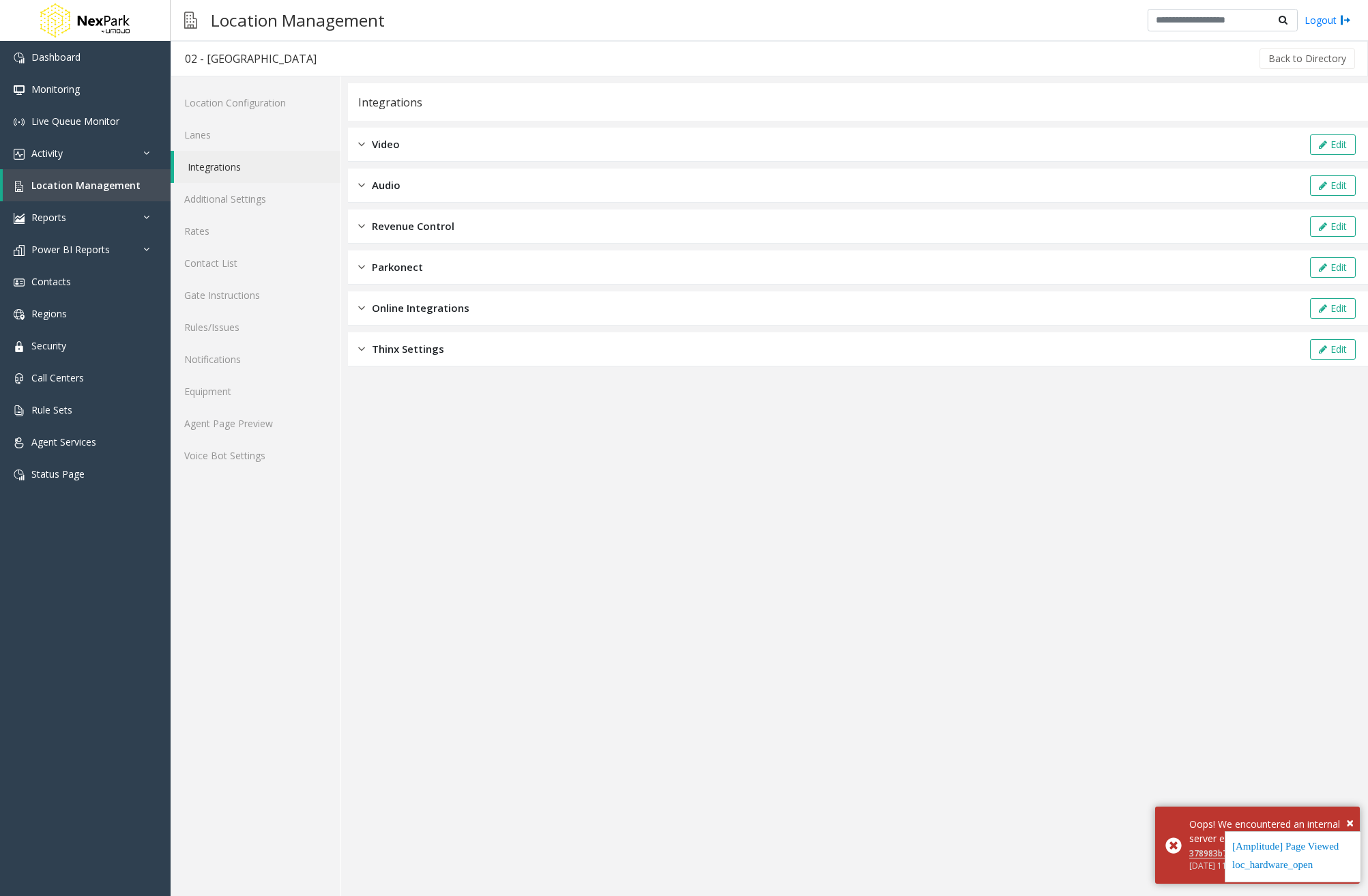
click at [453, 179] on div "Audio Edit" at bounding box center [859, 185] width 1020 height 34
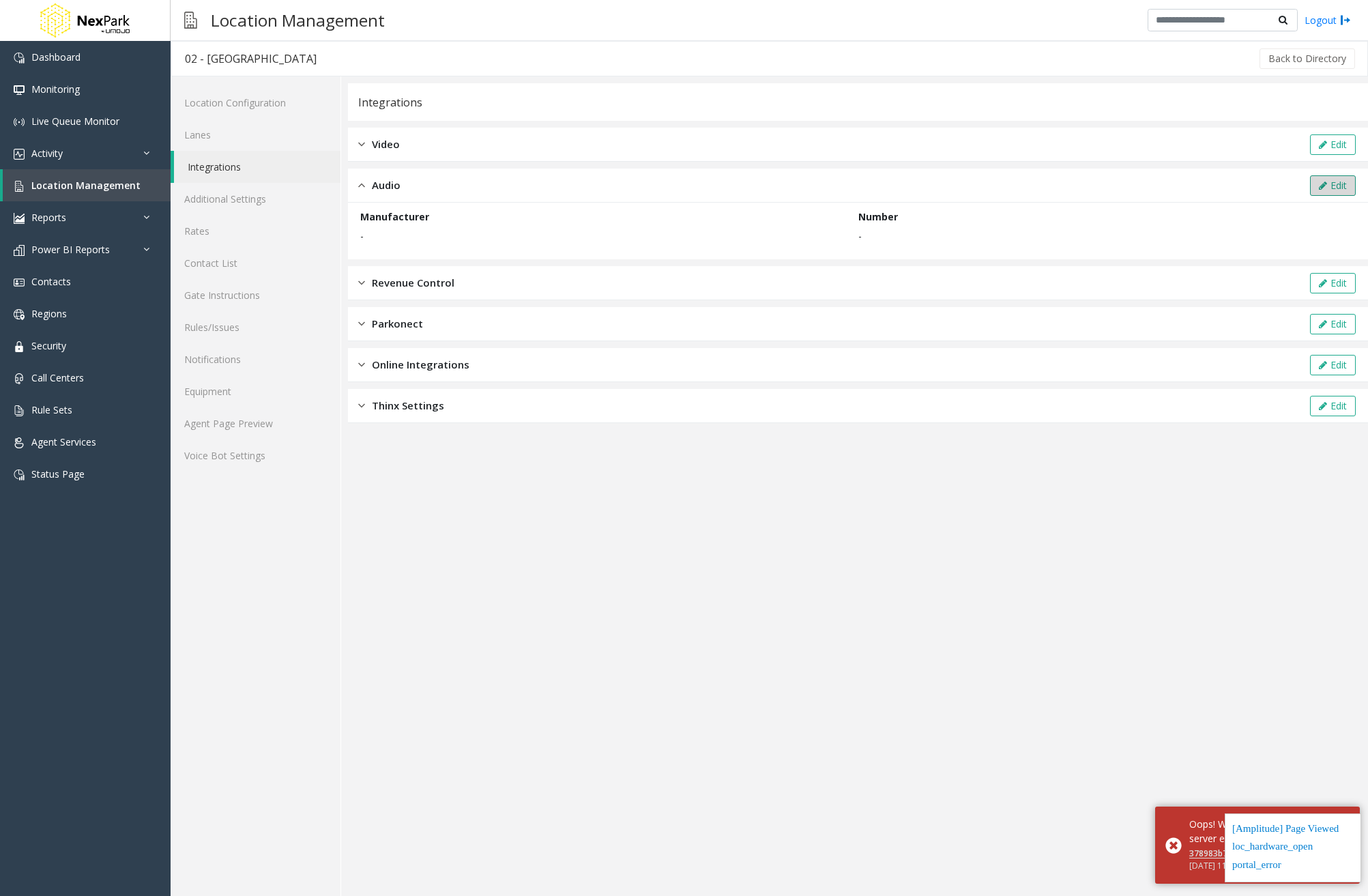
click at [1340, 191] on button "Edit" at bounding box center [1332, 185] width 45 height 20
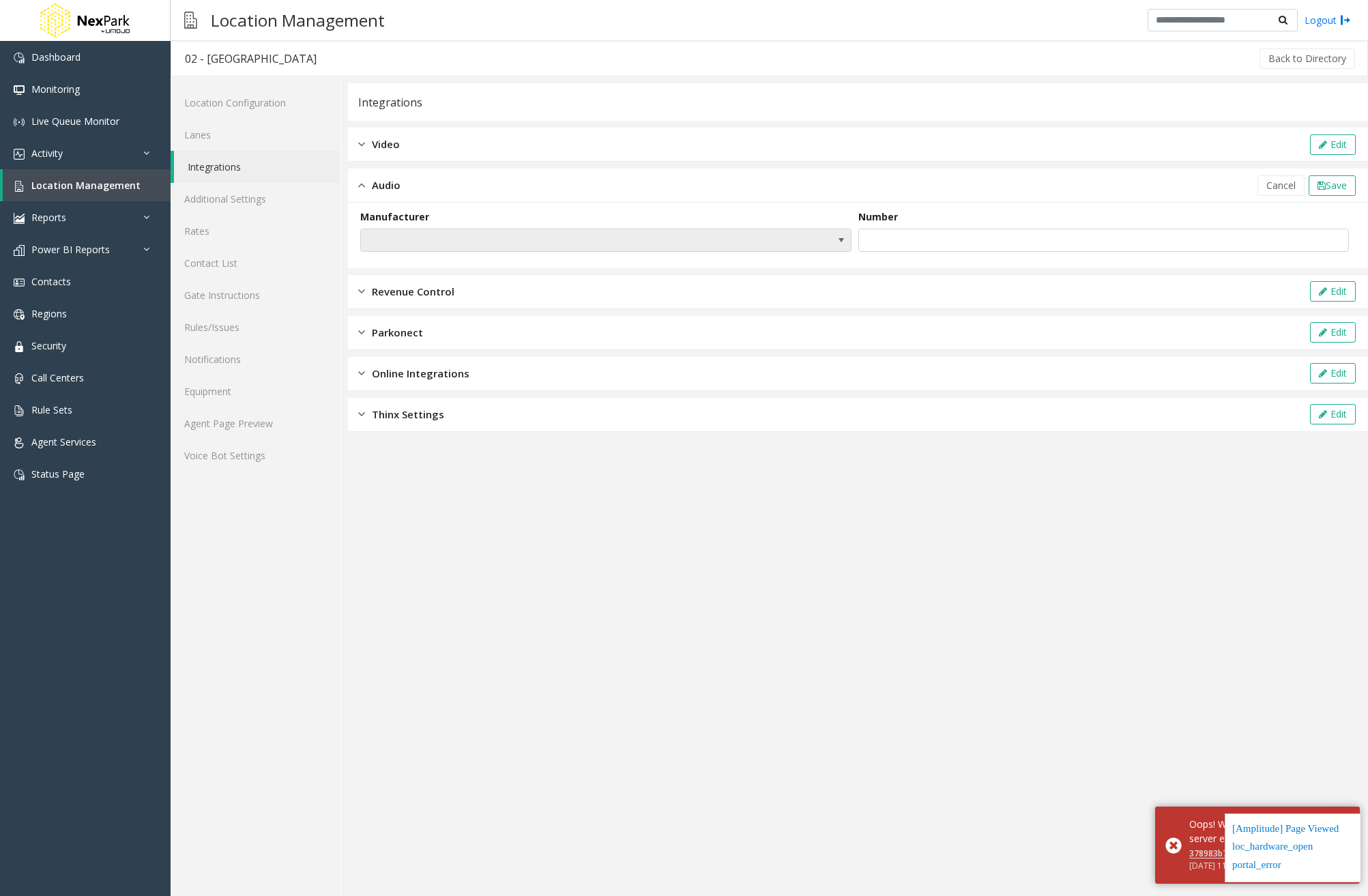
click at [779, 241] on span at bounding box center [606, 240] width 491 height 23
click at [822, 604] on app-integration "Integrations Video Edit Audio Cancel Save Manufacturer Number Revenue Control E…" at bounding box center [859, 489] width 1020 height 812
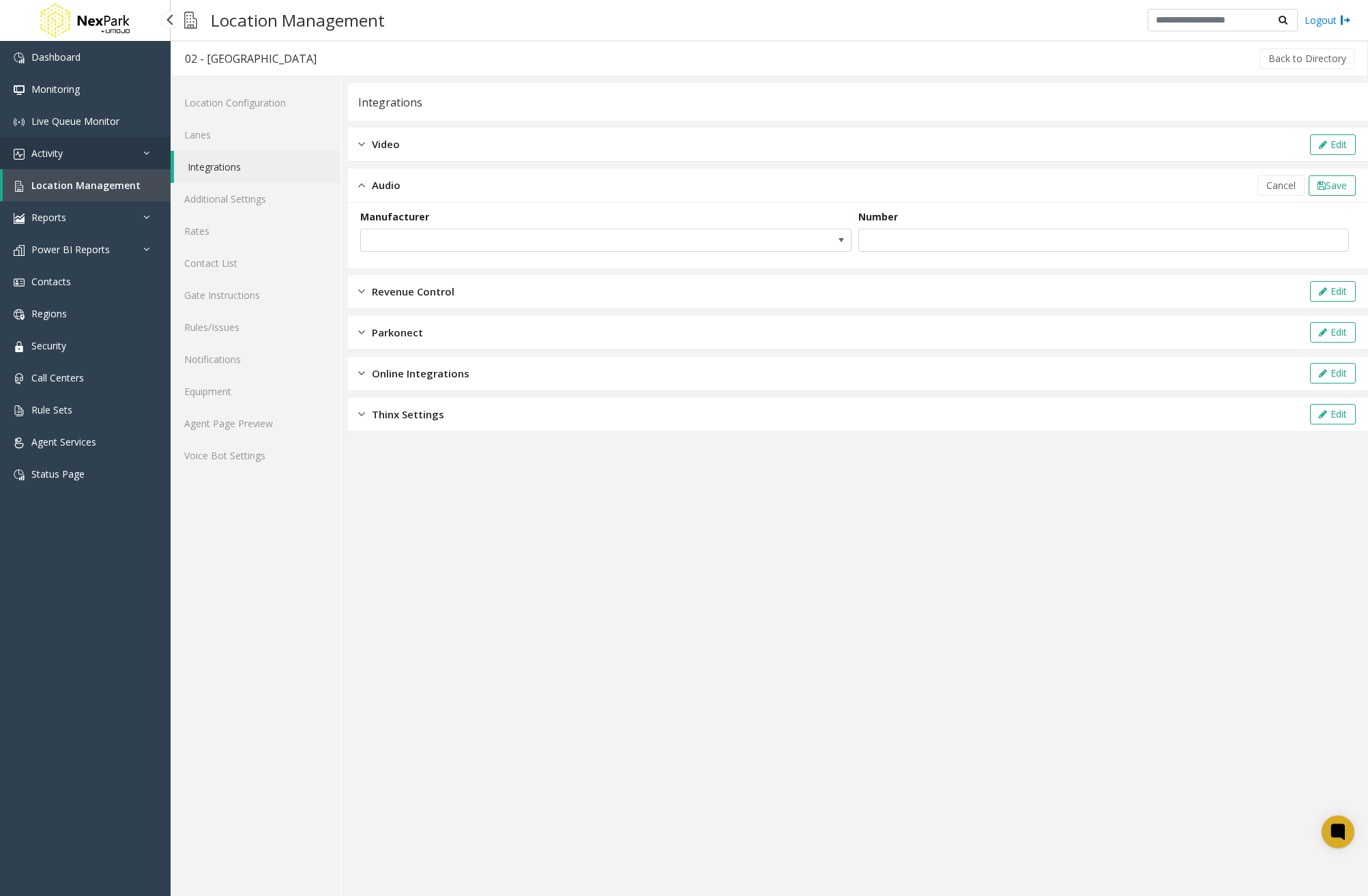
click at [92, 146] on link "Activity" at bounding box center [85, 152] width 170 height 32
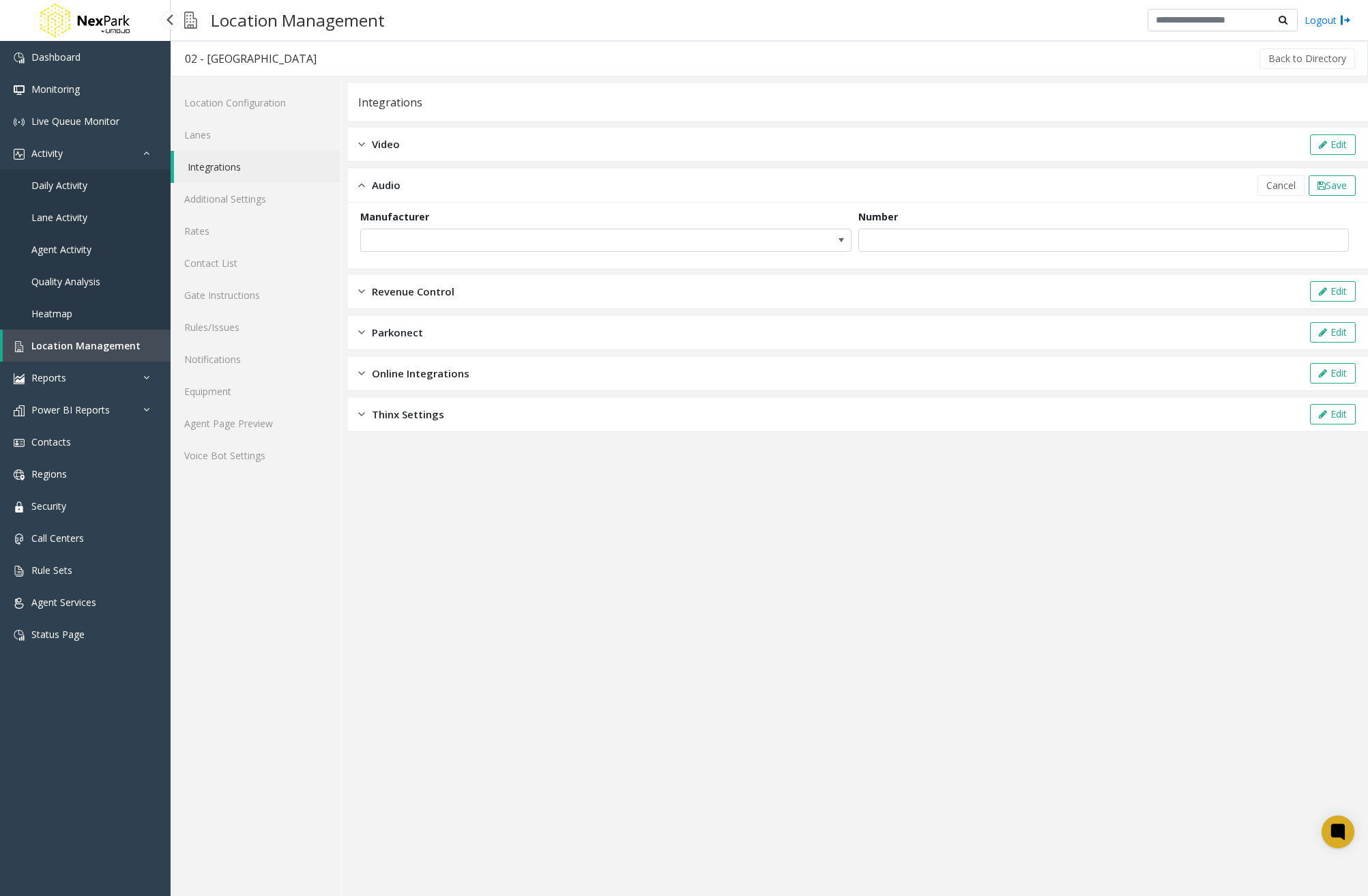
click at [88, 190] on link "Daily Activity" at bounding box center [85, 185] width 170 height 32
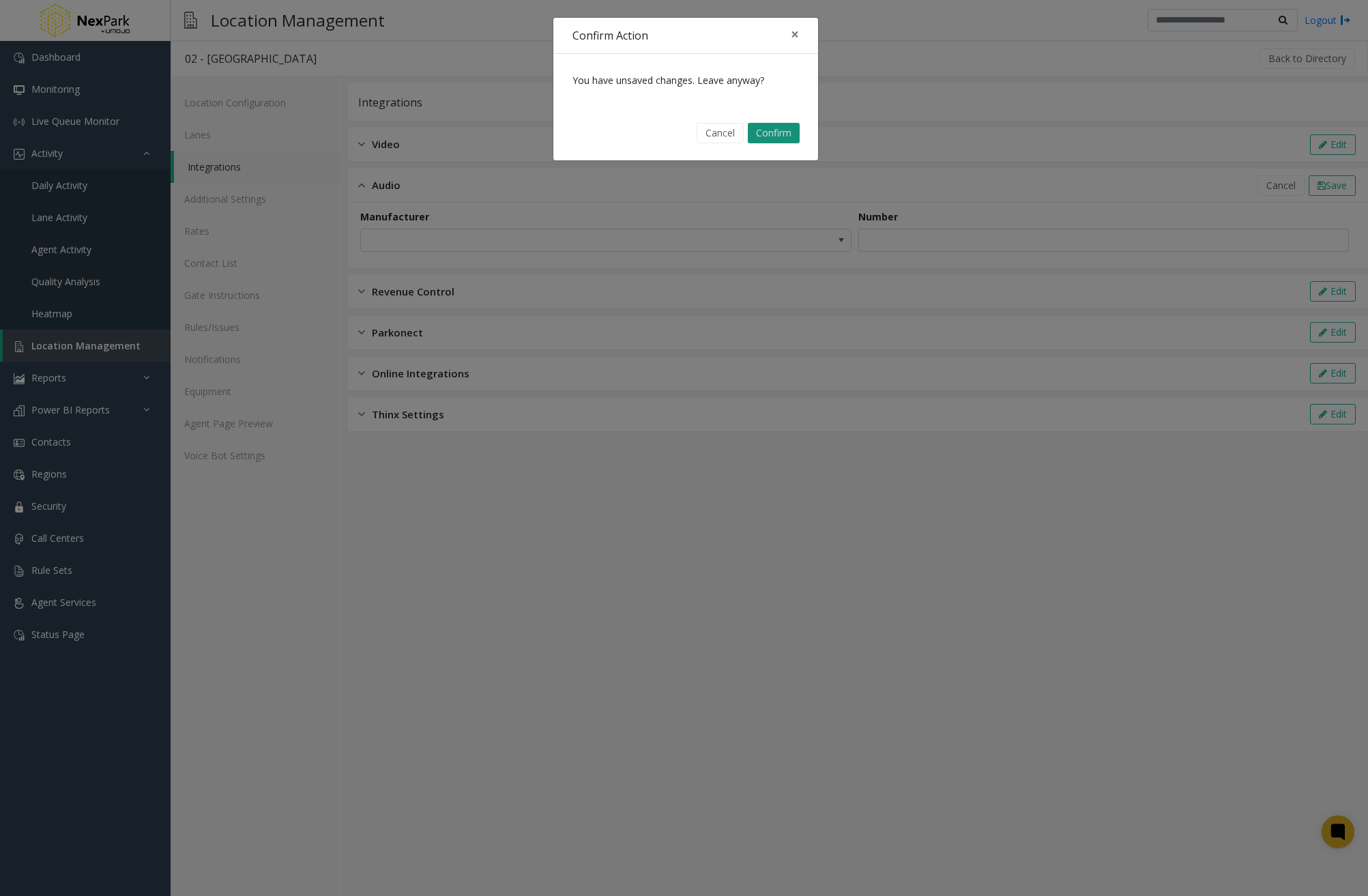
click at [787, 130] on button "Confirm" at bounding box center [774, 133] width 52 height 20
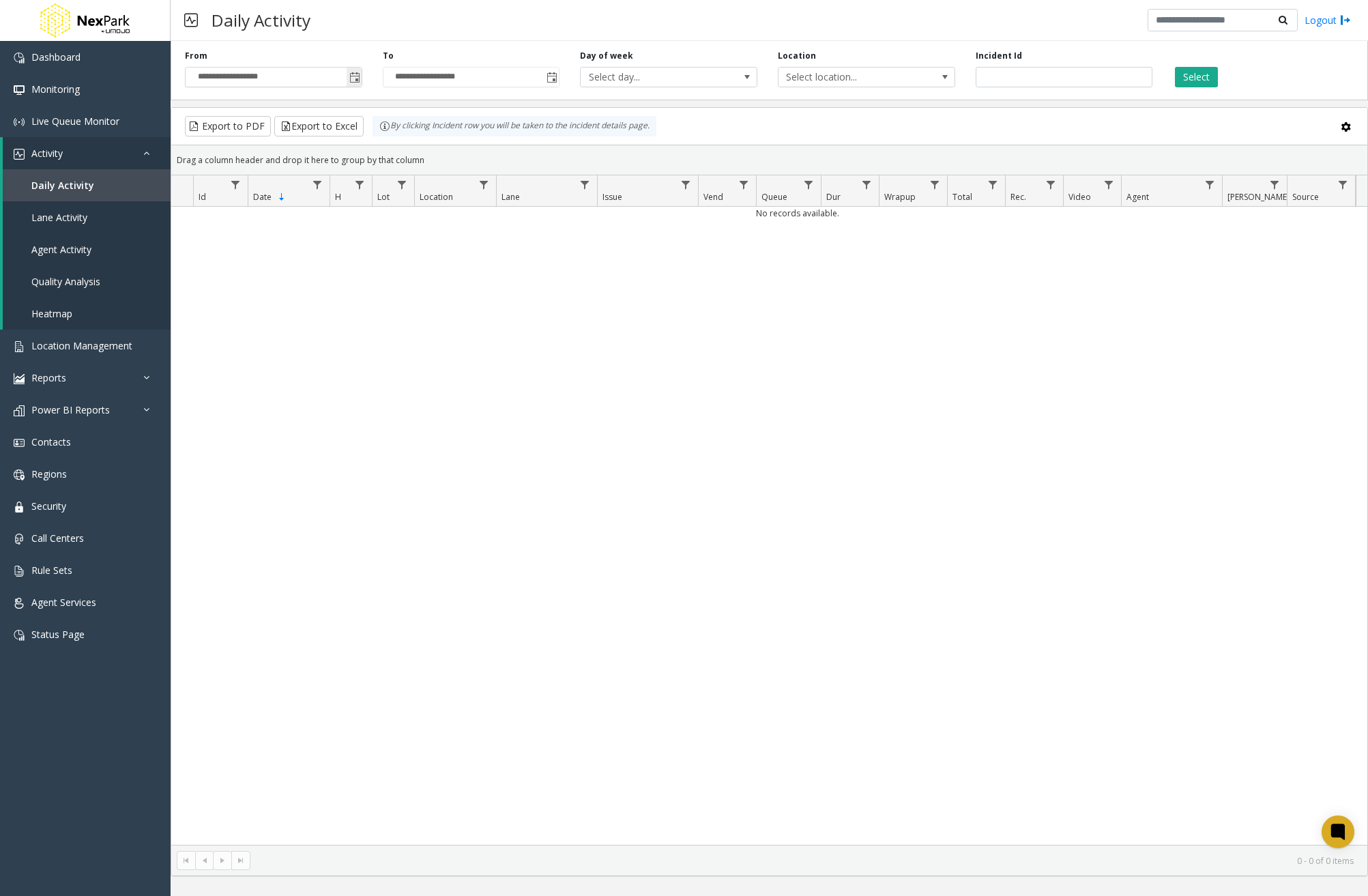
click at [355, 80] on span "Toggle popup" at bounding box center [354, 77] width 11 height 11
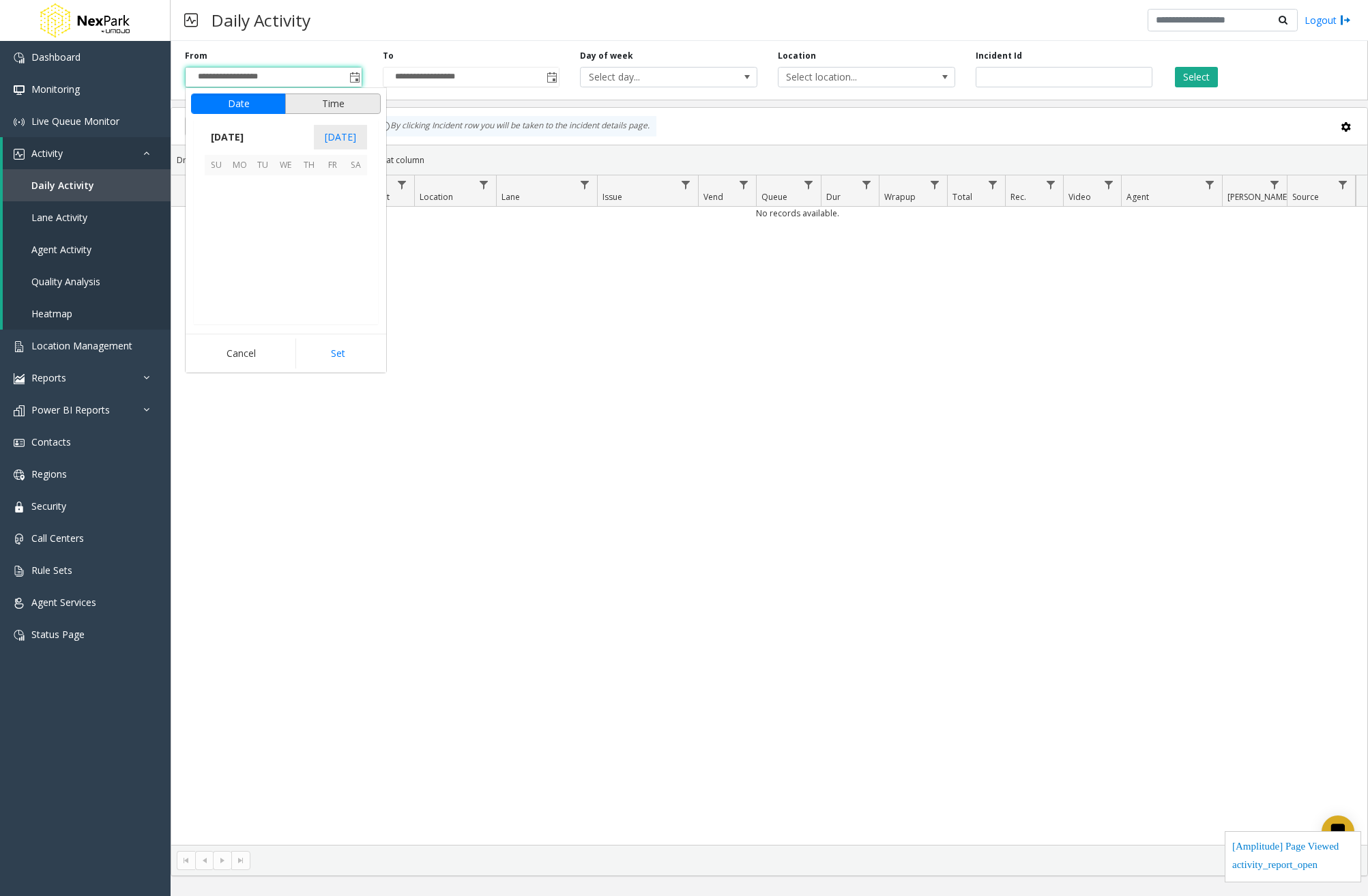
scroll to position [245015, 0]
click at [233, 131] on span "[DATE]" at bounding box center [227, 137] width 45 height 20
click at [221, 172] on span "Jan" at bounding box center [221, 166] width 33 height 33
click at [290, 179] on span "1" at bounding box center [286, 187] width 23 height 23
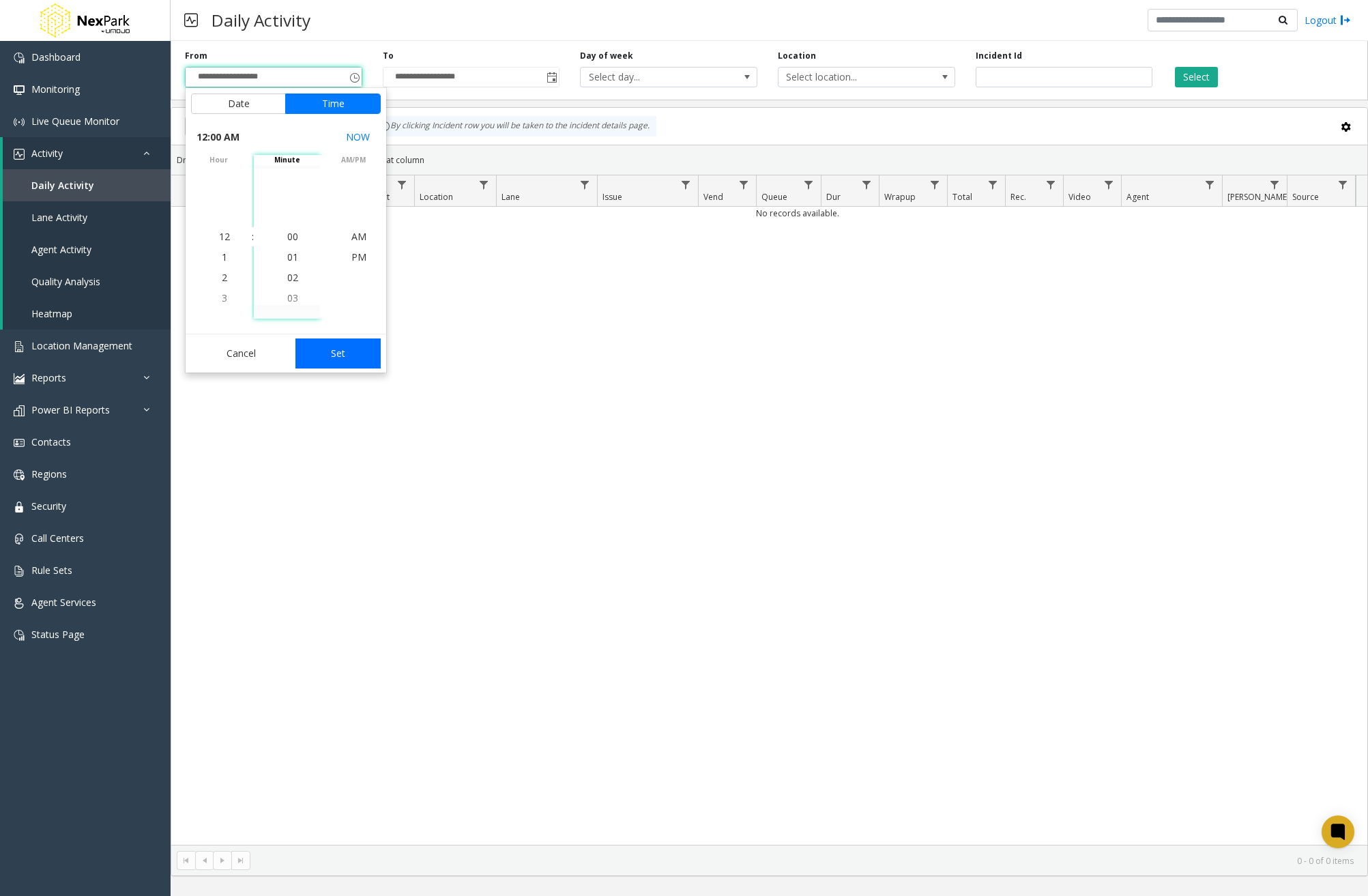
click at [324, 360] on button "Set" at bounding box center [338, 353] width 86 height 30
type input "**********"
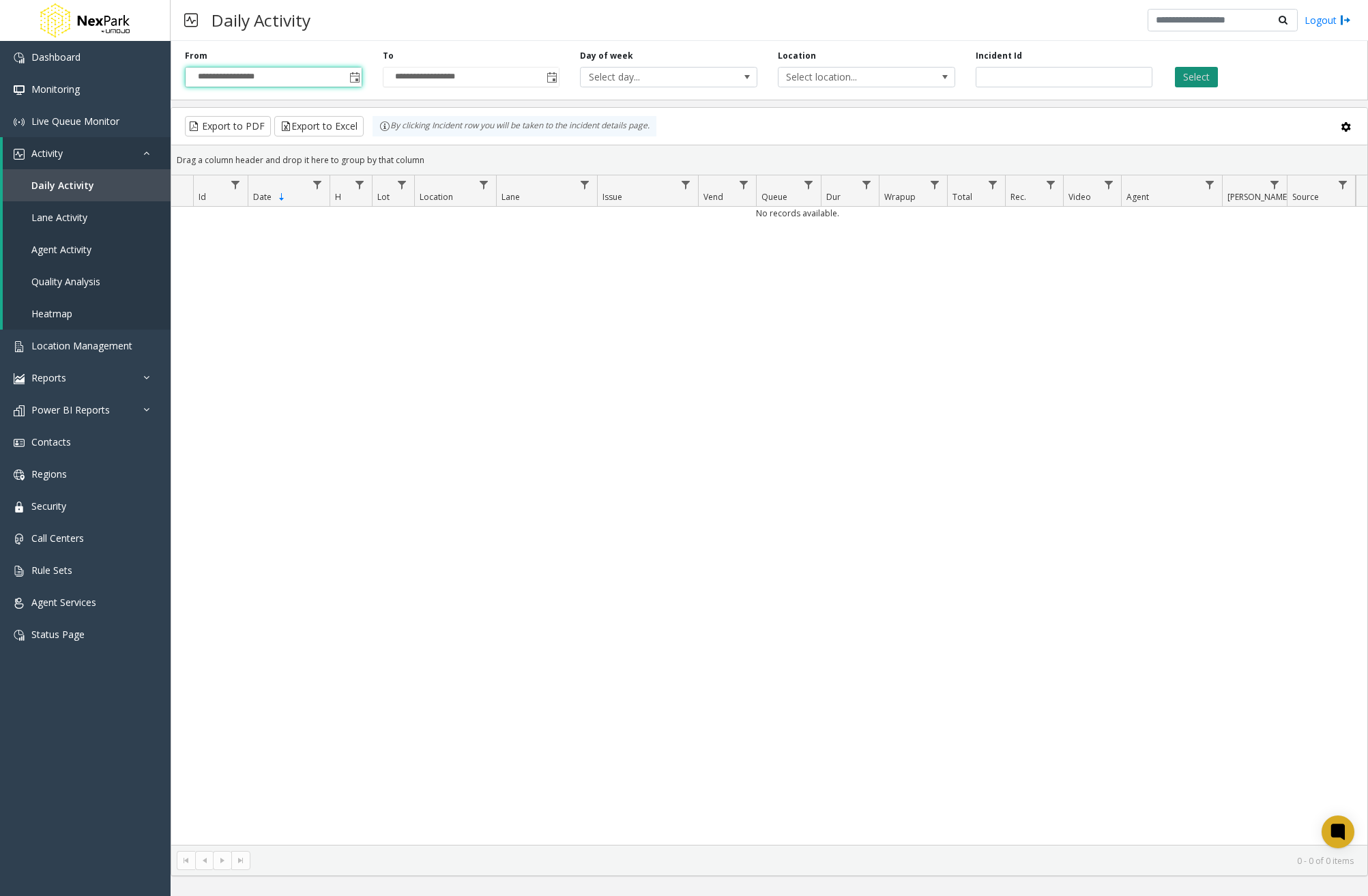
click at [1197, 76] on button "Select" at bounding box center [1197, 76] width 43 height 20
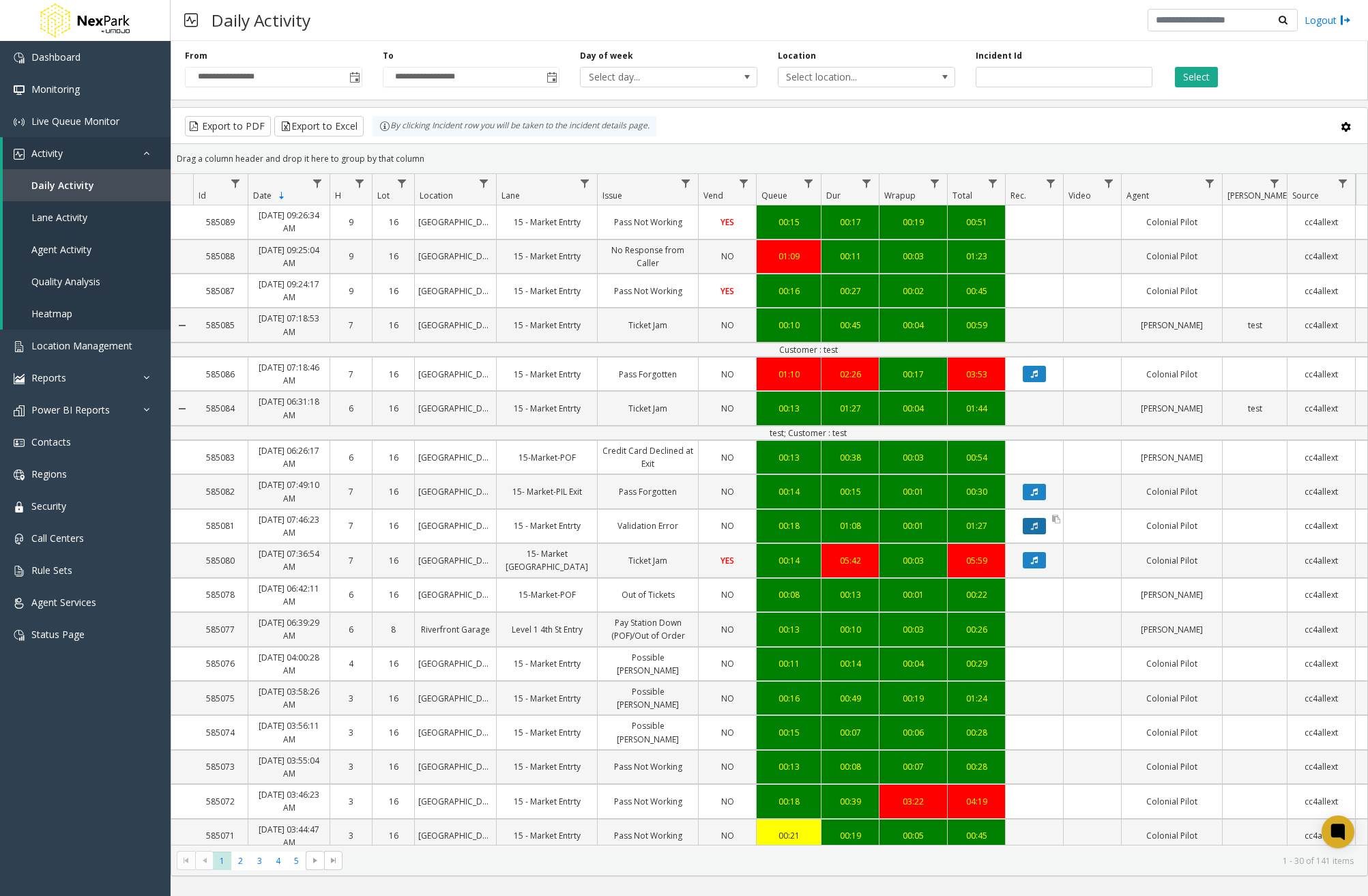
click at [1031, 526] on icon "Data table" at bounding box center [1034, 525] width 7 height 9
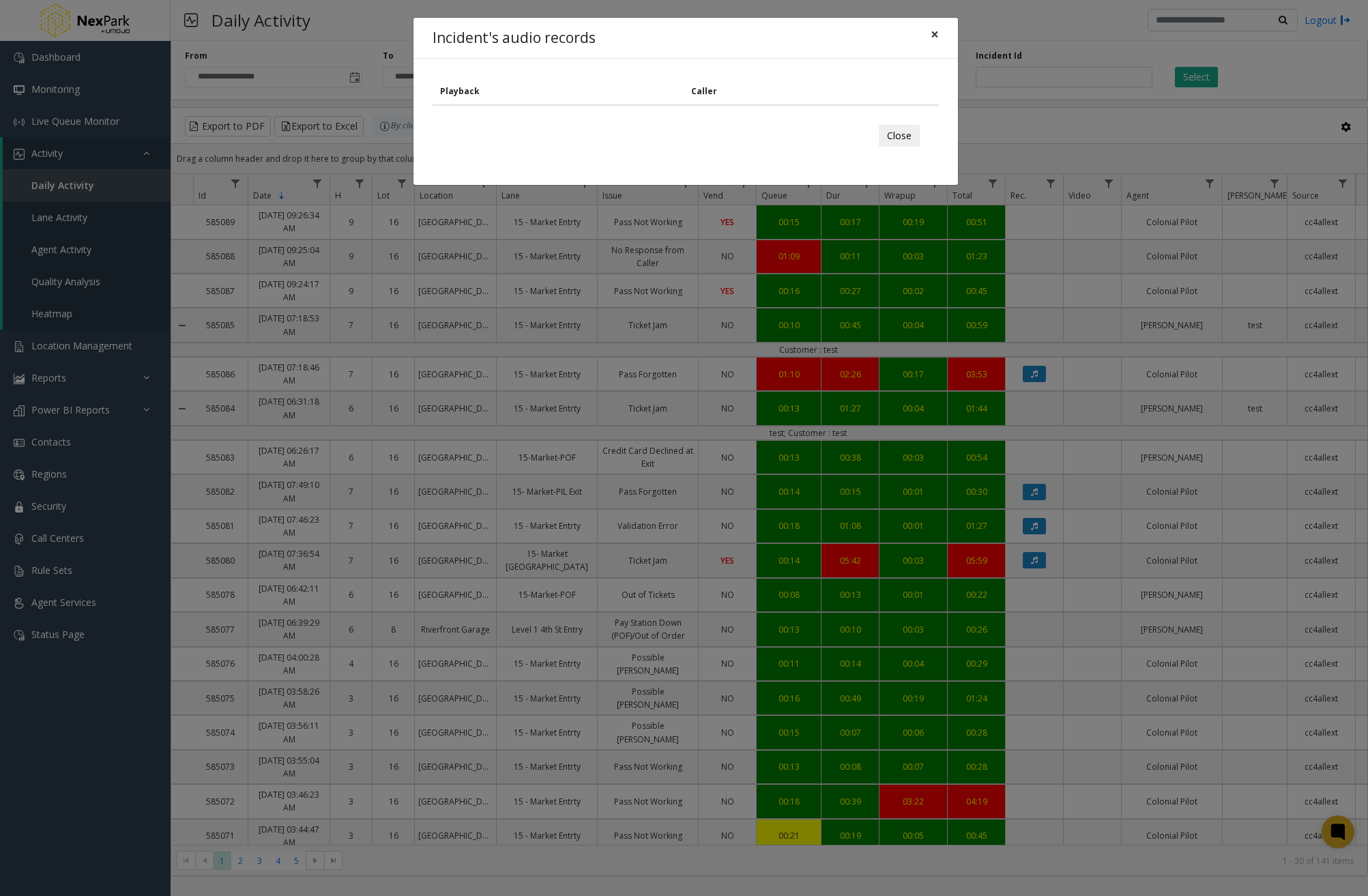
click at [927, 30] on button "×" at bounding box center [935, 34] width 27 height 34
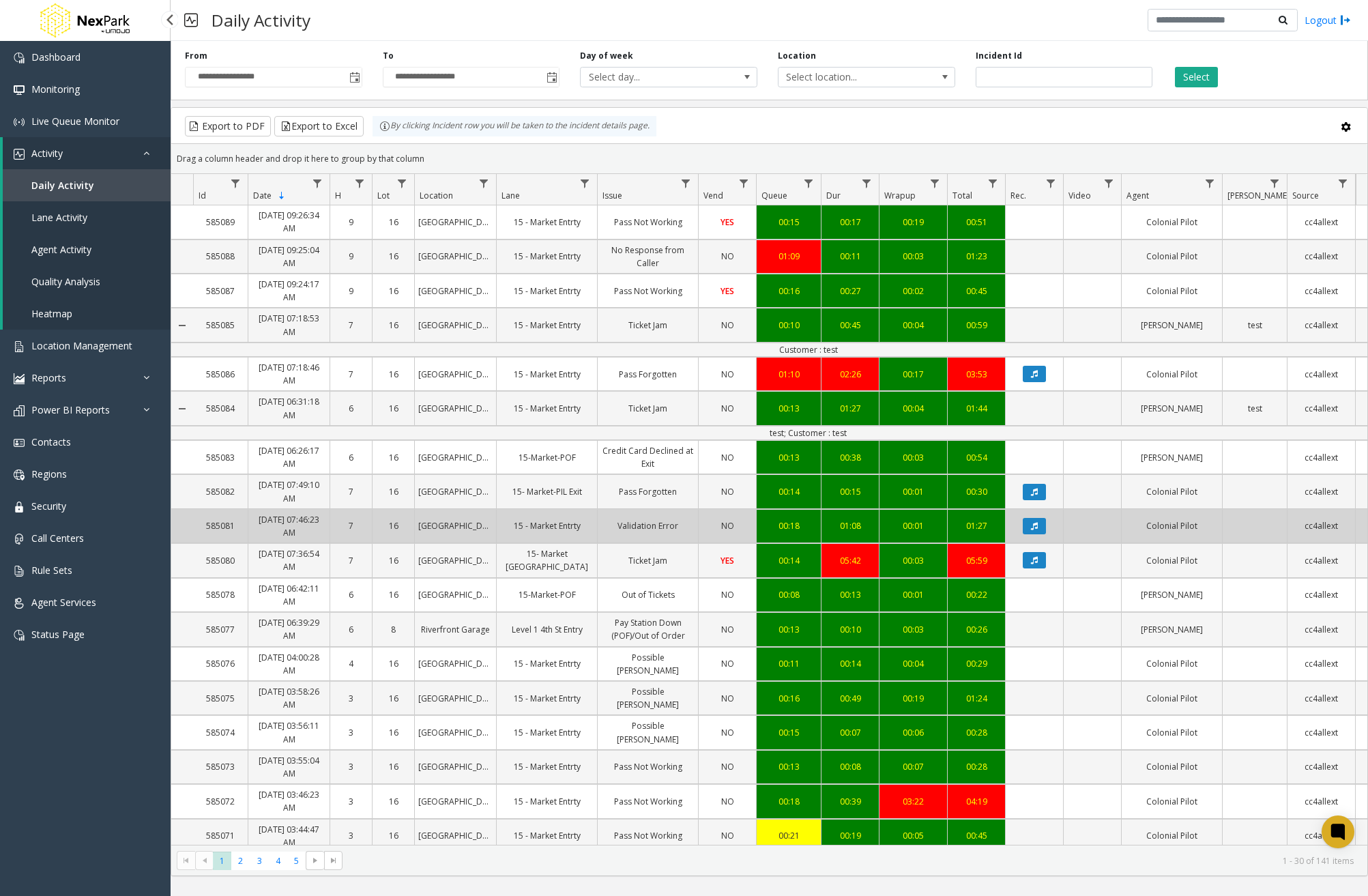
scroll to position [6, 0]
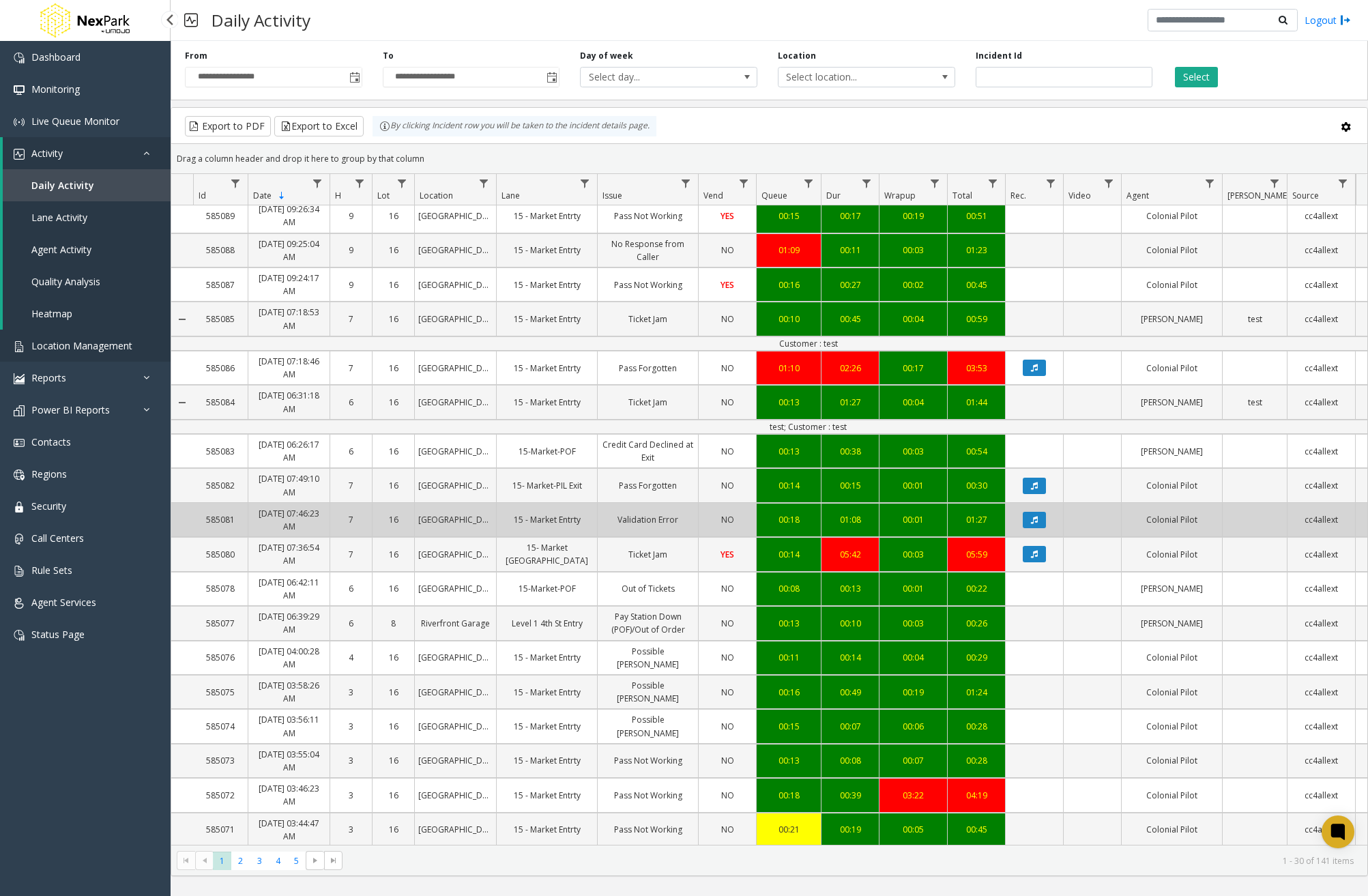
click at [93, 349] on span "Location Management" at bounding box center [82, 345] width 101 height 13
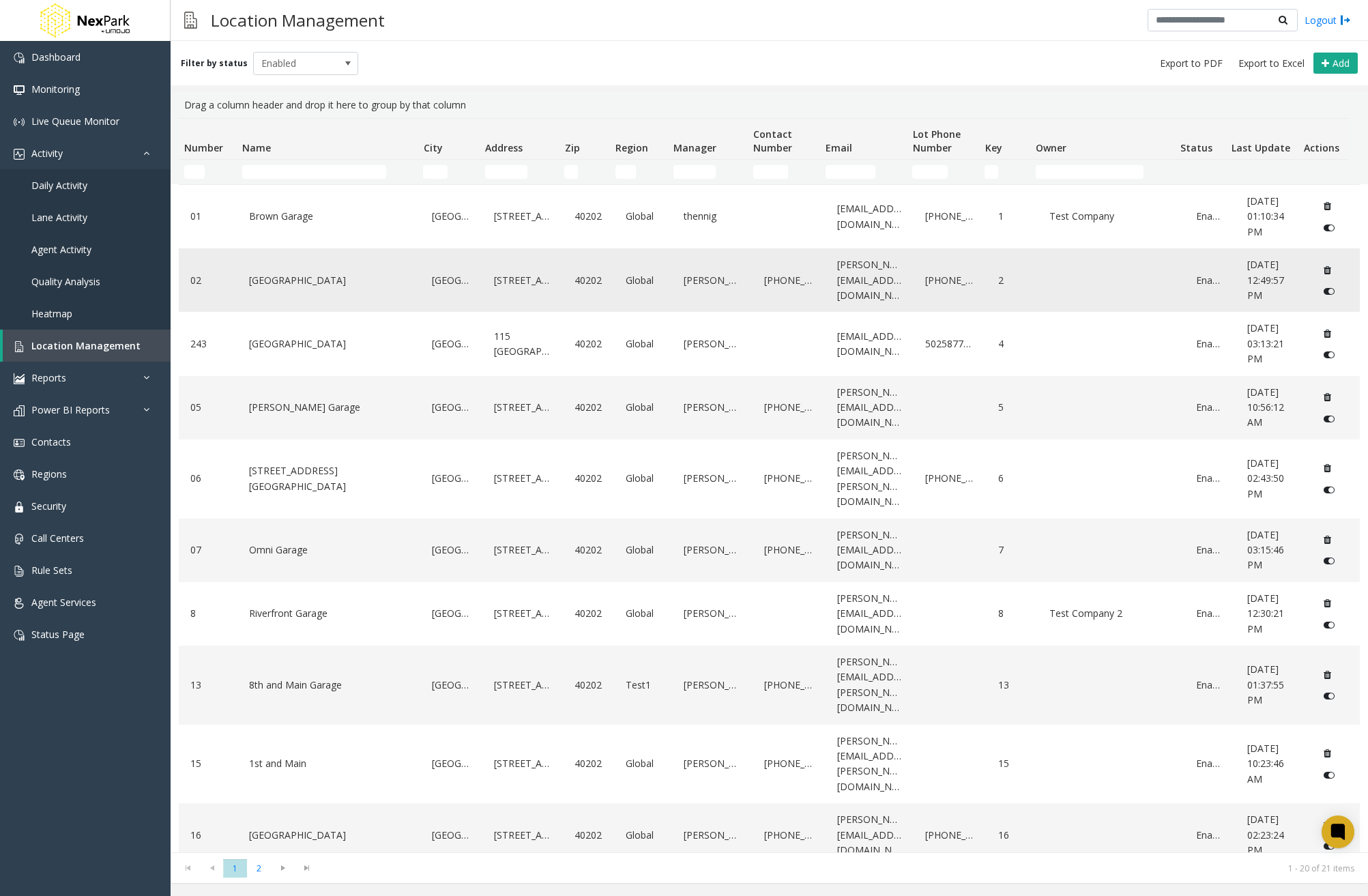
click at [334, 286] on link "5th Street Garage" at bounding box center [328, 280] width 167 height 22
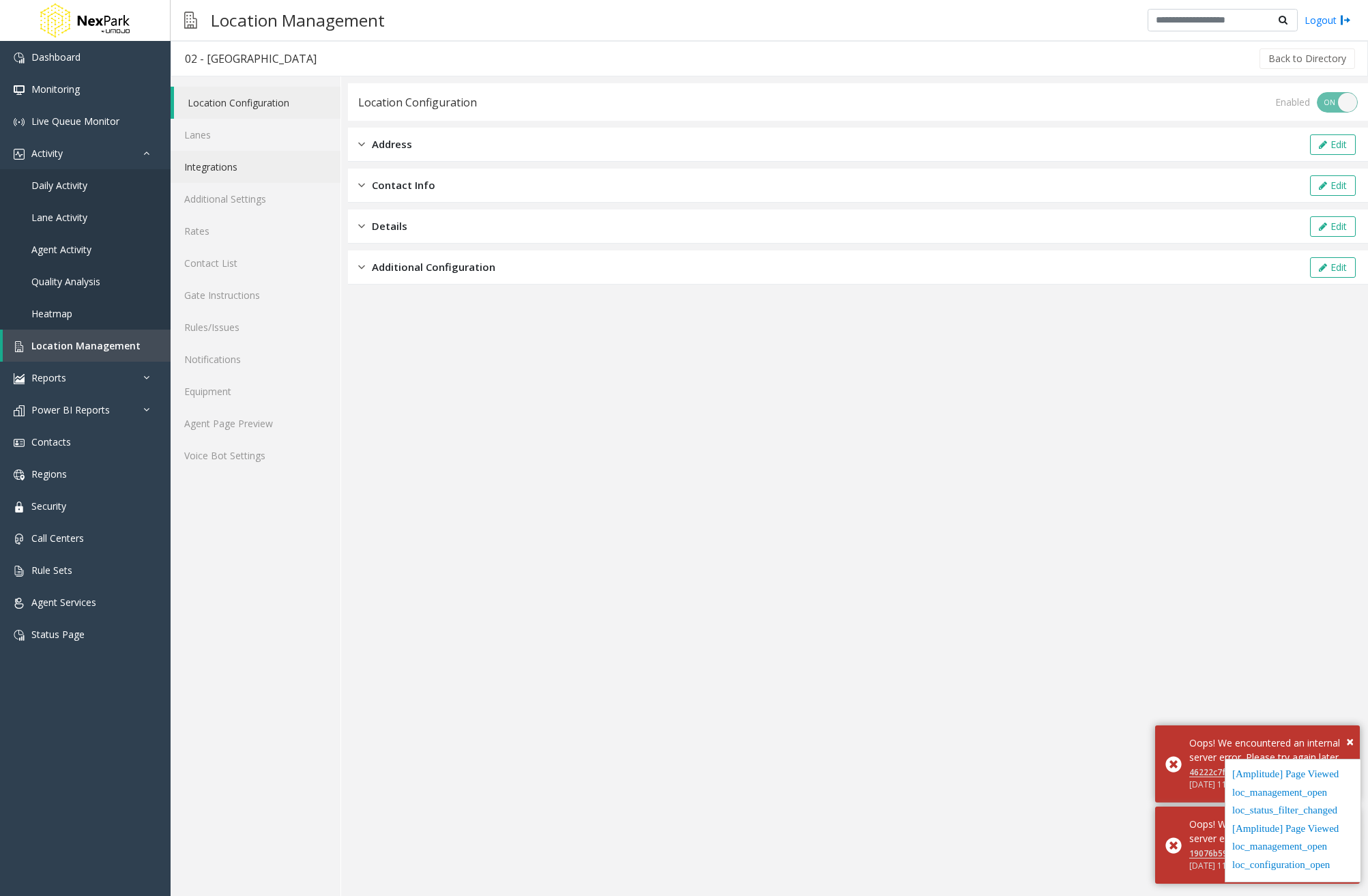
click at [234, 170] on link "Integrations" at bounding box center [255, 166] width 170 height 32
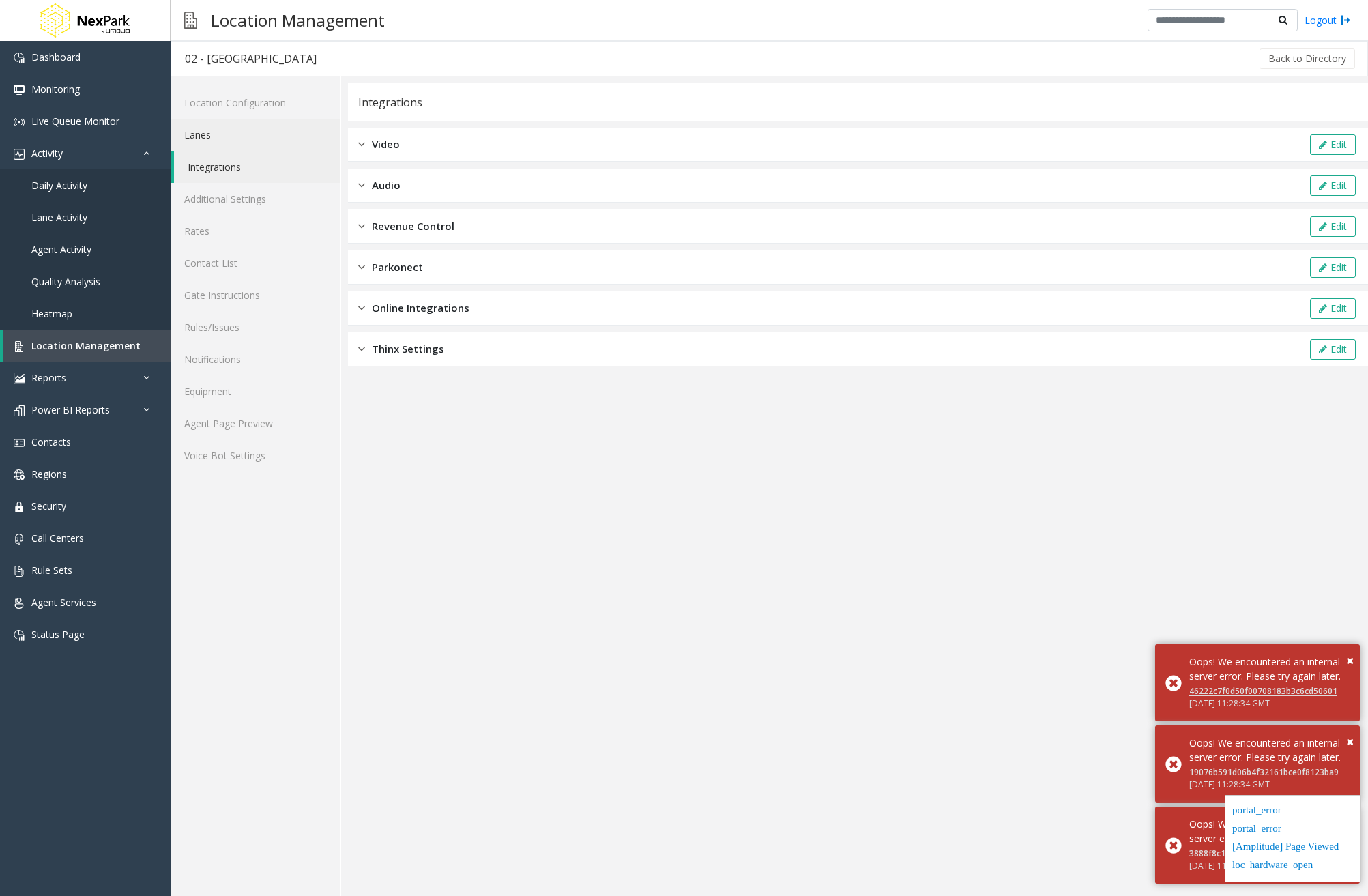
click at [228, 141] on link "Lanes" at bounding box center [255, 134] width 170 height 32
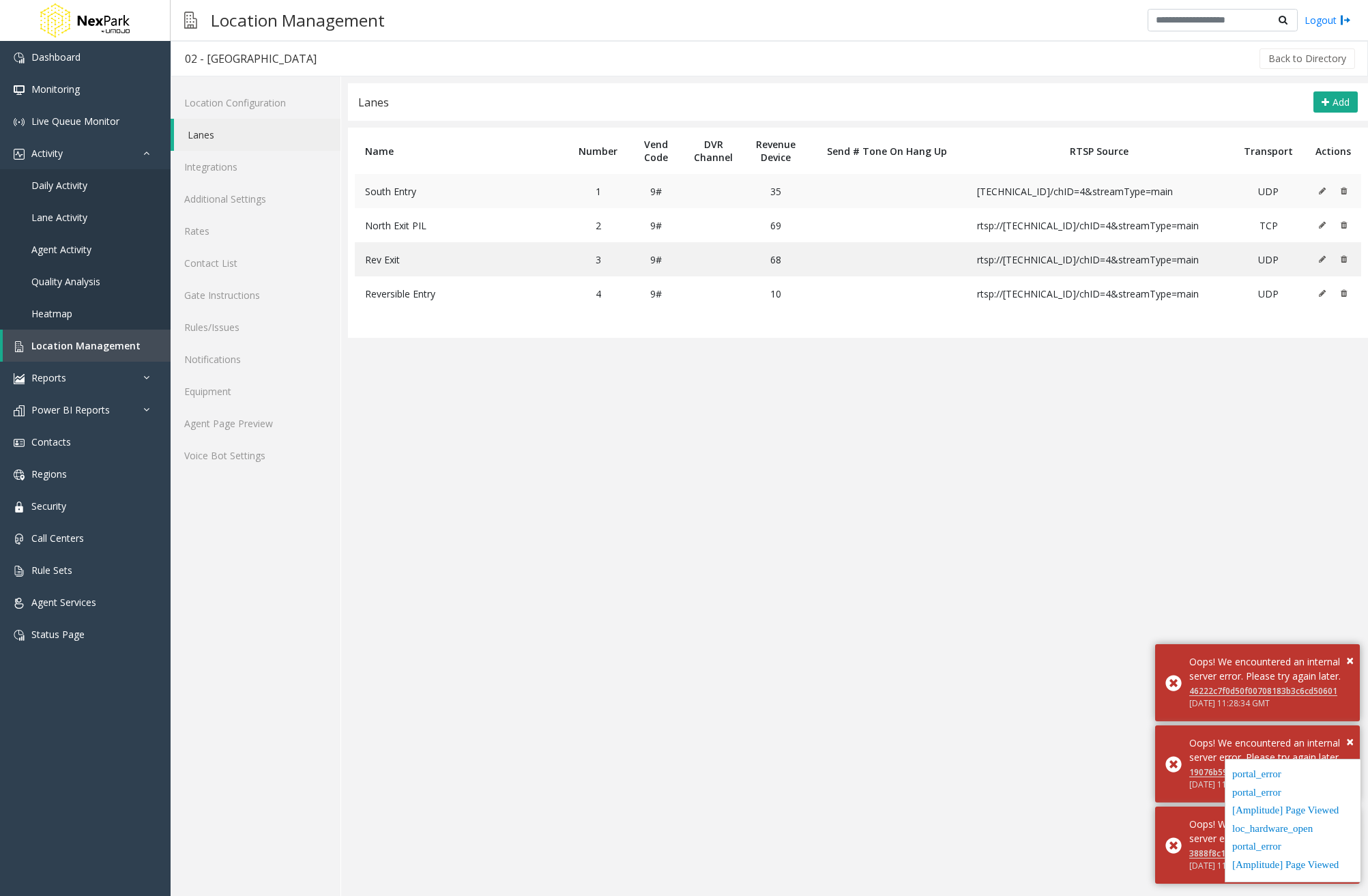
click at [1326, 193] on icon at bounding box center [1322, 191] width 7 height 9
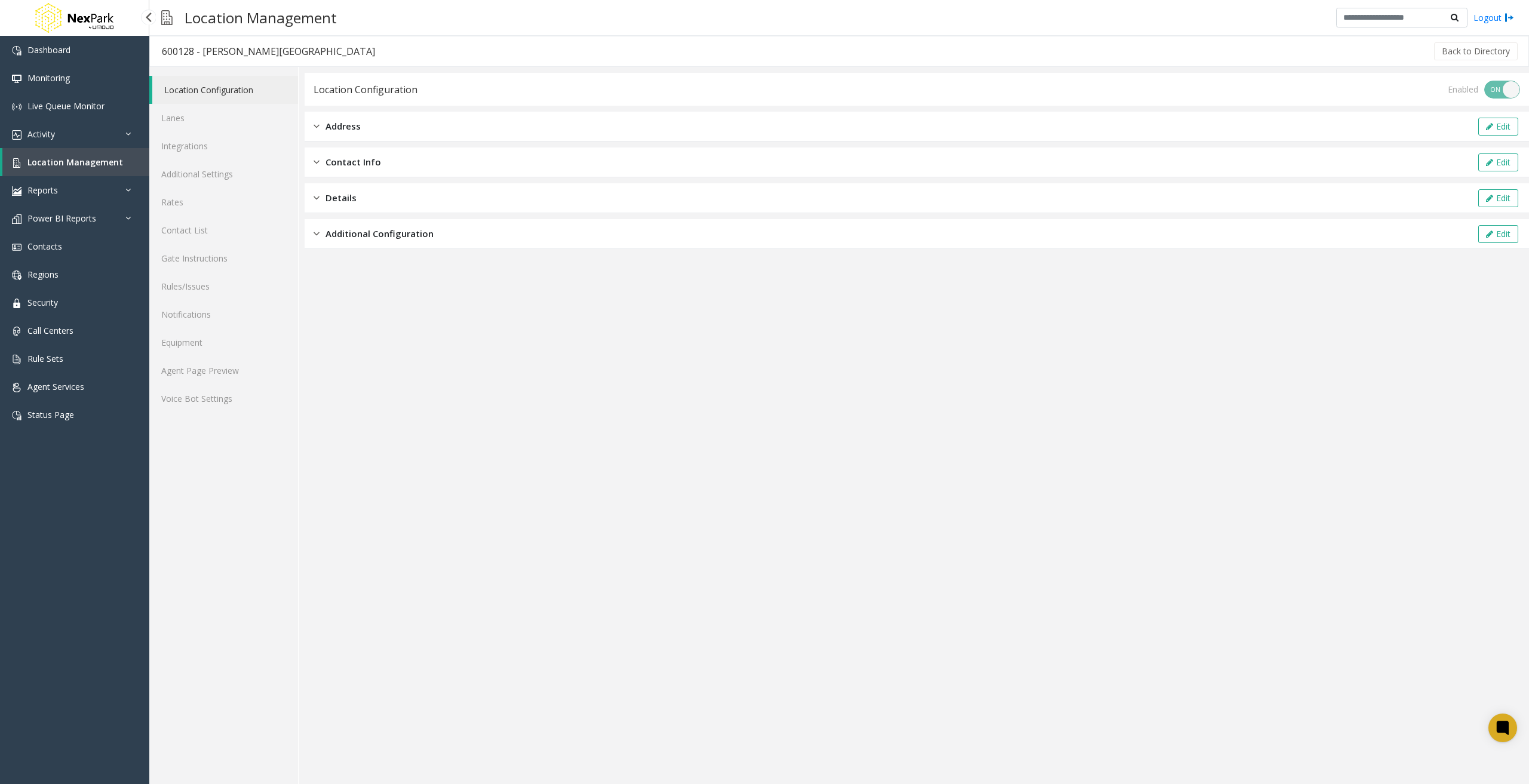
click at [109, 163] on span "Location Management" at bounding box center [75, 162] width 95 height 11
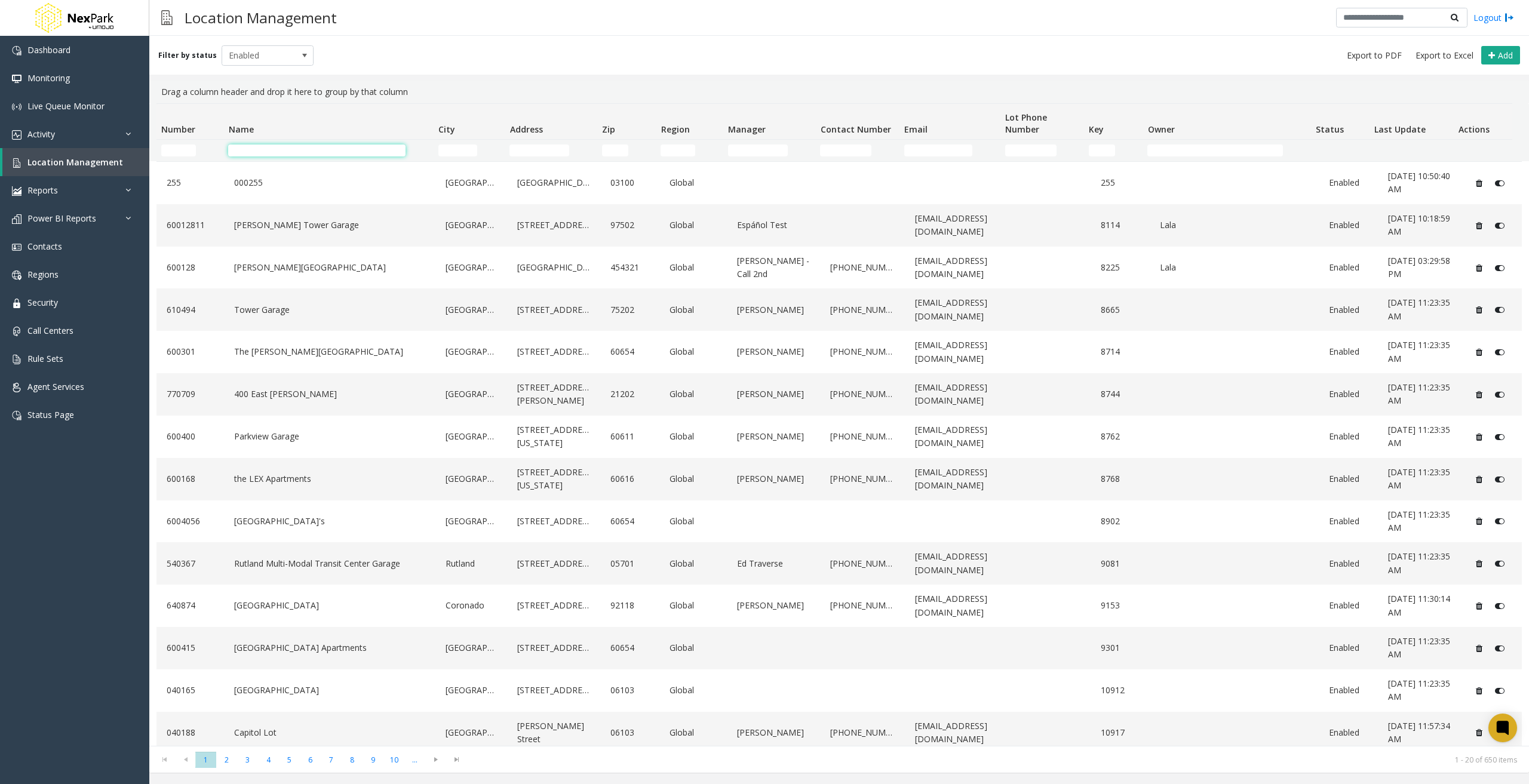
click at [308, 149] on input "Name Filter" at bounding box center [317, 151] width 178 height 12
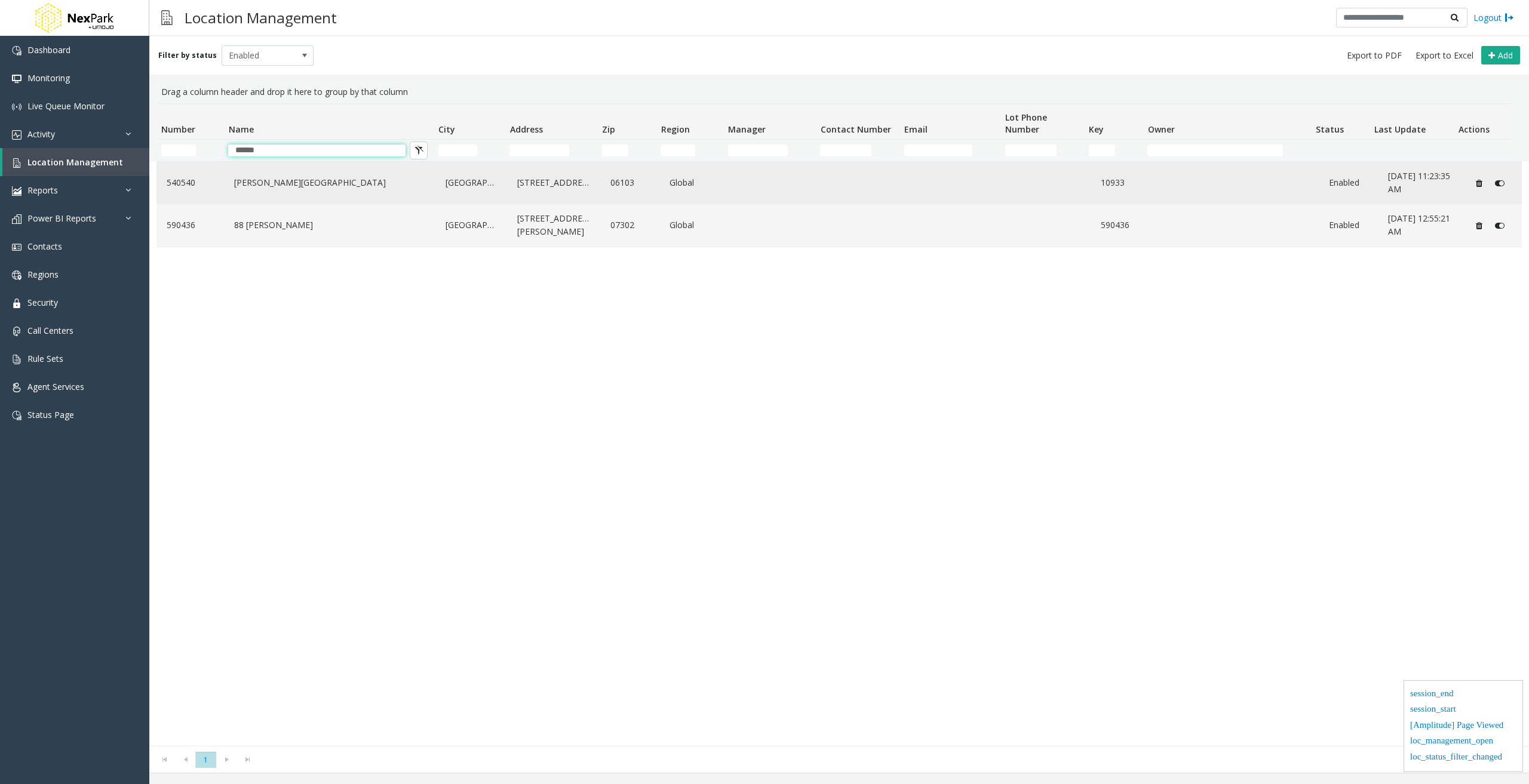
type input "******"
click at [325, 185] on link "[PERSON_NAME][GEOGRAPHIC_DATA]" at bounding box center [329, 183] width 197 height 19
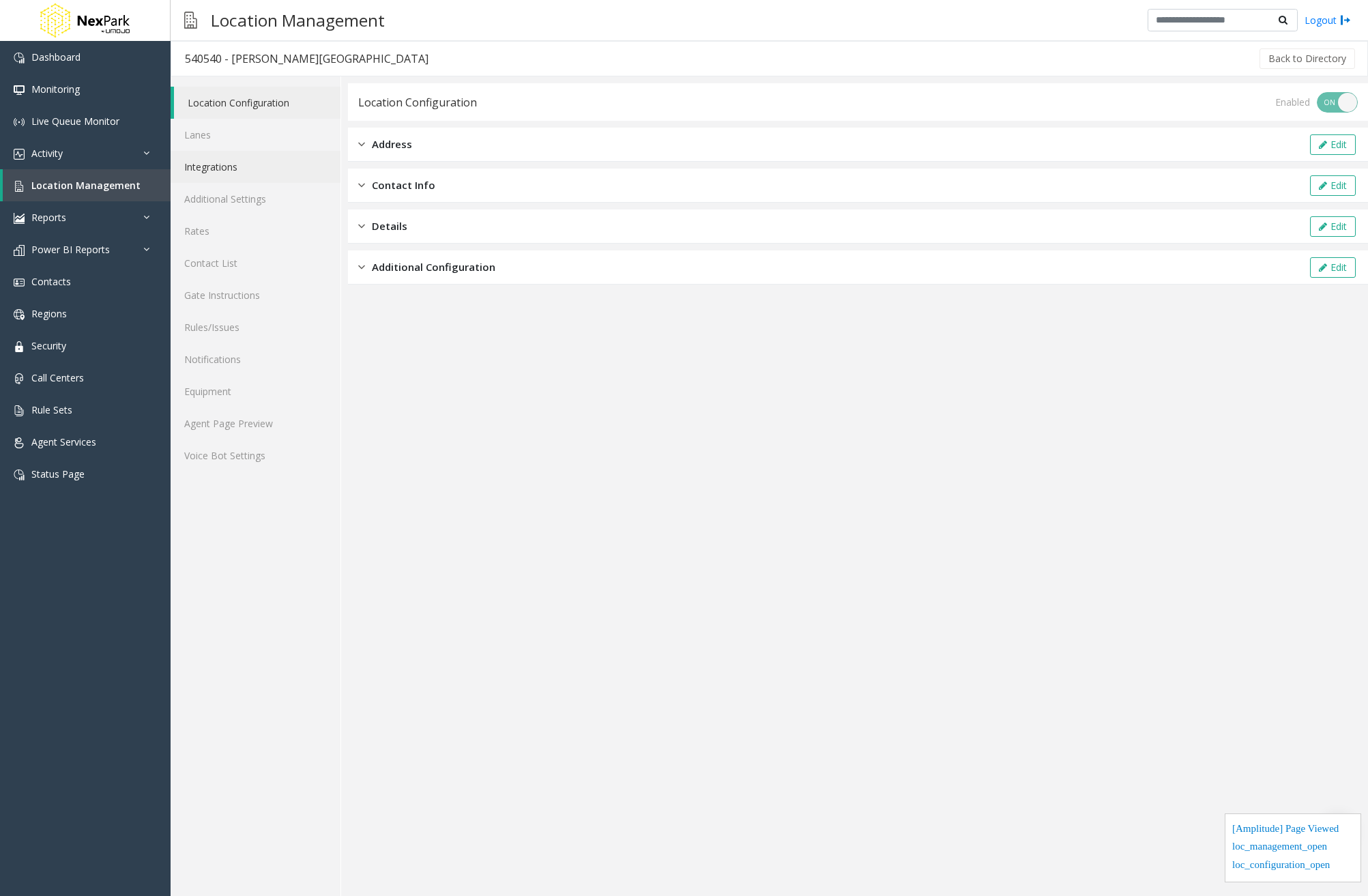
click at [257, 168] on link "Integrations" at bounding box center [255, 166] width 170 height 32
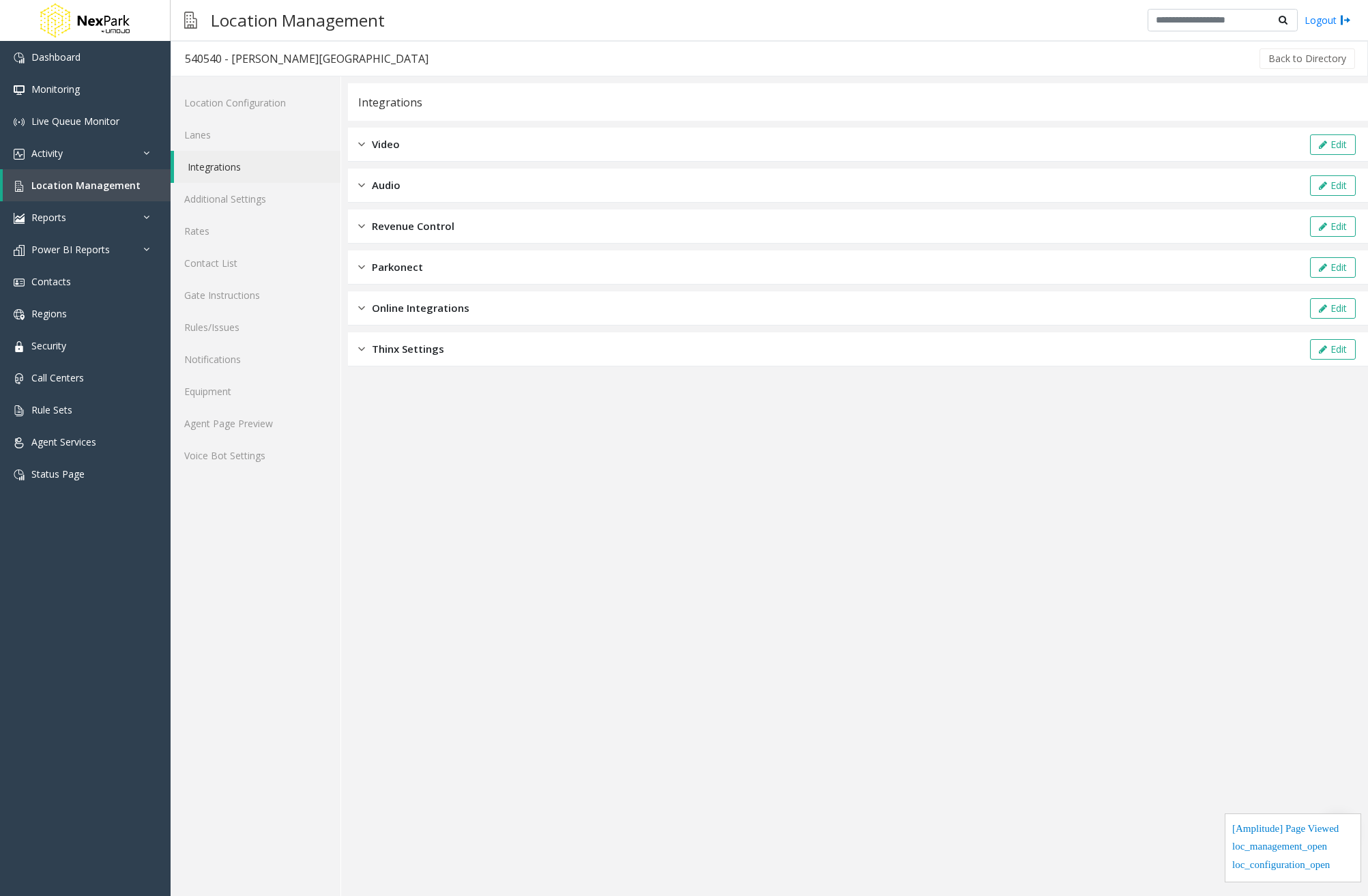
click at [517, 218] on div "Revenue Control Edit" at bounding box center [859, 226] width 1020 height 34
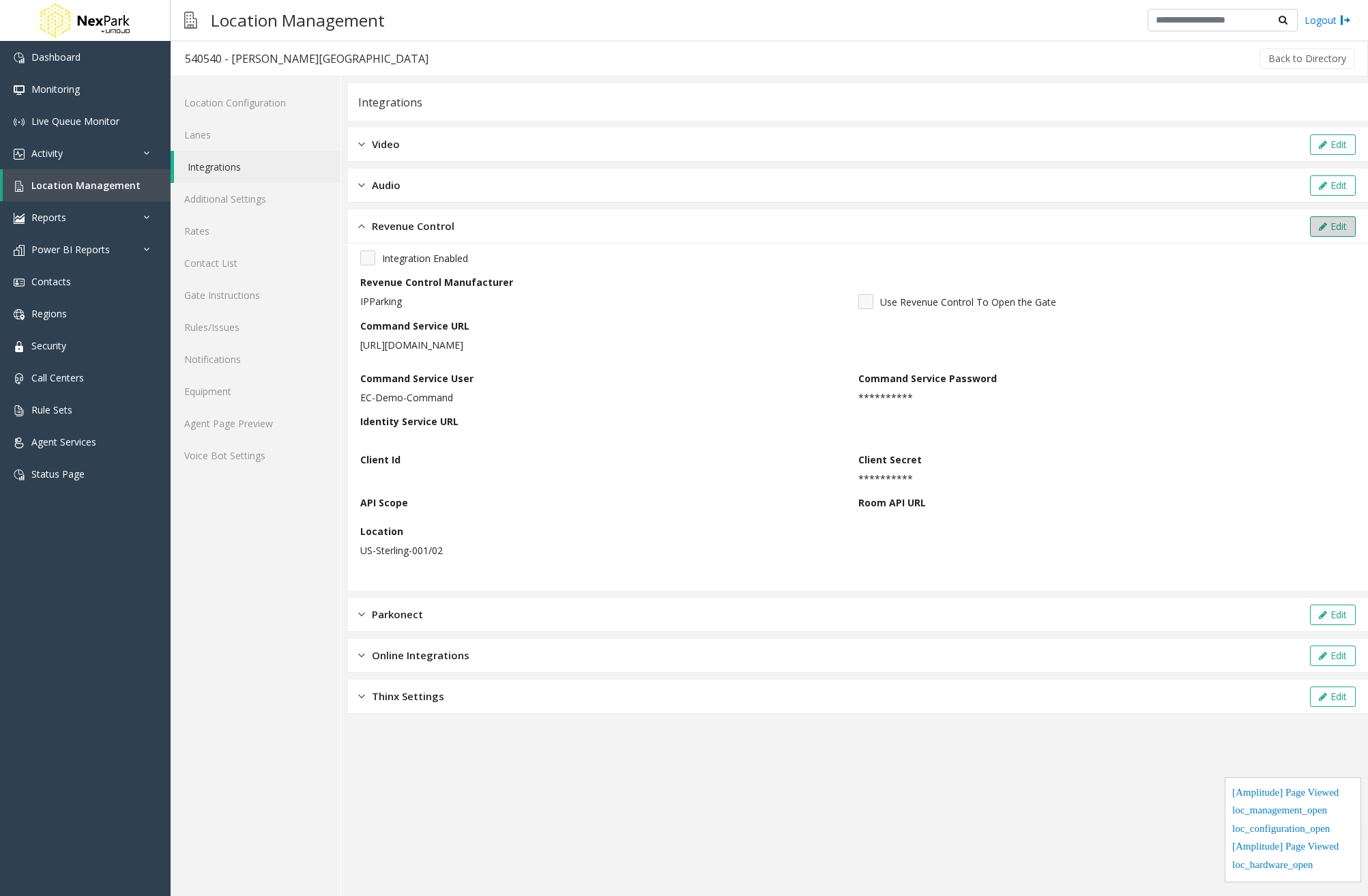
click at [1342, 227] on button "Edit" at bounding box center [1332, 226] width 45 height 20
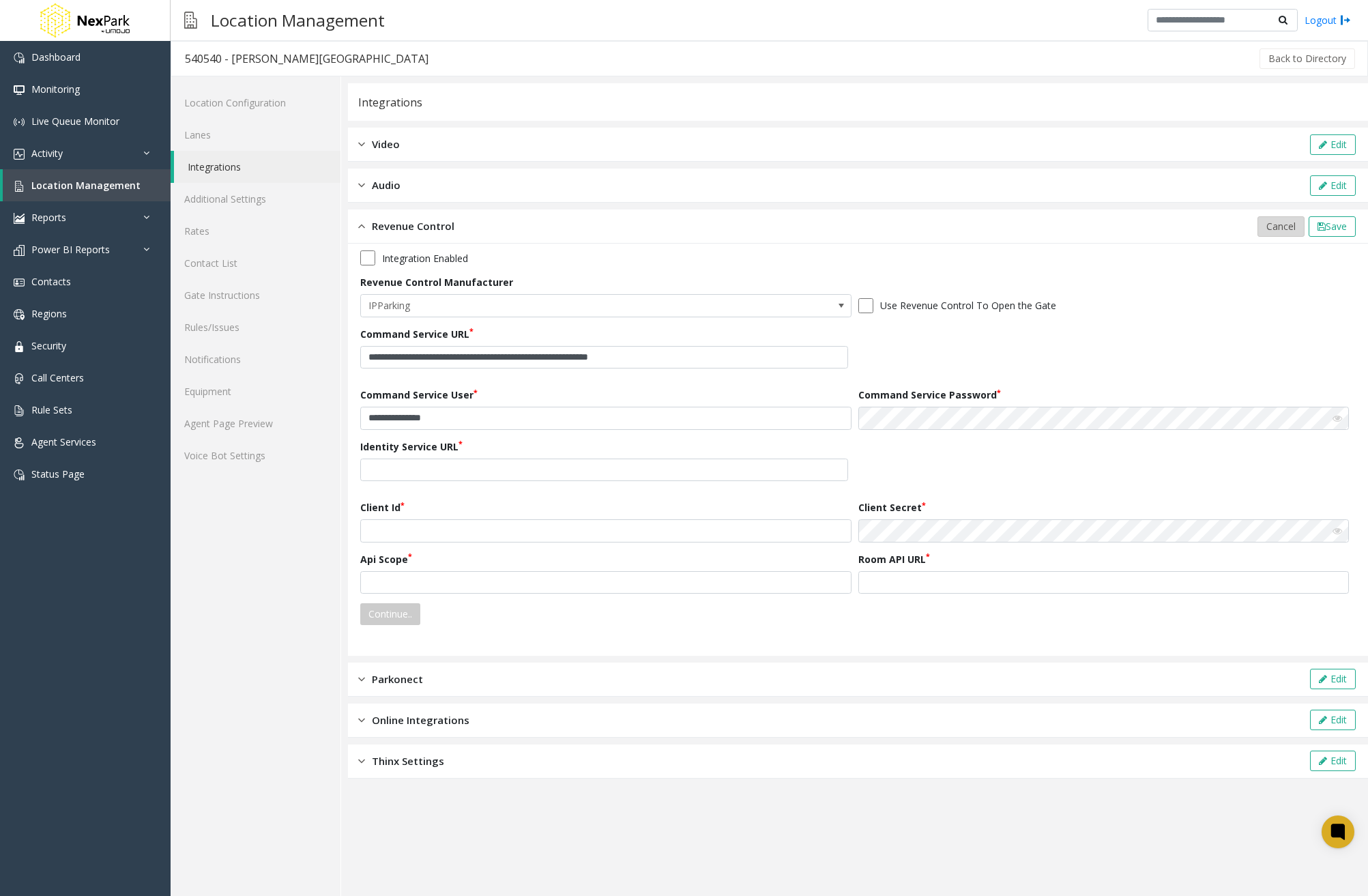
click at [1277, 228] on span "Cancel" at bounding box center [1281, 225] width 29 height 13
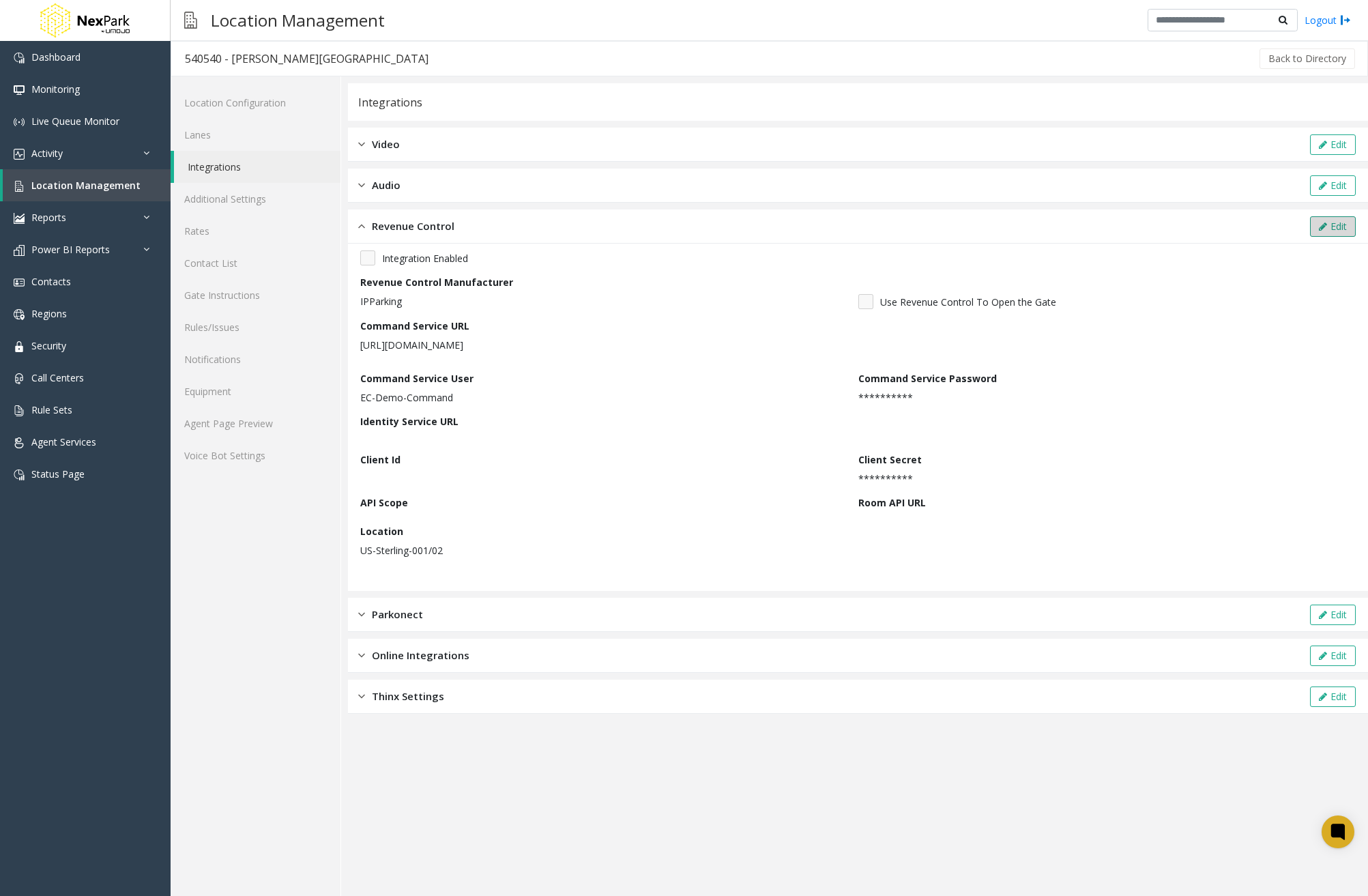
click at [1342, 230] on button "Edit" at bounding box center [1332, 226] width 45 height 20
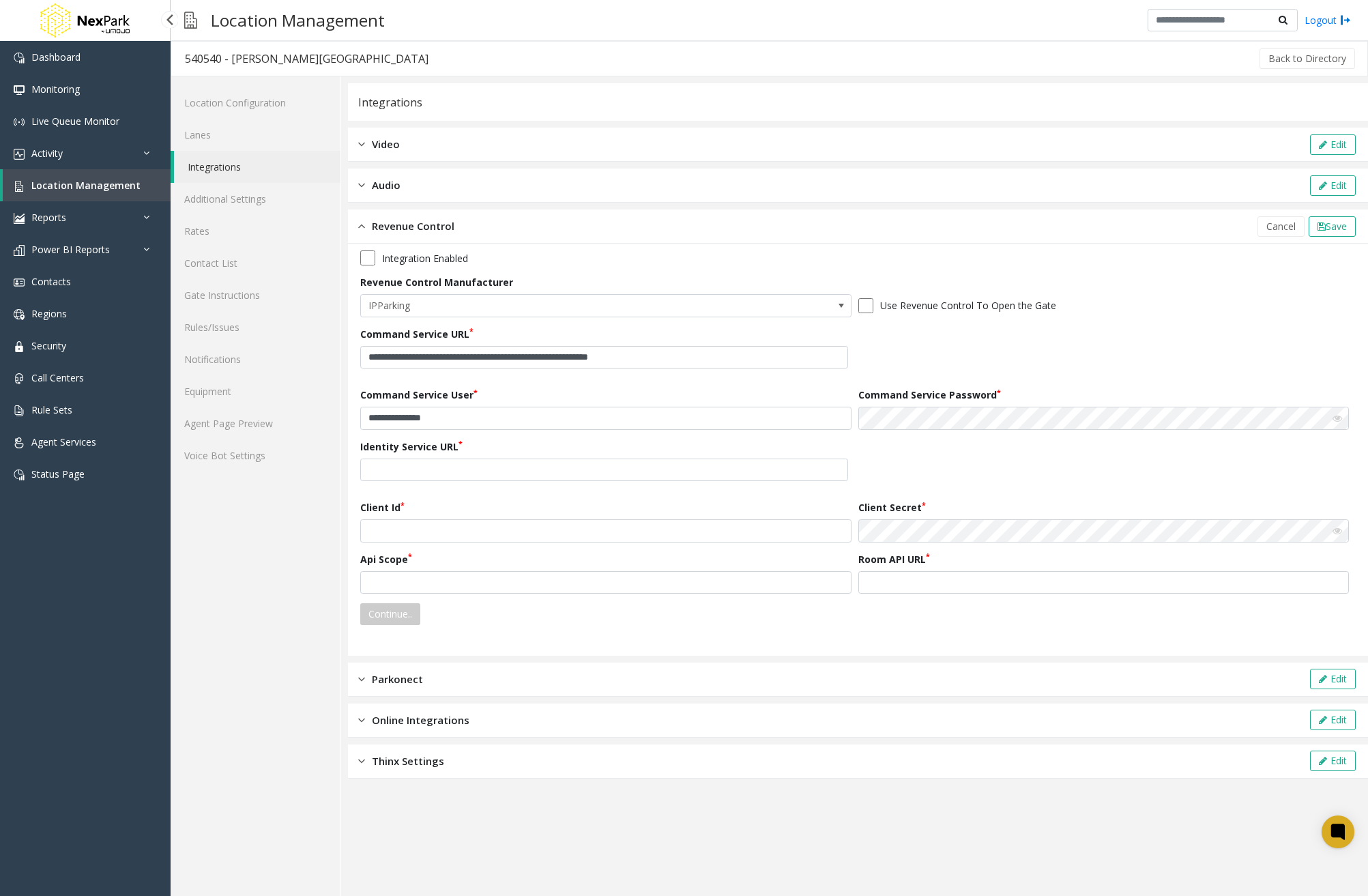
click at [107, 188] on span "Location Management" at bounding box center [86, 185] width 109 height 13
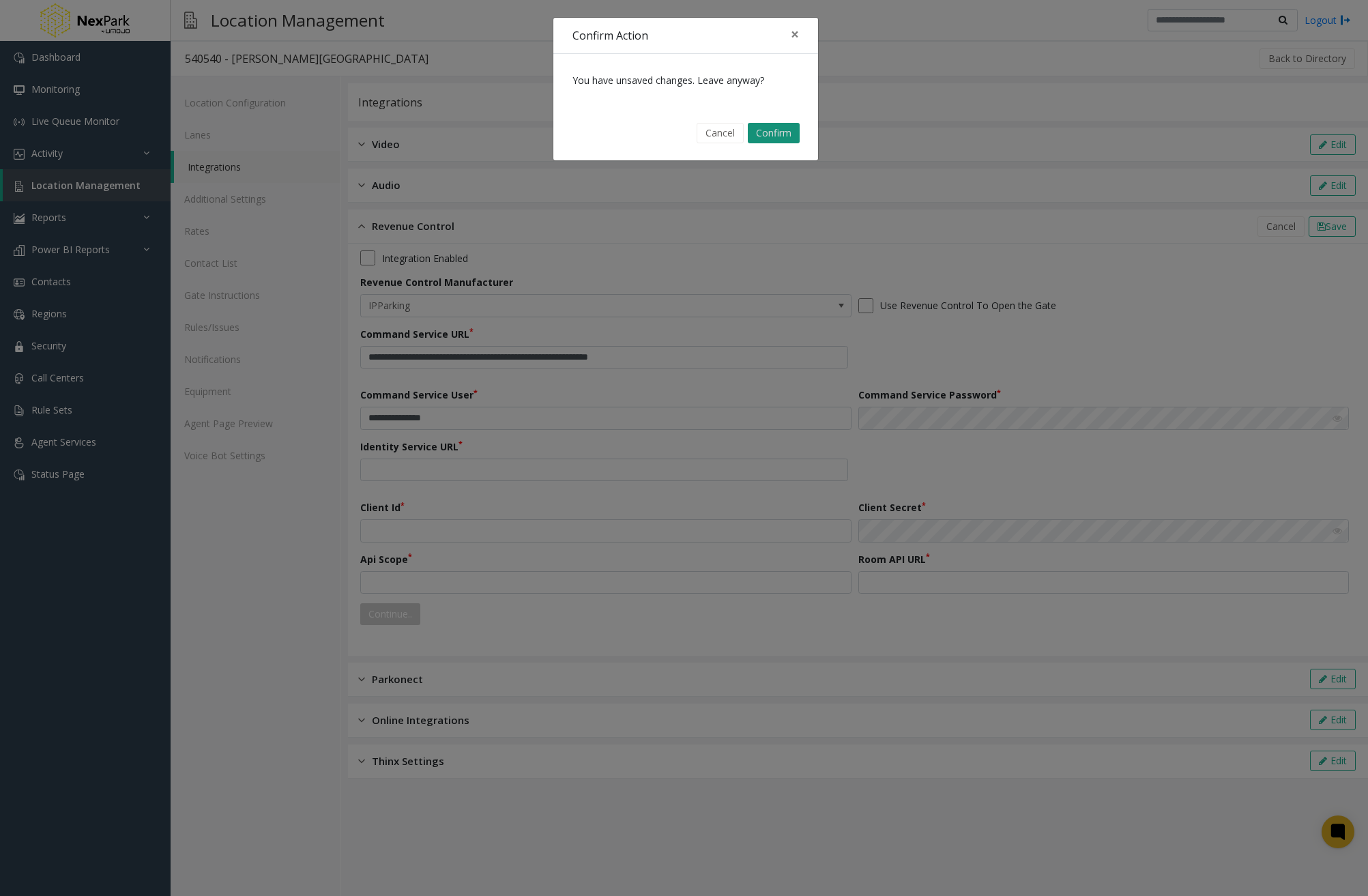
click at [770, 136] on button "Confirm" at bounding box center [774, 133] width 52 height 20
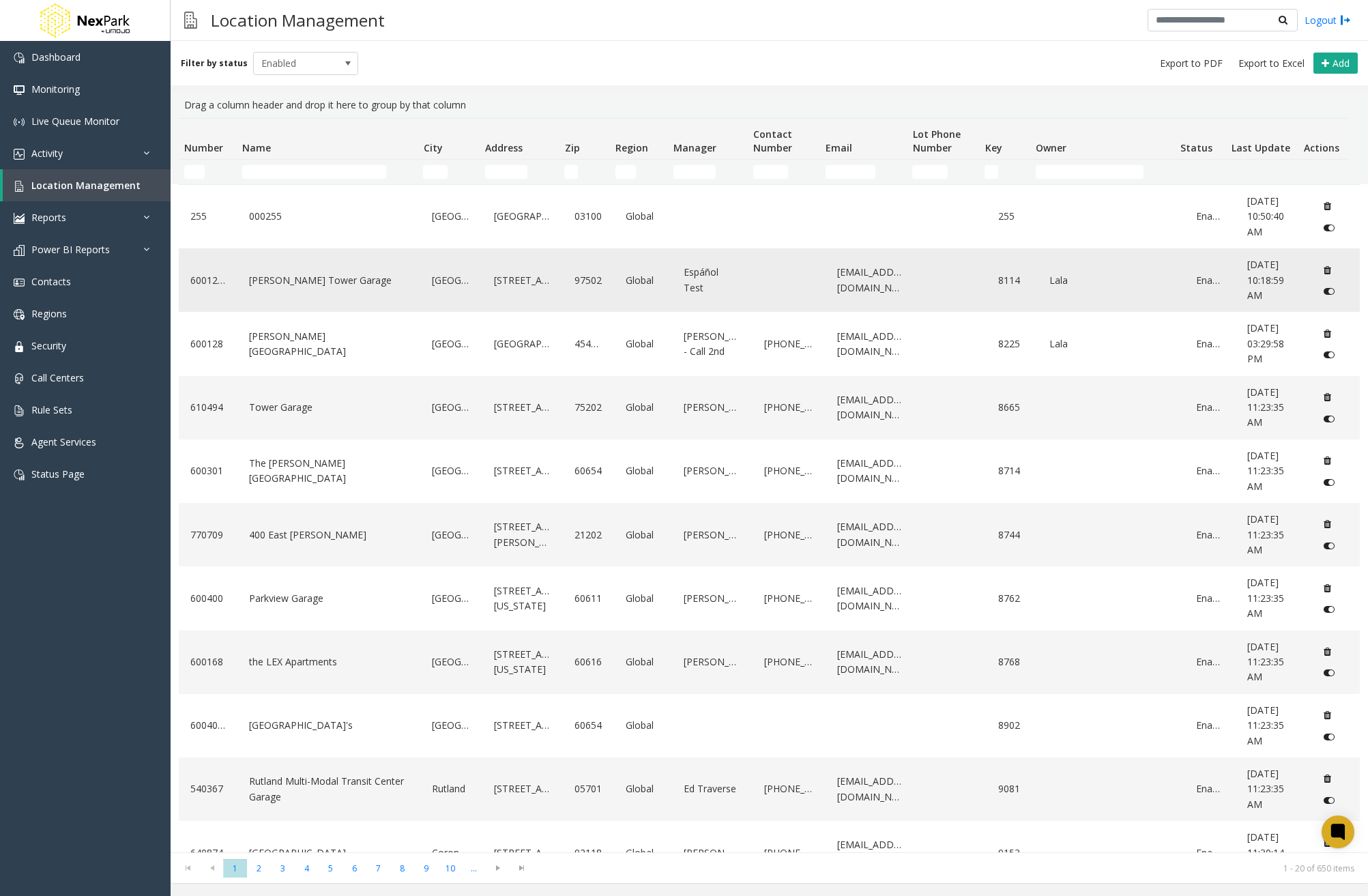
click at [326, 276] on link "[PERSON_NAME] Tower Garage" at bounding box center [328, 280] width 167 height 22
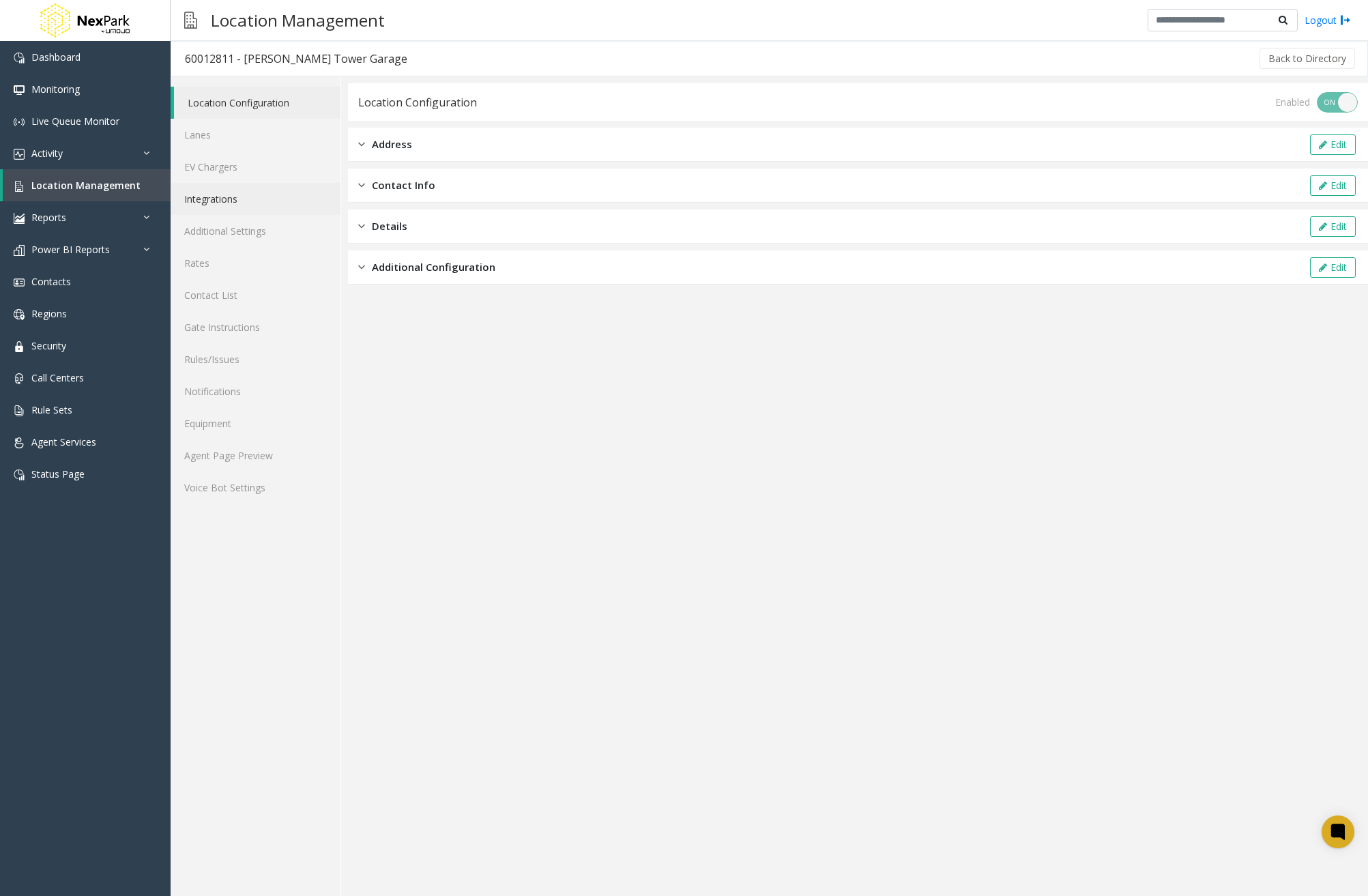
click at [254, 195] on link "Integrations" at bounding box center [255, 198] width 170 height 32
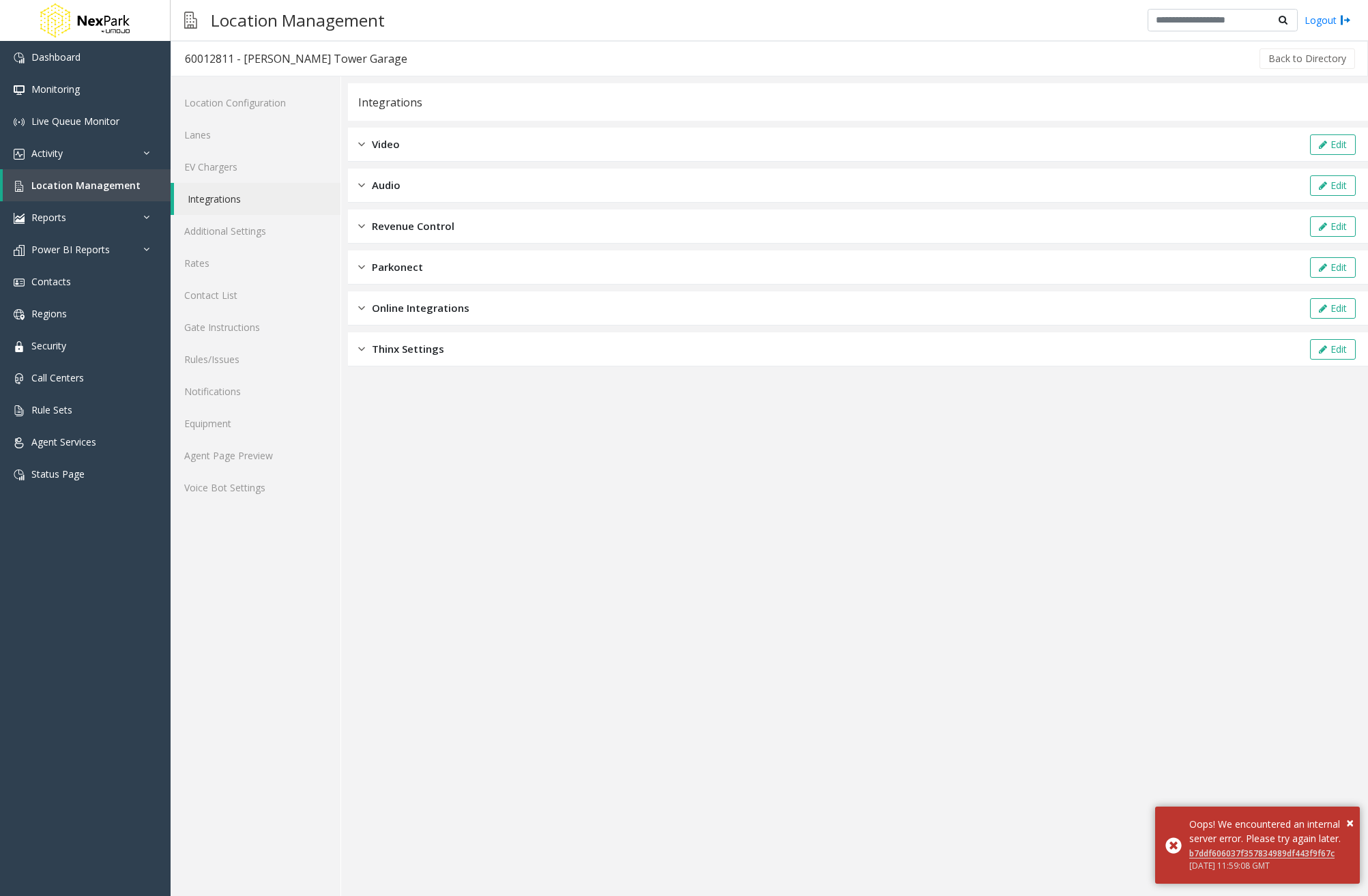
click at [695, 221] on div "Revenue Control Edit" at bounding box center [859, 226] width 1020 height 34
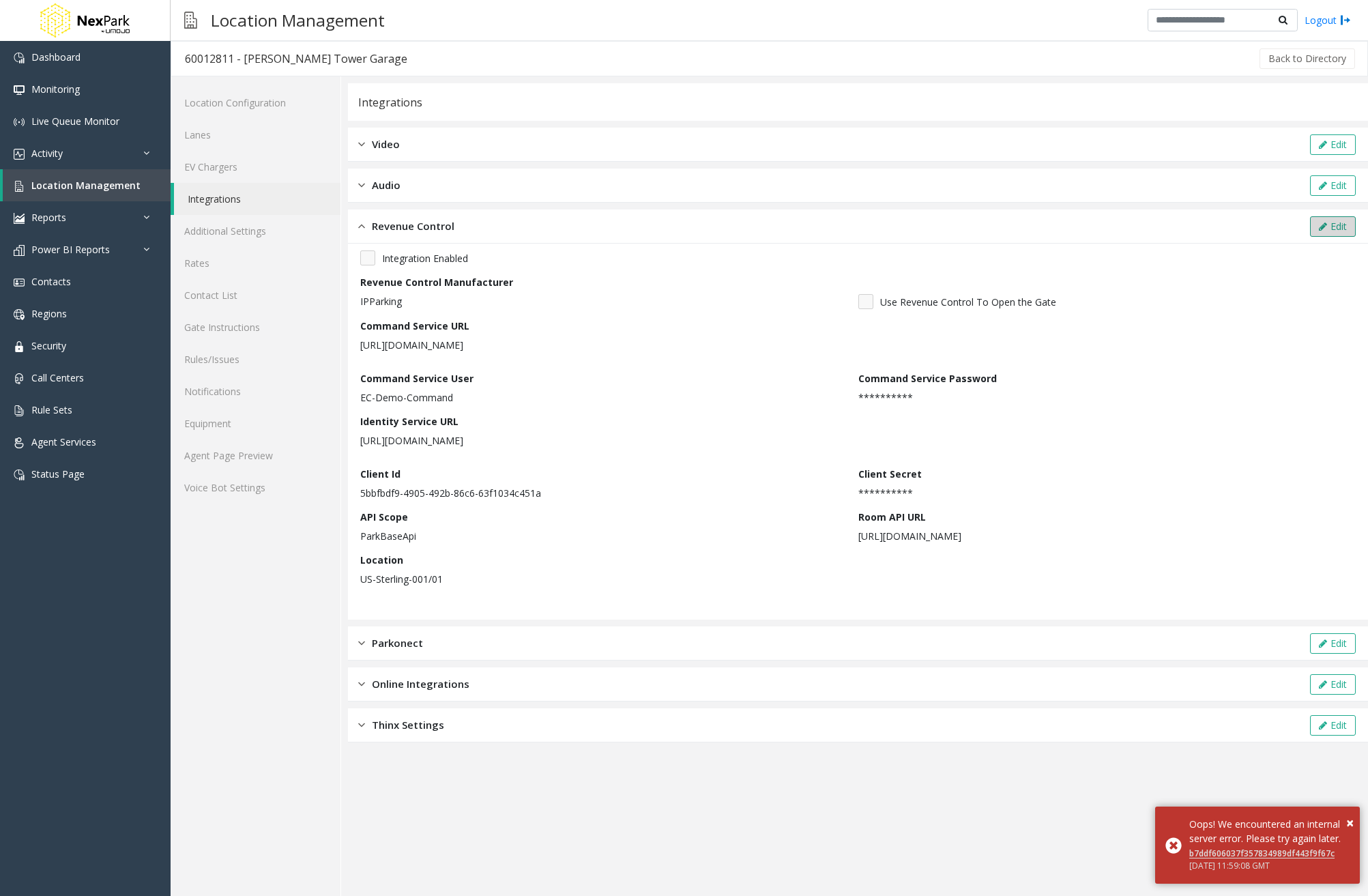
click at [1331, 225] on button "Edit" at bounding box center [1332, 226] width 45 height 20
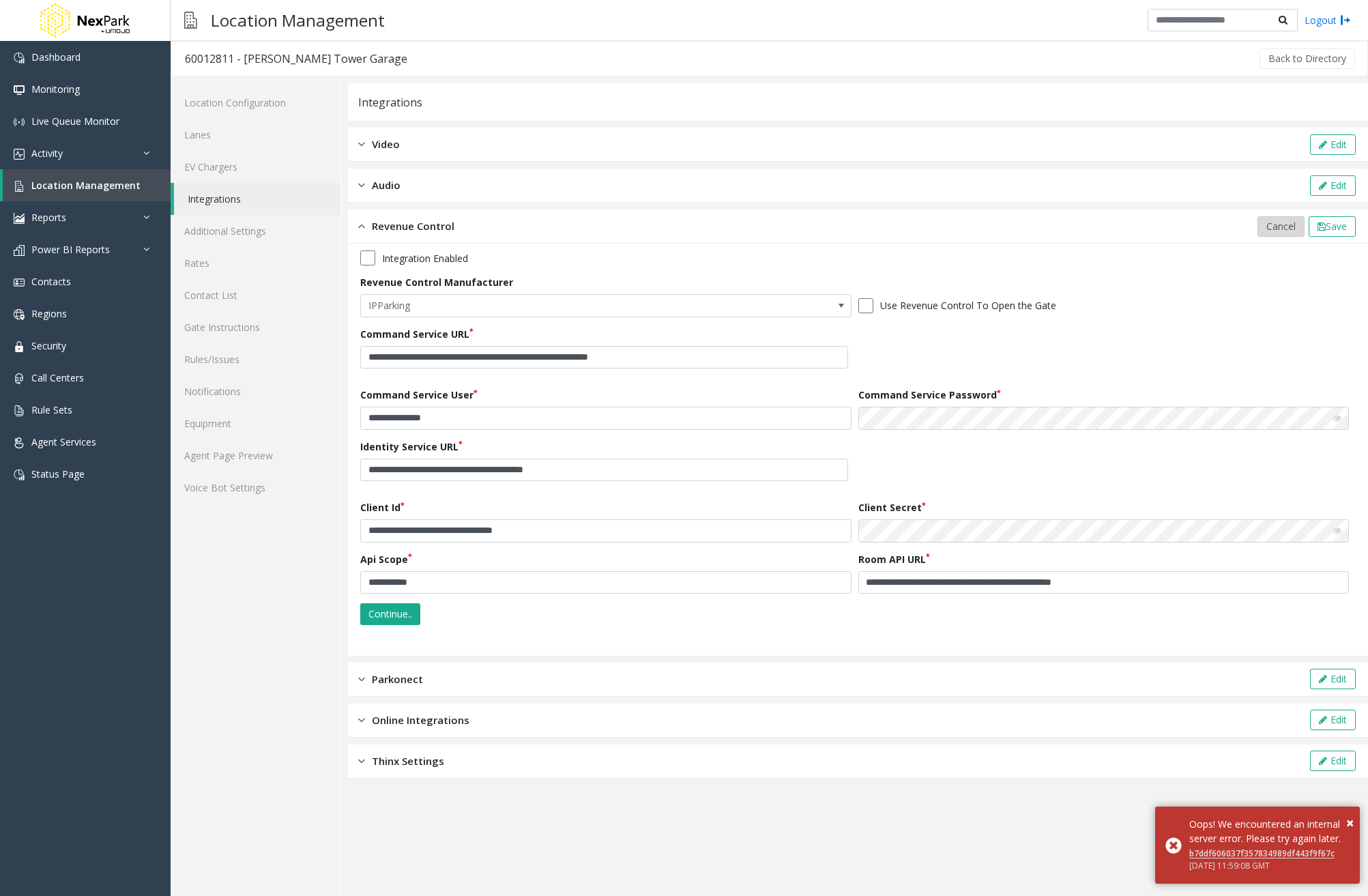
click at [1284, 231] on span "Cancel" at bounding box center [1281, 225] width 29 height 13
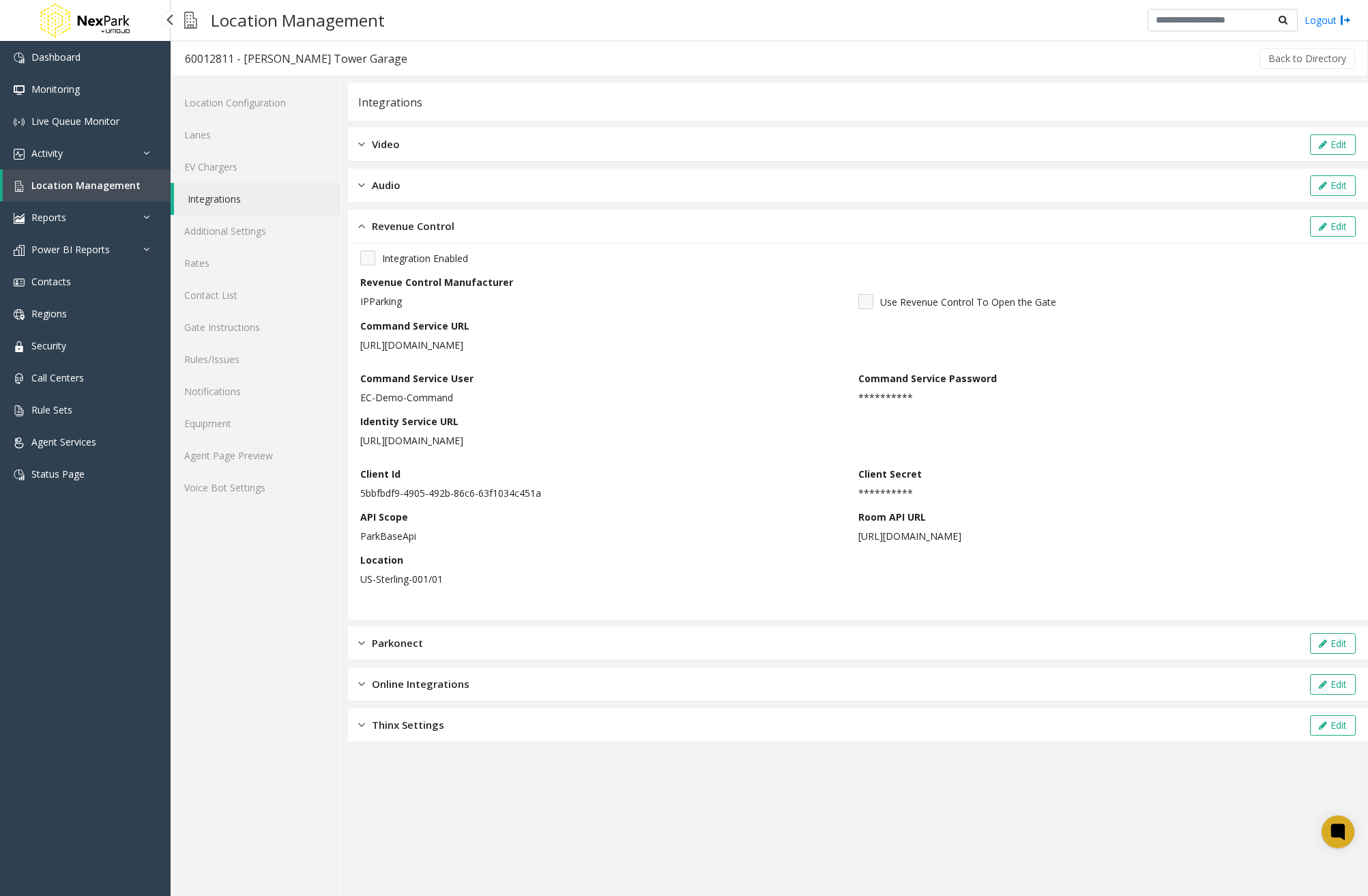
click at [116, 187] on span "Location Management" at bounding box center [86, 185] width 109 height 13
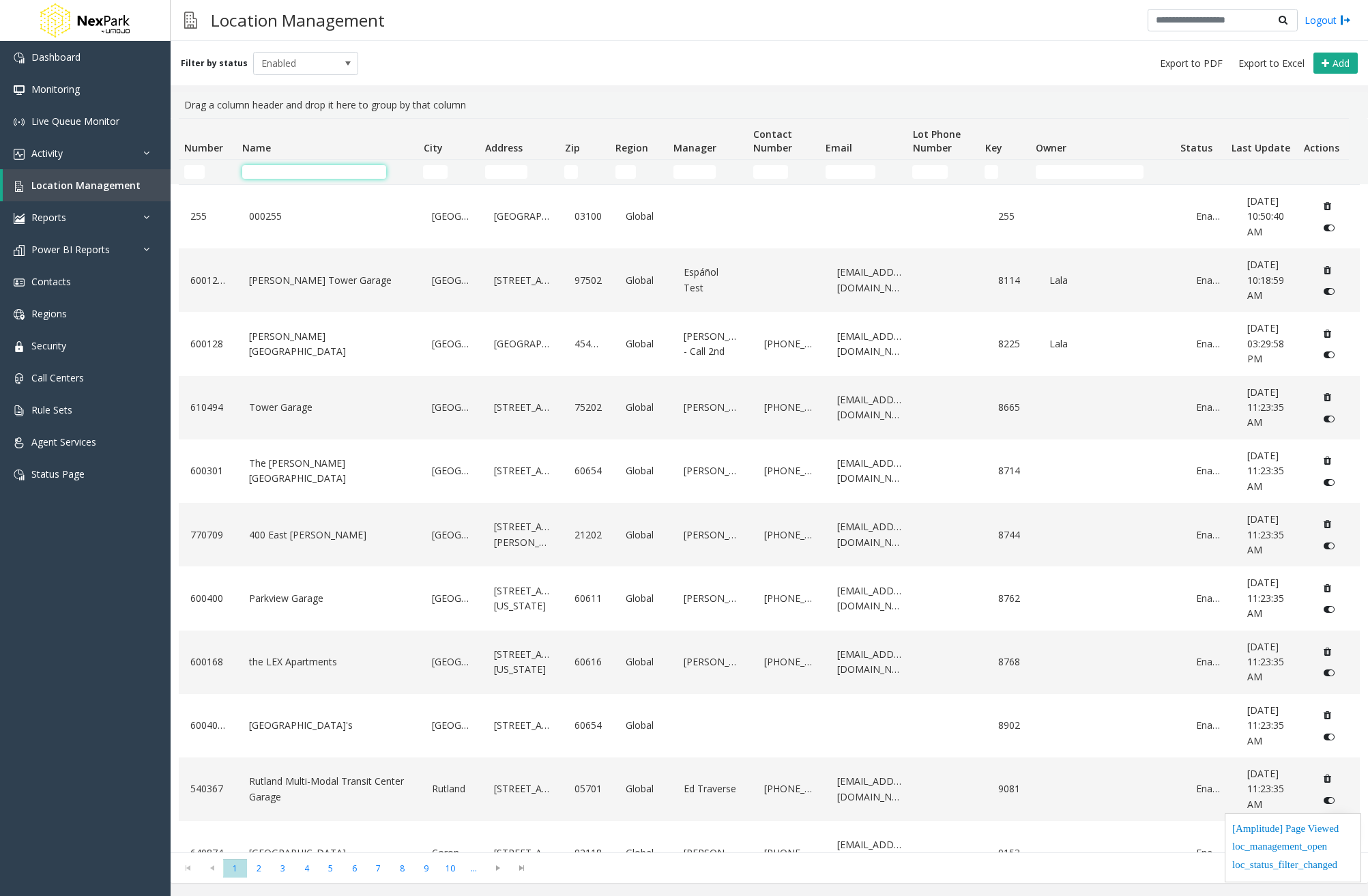
click at [360, 169] on input "Name Filter" at bounding box center [315, 172] width 144 height 13
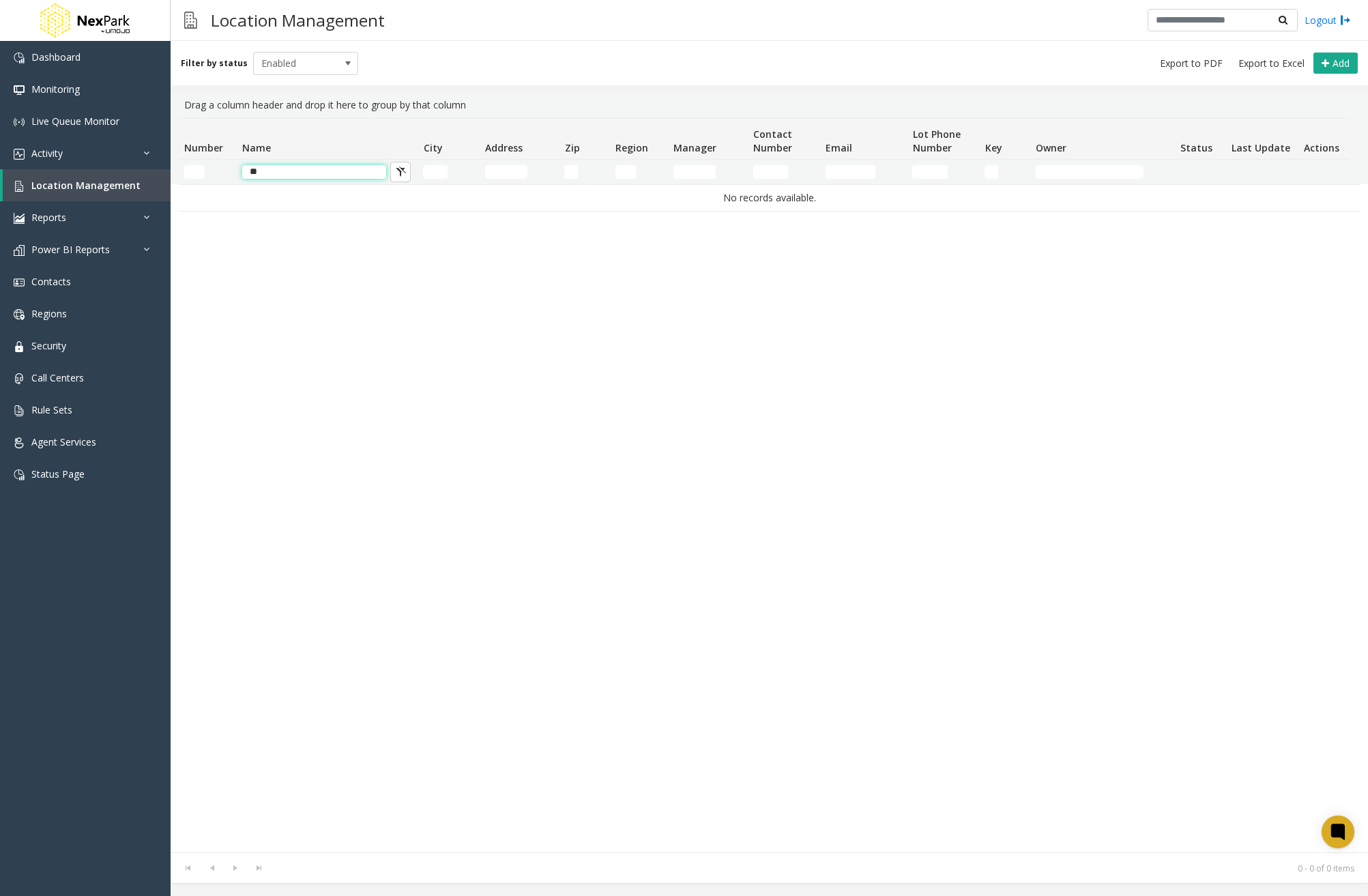
type input "*"
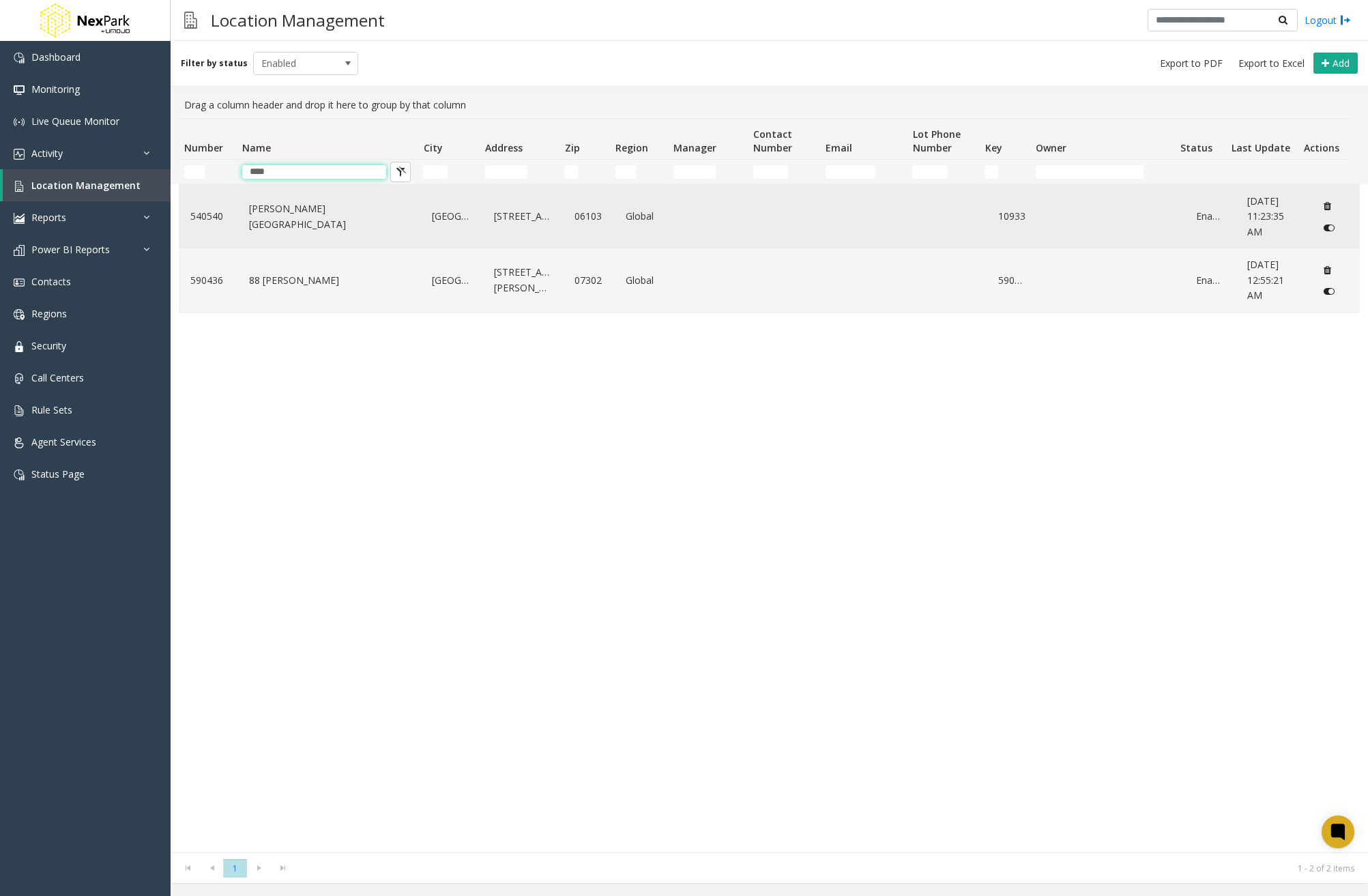
type input "****"
click at [297, 224] on link "Morgan Street Lot" at bounding box center [328, 217] width 167 height 38
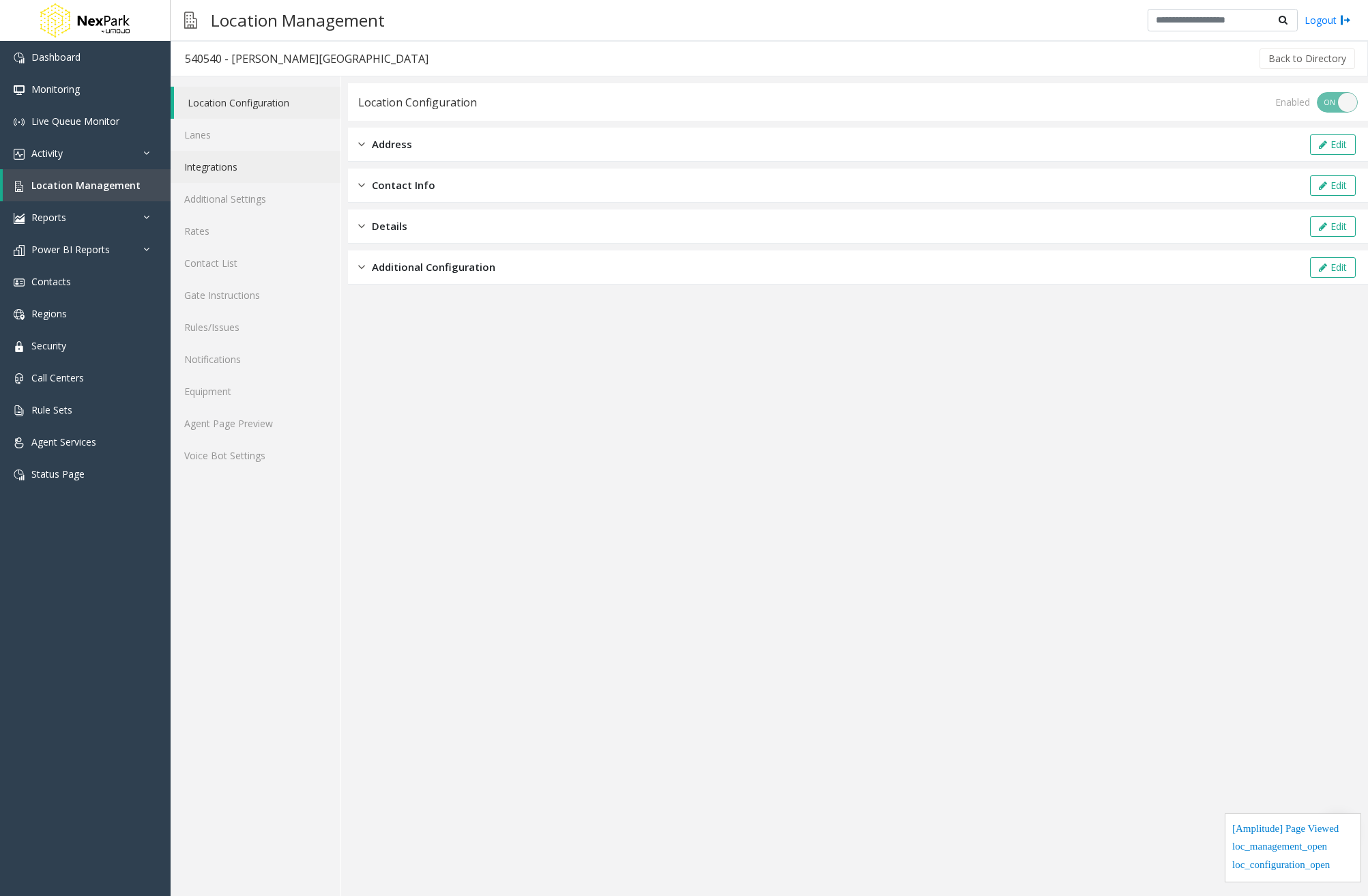
click at [266, 160] on link "Integrations" at bounding box center [255, 166] width 170 height 32
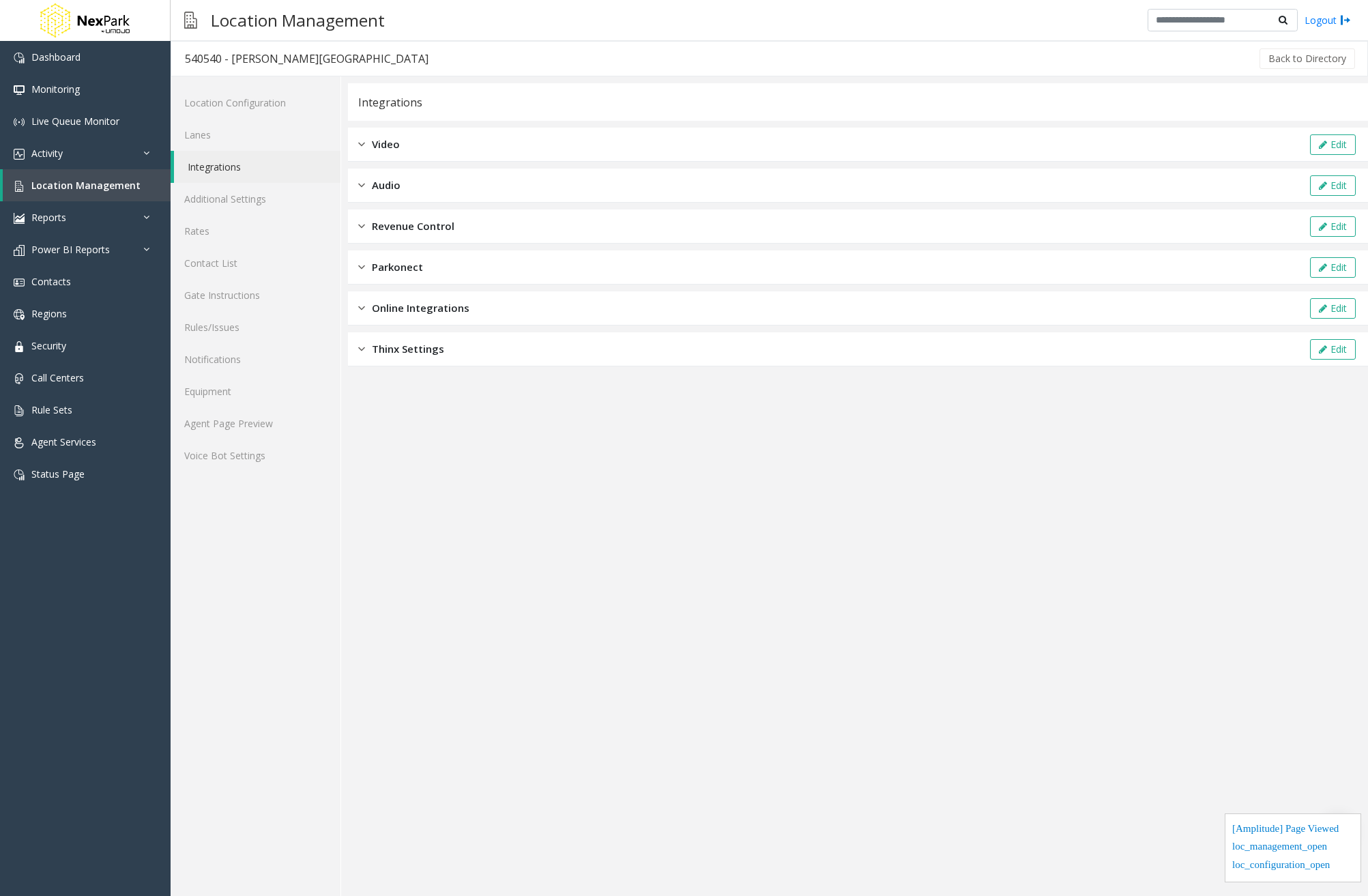
click at [467, 226] on div "Revenue Control Edit" at bounding box center [859, 226] width 1020 height 34
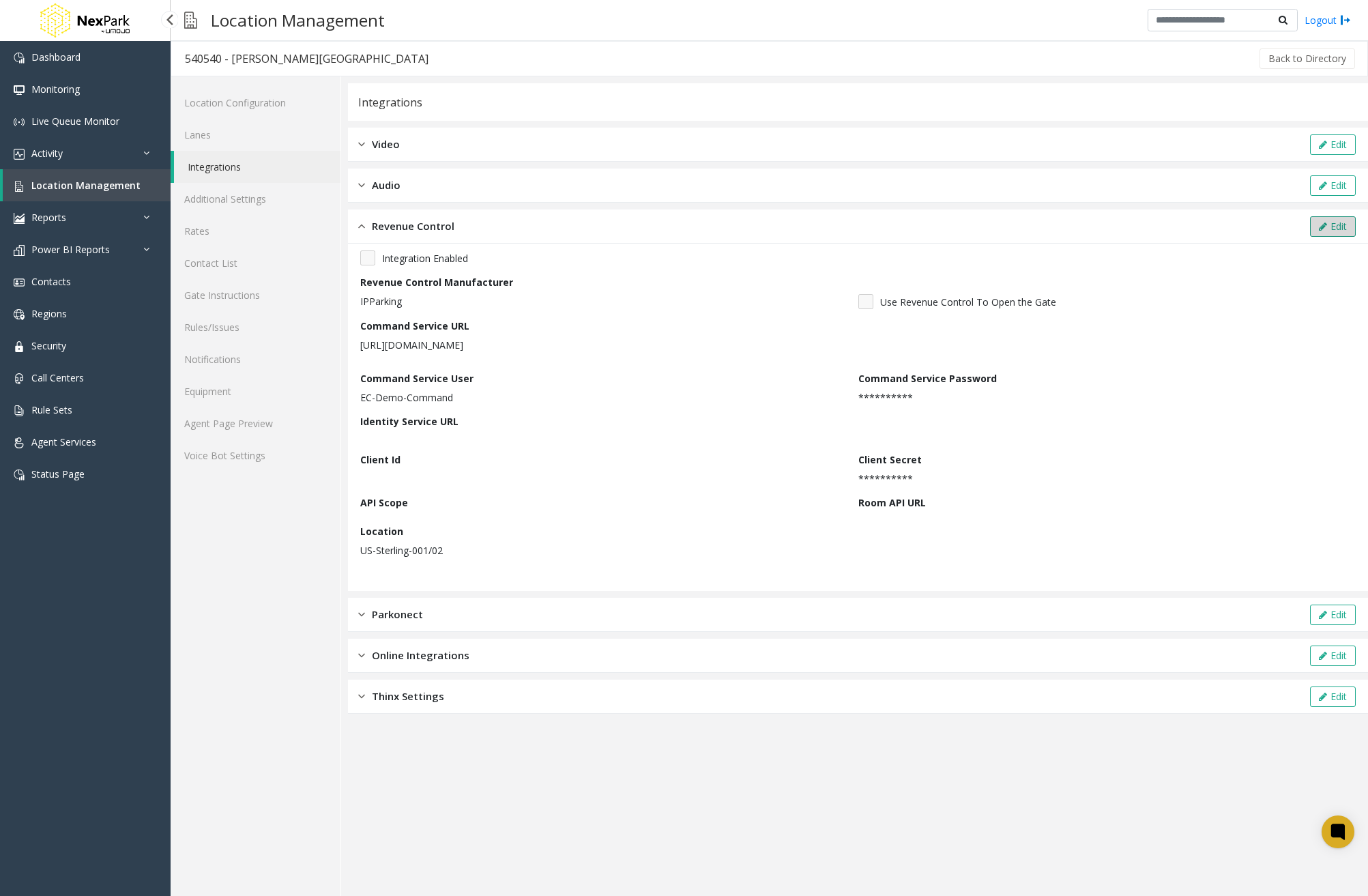
click at [1323, 225] on icon at bounding box center [1323, 226] width 9 height 10
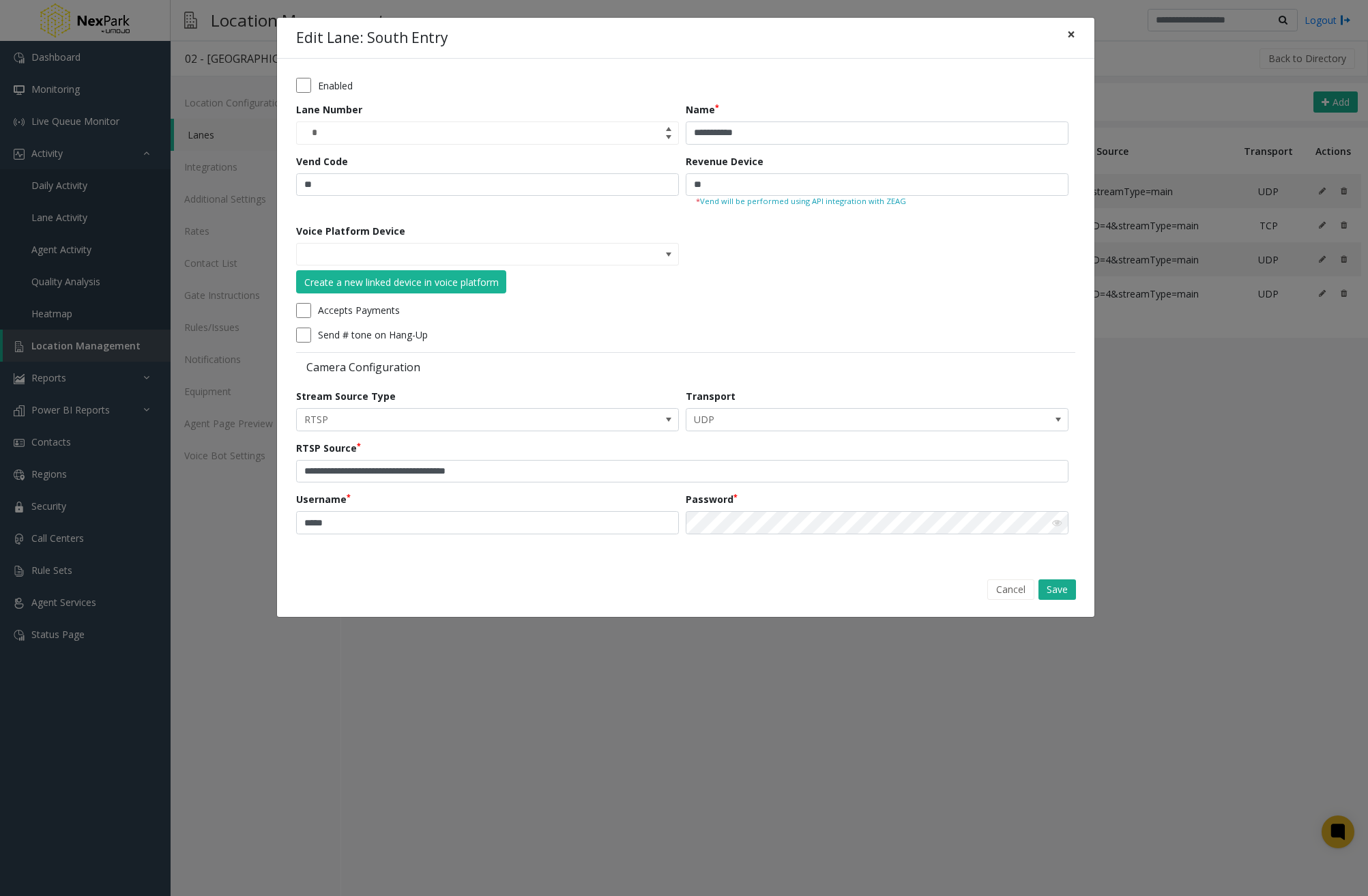
click at [1073, 34] on span "×" at bounding box center [1071, 35] width 9 height 19
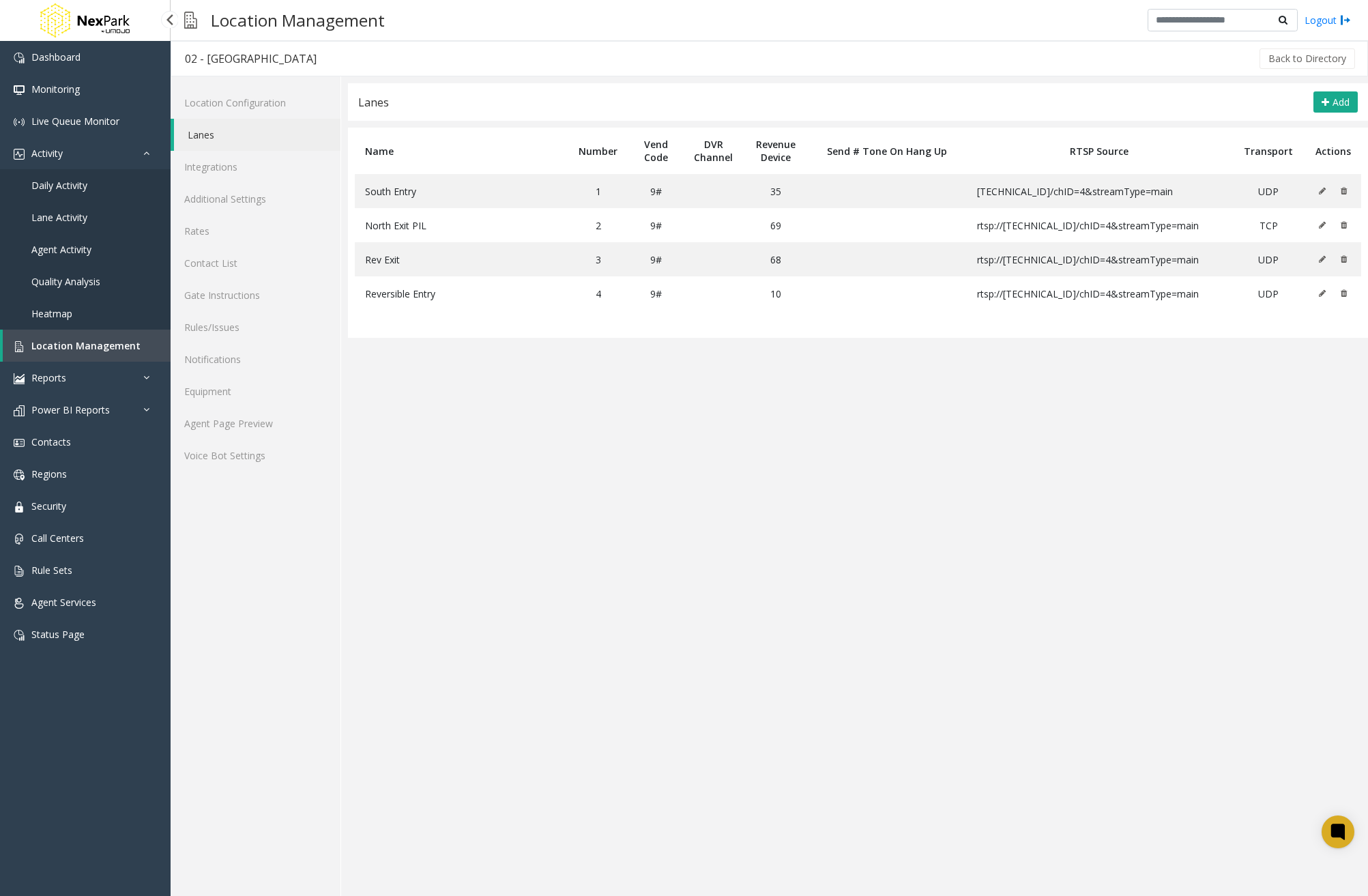
click at [111, 341] on span "Location Management" at bounding box center [86, 345] width 109 height 13
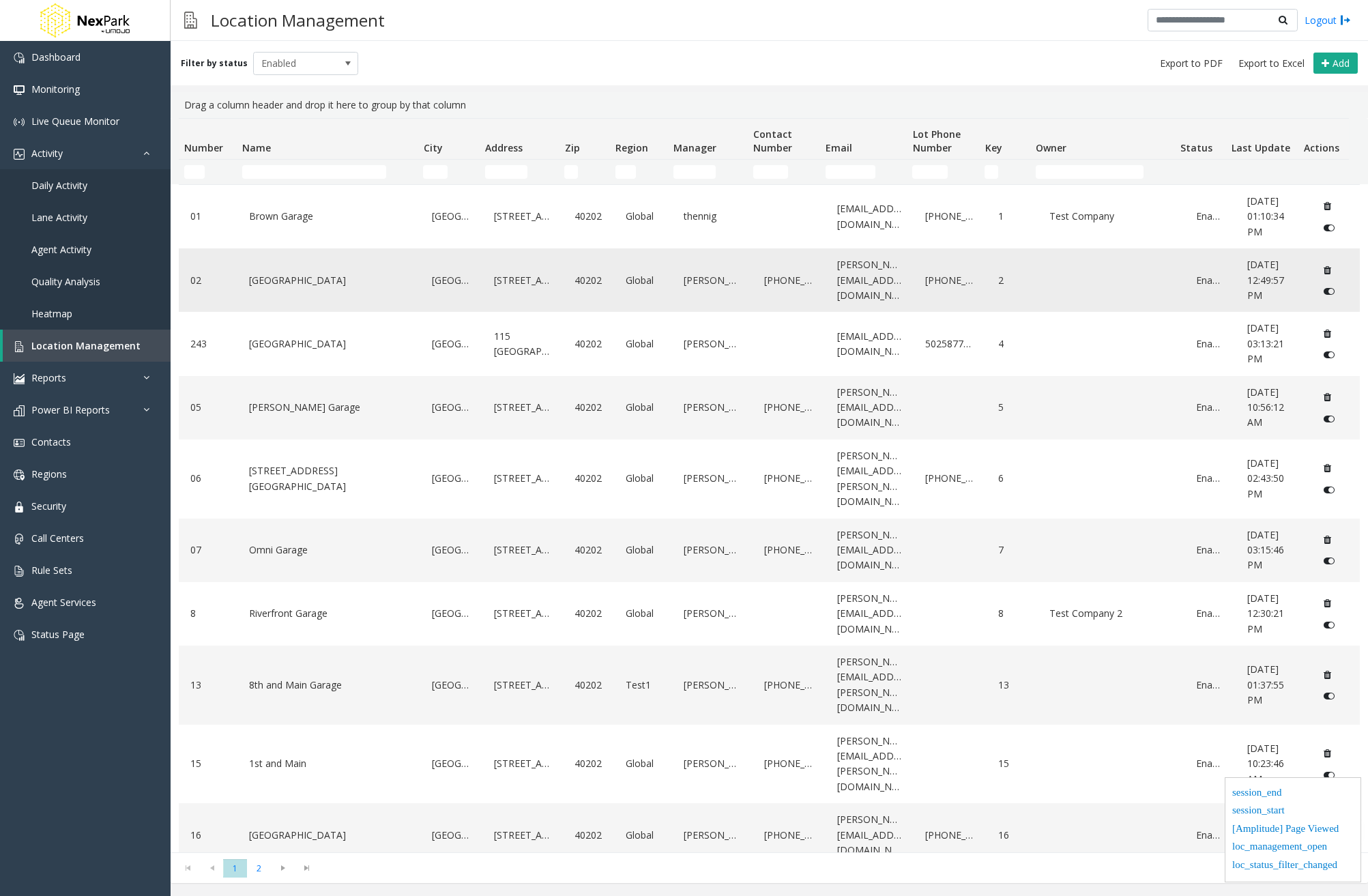
click at [289, 281] on link "5th Street Garage" at bounding box center [328, 280] width 167 height 22
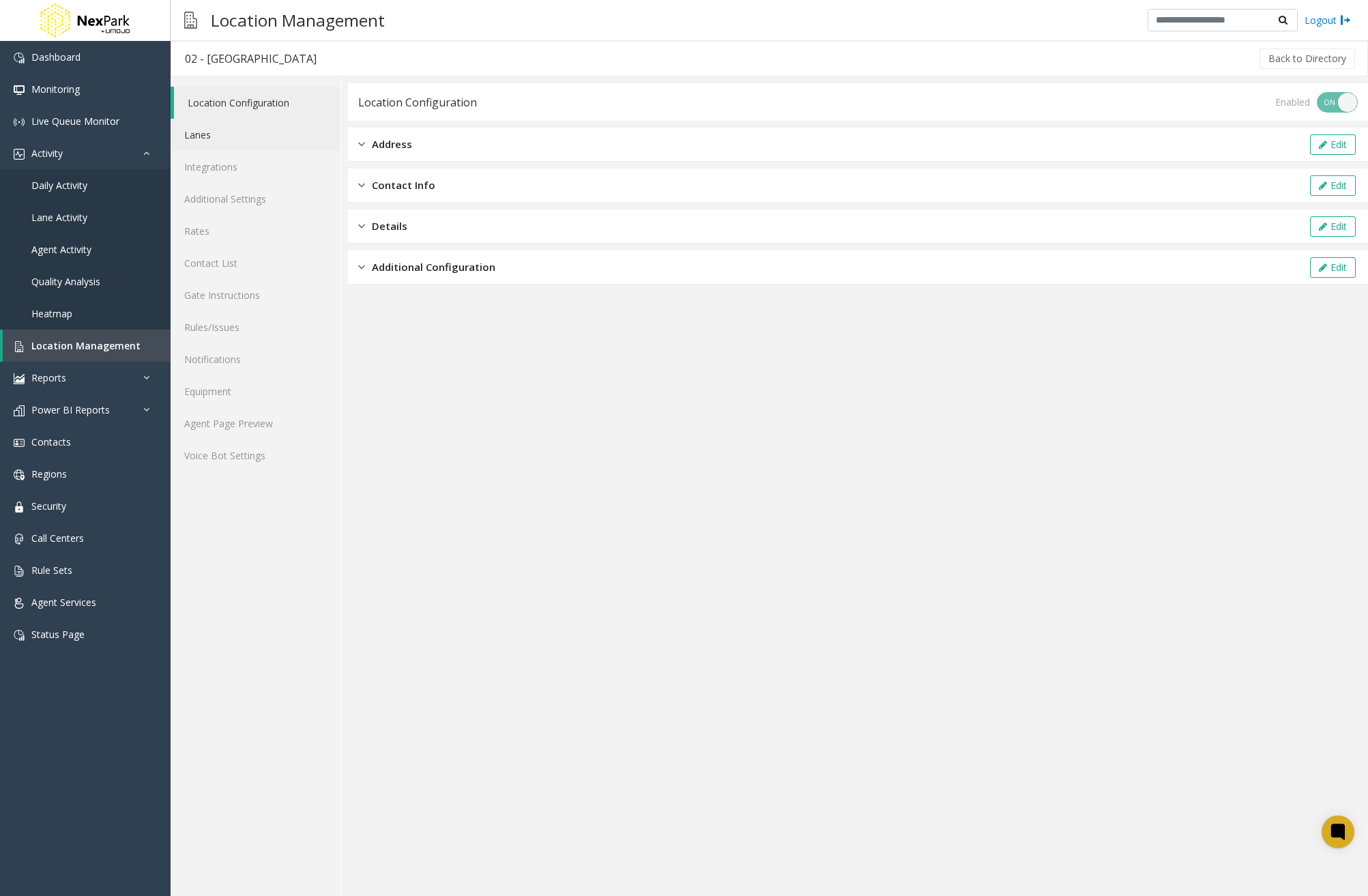
click at [218, 148] on link "Lanes" at bounding box center [255, 134] width 170 height 32
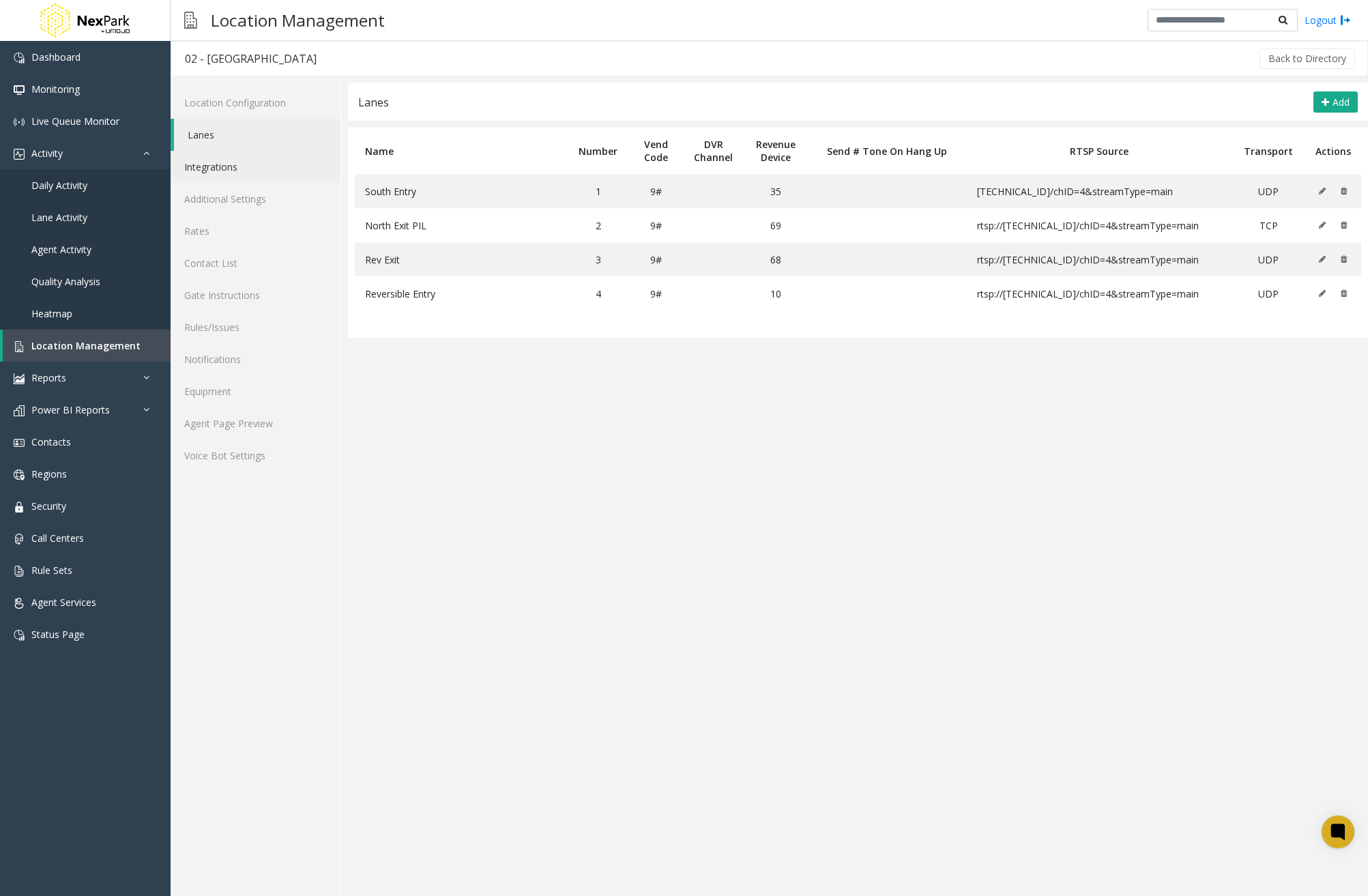
click at [252, 163] on link "Integrations" at bounding box center [255, 166] width 170 height 32
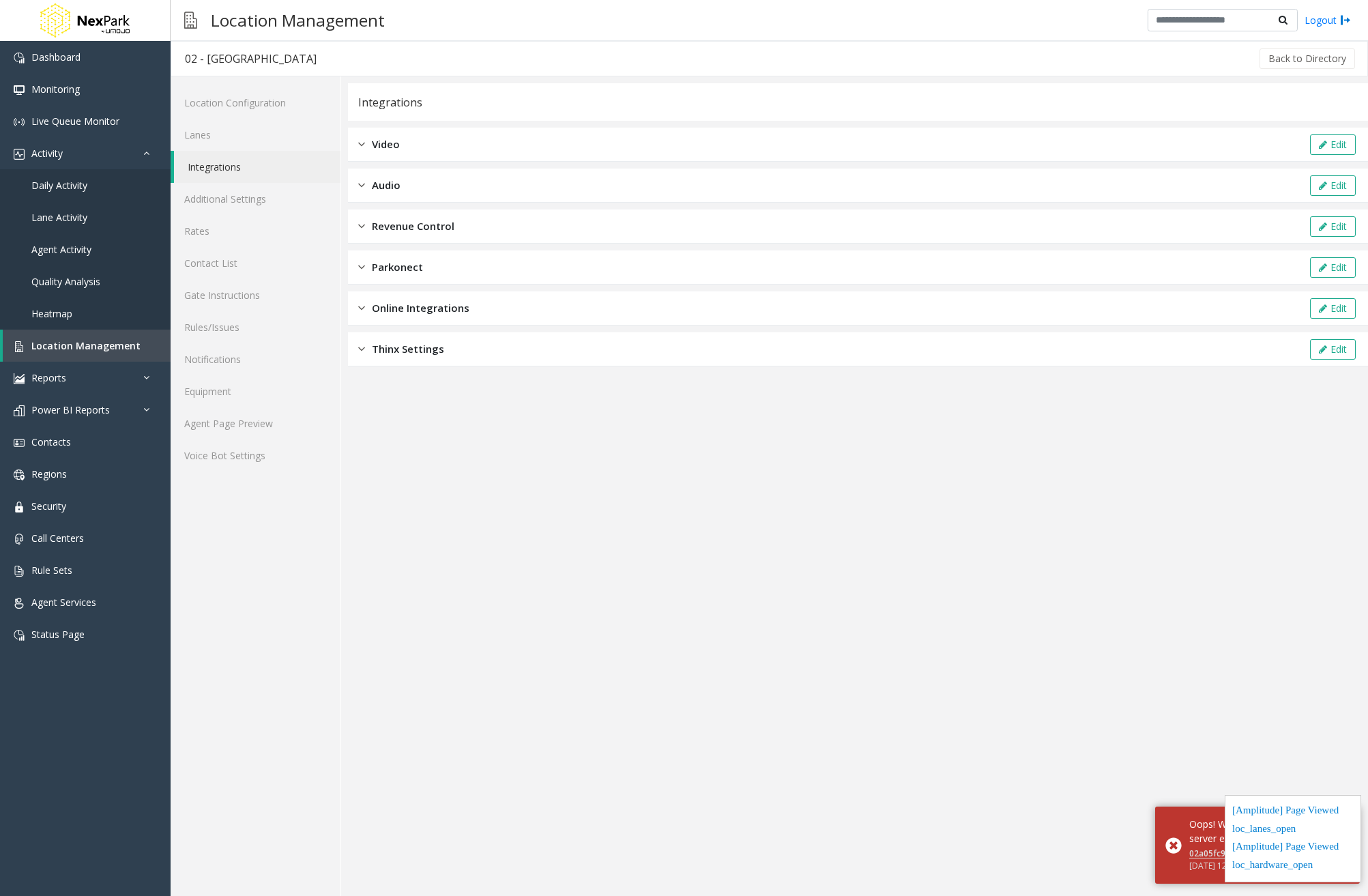
click at [503, 313] on div "Online Integrations Edit" at bounding box center [859, 308] width 1020 height 34
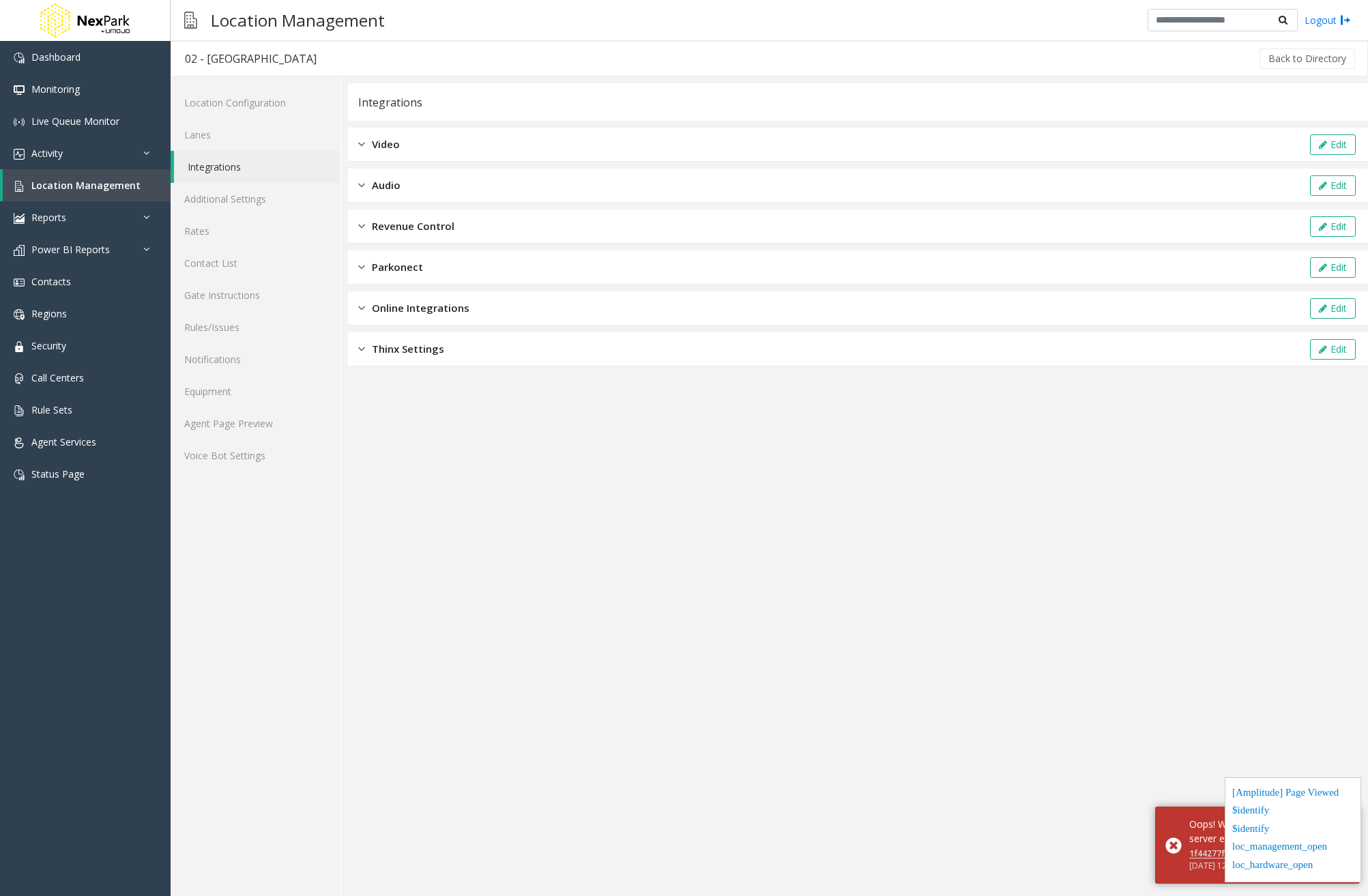
click at [455, 313] on span "Online Integrations" at bounding box center [420, 308] width 97 height 15
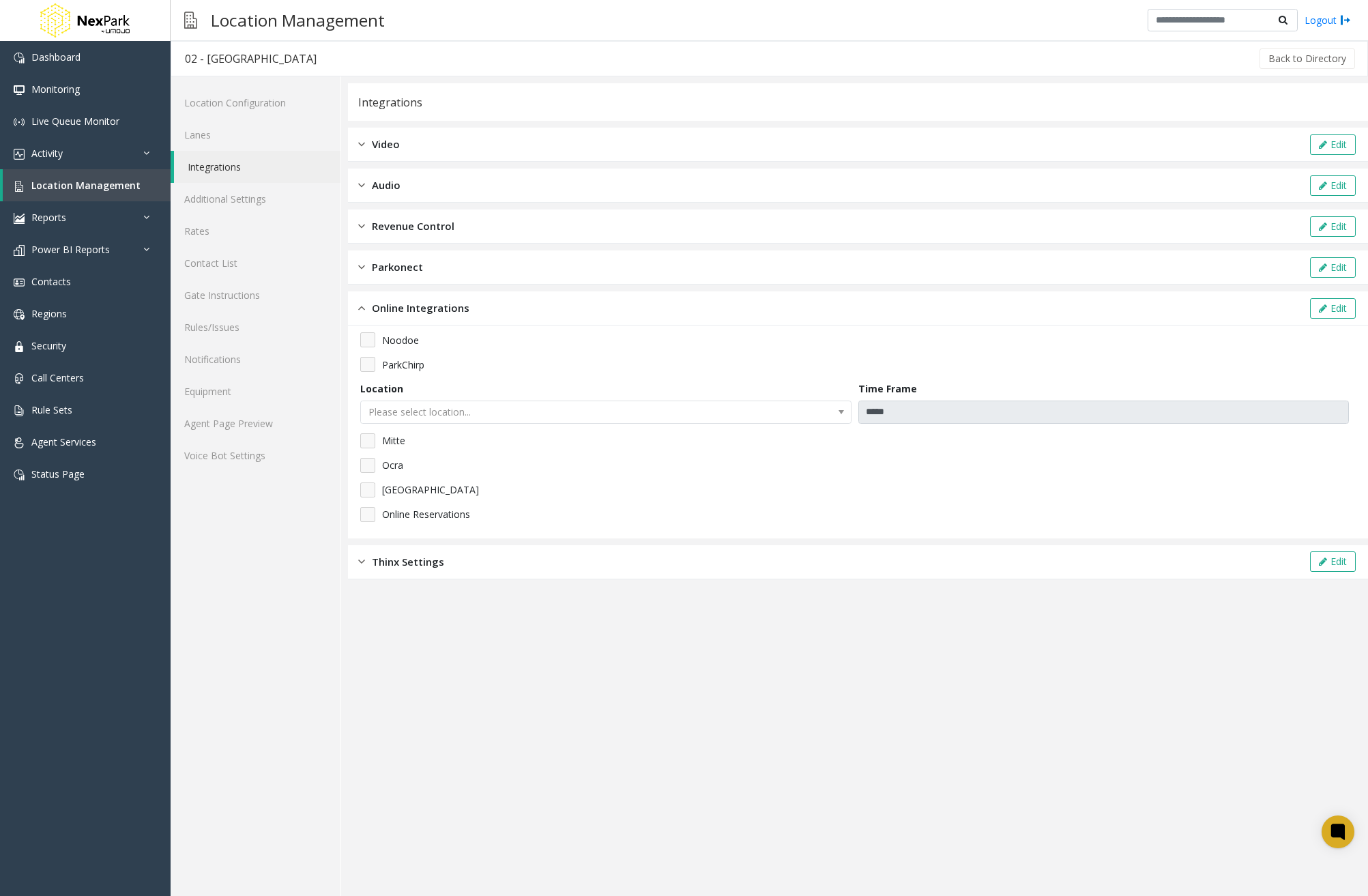
click at [432, 144] on div "Video Edit" at bounding box center [859, 144] width 1020 height 34
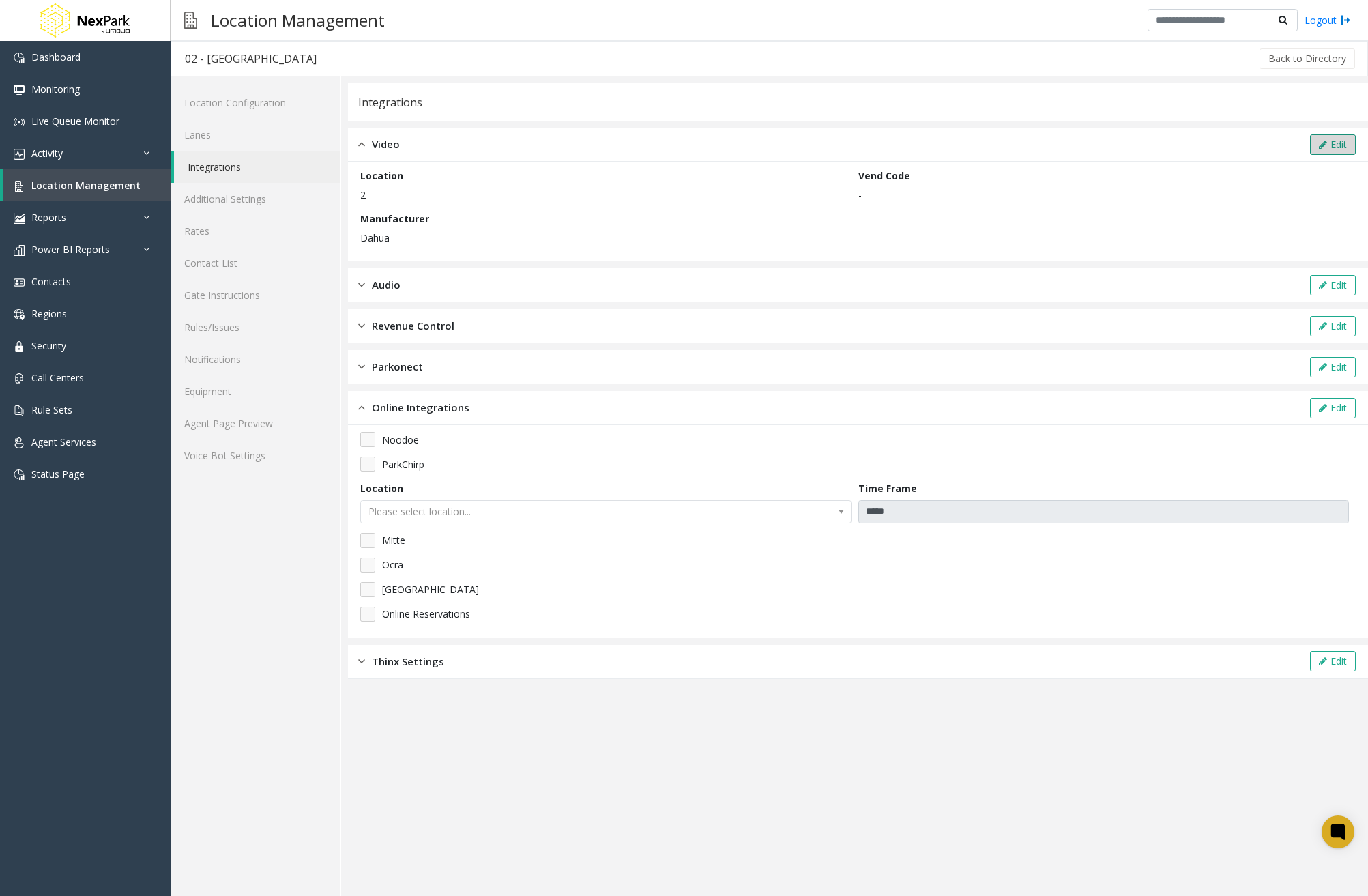
click at [1324, 141] on icon at bounding box center [1323, 144] width 9 height 10
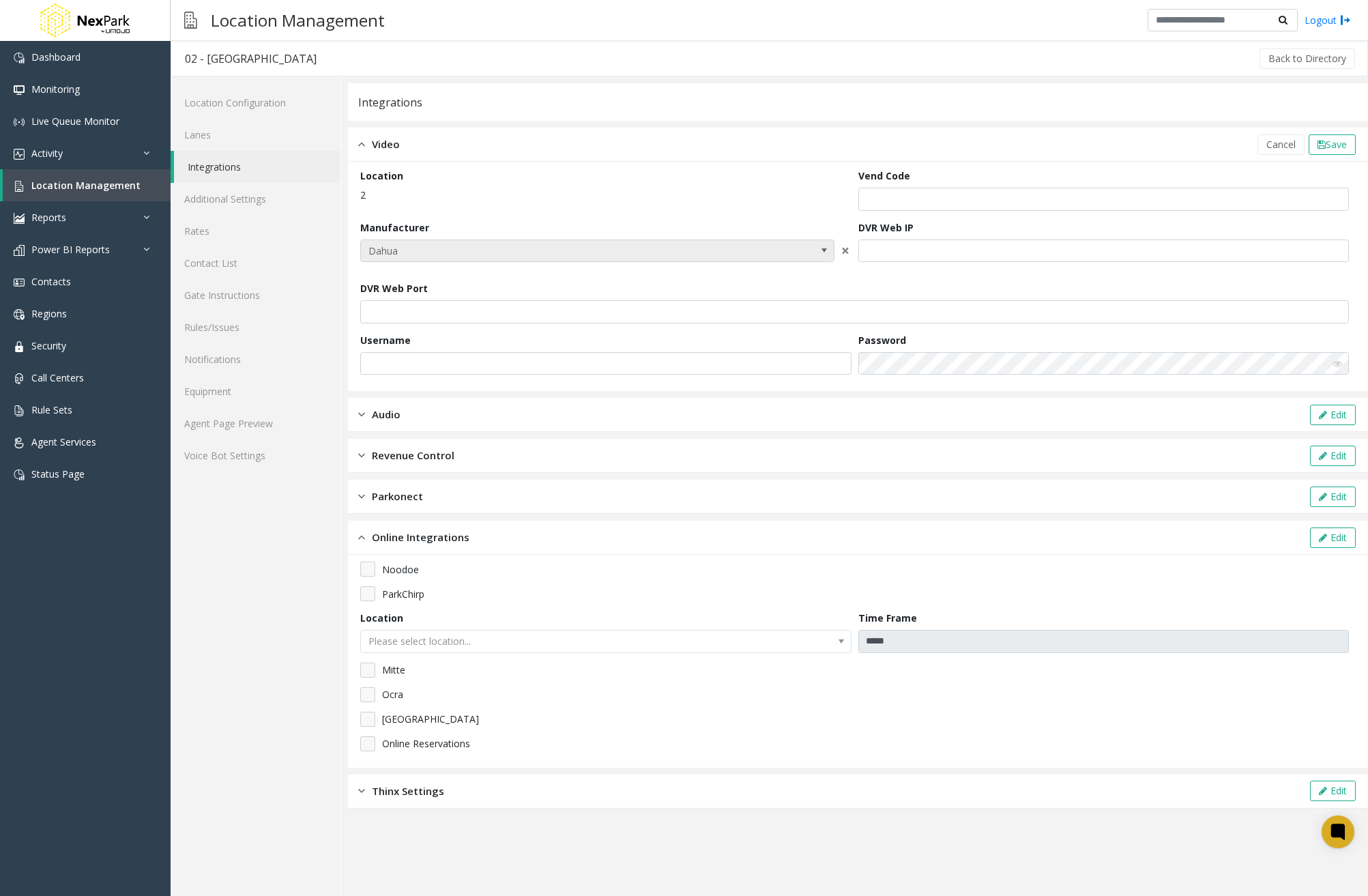
click at [826, 252] on span at bounding box center [824, 249] width 11 height 11
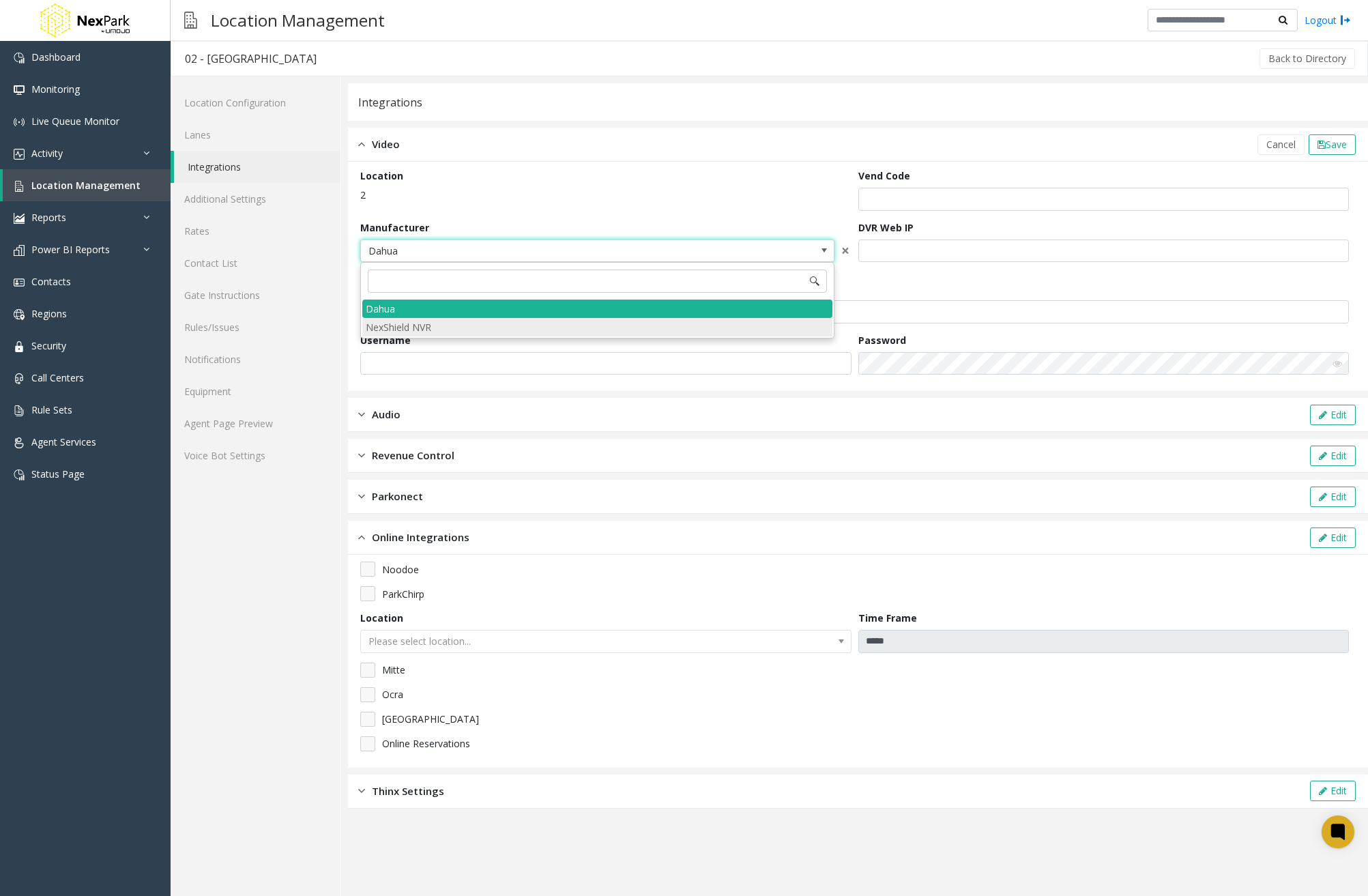
click at [555, 330] on NVR "NexShield NVR" at bounding box center [597, 326] width 470 height 18
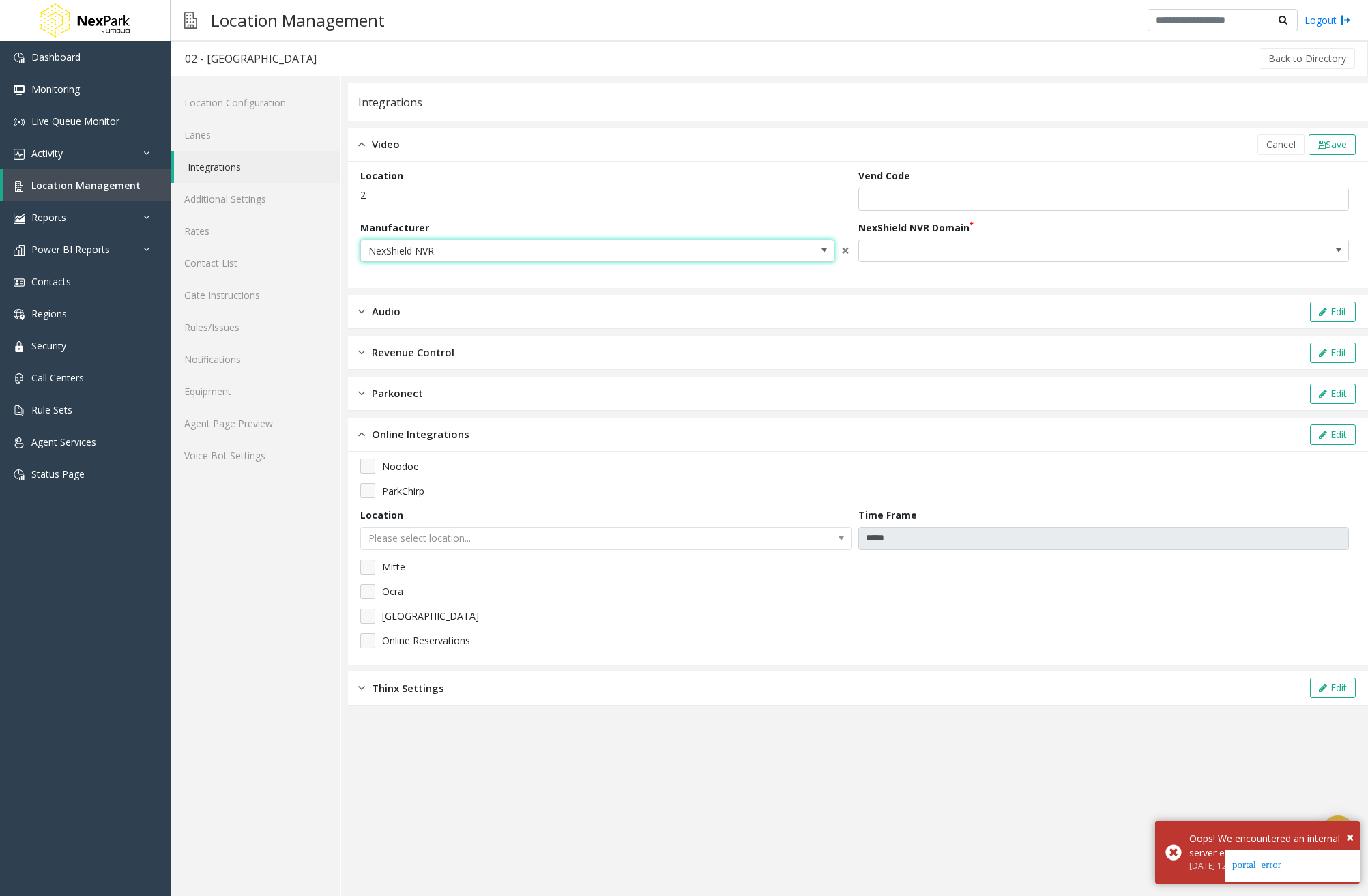
click at [826, 249] on span at bounding box center [824, 249] width 11 height 11
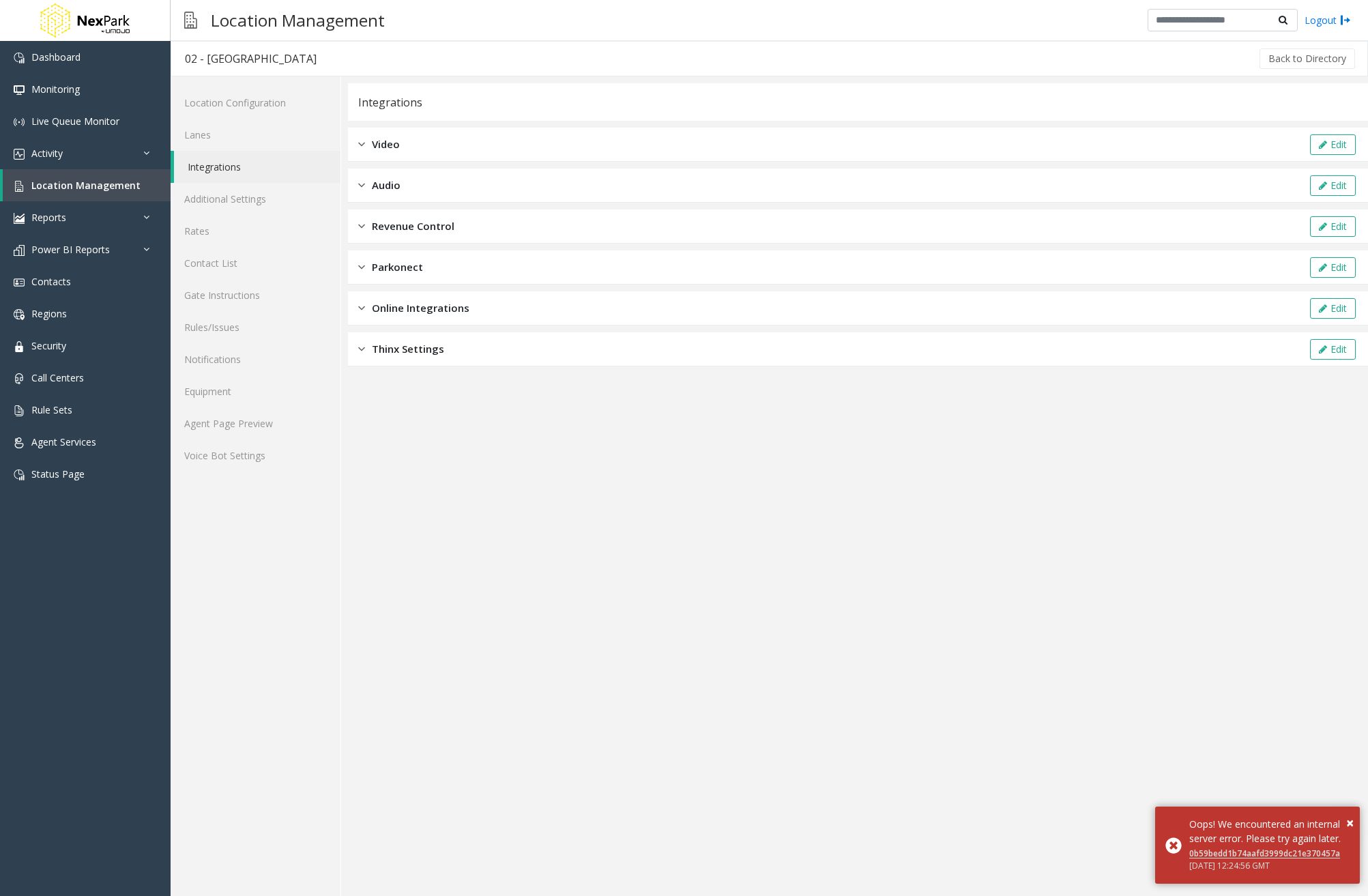
click at [442, 302] on span "Online Integrations" at bounding box center [420, 308] width 97 height 15
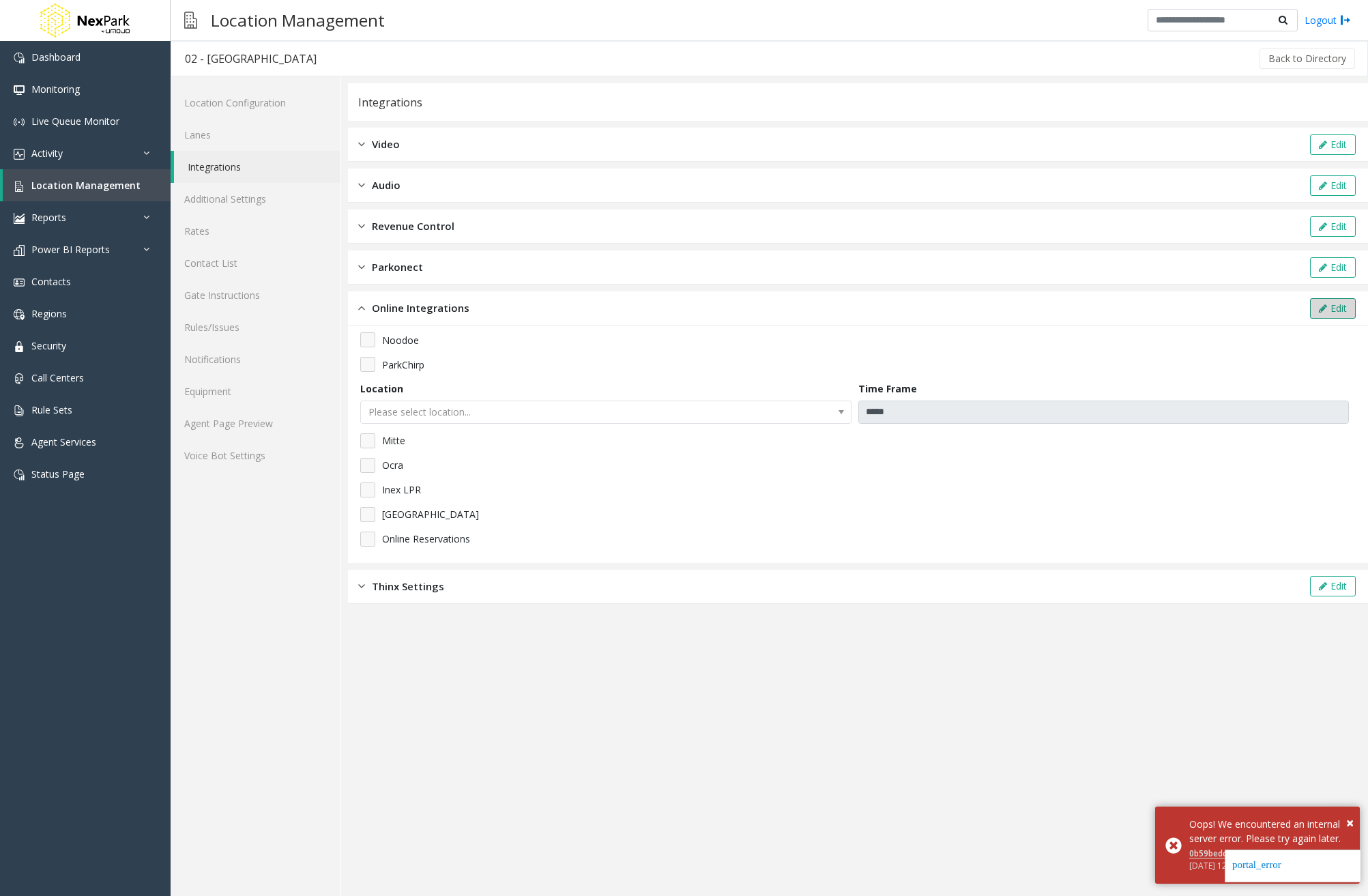
click at [1336, 311] on button "Edit" at bounding box center [1332, 308] width 45 height 20
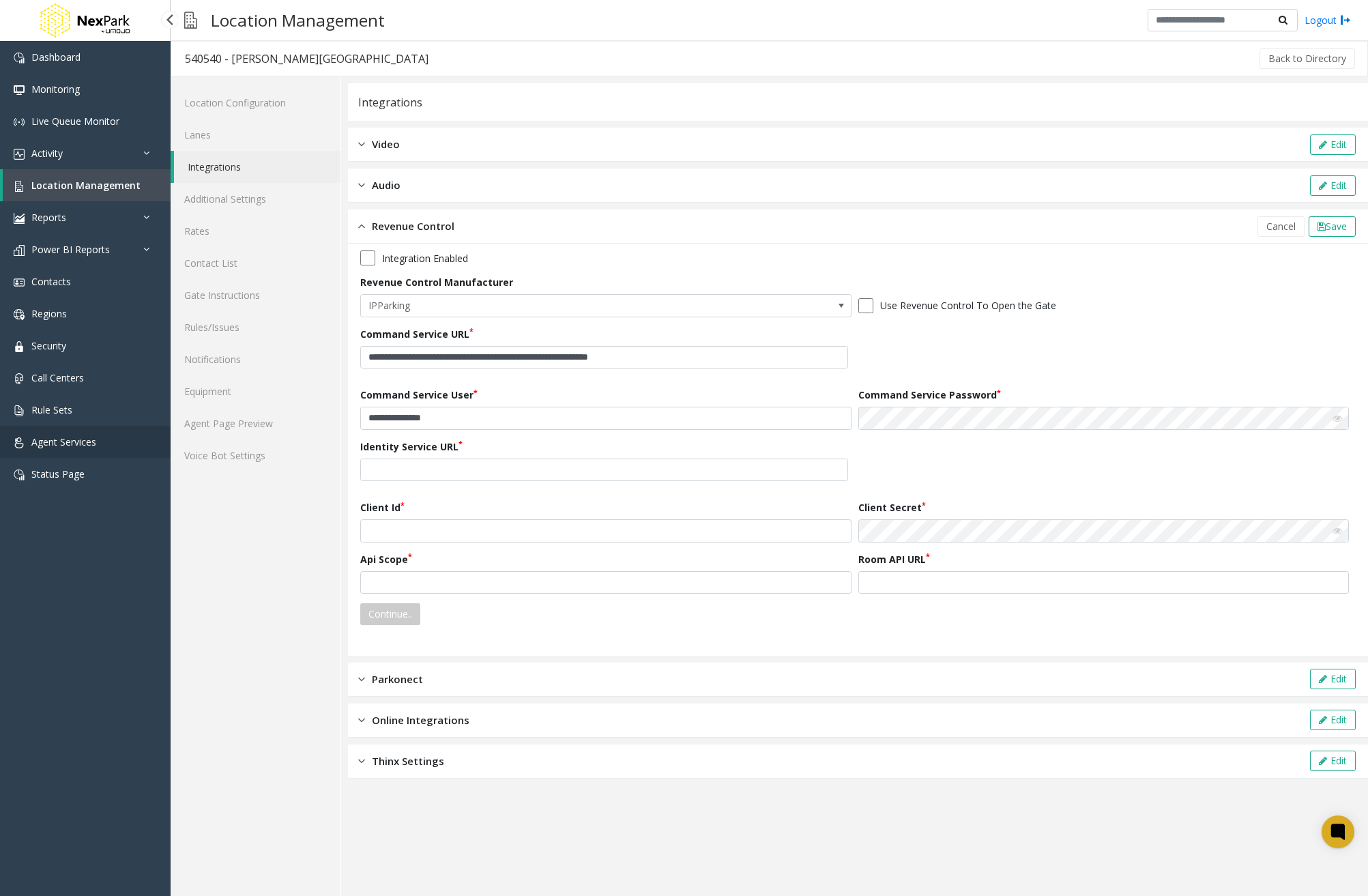
click at [79, 445] on span "Agent Services" at bounding box center [64, 441] width 65 height 13
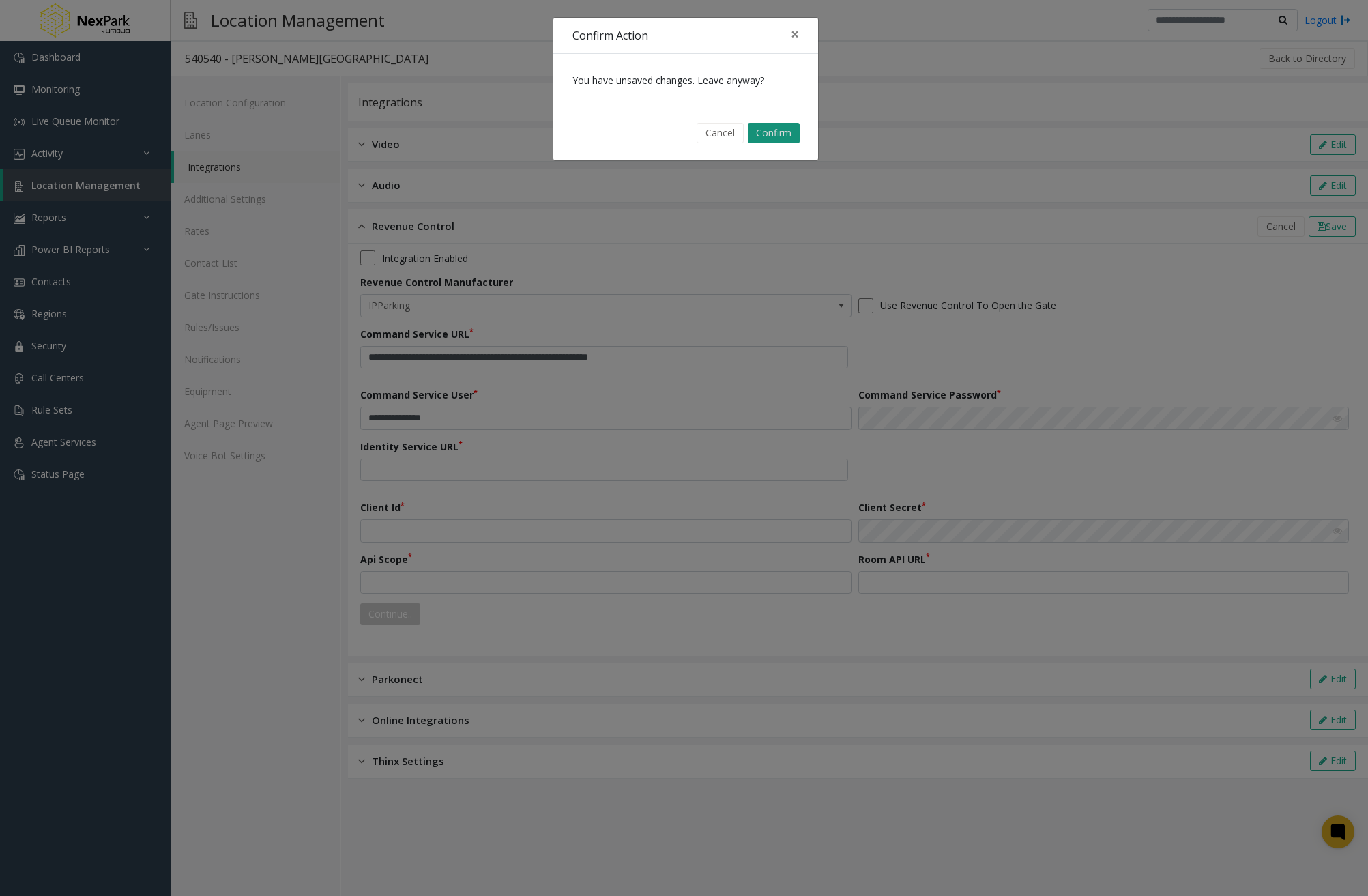
click at [767, 125] on button "Confirm" at bounding box center [774, 133] width 52 height 20
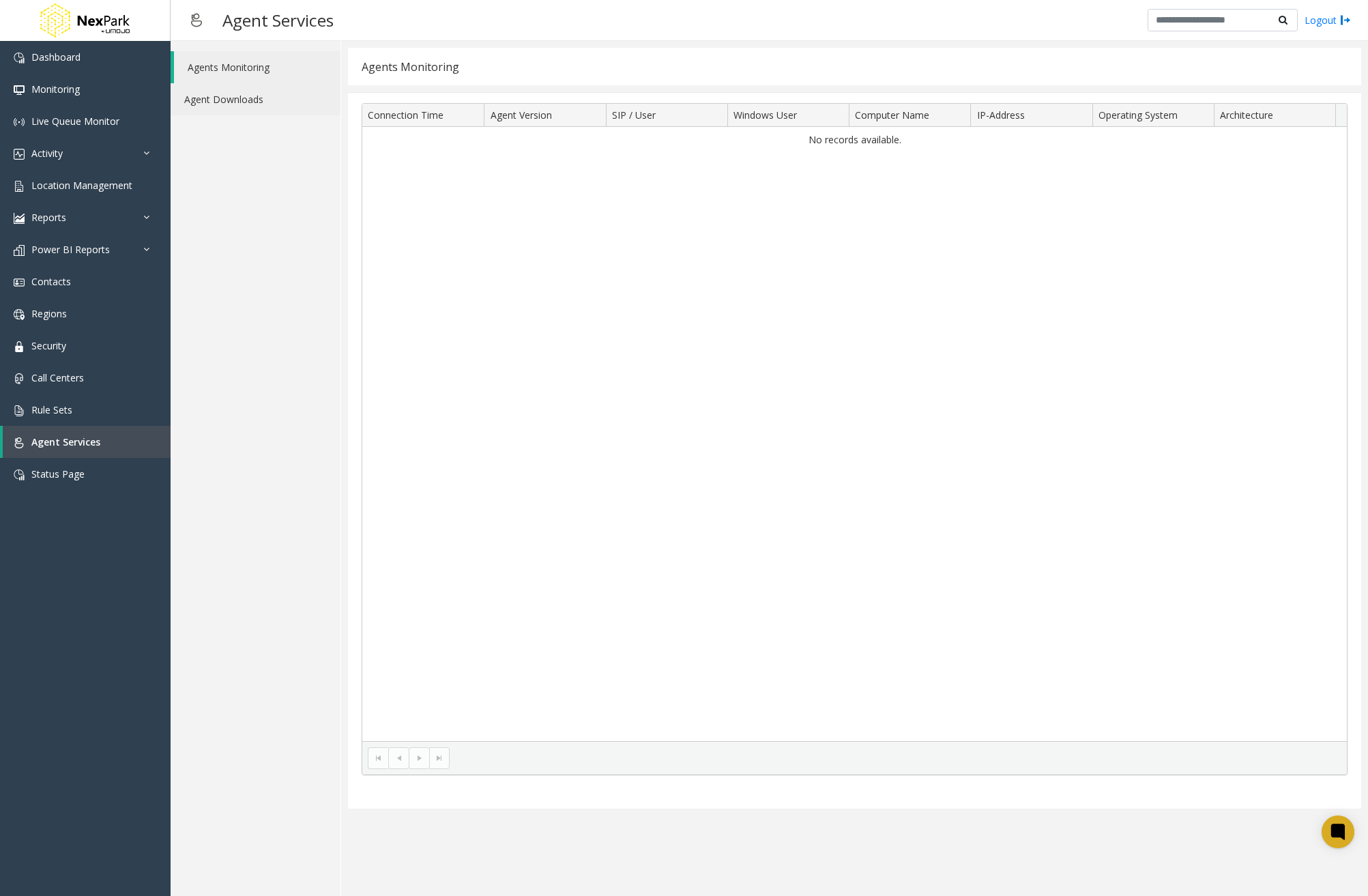
click at [236, 102] on link "Agent Downloads" at bounding box center [255, 98] width 170 height 32
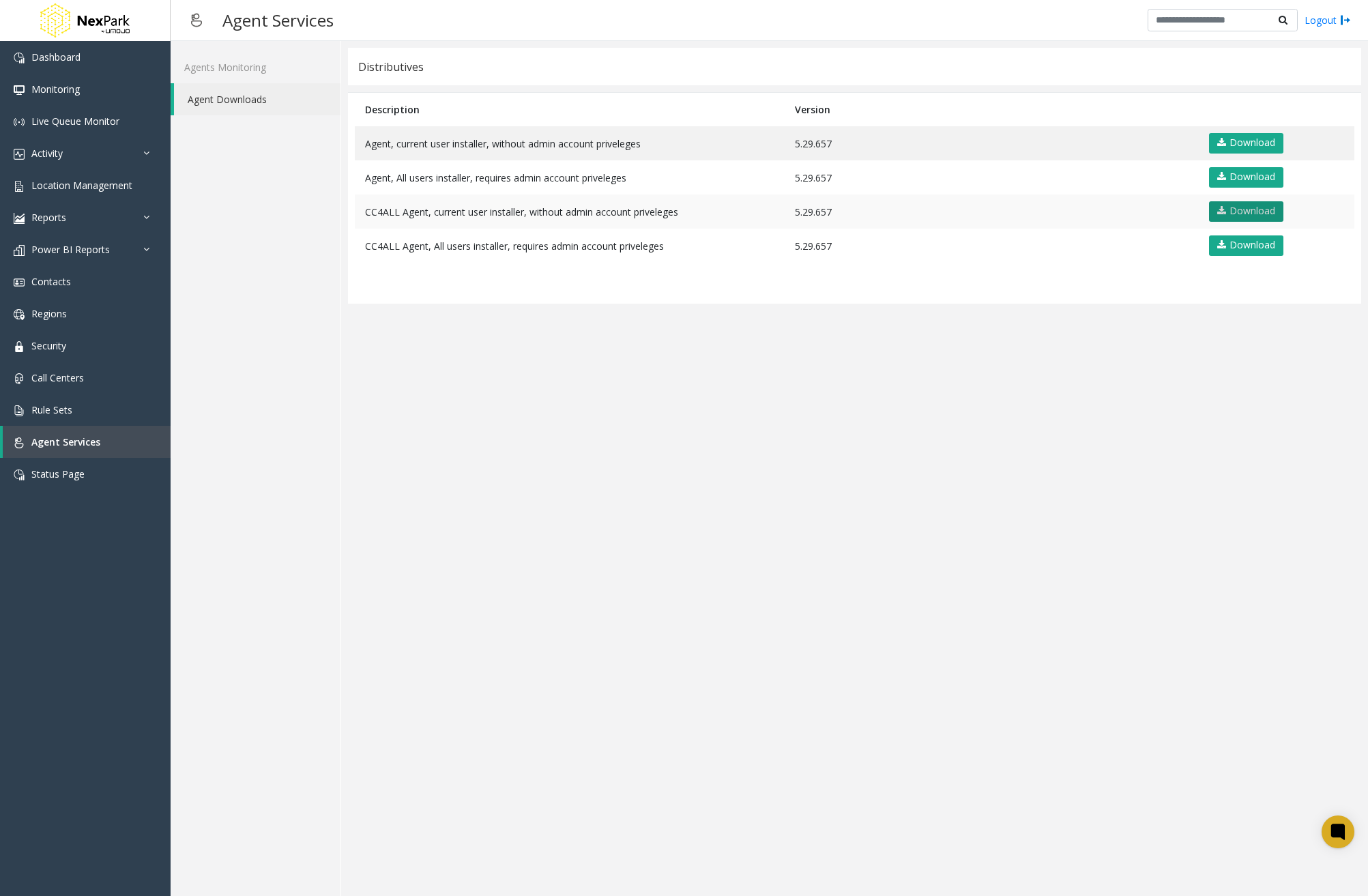
click at [1241, 209] on link "Download" at bounding box center [1246, 211] width 74 height 20
